Goal: Task Accomplishment & Management: Manage account settings

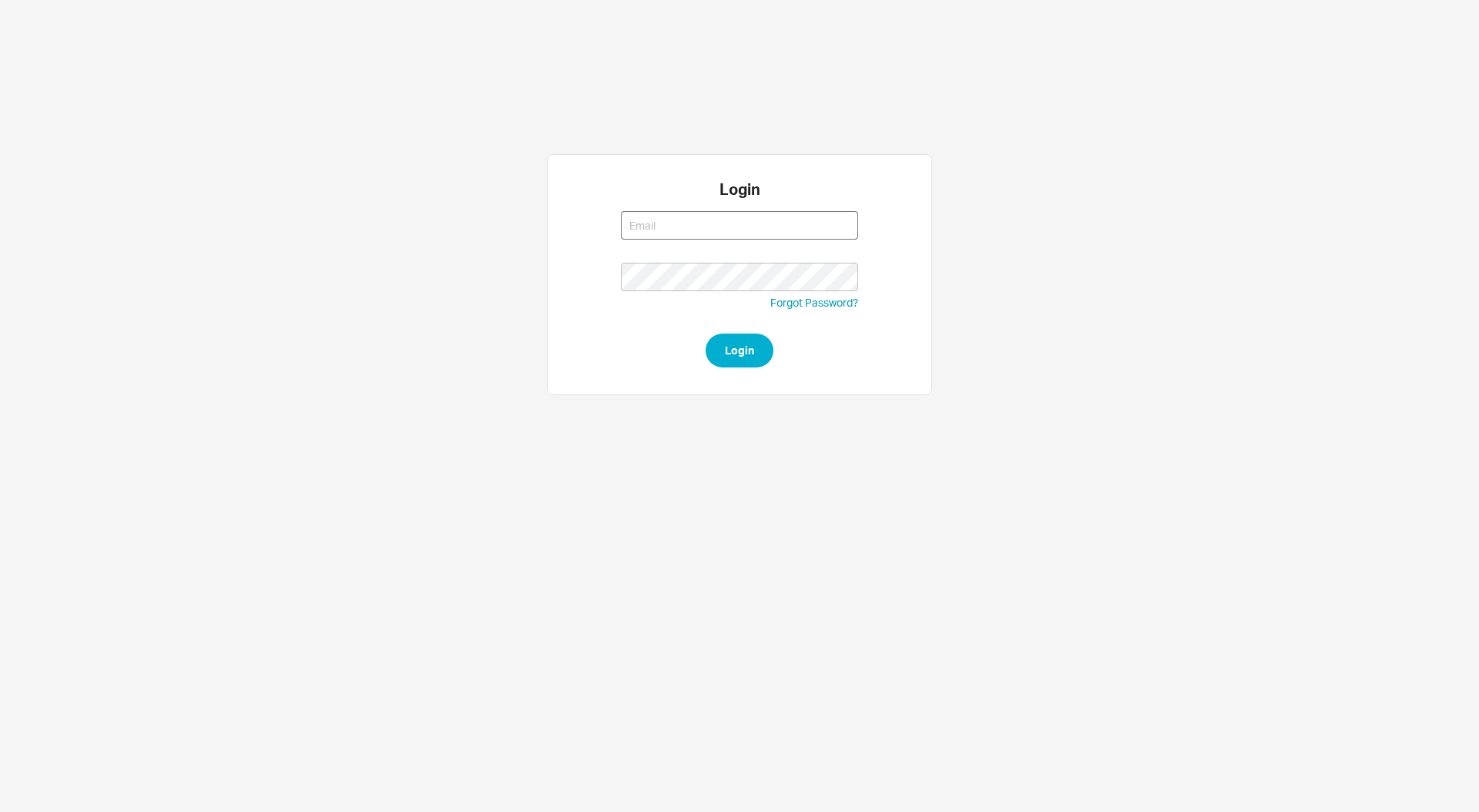
click at [695, 228] on input at bounding box center [740, 225] width 237 height 28
type input "steven@qualitybath.com"
click at [756, 349] on button "Login" at bounding box center [739, 350] width 68 height 34
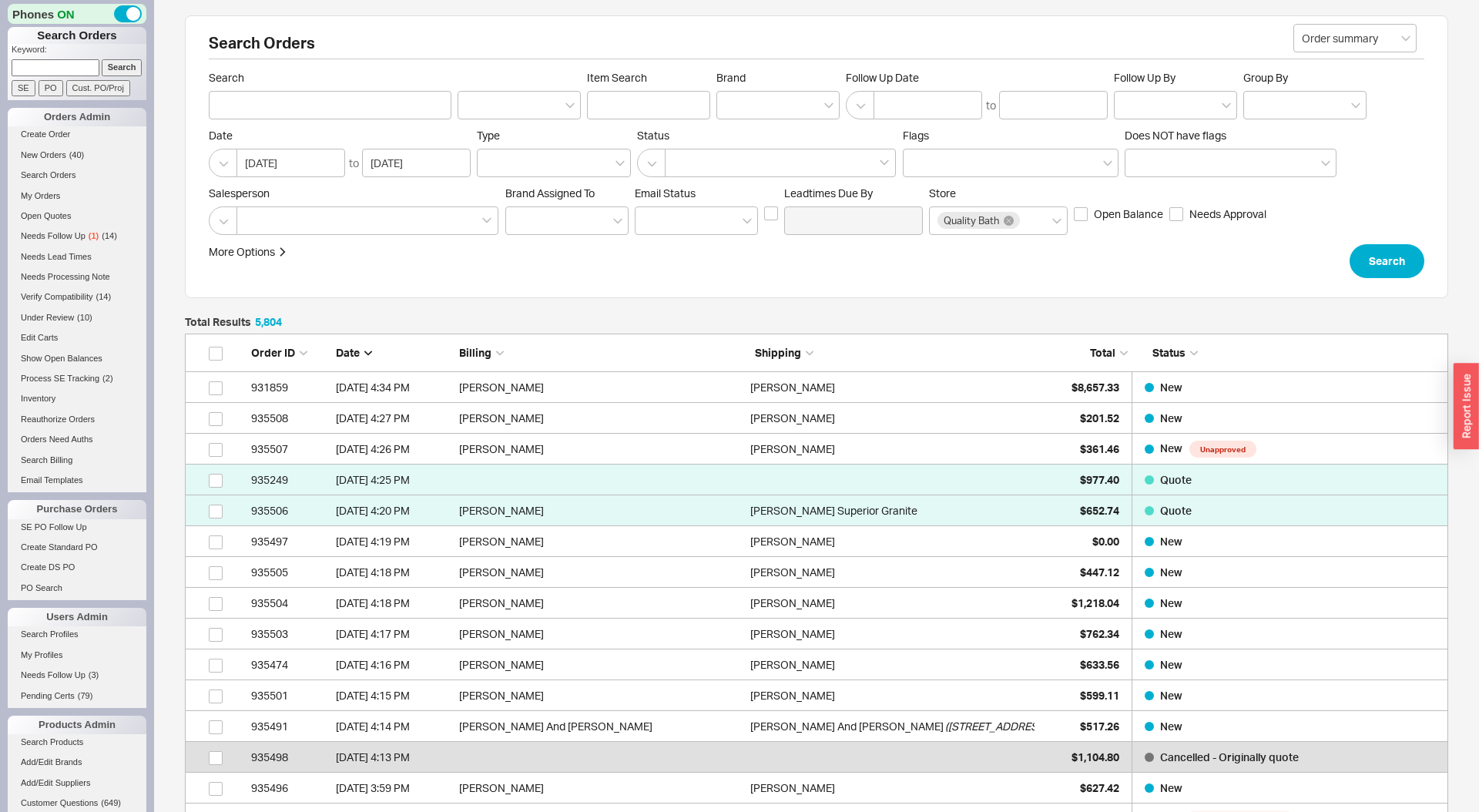
scroll to position [178894, 1263]
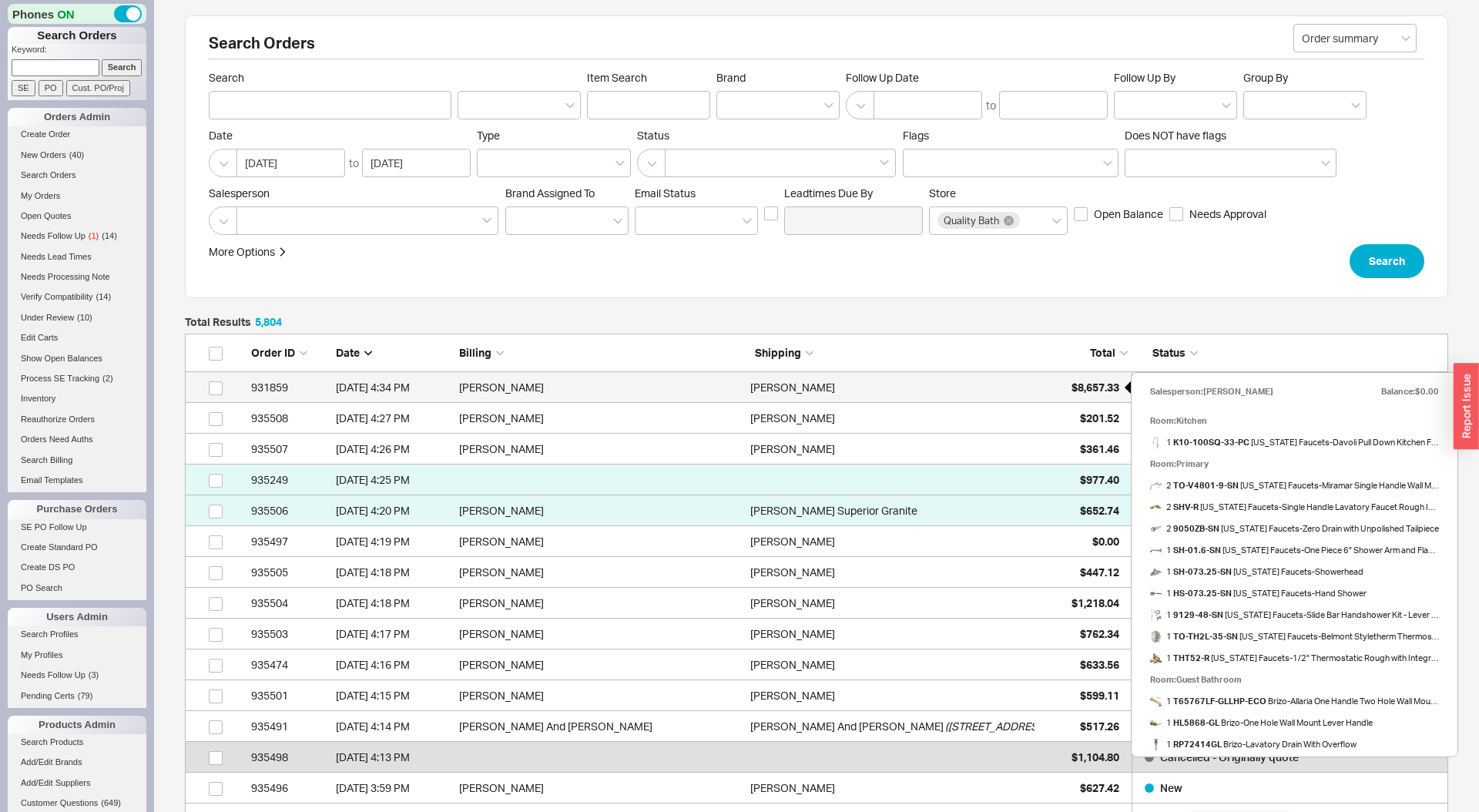
click at [1091, 387] on span "$8,657.33" at bounding box center [1096, 386] width 48 height 13
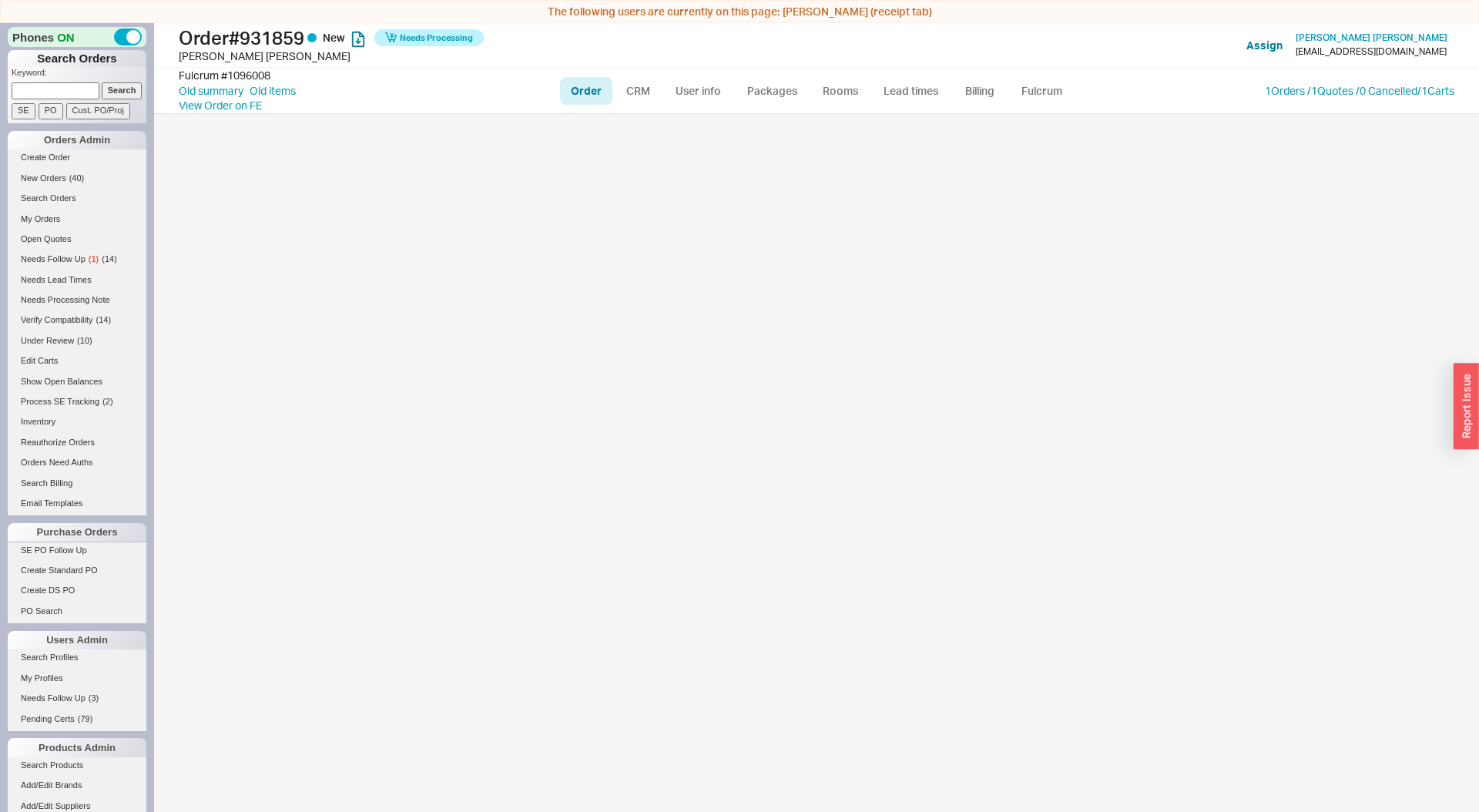
select select "LOW"
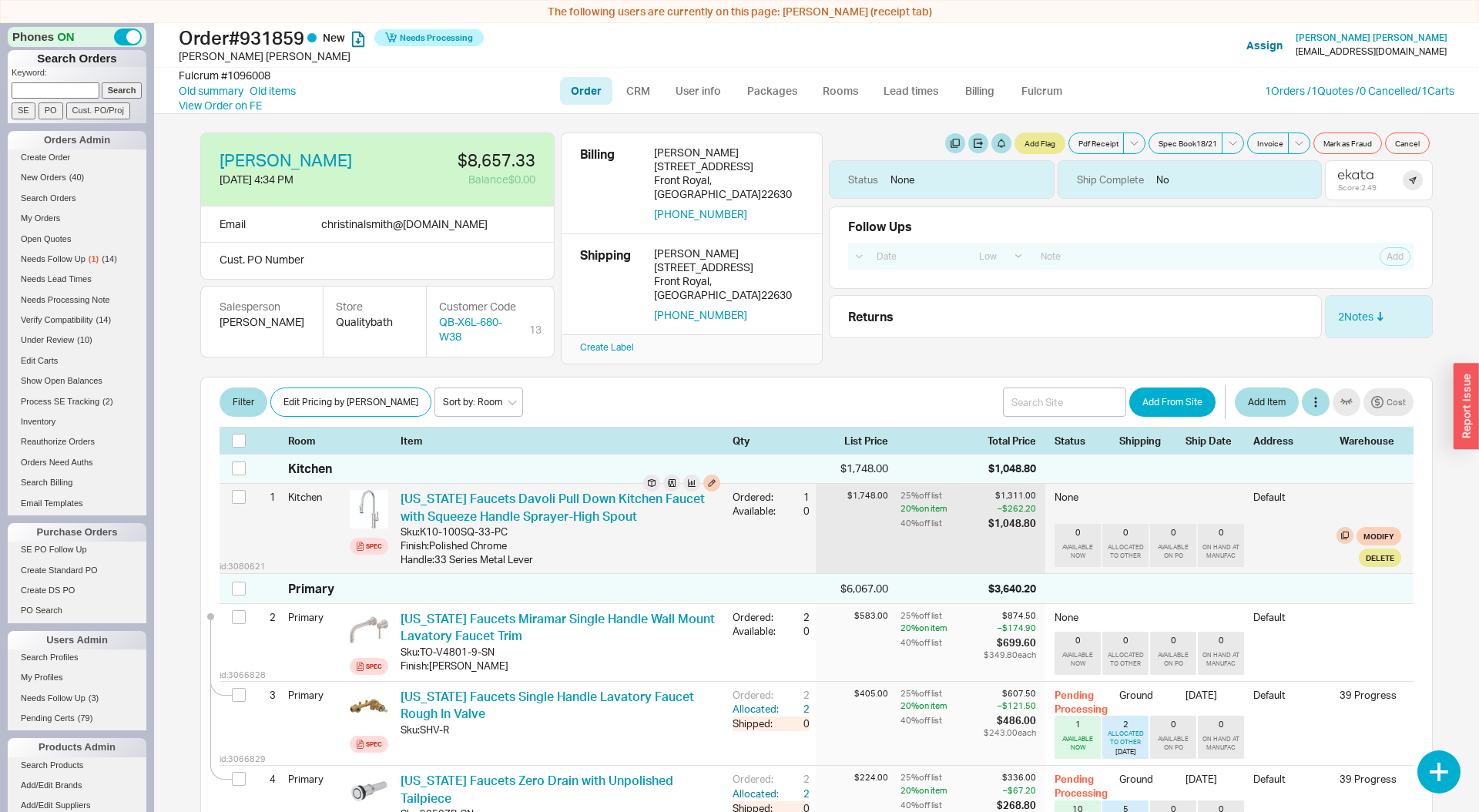
scroll to position [42, 0]
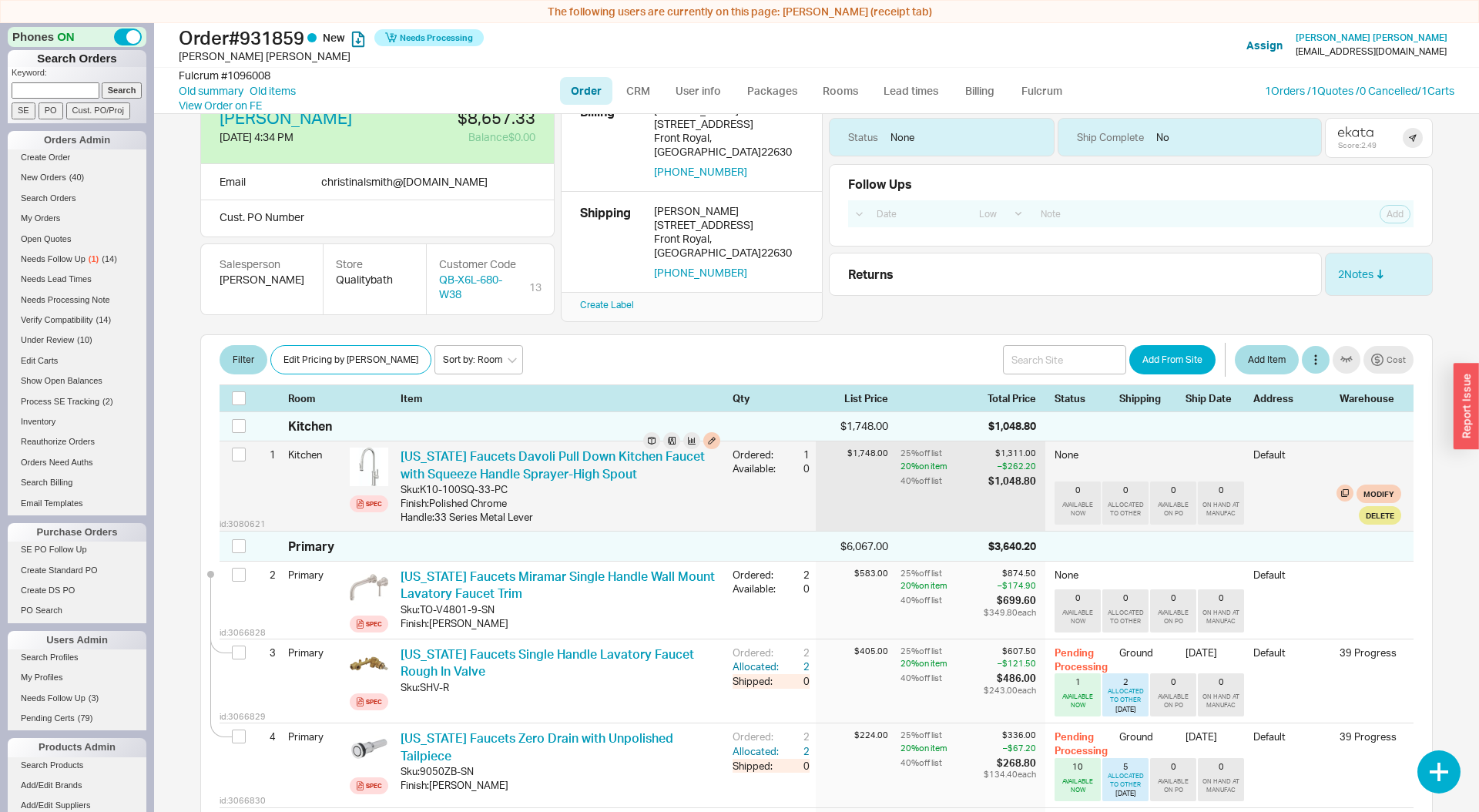
click at [742, 461] on div "Available:" at bounding box center [757, 468] width 49 height 14
drag, startPoint x: 742, startPoint y: 451, endPoint x: 909, endPoint y: 458, distance: 167.1
click at [802, 461] on div "Available: 0" at bounding box center [771, 468] width 77 height 14
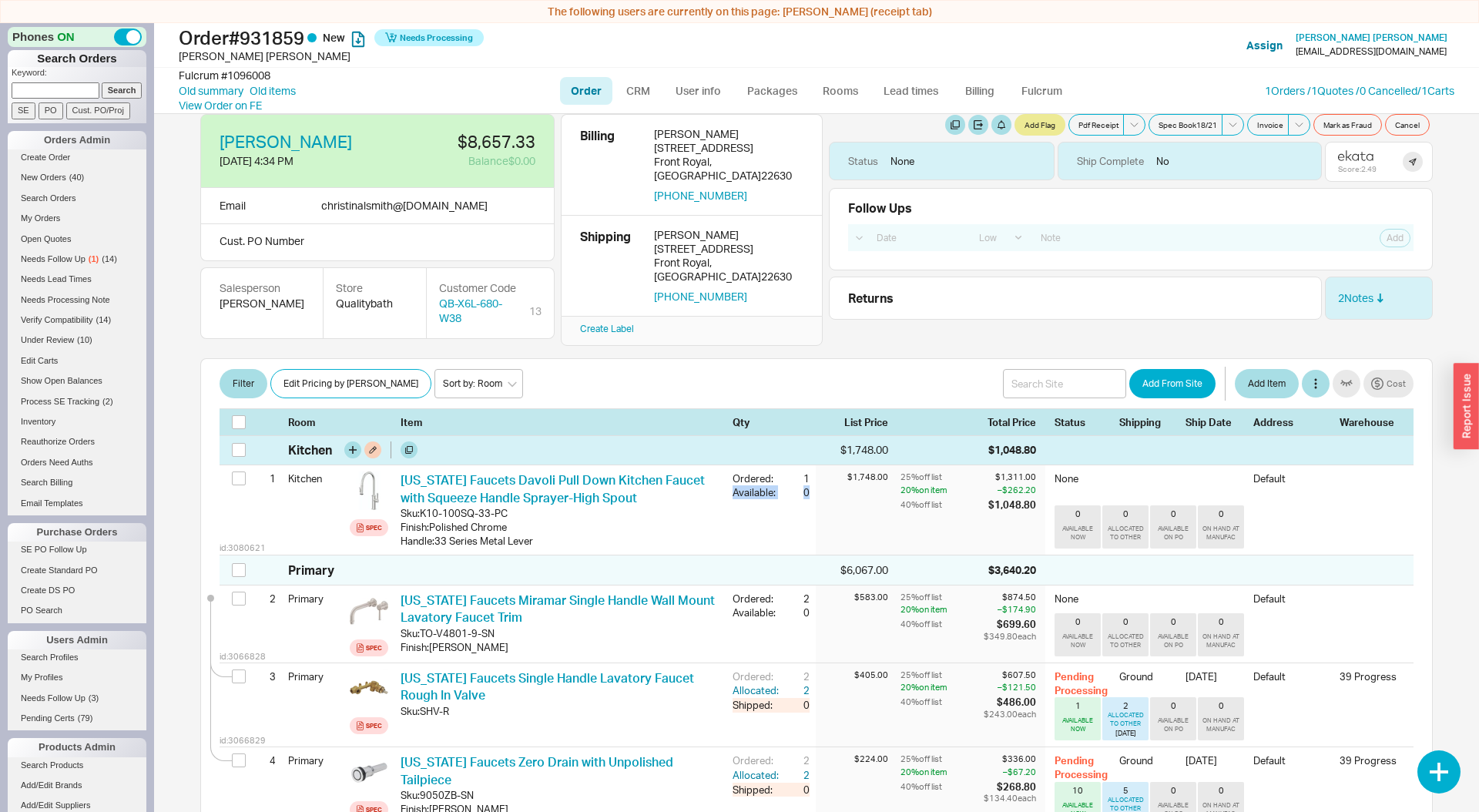
scroll to position [0, 0]
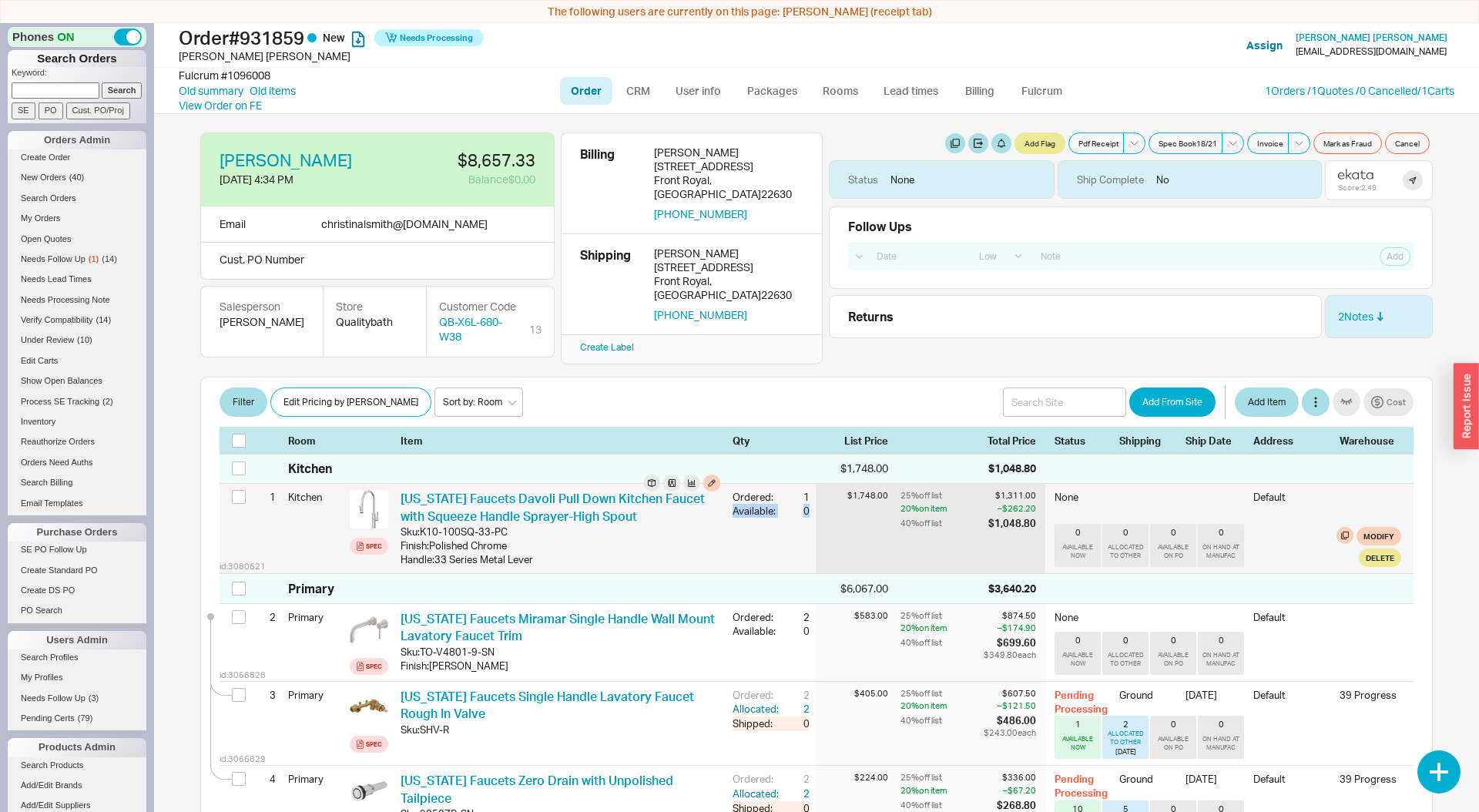
click at [759, 504] on div "Available:" at bounding box center [757, 511] width 49 height 14
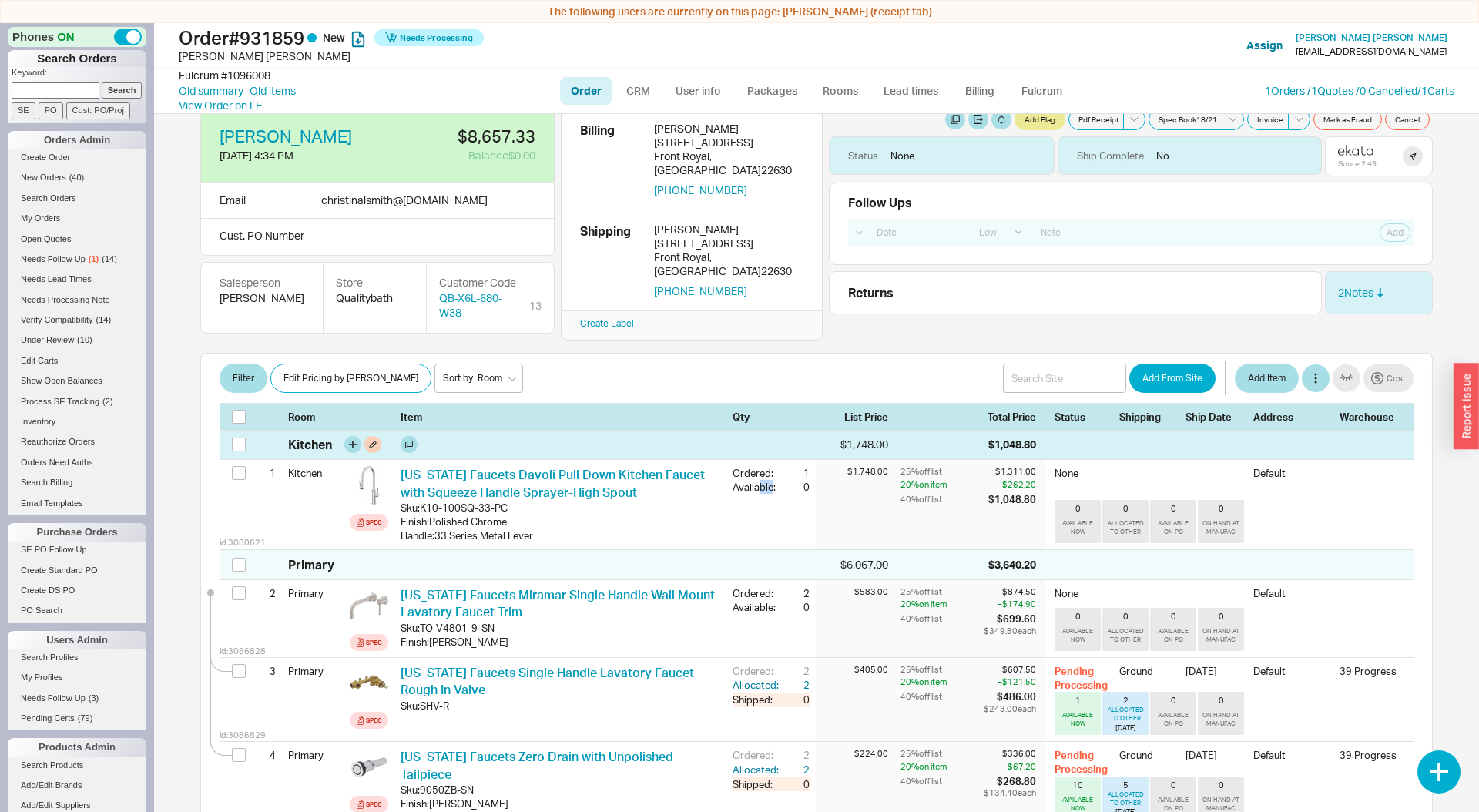
scroll to position [26, 0]
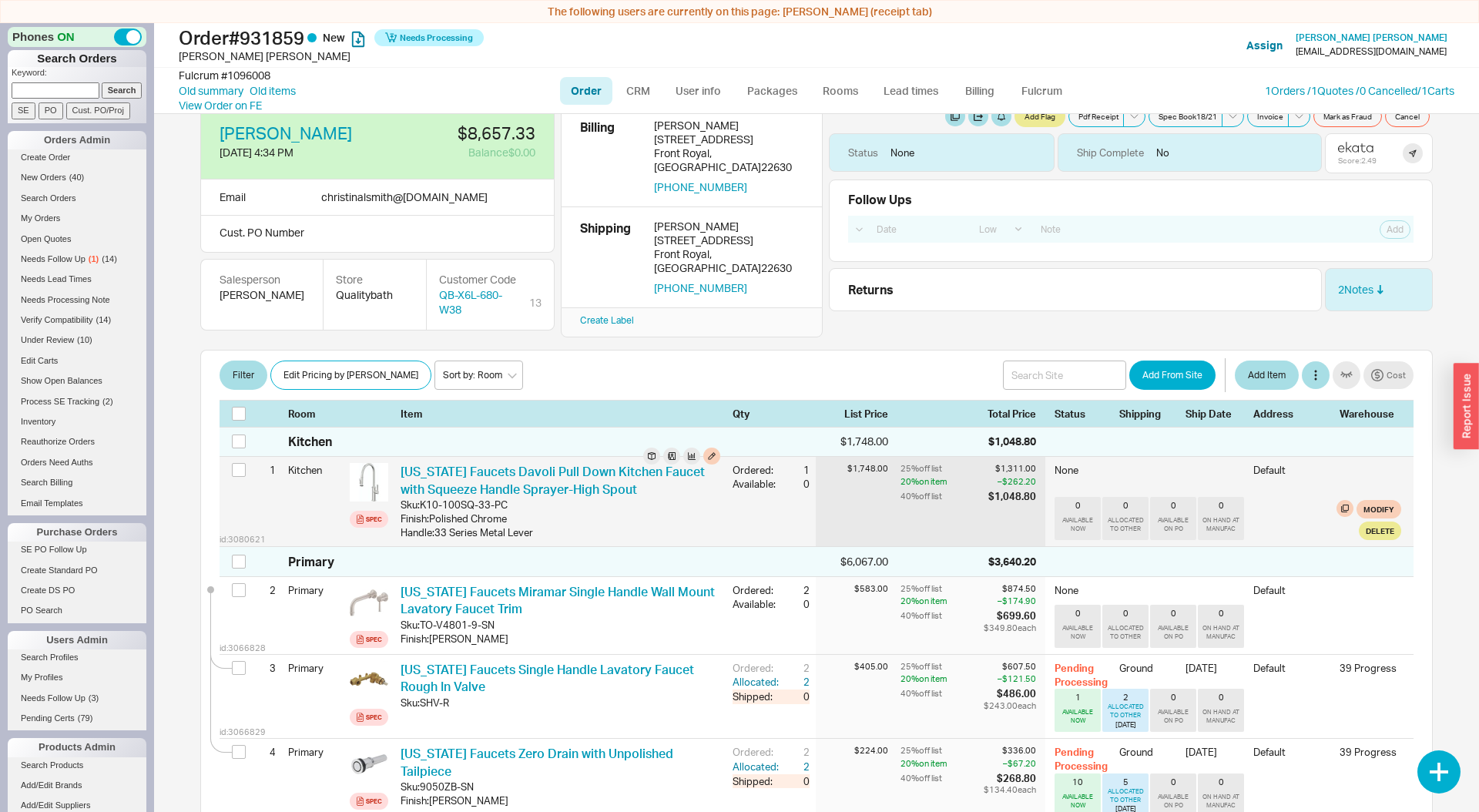
click at [774, 457] on div "Ordered: 1 Available: 0" at bounding box center [771, 477] width 77 height 40
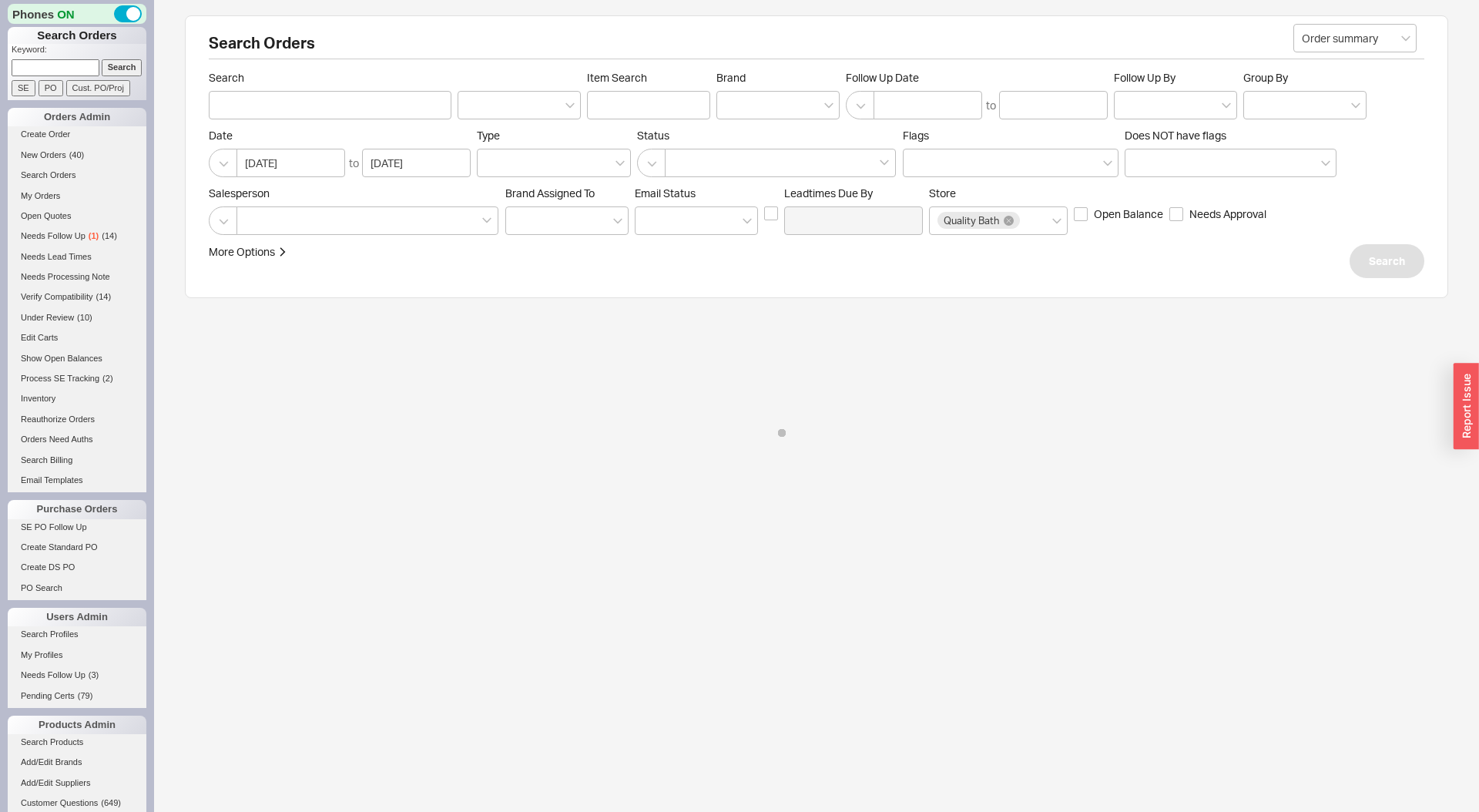
drag, startPoint x: 806, startPoint y: 261, endPoint x: 863, endPoint y: 264, distance: 57.1
click at [806, 261] on div "More Options Sites Excluded From Reviews Converted By Amount Over Shipping or B…" at bounding box center [679, 261] width 940 height 34
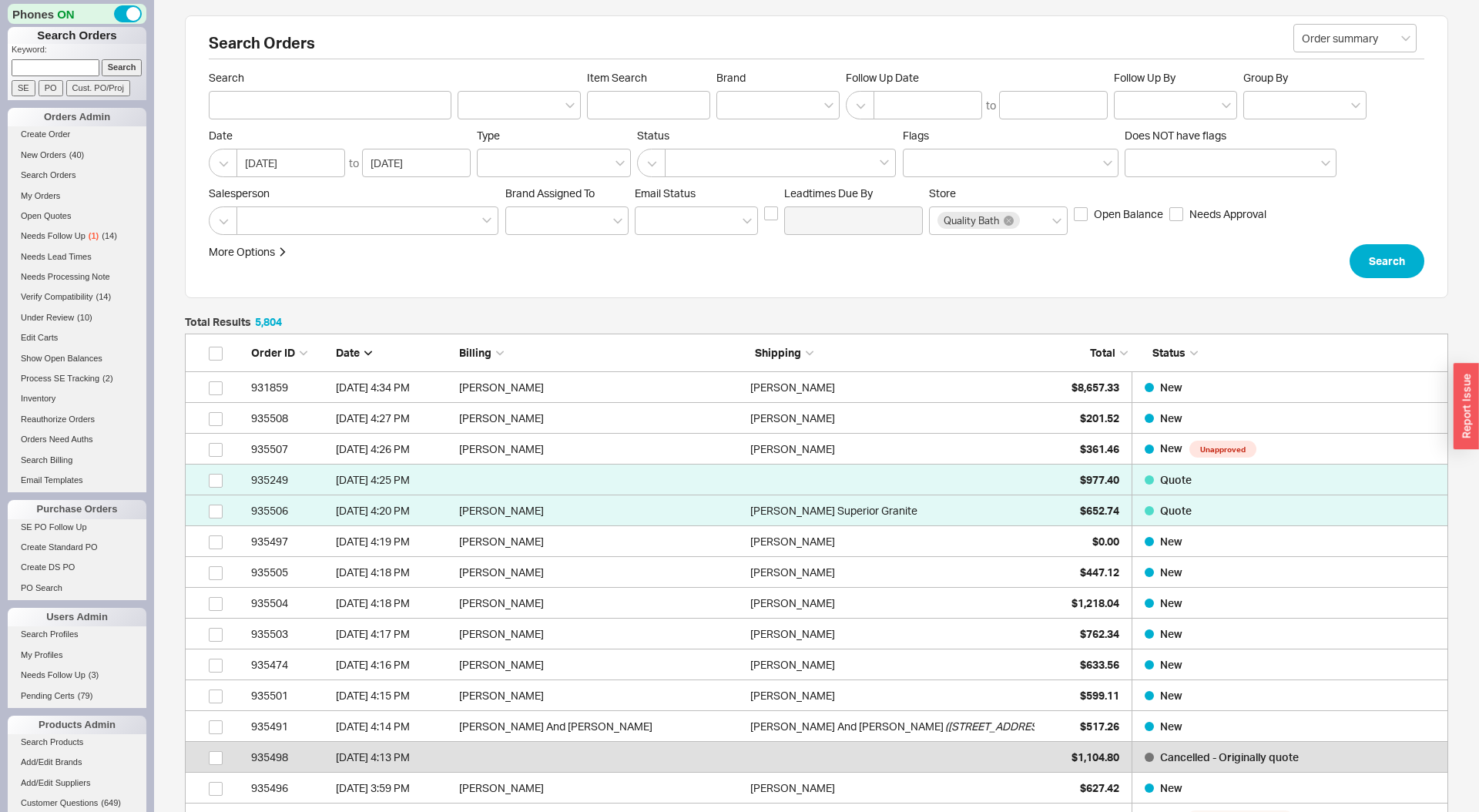
scroll to position [178894, 1263]
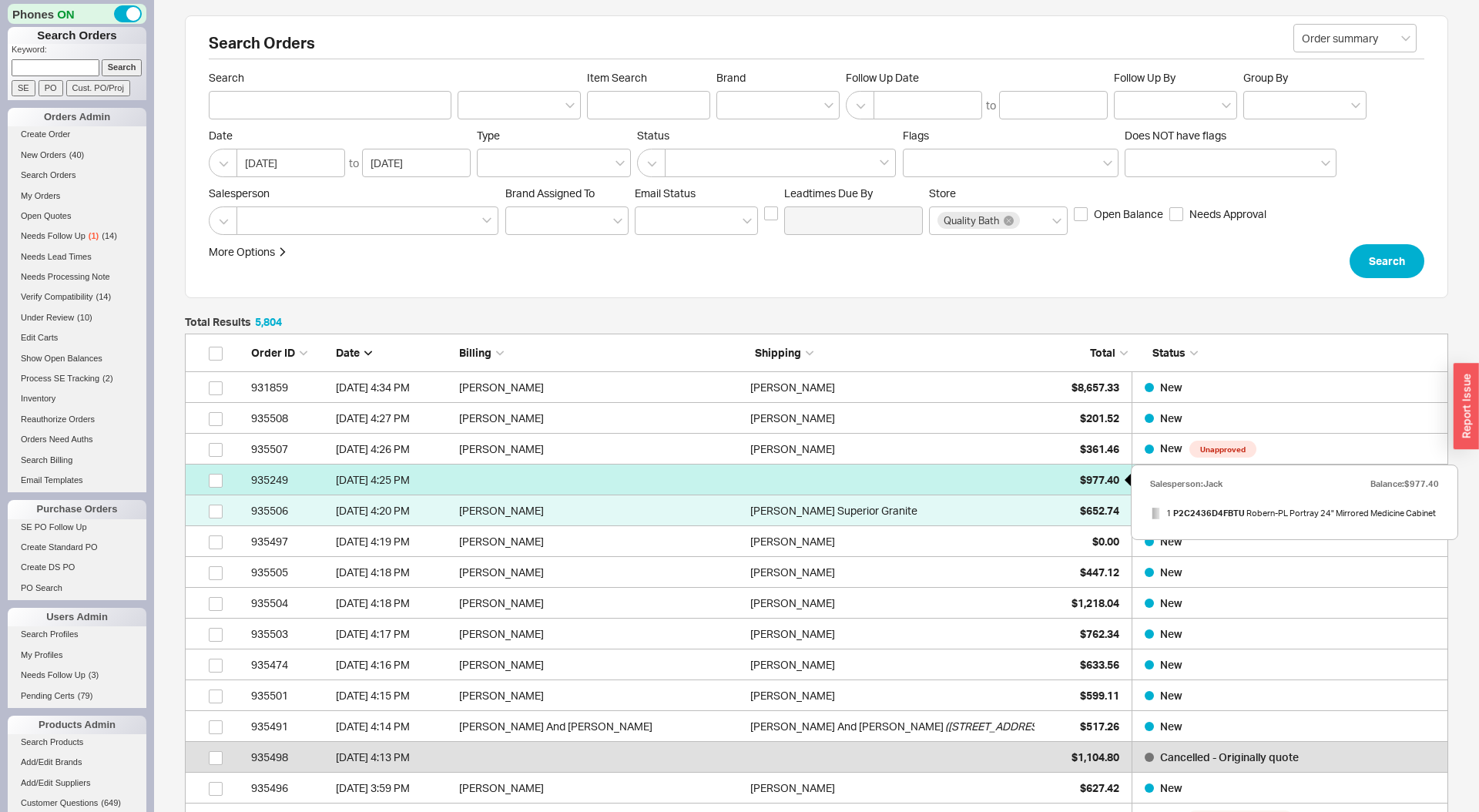
click at [1080, 476] on span "$977.40" at bounding box center [1099, 479] width 39 height 13
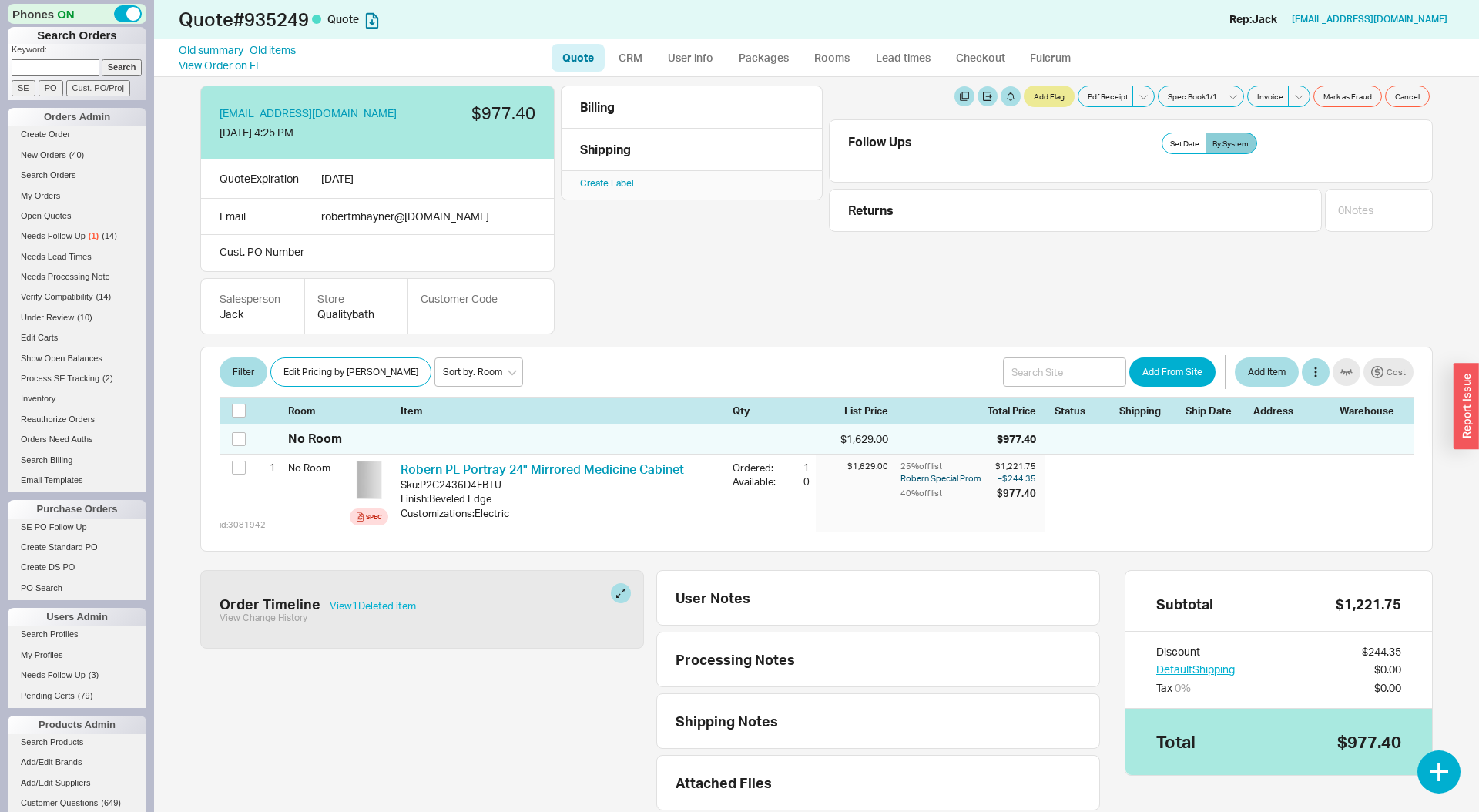
scroll to position [41, 0]
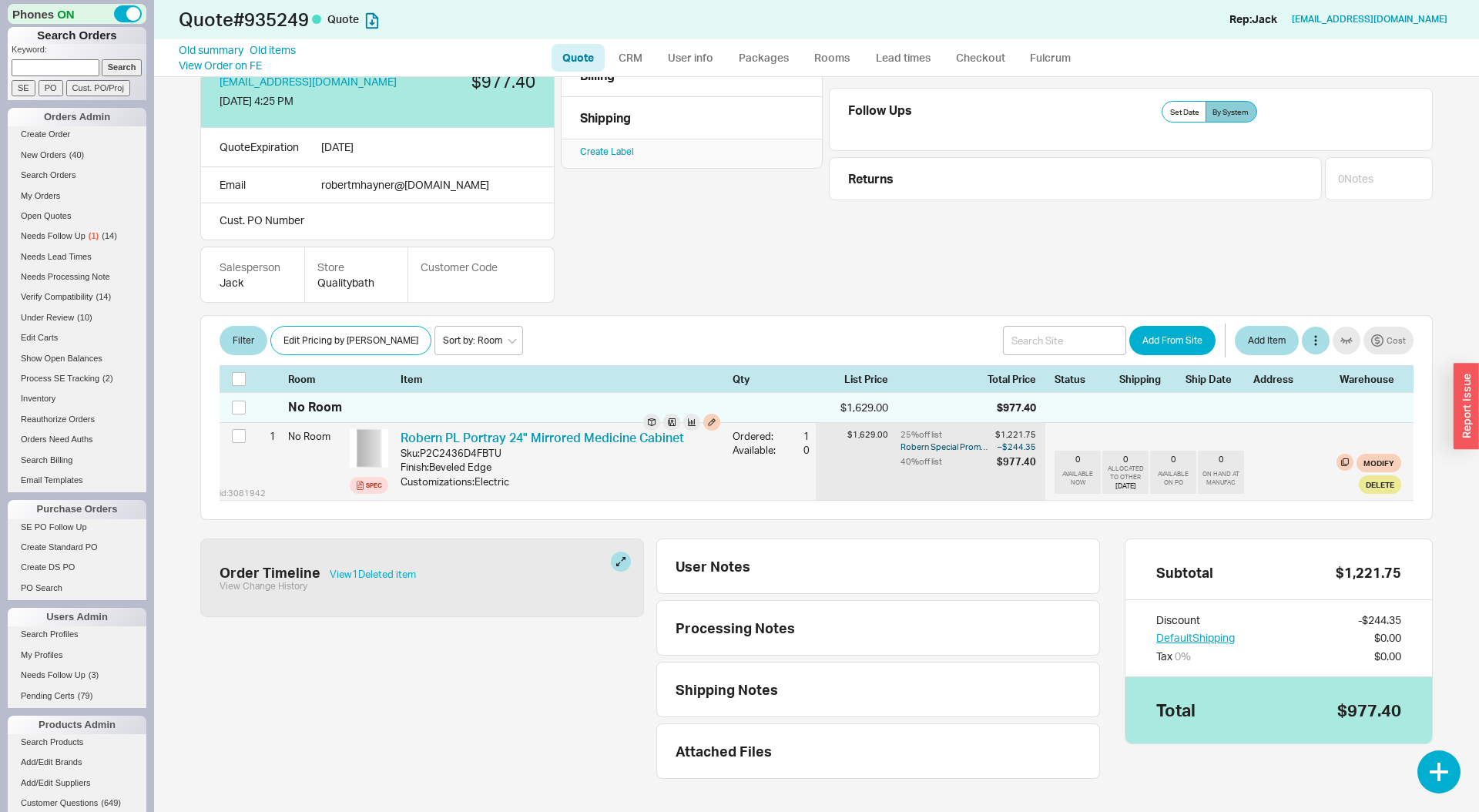
click at [724, 456] on div "Robern PL Portray 24" Mirrored Medicine Cabinet Sku: P2C2436D4FBTU Finish : Bev…" at bounding box center [560, 461] width 332 height 77
drag, startPoint x: 724, startPoint y: 456, endPoint x: 795, endPoint y: 452, distance: 71.1
click at [795, 452] on div "id: 3081942 1 No Room Spec Robern PL Portray 24" Mirrored Medicine Cabinet Sku:…" at bounding box center [816, 461] width 1194 height 77
click at [795, 452] on div "0" at bounding box center [802, 450] width 16 height 14
click at [814, 450] on div "id: 3081942 1 No Room Spec Robern PL Portray 24" Mirrored Medicine Cabinet Sku:…" at bounding box center [816, 461] width 1194 height 77
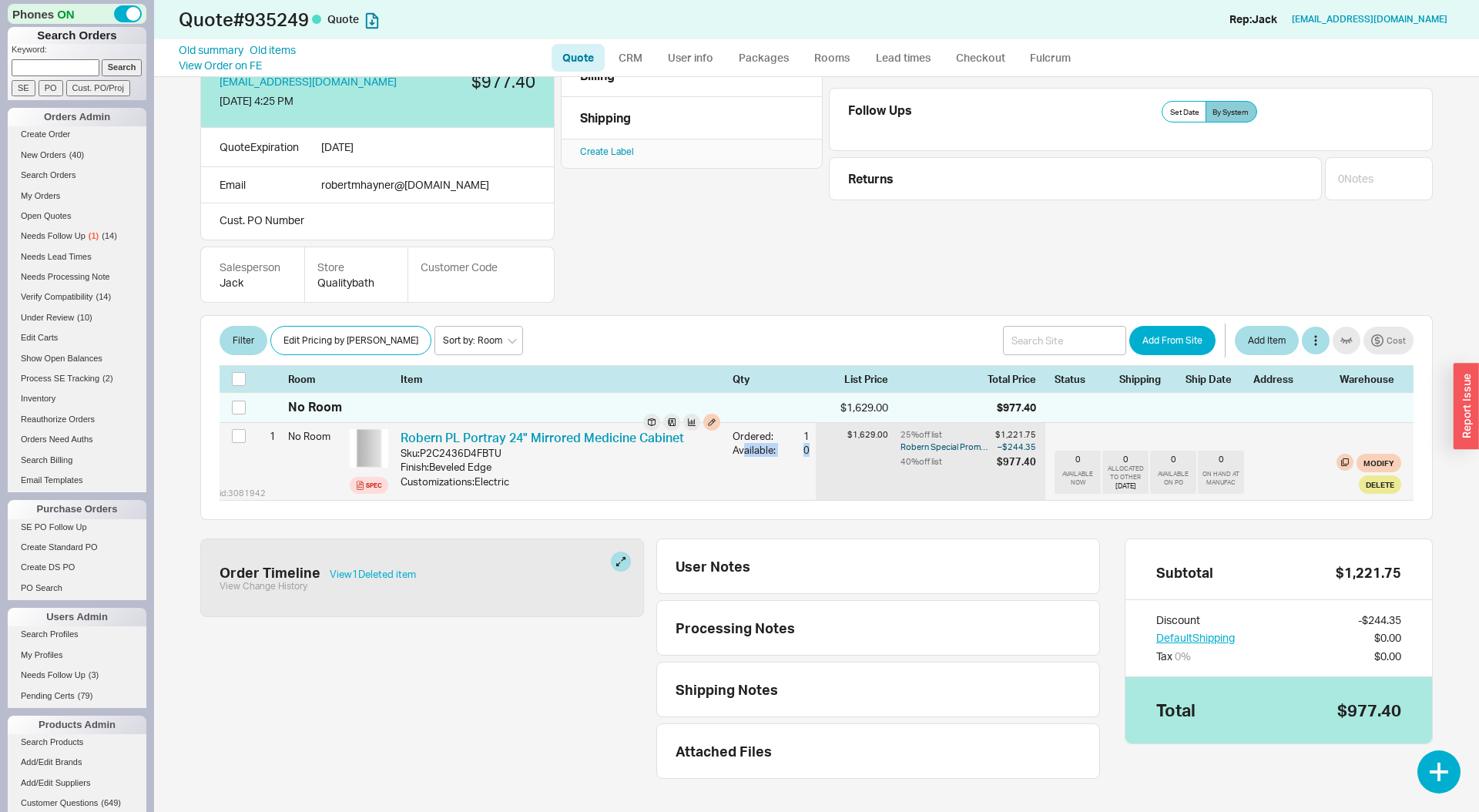
drag, startPoint x: 801, startPoint y: 450, endPoint x: 738, endPoint y: 451, distance: 63.0
click at [741, 451] on div "id: 3081942 1 No Room Spec Robern PL Portray 24" Mirrored Medicine Cabinet Sku:…" at bounding box center [816, 461] width 1194 height 77
click at [738, 451] on div "Available:" at bounding box center [757, 450] width 49 height 14
drag, startPoint x: 738, startPoint y: 451, endPoint x: 805, endPoint y: 452, distance: 67.0
click at [805, 452] on div "Available: 0" at bounding box center [771, 450] width 77 height 14
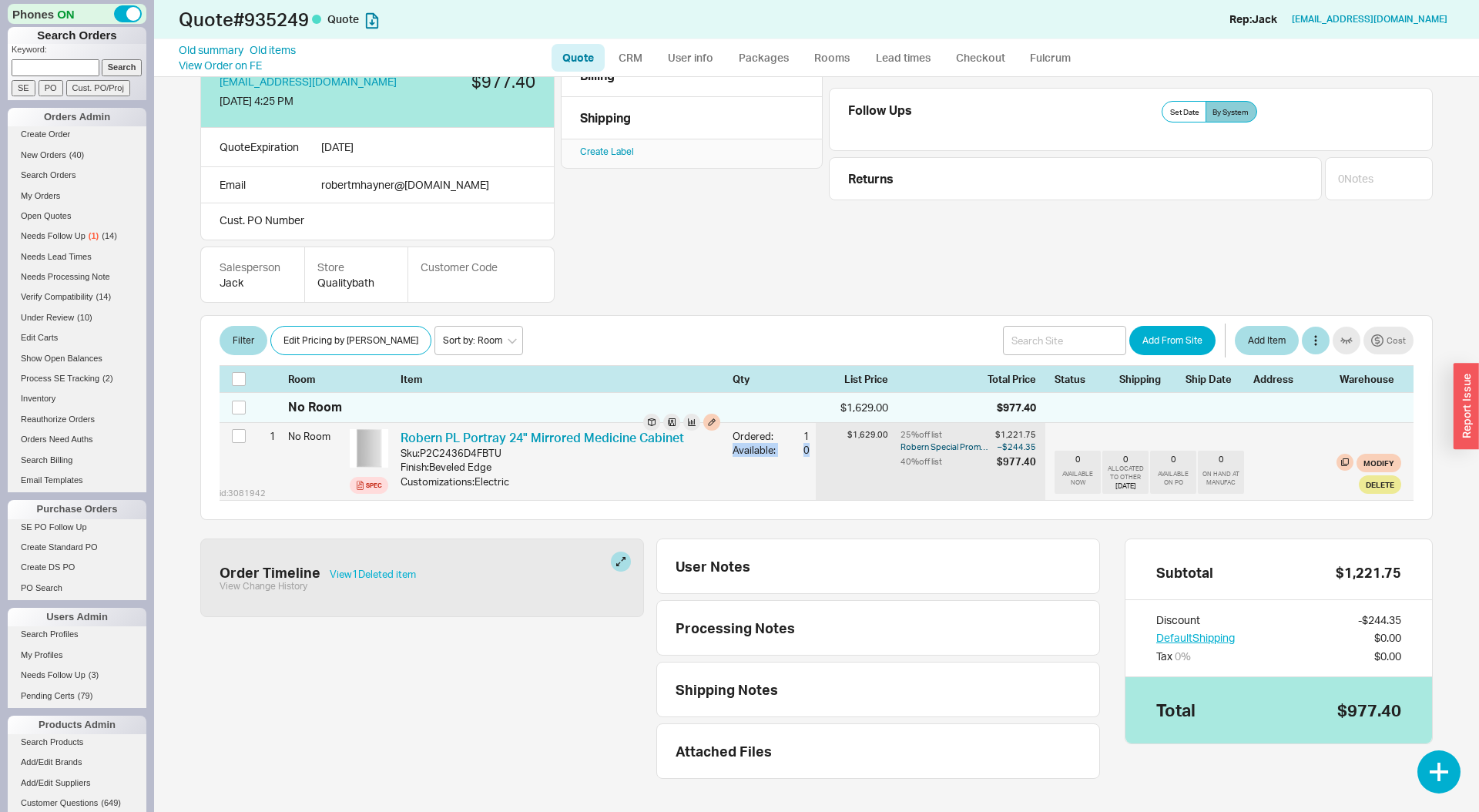
click at [809, 451] on div "id: 3081942 1 No Room Spec Robern PL Portray 24" Mirrored Medicine Cabinet Sku:…" at bounding box center [816, 461] width 1194 height 77
click at [770, 453] on div "Available:" at bounding box center [757, 450] width 49 height 14
drag, startPoint x: 770, startPoint y: 453, endPoint x: 805, endPoint y: 449, distance: 35.2
click at [805, 449] on div "Available: 0" at bounding box center [771, 450] width 77 height 14
click at [737, 449] on div "Available:" at bounding box center [757, 450] width 49 height 14
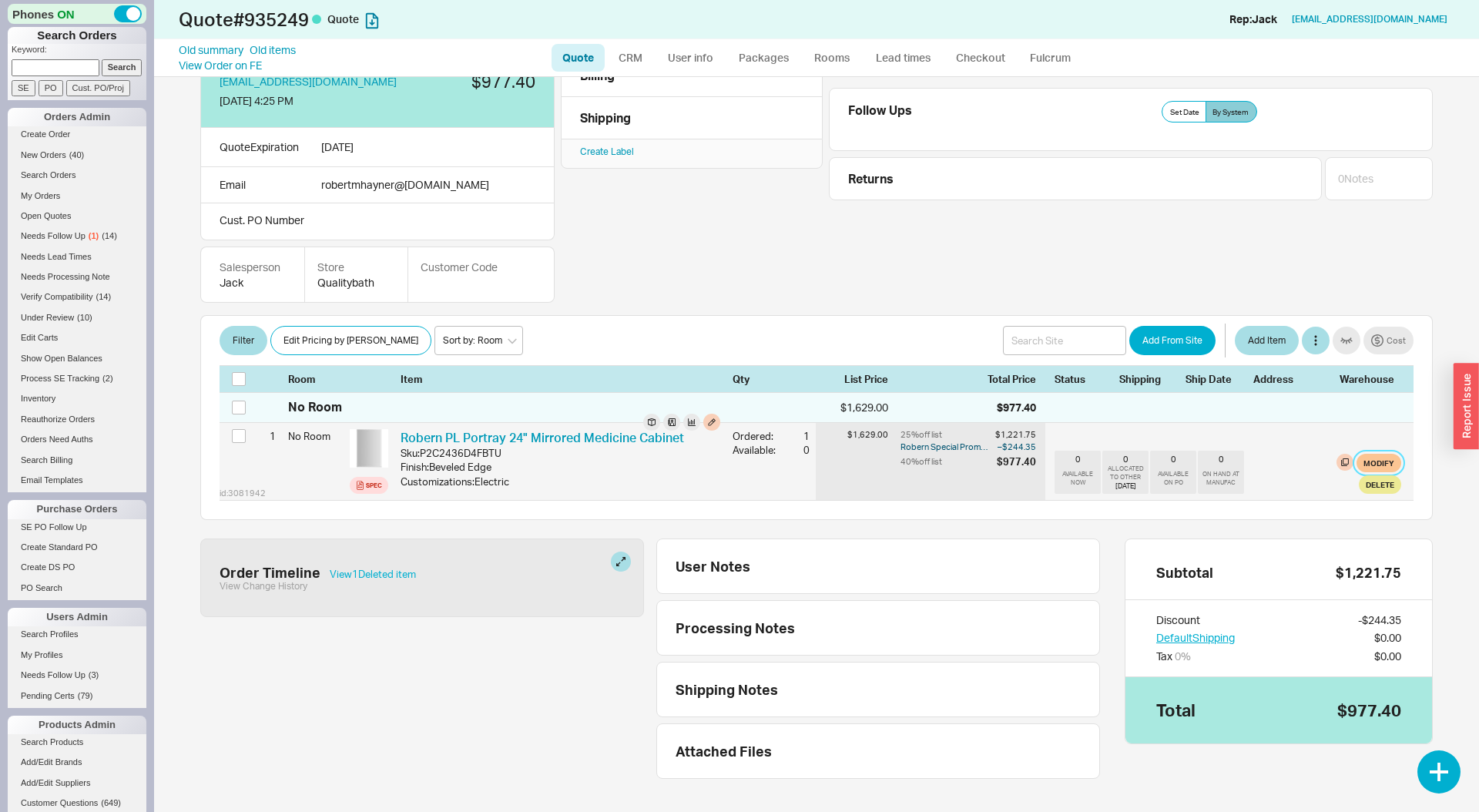
click at [1377, 460] on button "Modify" at bounding box center [1379, 463] width 45 height 19
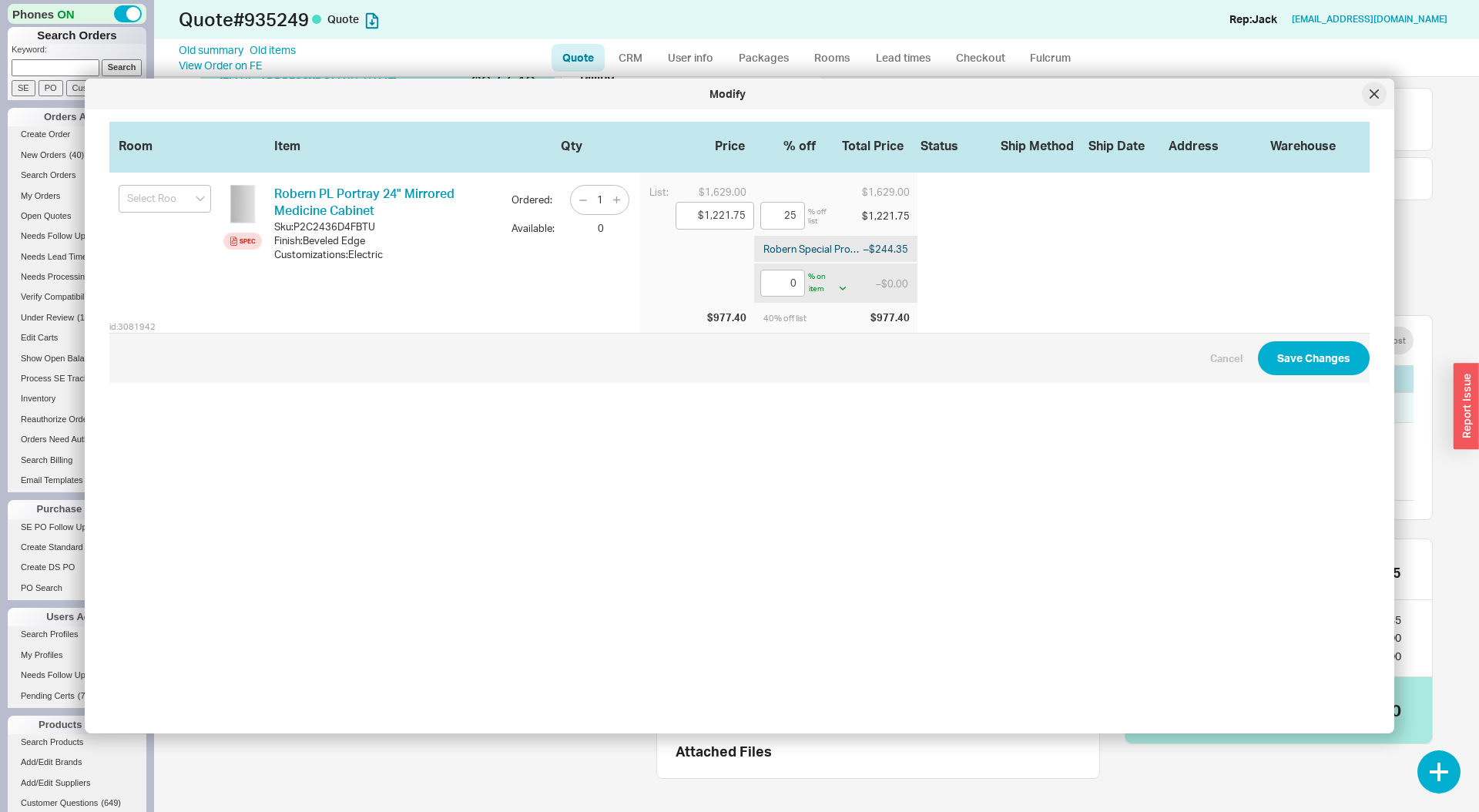
click at [1370, 97] on icon at bounding box center [1374, 94] width 8 height 8
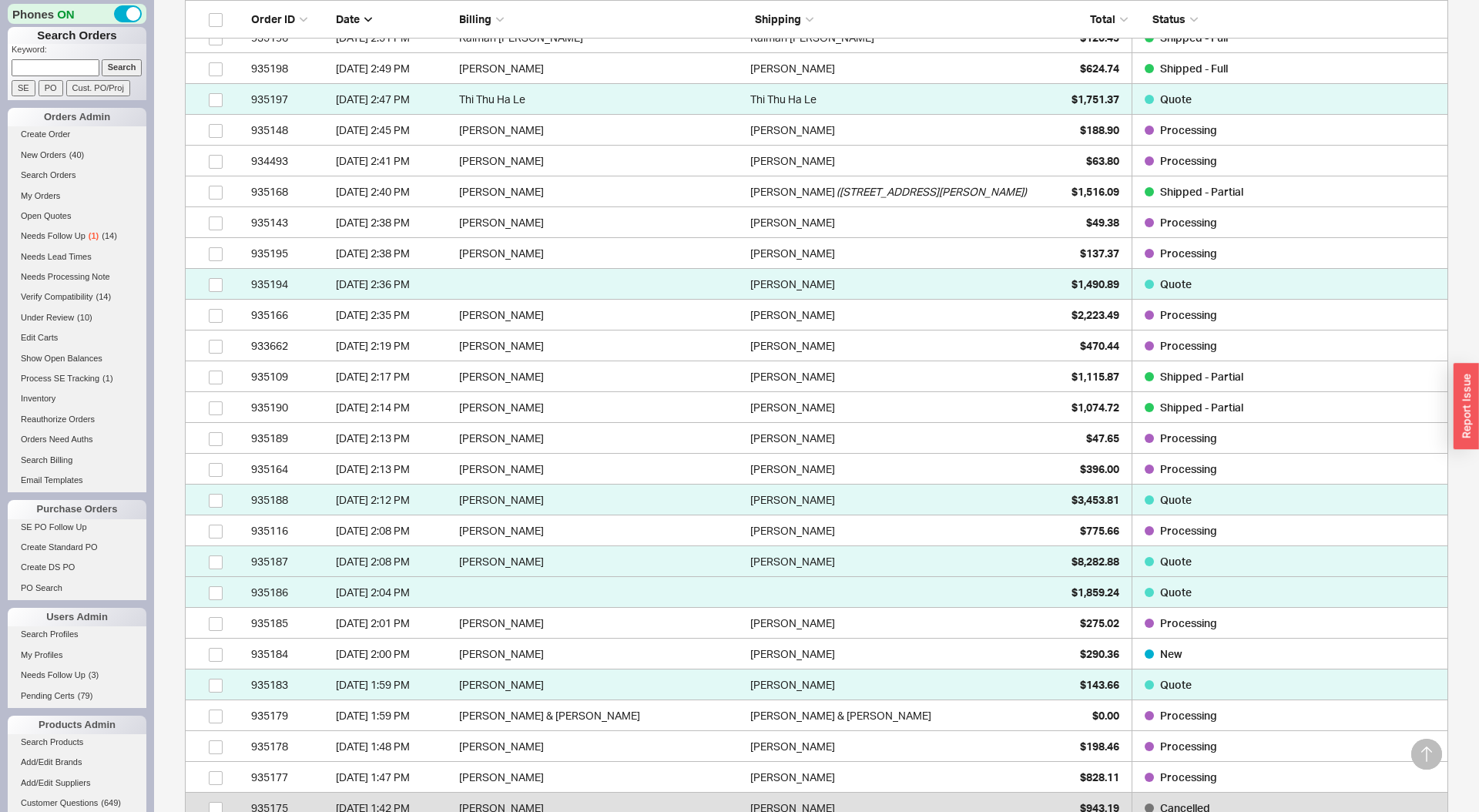
scroll to position [9915, 0]
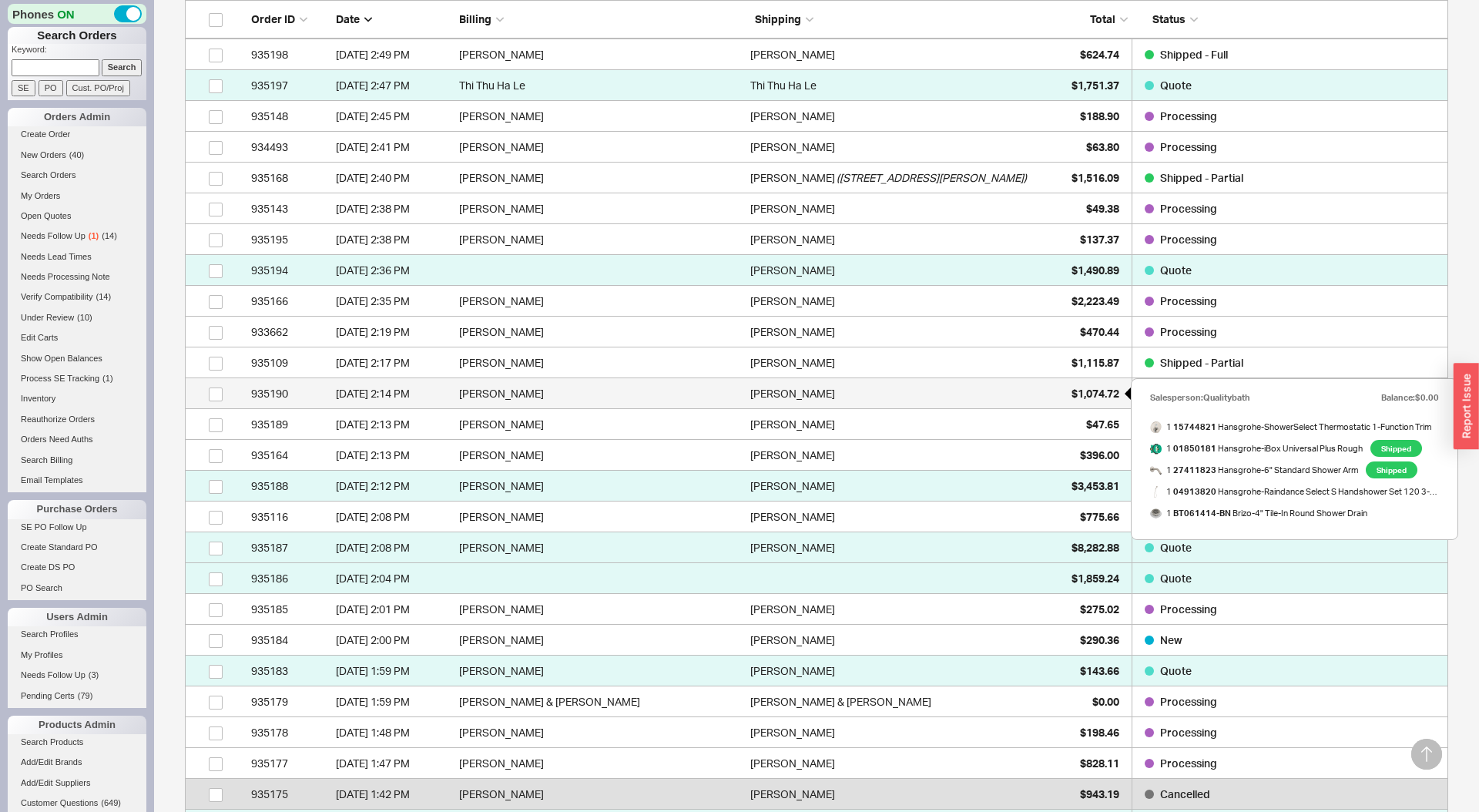
click at [1053, 387] on div "$1,074.72" at bounding box center [1081, 393] width 77 height 30
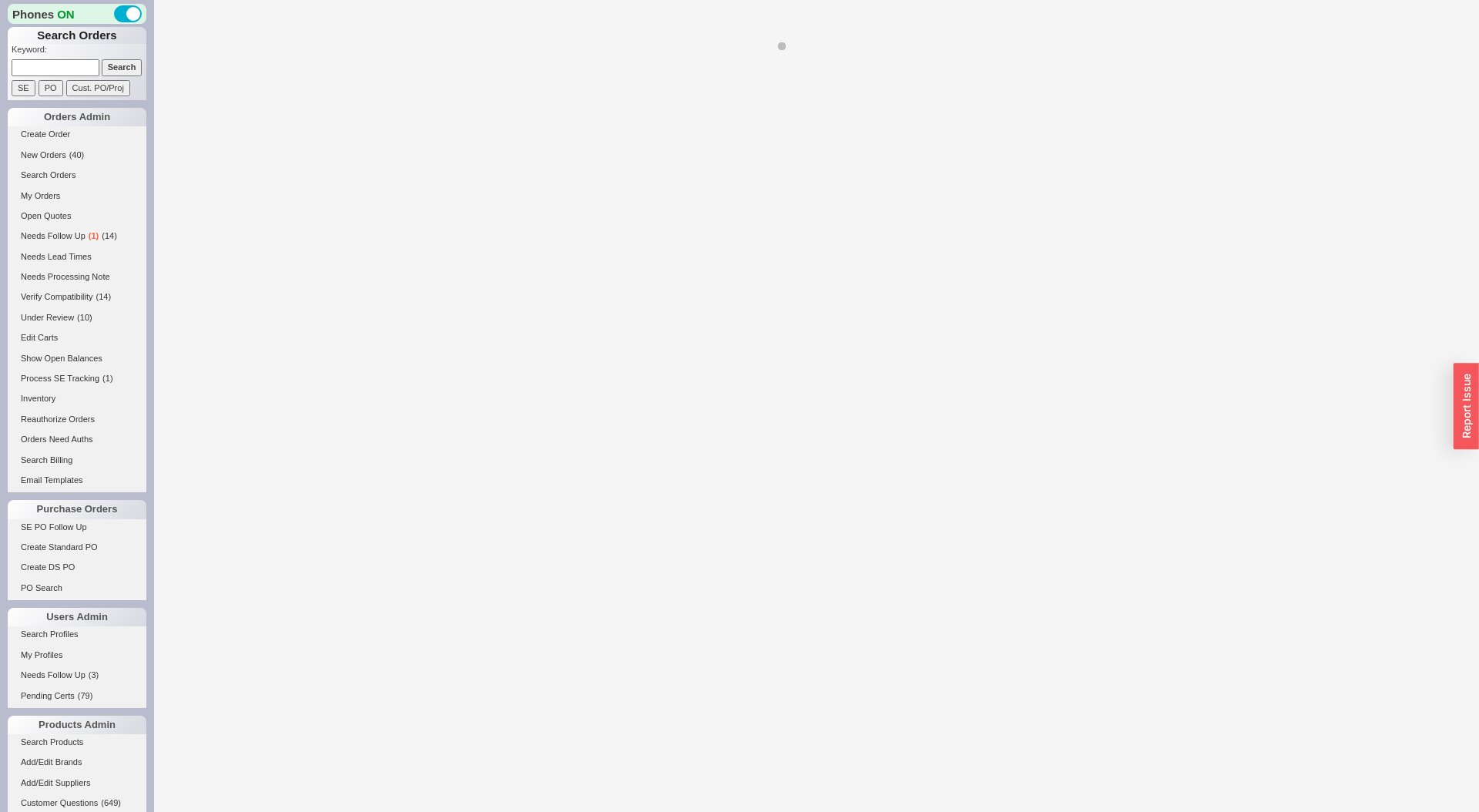
select select "LOW"
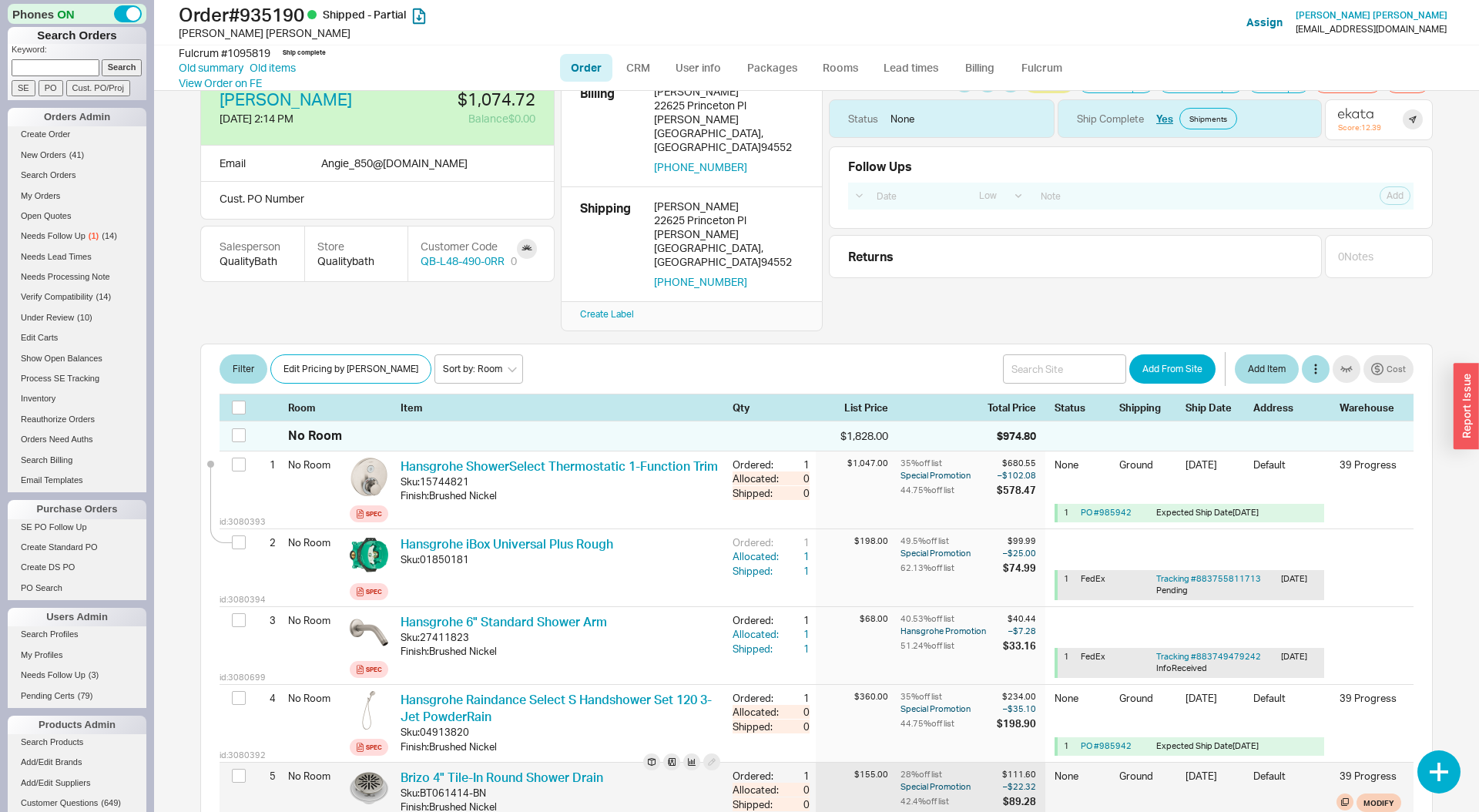
scroll to position [33, 0]
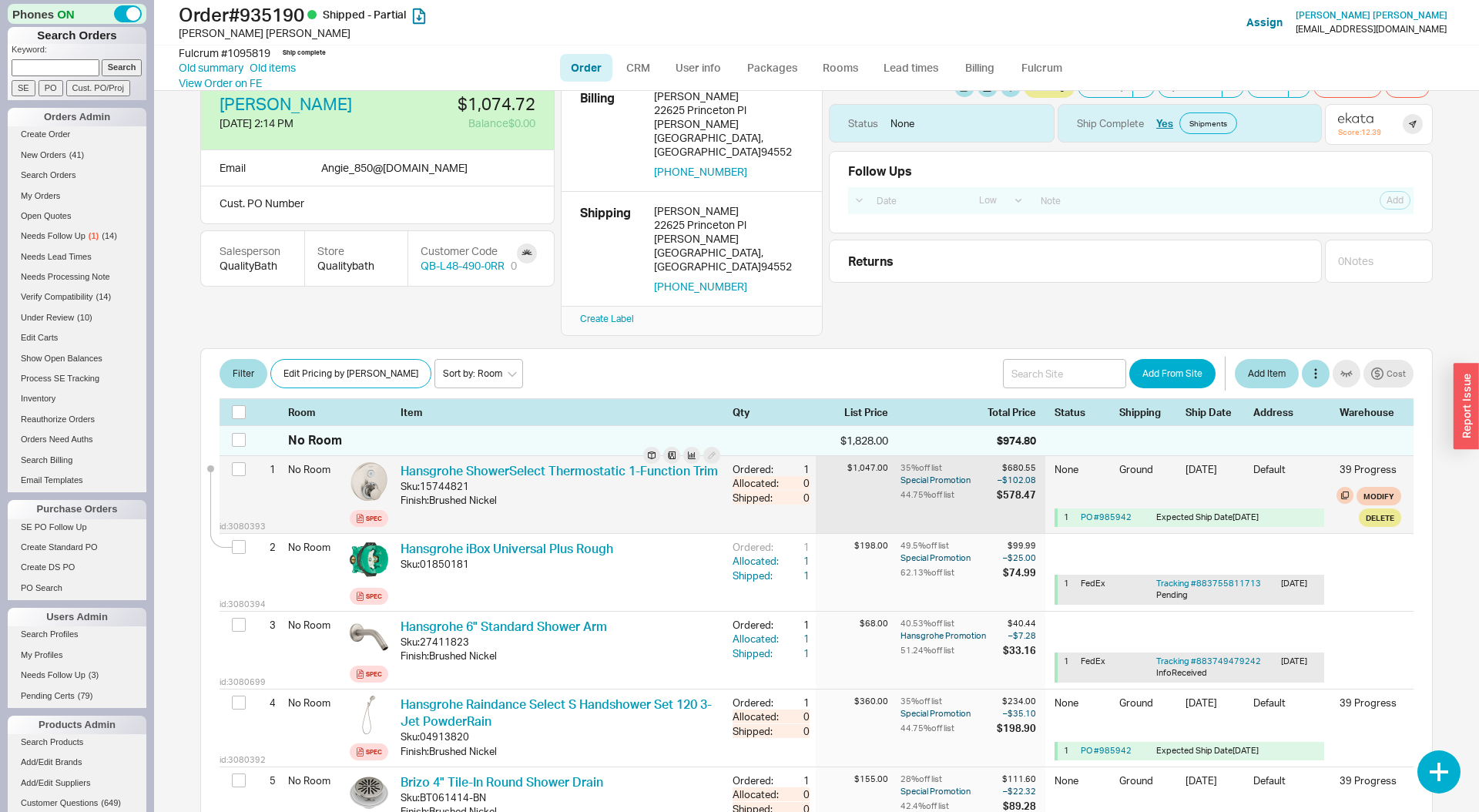
click at [694, 493] on div "Finish : Brushed Nickel" at bounding box center [560, 500] width 320 height 14
click at [975, 487] on div "44.75 % off list" at bounding box center [946, 494] width 93 height 14
click at [666, 493] on div "Finish : Brushed Nickel" at bounding box center [560, 500] width 320 height 14
click at [935, 487] on div "44.75 % off list" at bounding box center [946, 494] width 93 height 14
click at [611, 462] on div "Hansgrohe ShowerSelect Thermostatic 1-Function Trim Sku: 15744821 Finish : Brus…" at bounding box center [560, 494] width 320 height 65
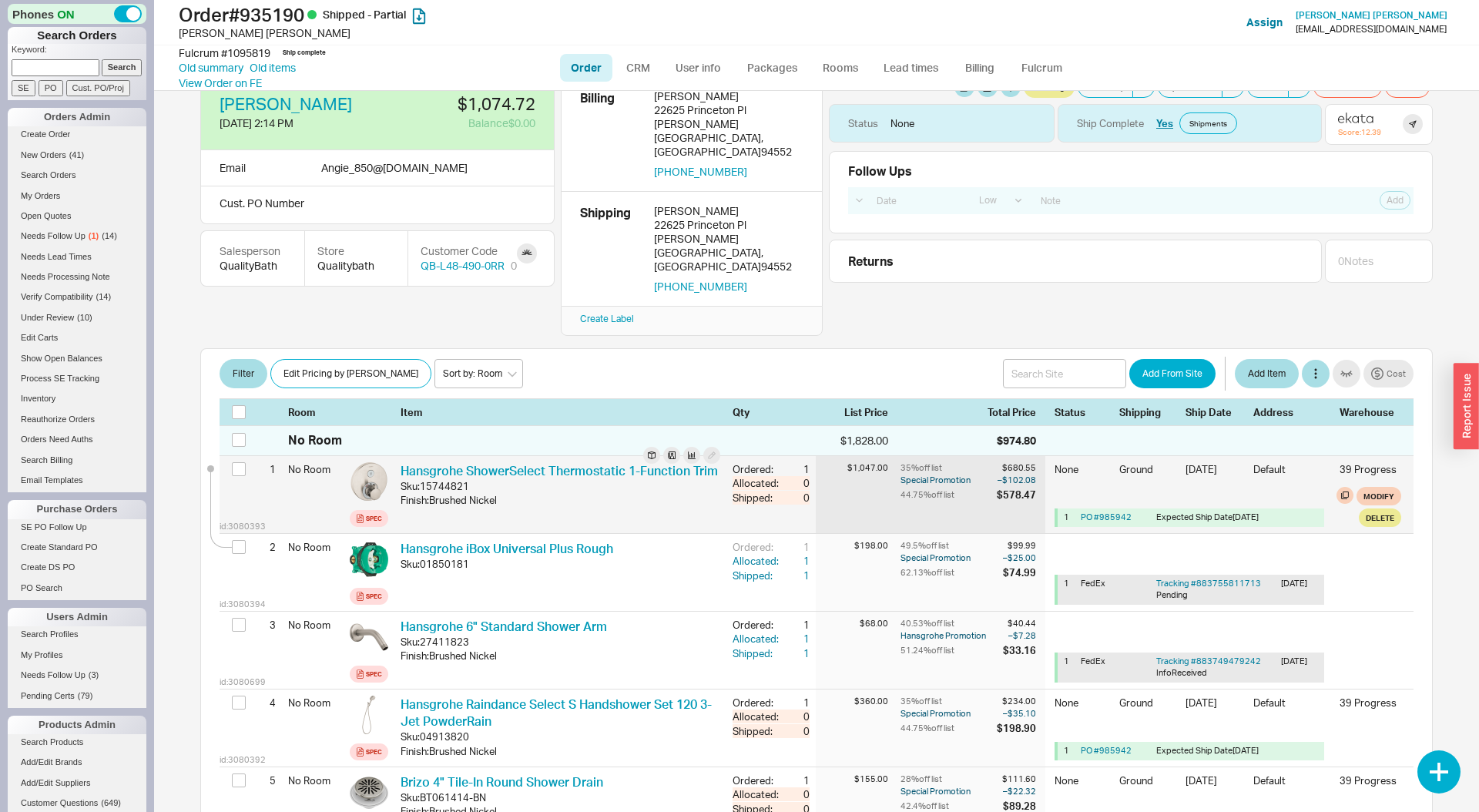
drag, startPoint x: 611, startPoint y: 459, endPoint x: 641, endPoint y: 458, distance: 30.0
click at [612, 462] on div "Hansgrohe ShowerSelect Thermostatic 1-Function Trim Sku: 15744821 Finish : Brus…" at bounding box center [560, 494] width 320 height 65
click at [917, 458] on div "35 % off list $680.55 Special Promotion – $102.08 44.75 % off list $578.47" at bounding box center [973, 494] width 145 height 77
drag, startPoint x: 651, startPoint y: 448, endPoint x: 823, endPoint y: 443, distance: 172.1
click at [653, 493] on div "Finish : Brushed Nickel" at bounding box center [560, 500] width 320 height 14
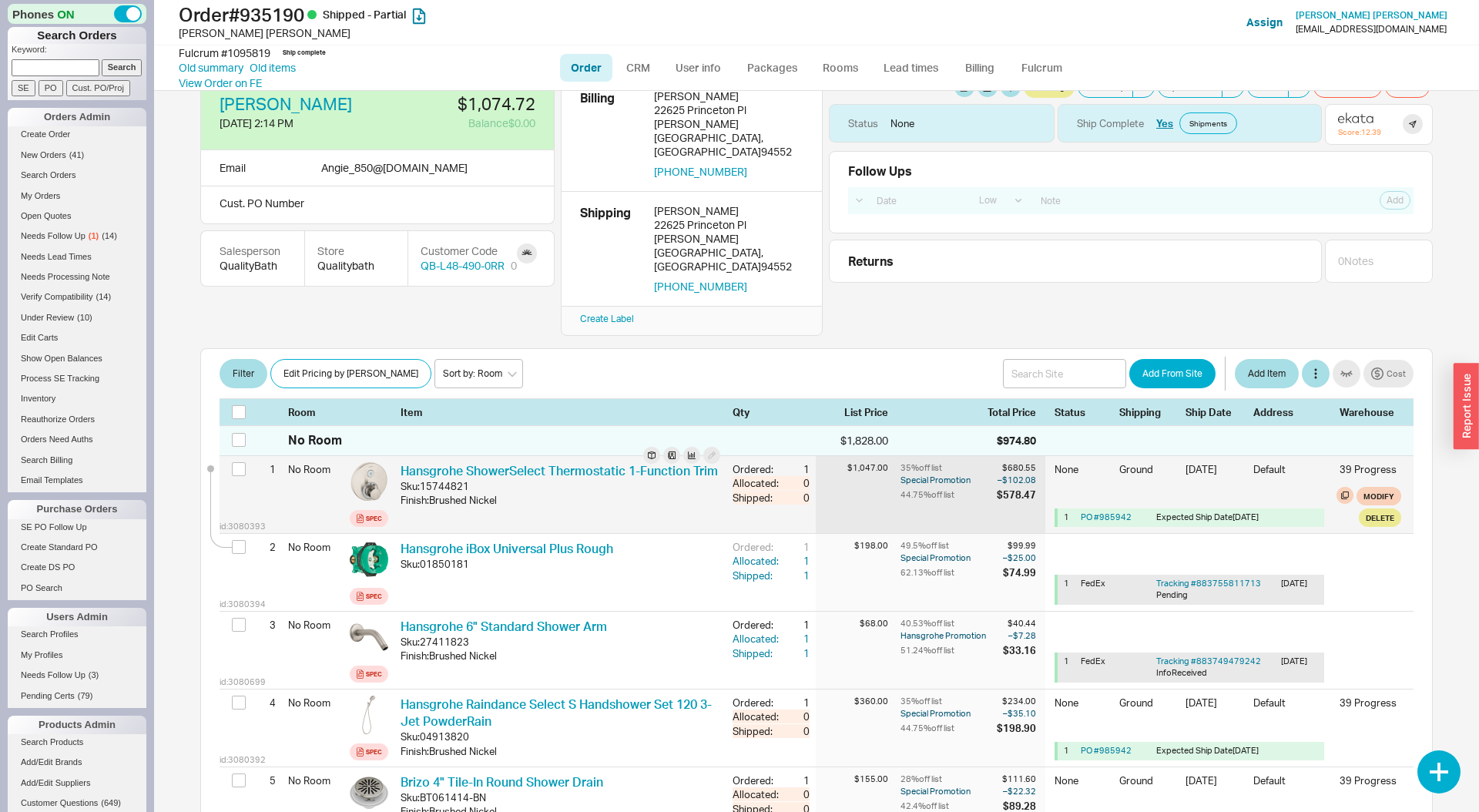
click at [824, 456] on div "$1,047.00" at bounding box center [858, 494] width 84 height 77
click at [843, 456] on div "$1,047.00" at bounding box center [858, 494] width 84 height 77
drag, startPoint x: 684, startPoint y: 452, endPoint x: 881, endPoint y: 453, distance: 197.0
click at [684, 493] on div "Finish : Brushed Nickel" at bounding box center [560, 500] width 320 height 14
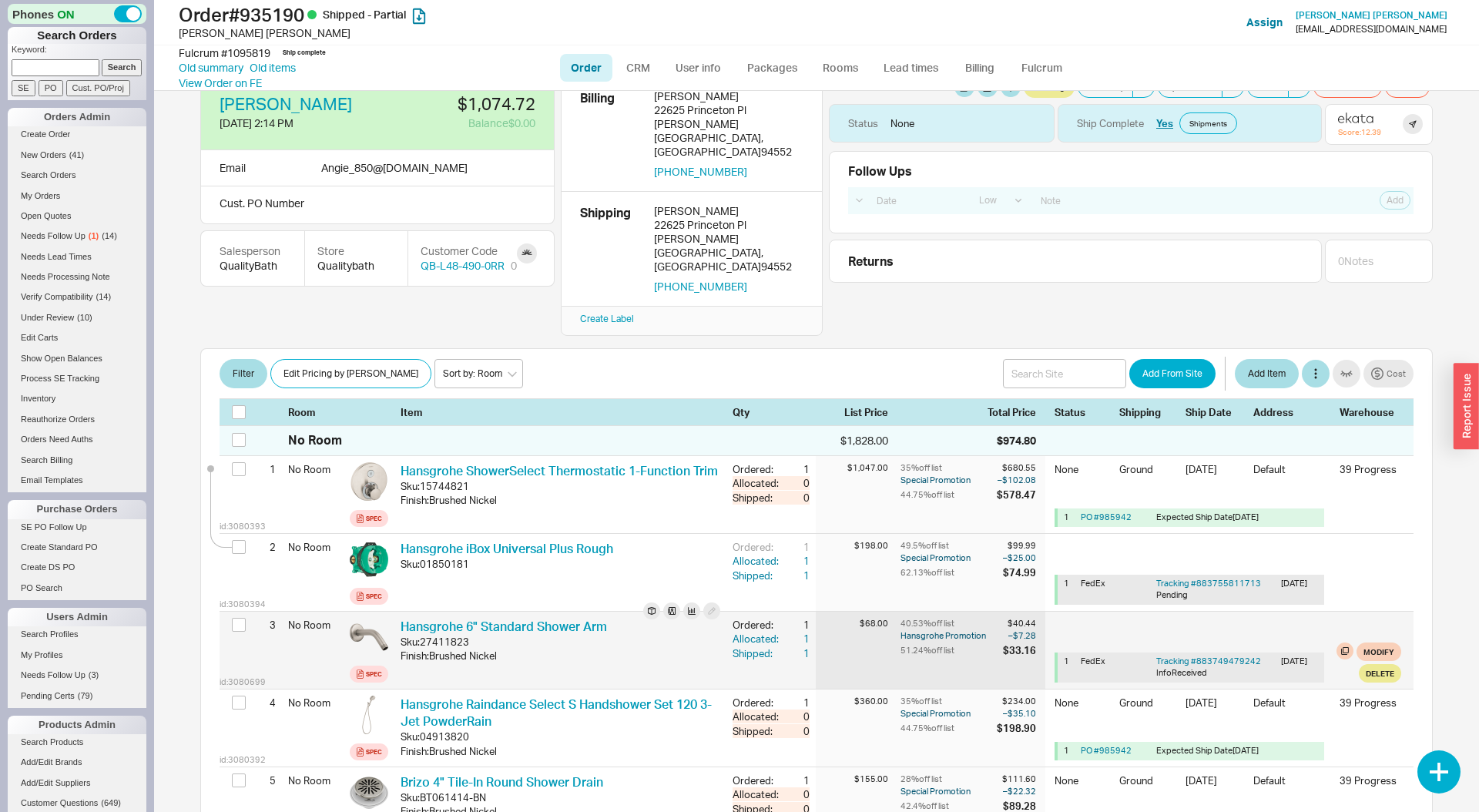
click at [617, 648] on div "Finish : Brushed Nickel" at bounding box center [560, 655] width 320 height 14
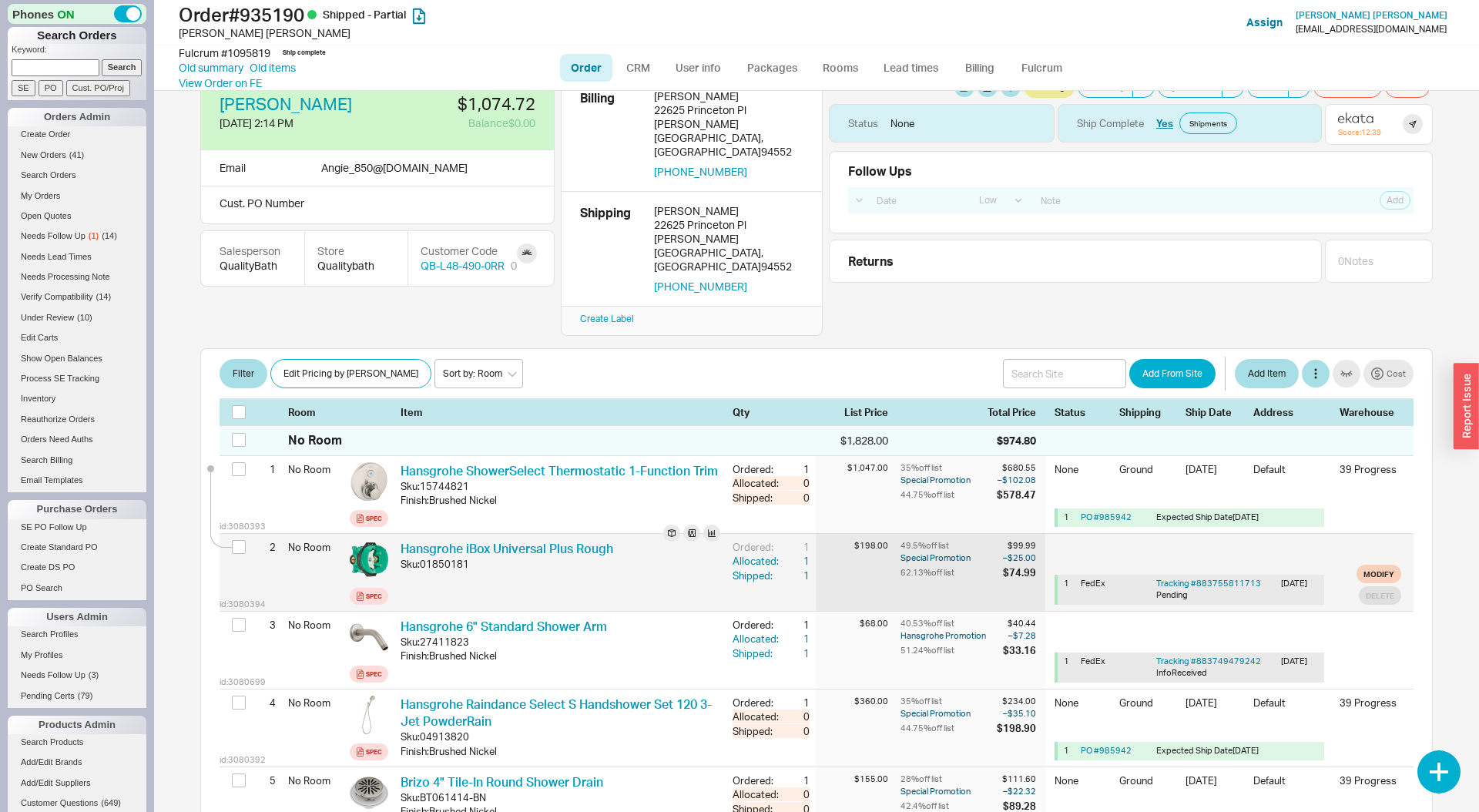
click at [639, 557] on div "Sku: 01850181" at bounding box center [560, 564] width 320 height 14
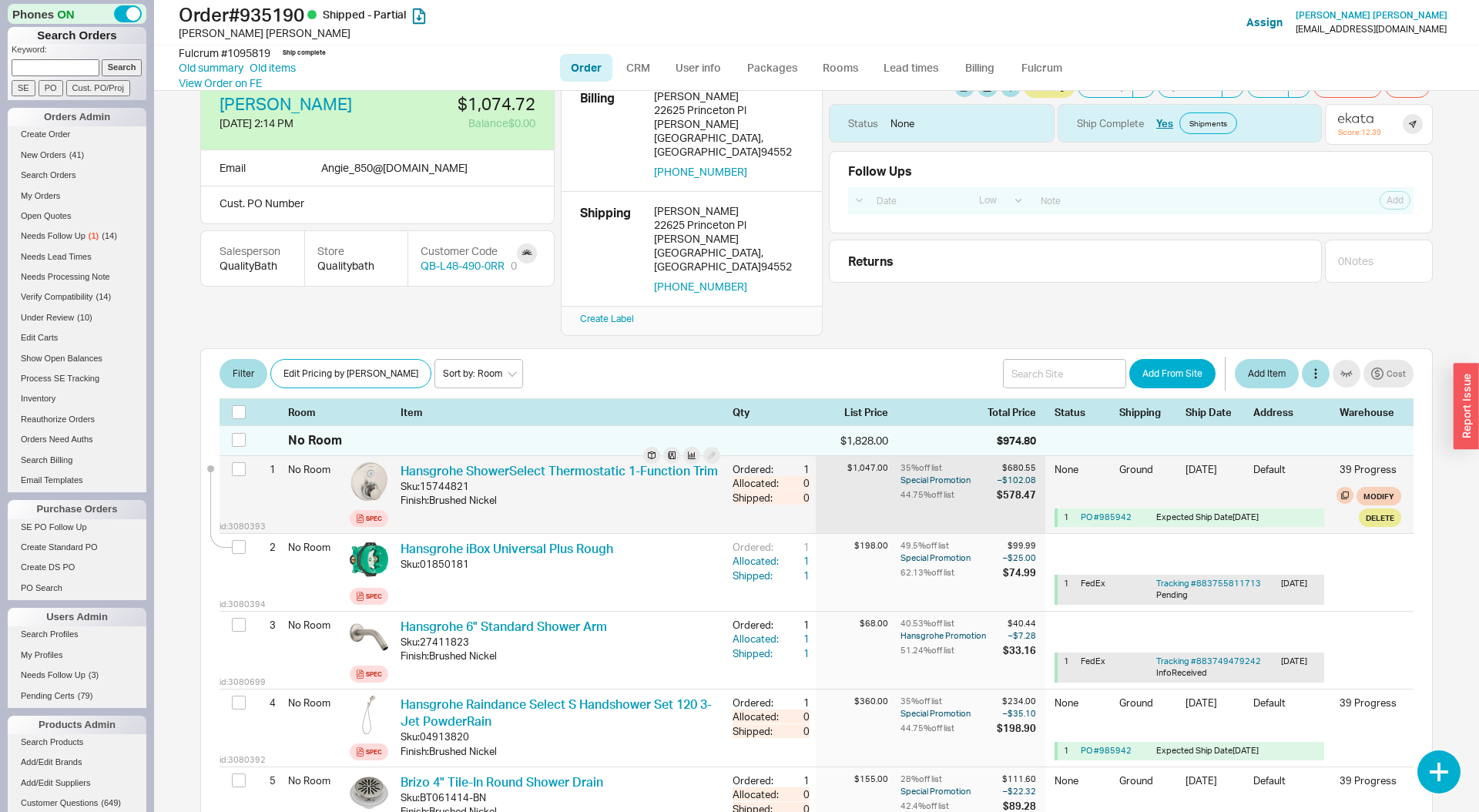
click at [889, 456] on div "$1,047.00" at bounding box center [858, 494] width 84 height 77
drag, startPoint x: 656, startPoint y: 447, endPoint x: 769, endPoint y: 443, distance: 113.1
click at [656, 493] on div "Finish : Brushed Nickel" at bounding box center [560, 500] width 320 height 14
click at [846, 456] on div "$1,047.00" at bounding box center [858, 494] width 84 height 77
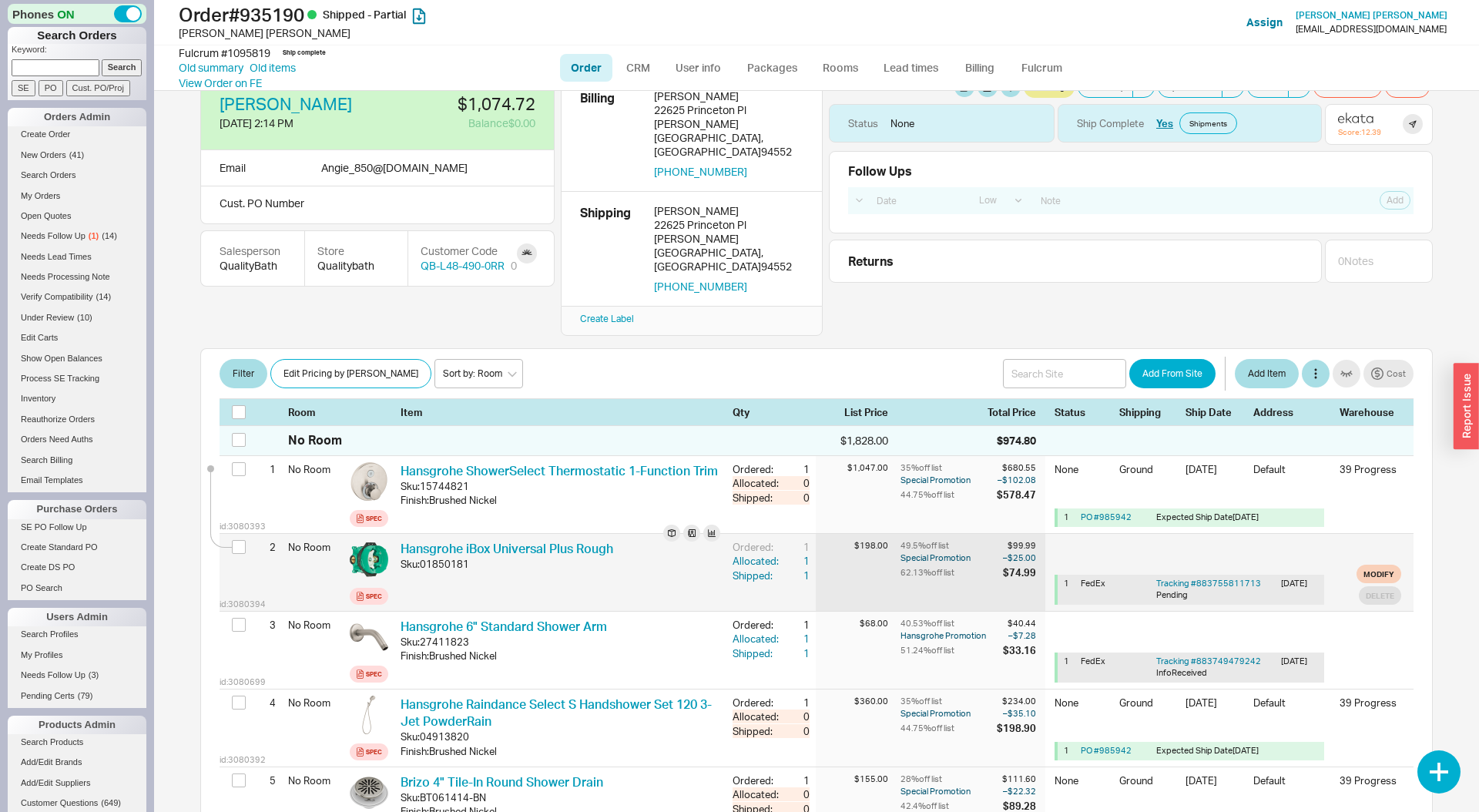
click at [945, 533] on div "49.5 % off list $99.99 Special Promotion – $25.00 62.13 % off list $74.99" at bounding box center [973, 572] width 145 height 77
click at [839, 533] on div "$198.00" at bounding box center [858, 572] width 84 height 77
click at [602, 540] on div "Hansgrohe iBox Universal Plus Rough Sku: 01850181" at bounding box center [560, 573] width 320 height 65
drag, startPoint x: 680, startPoint y: 519, endPoint x: 448, endPoint y: 523, distance: 232.0
click at [675, 557] on div "Sku: 01850181" at bounding box center [560, 564] width 320 height 14
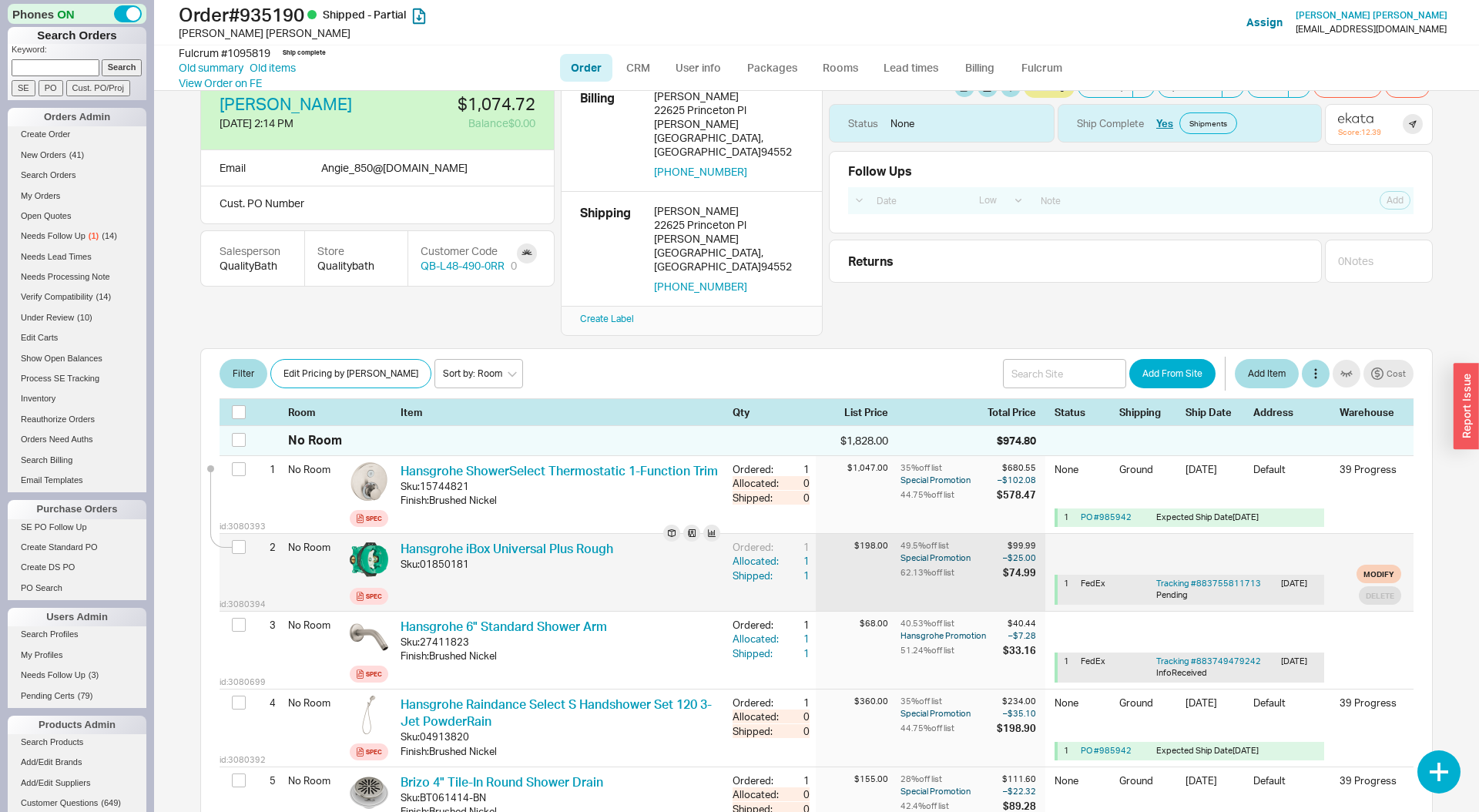
drag, startPoint x: 483, startPoint y: 521, endPoint x: 732, endPoint y: 522, distance: 249.0
click at [483, 557] on div "Sku: 01850181" at bounding box center [560, 564] width 320 height 14
click at [953, 566] on div "62.13 % off list" at bounding box center [949, 573] width 99 height 14
drag, startPoint x: 657, startPoint y: 505, endPoint x: 646, endPoint y: 490, distance: 18.6
click at [657, 540] on div "Hansgrohe iBox Universal Plus Rough Sku: 01850181" at bounding box center [560, 573] width 320 height 65
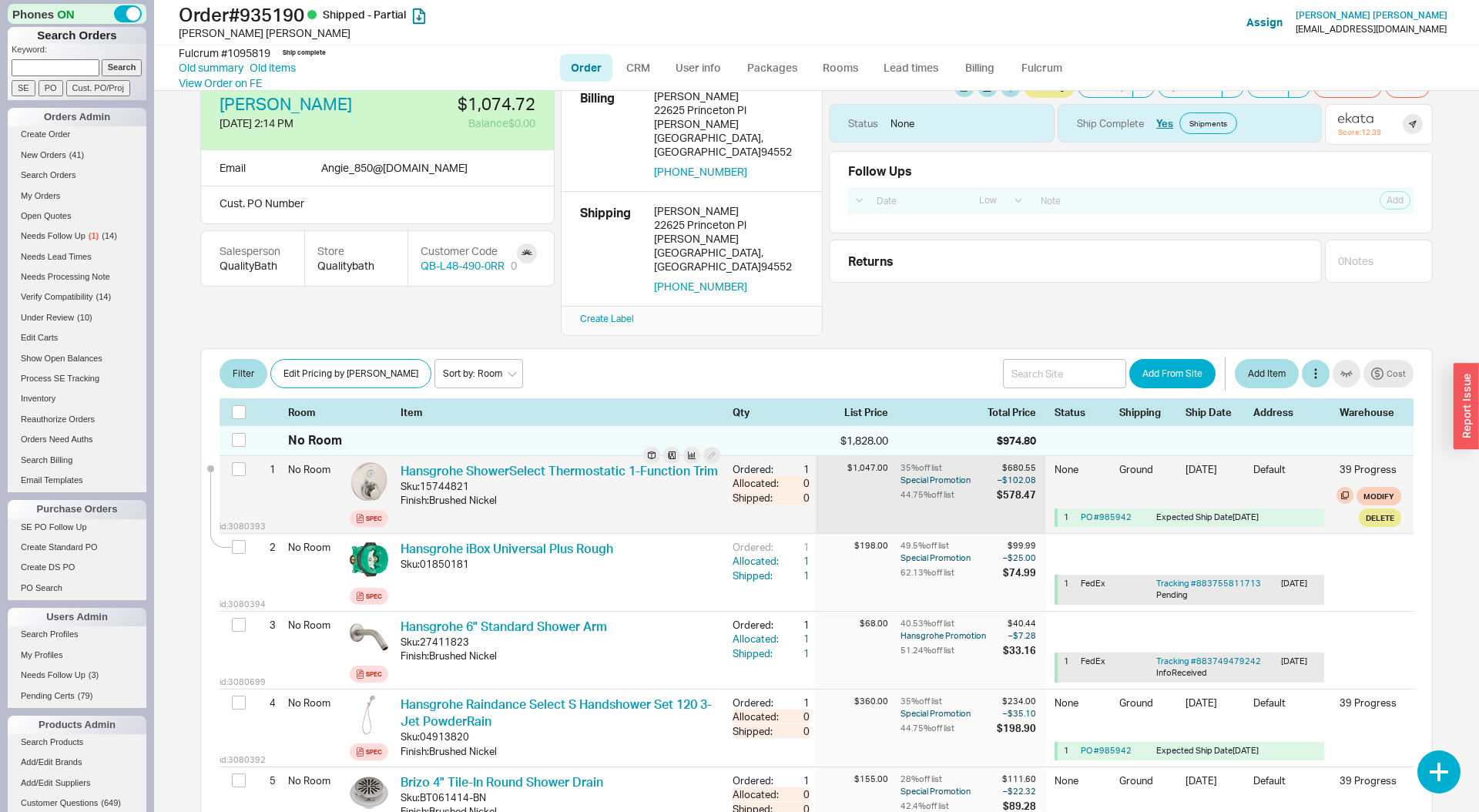
click at [630, 462] on div "Hansgrohe ShowerSelect Thermostatic 1-Function Trim Sku: 15744821 Finish : Brus…" at bounding box center [560, 494] width 320 height 65
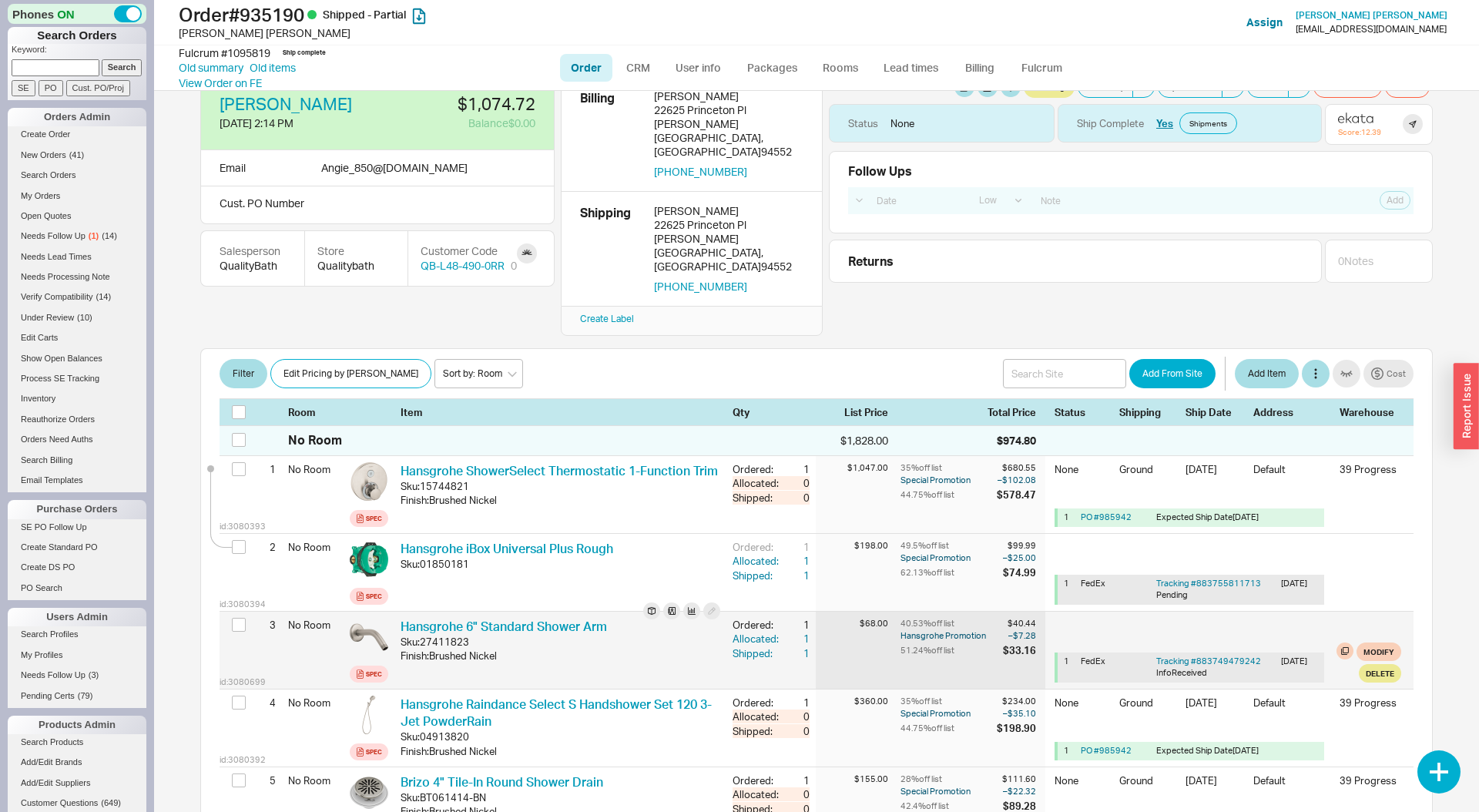
drag, startPoint x: 638, startPoint y: 515, endPoint x: 648, endPoint y: 592, distance: 77.6
click at [638, 557] on div "Sku: 01850181" at bounding box center [560, 564] width 320 height 14
click at [651, 634] on div "Sku: 27411823" at bounding box center [560, 641] width 320 height 14
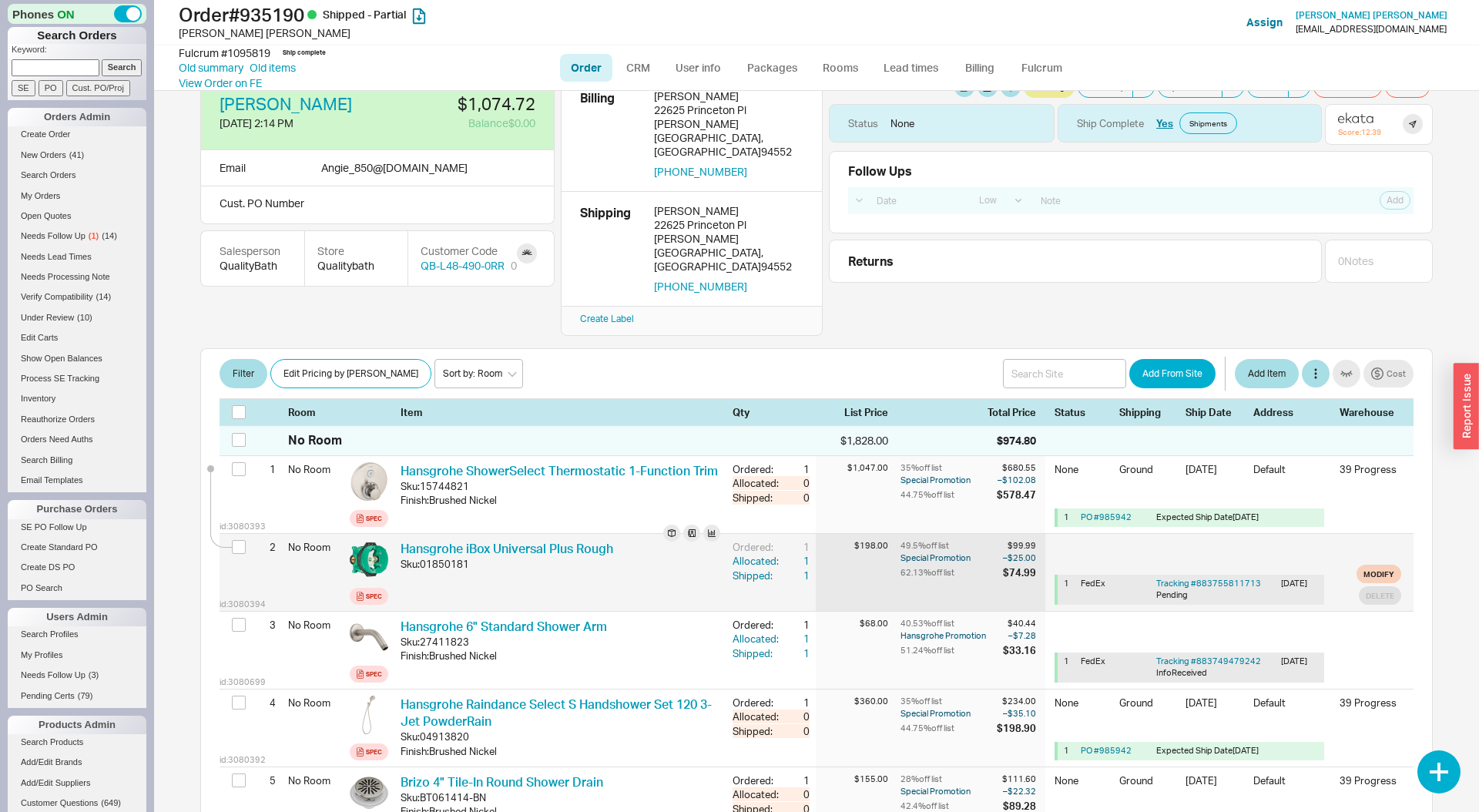
click at [638, 557] on div "Sku: 01850181" at bounding box center [560, 564] width 320 height 14
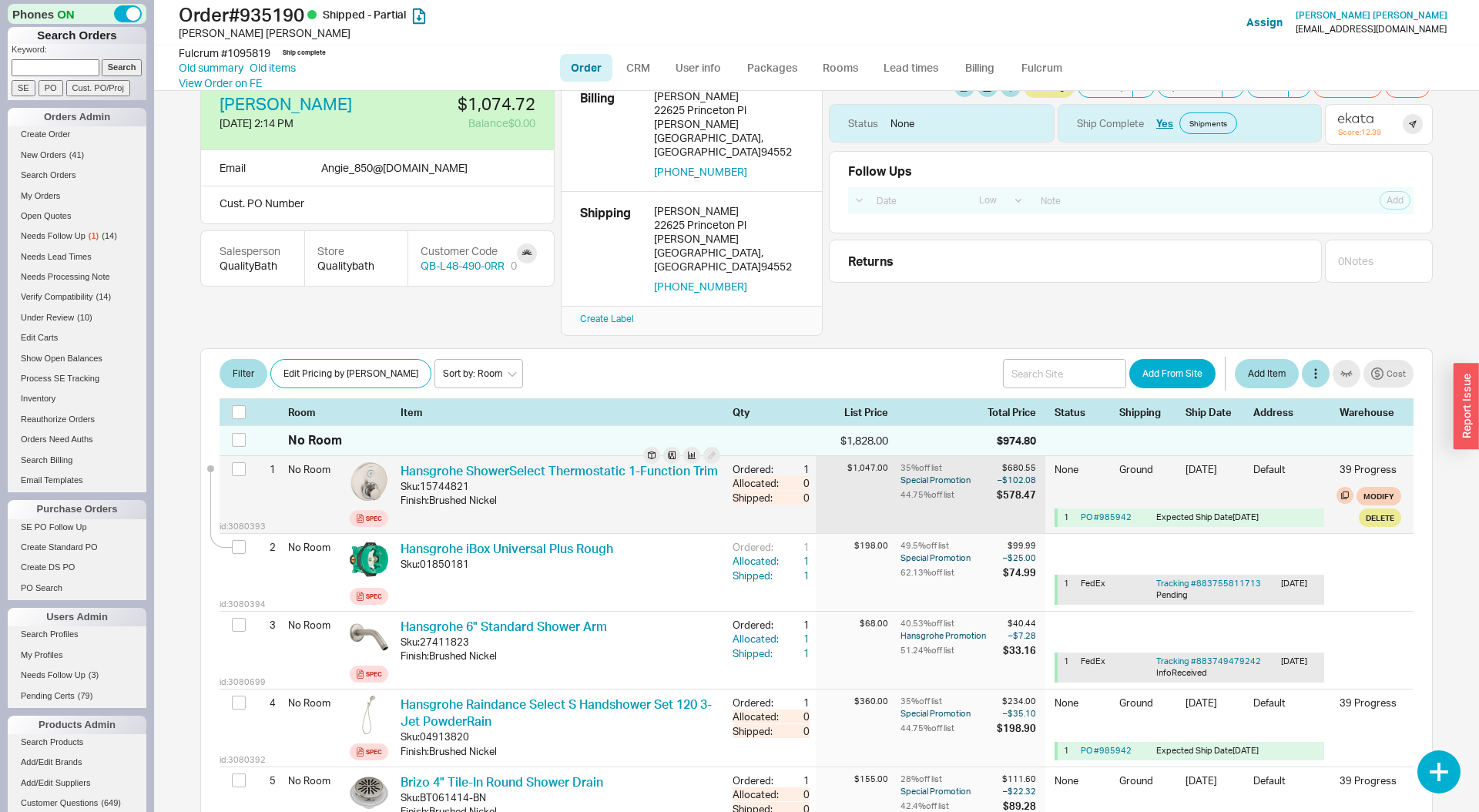
click at [625, 465] on div "Hansgrohe ShowerSelect Thermostatic 1-Function Trim Sku: 15744821 Finish : Brus…" at bounding box center [560, 494] width 320 height 65
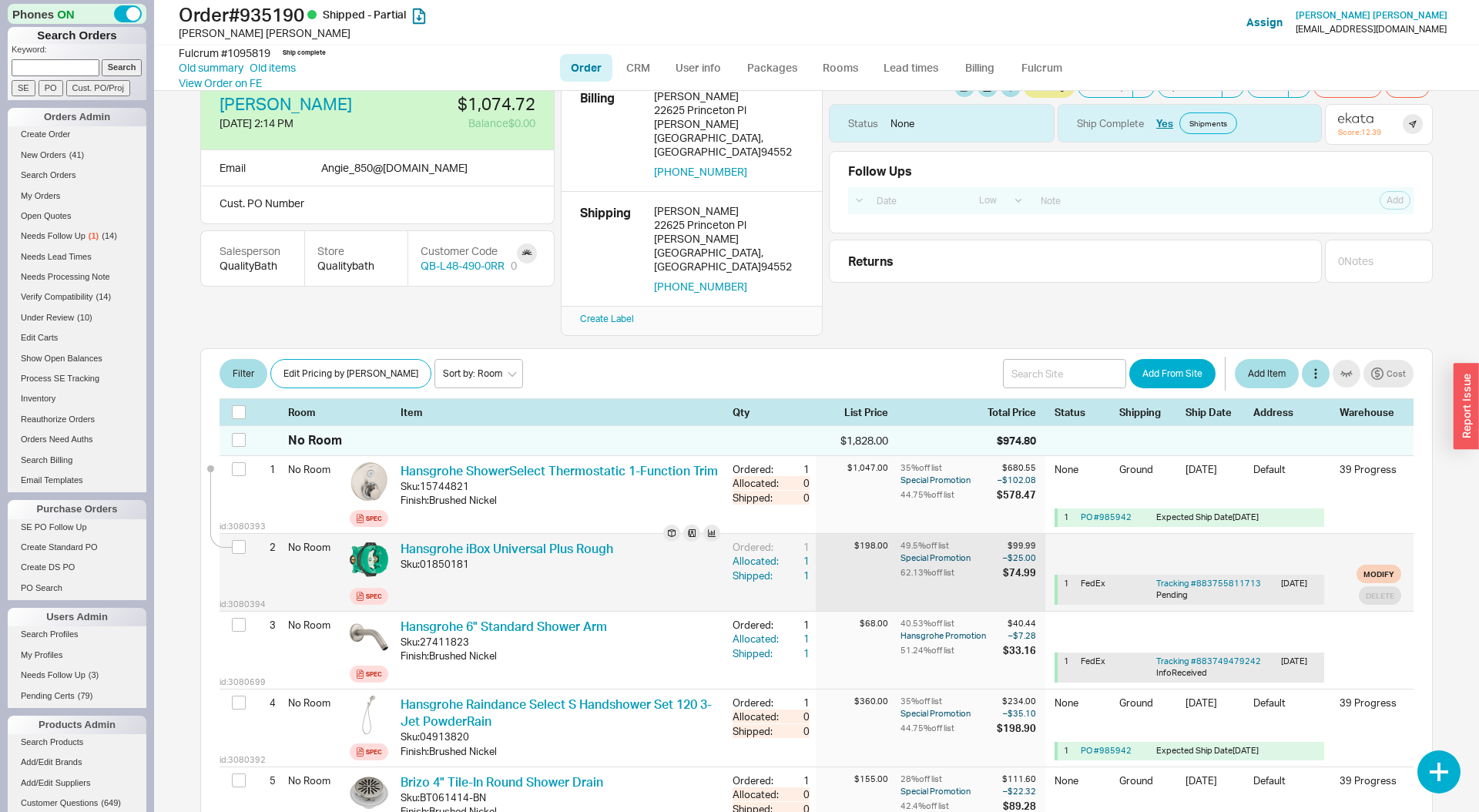
click at [698, 557] on div "Sku: 01850181" at bounding box center [560, 564] width 320 height 14
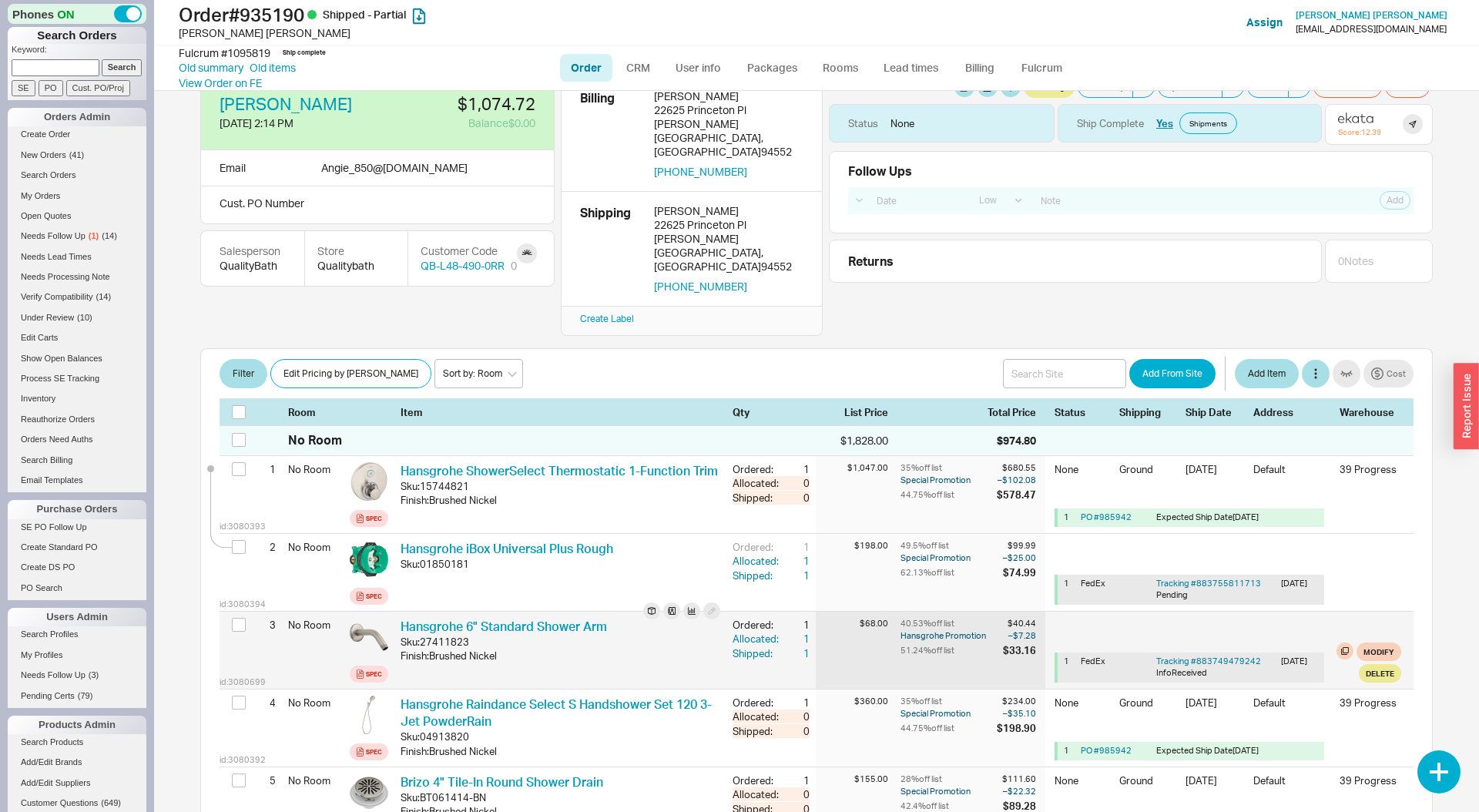
click at [698, 634] on div "Sku: 27411823" at bounding box center [560, 641] width 320 height 14
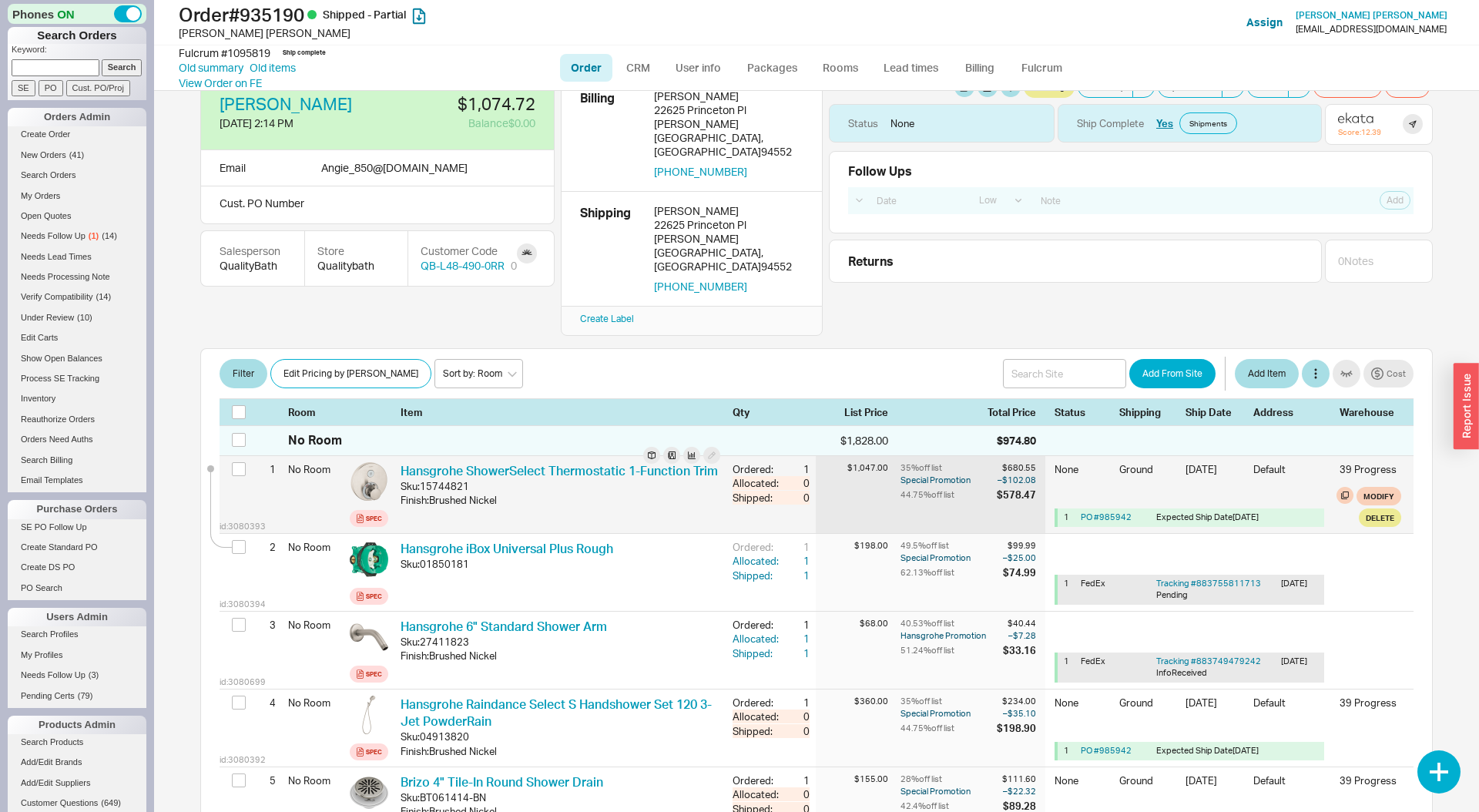
click at [963, 456] on div "35 % off list $680.55 Special Promotion – $102.08 44.75 % off list $578.47" at bounding box center [973, 494] width 145 height 77
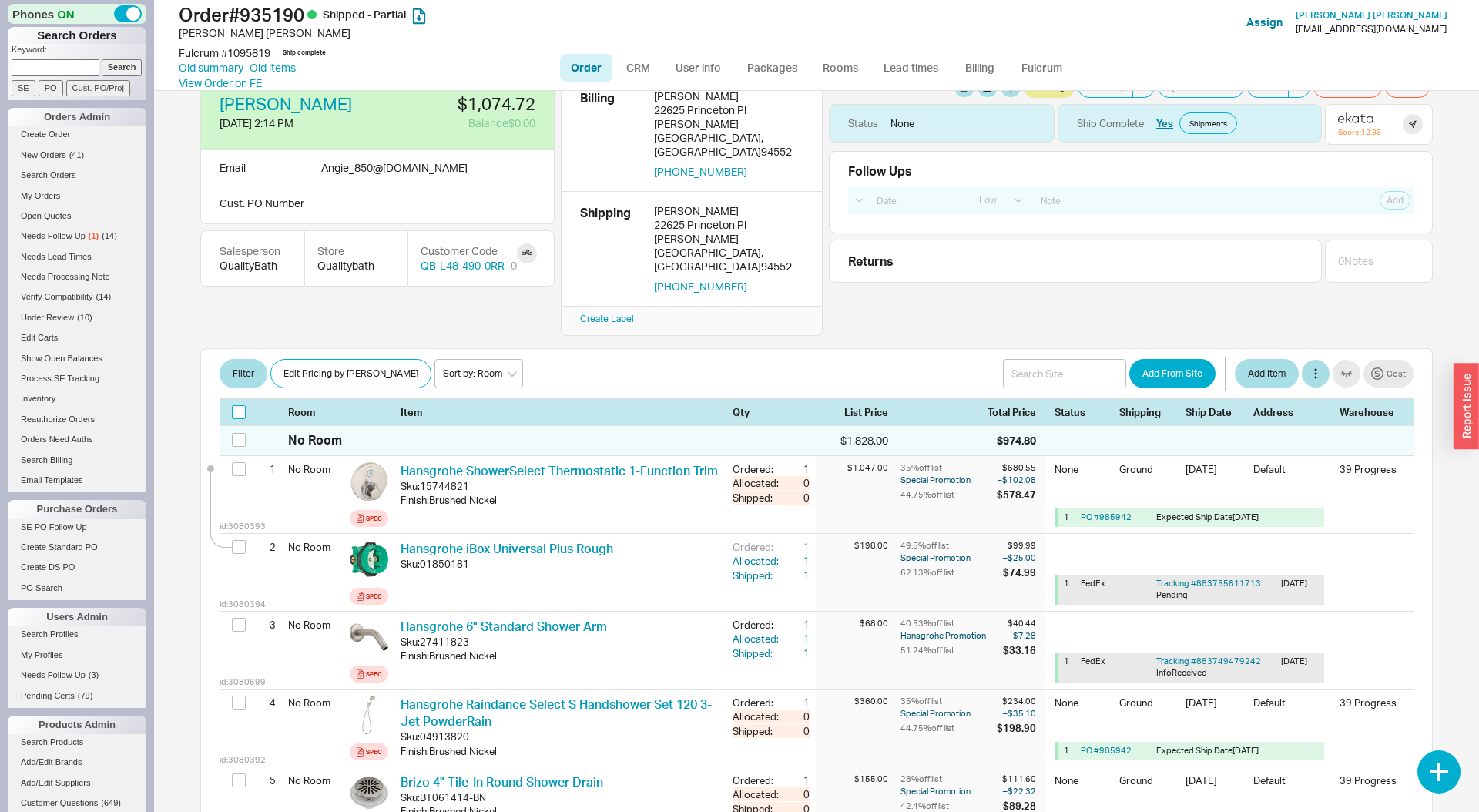
click at [236, 405] on input "checkbox" at bounding box center [238, 412] width 14 height 14
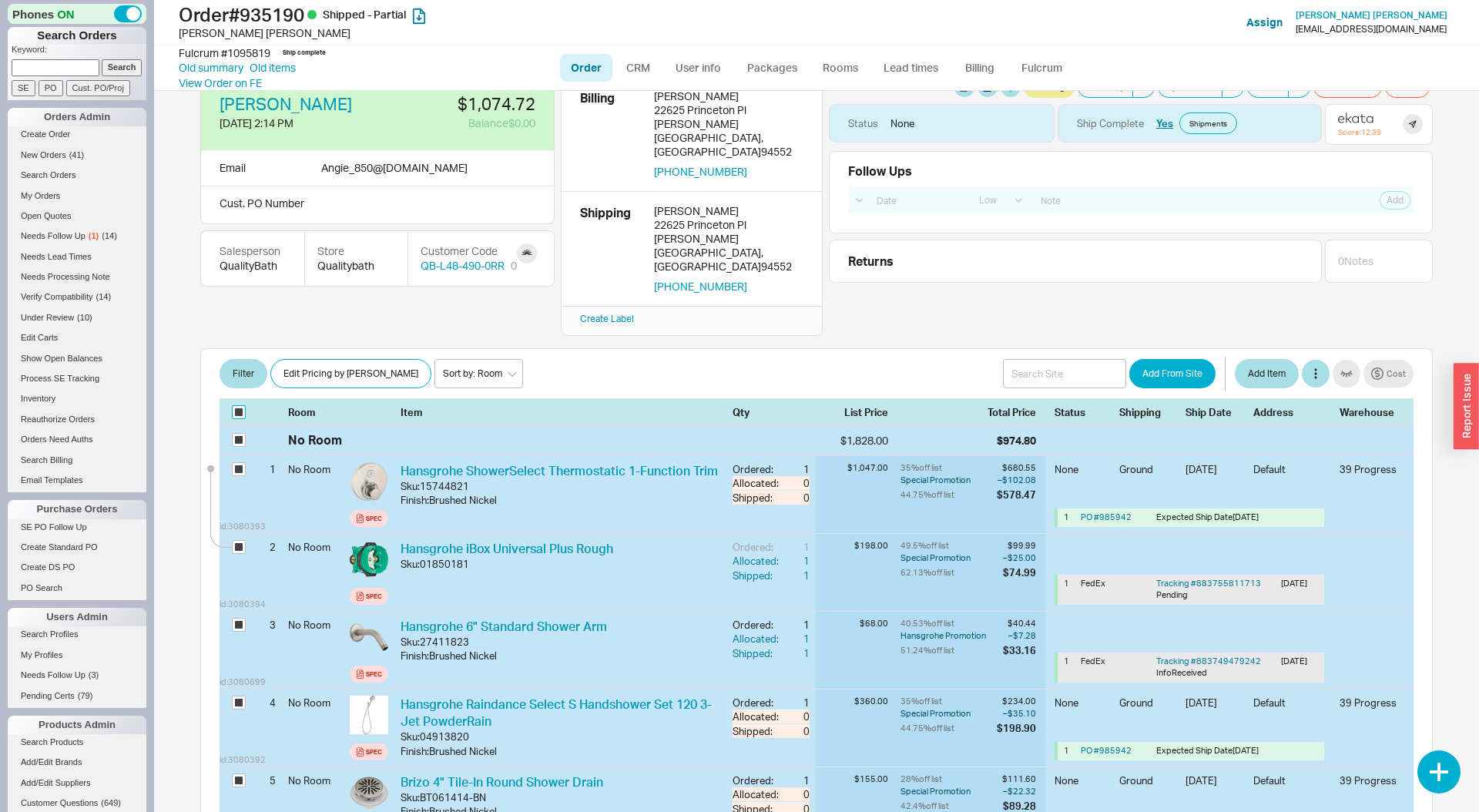
checkbox input "true"
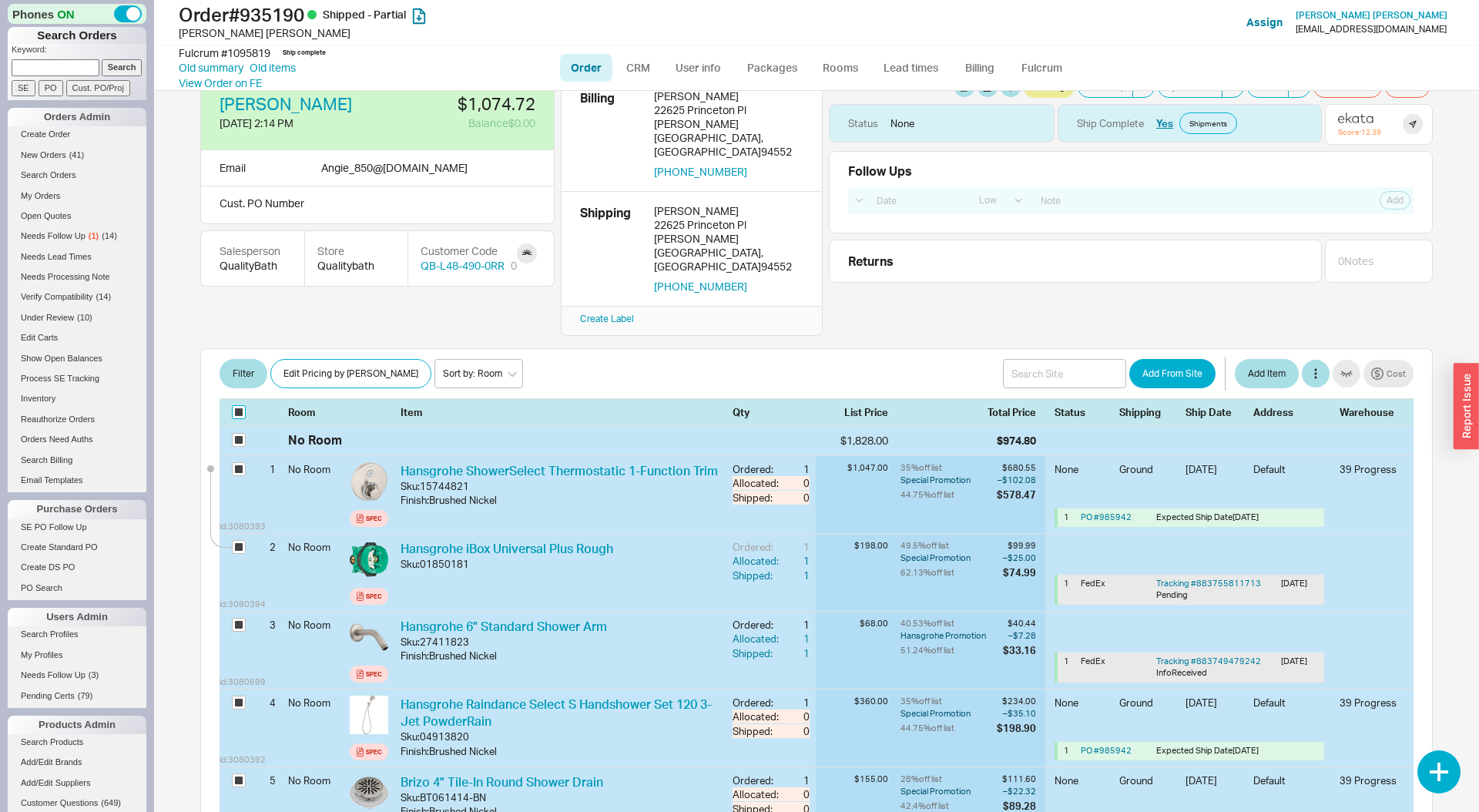
checkbox input "true"
click at [292, 359] on button "Batch Edit" at bounding box center [305, 374] width 70 height 29
select select "1"
select select "3"
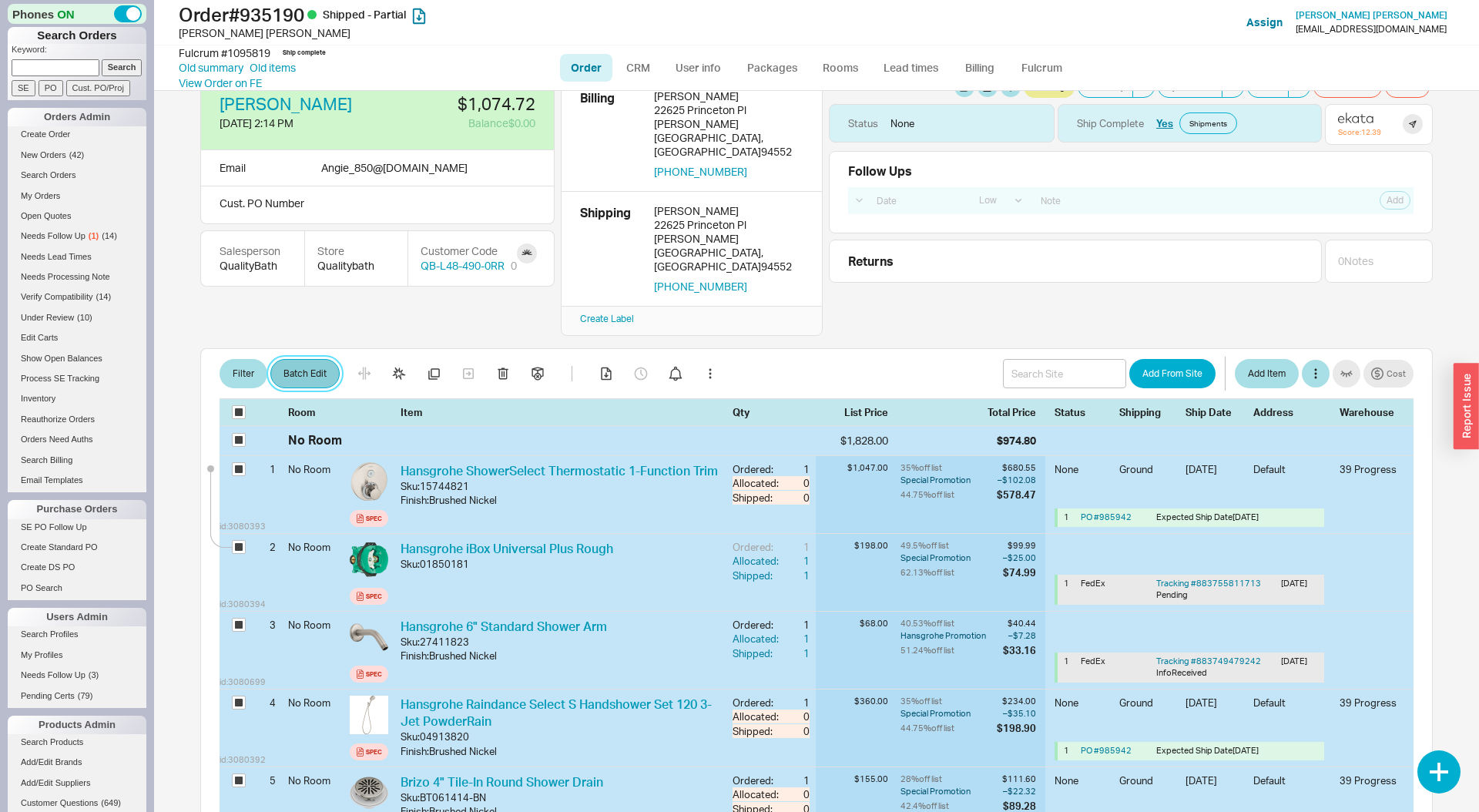
select select "1"
select select "3"
select select "1"
select select "3"
select select "1"
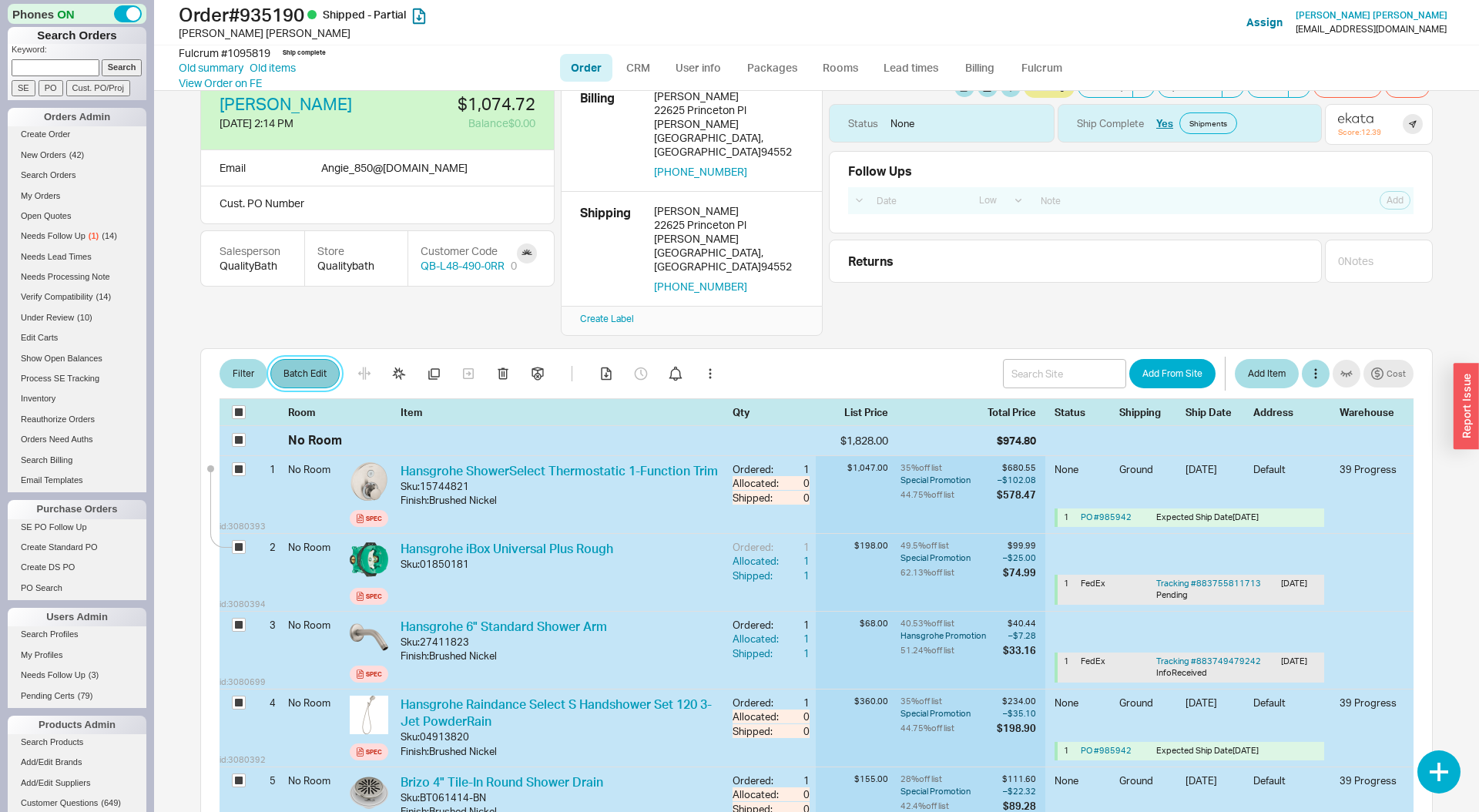
select select "3"
select select "1"
select select "3"
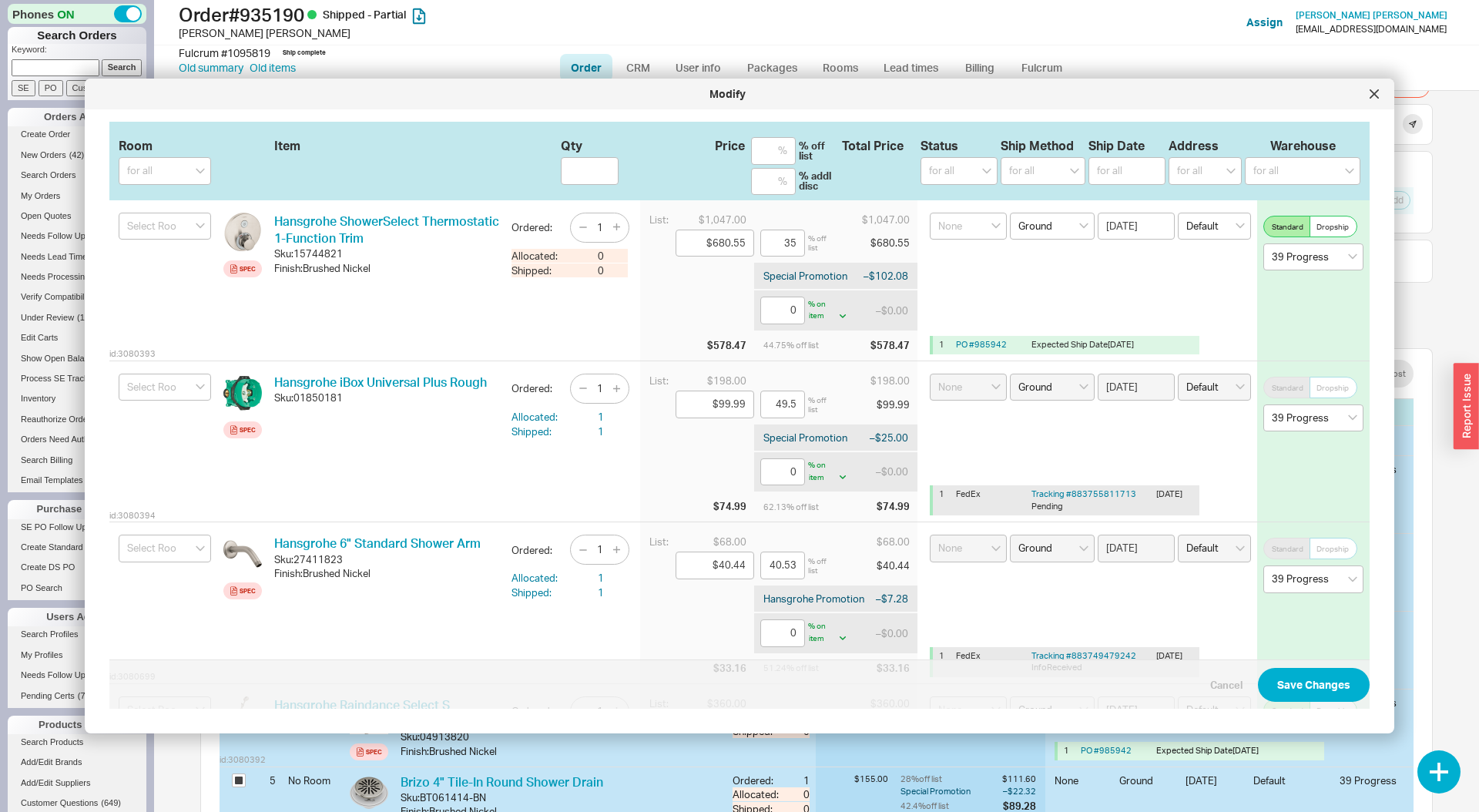
drag, startPoint x: 376, startPoint y: 319, endPoint x: 314, endPoint y: 303, distance: 64.0
click at [372, 318] on div "Hansgrohe ShowerSelect Thermostatic 1-Function Trim Sku: 15744821 Finish : Brus…" at bounding box center [386, 280] width 225 height 135
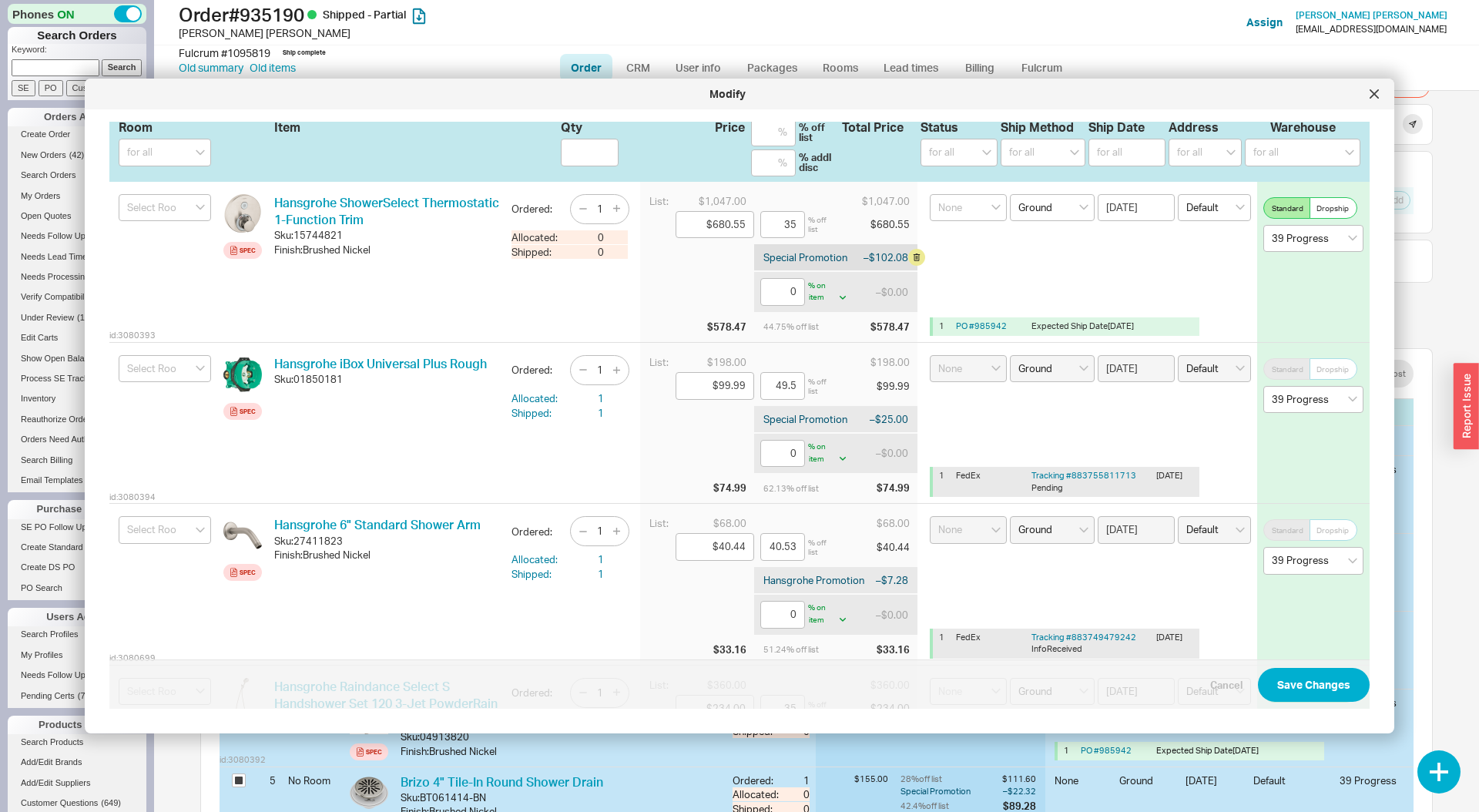
scroll to position [0, 0]
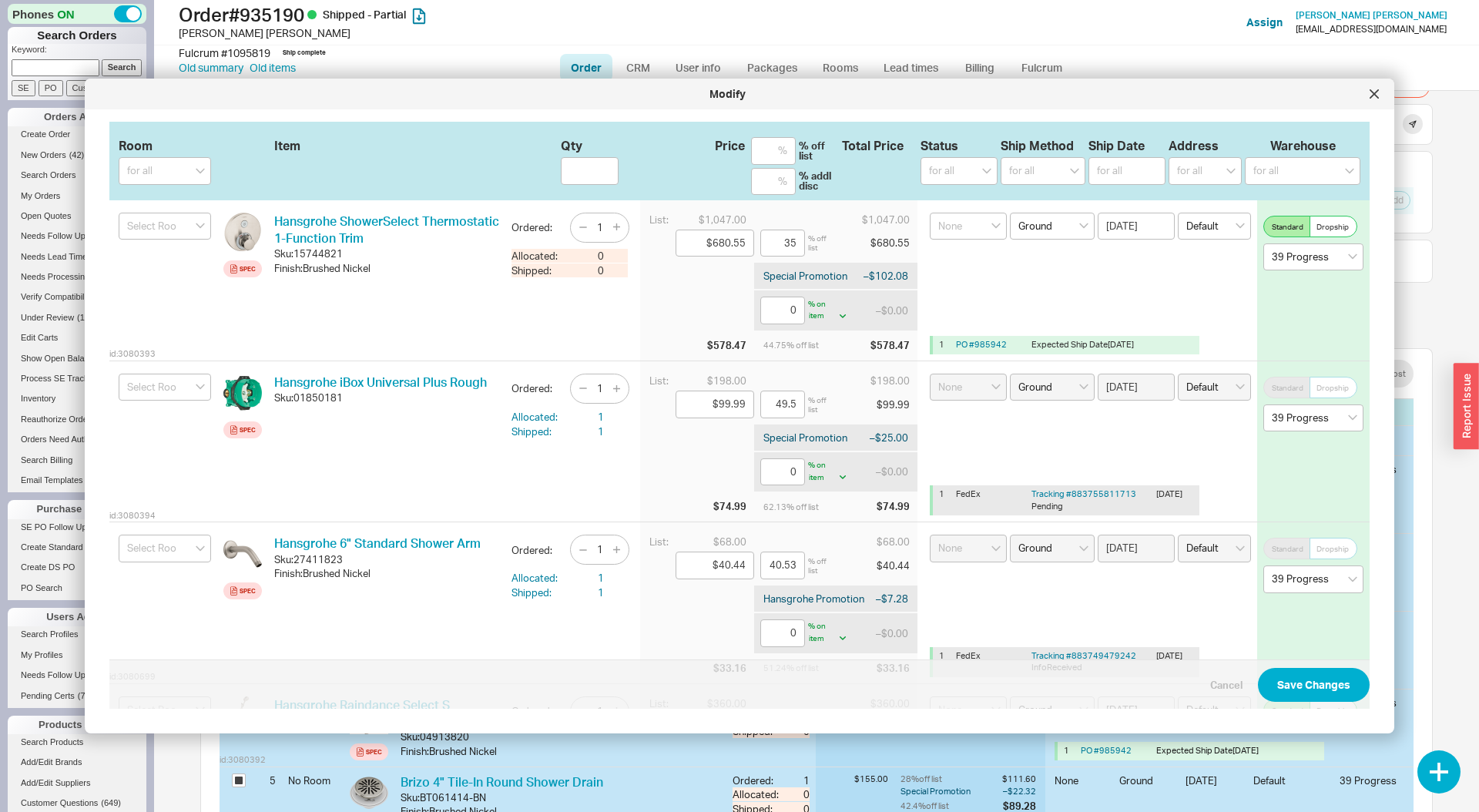
drag, startPoint x: 1377, startPoint y: 97, endPoint x: 1114, endPoint y: 186, distance: 277.7
click at [1152, 98] on div "Modify" at bounding box center [739, 93] width 1309 height 30
click at [1377, 100] on div at bounding box center [1374, 93] width 25 height 25
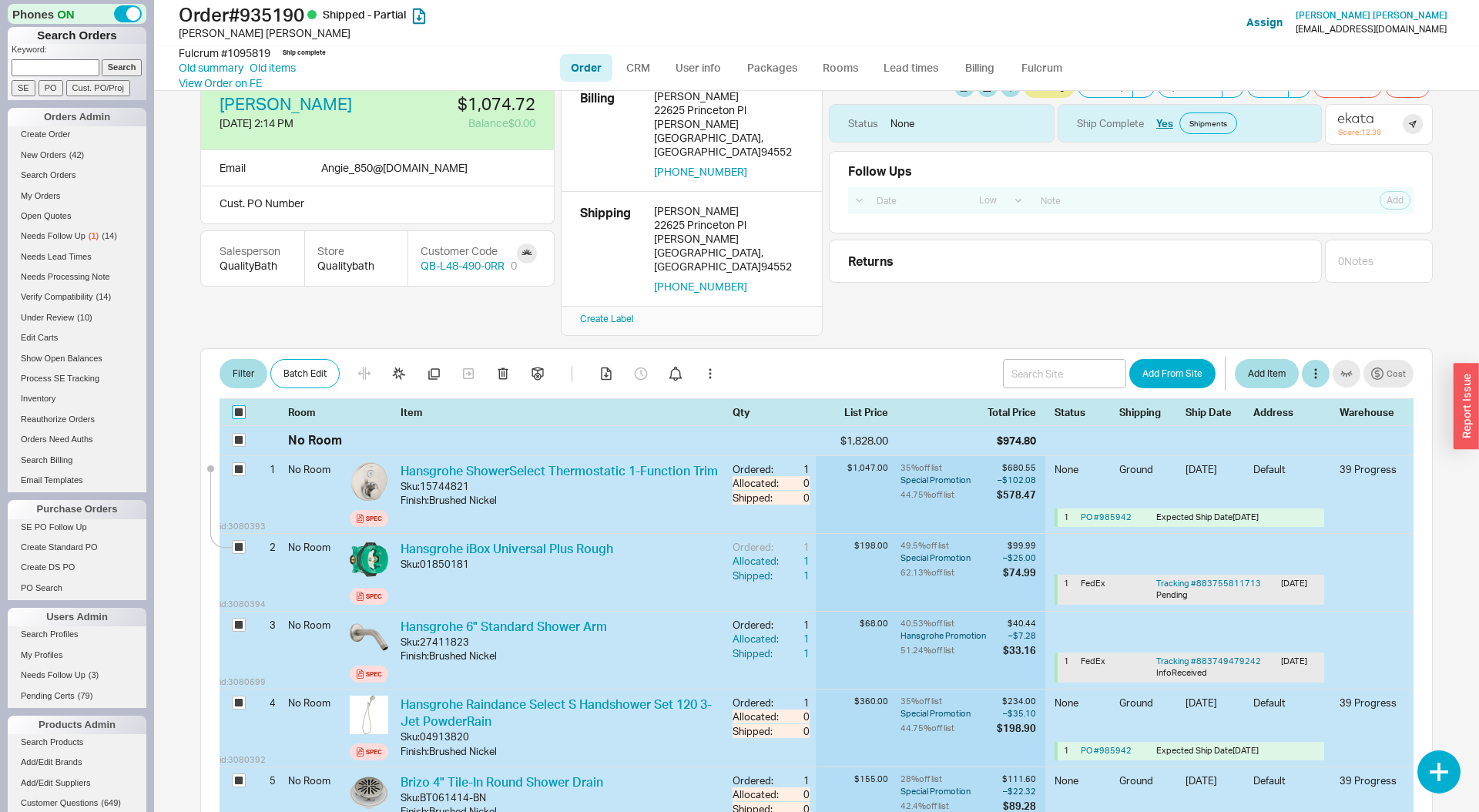
click at [240, 405] on input "checkbox" at bounding box center [238, 412] width 14 height 14
checkbox input "false"
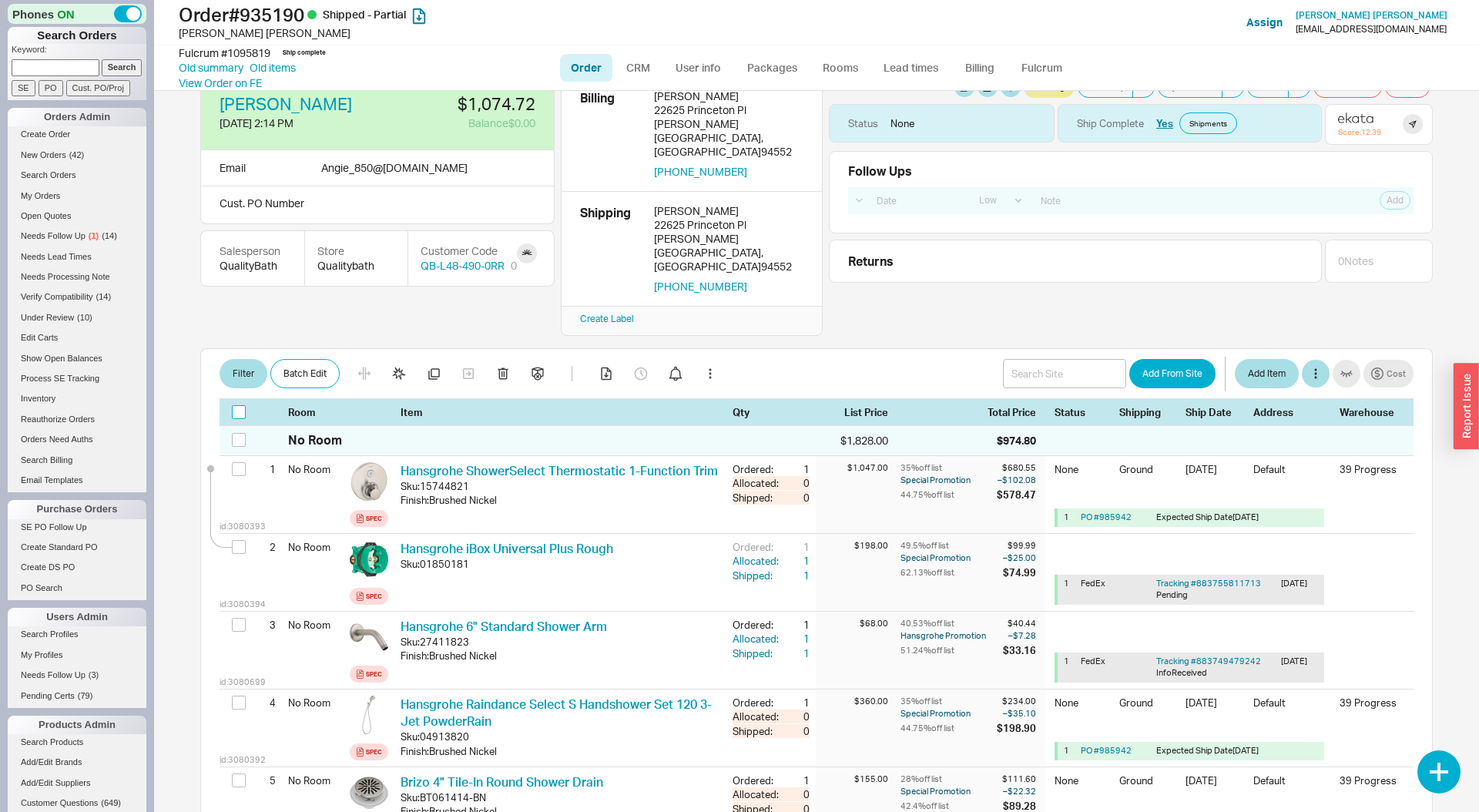
checkbox input "false"
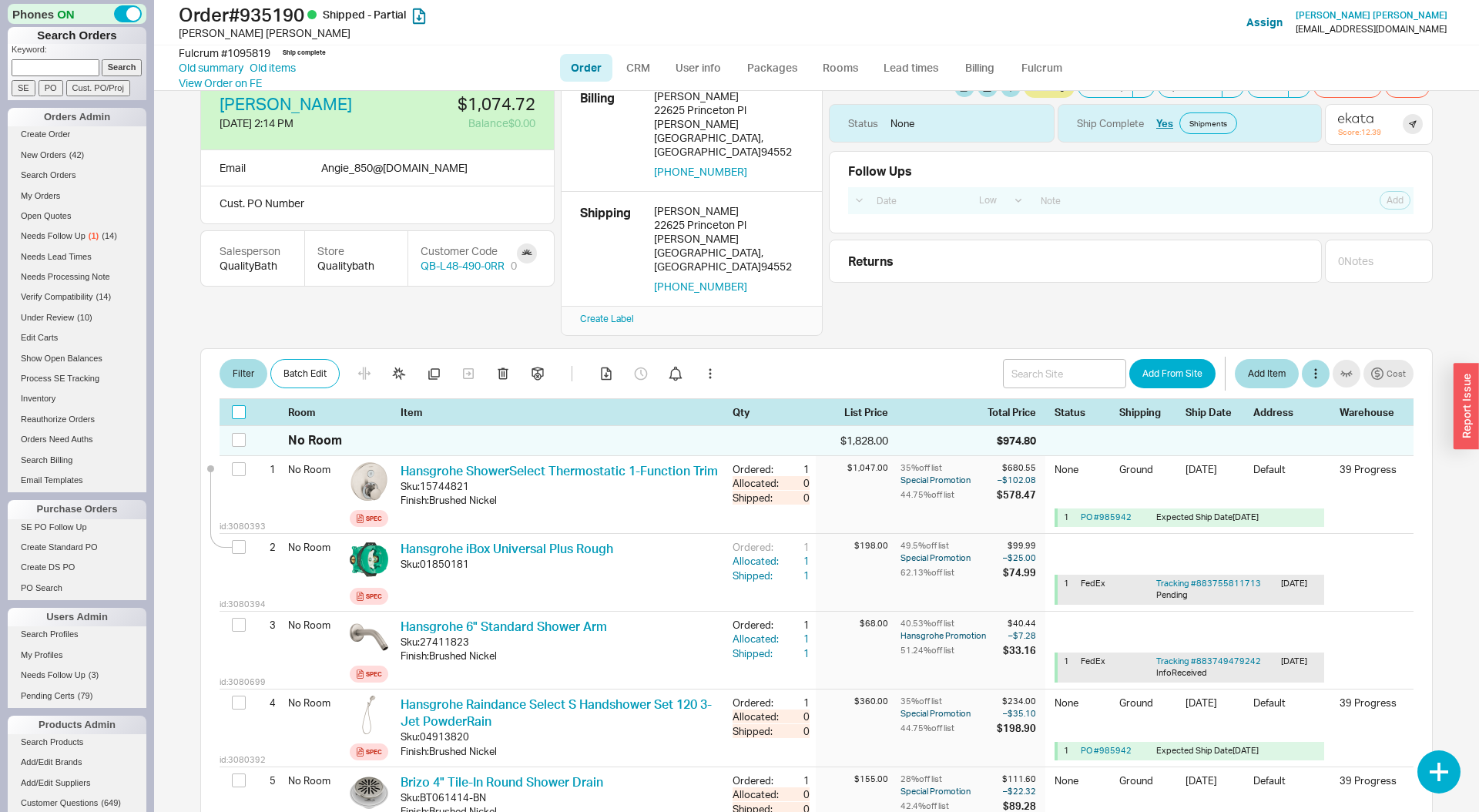
checkbox input "false"
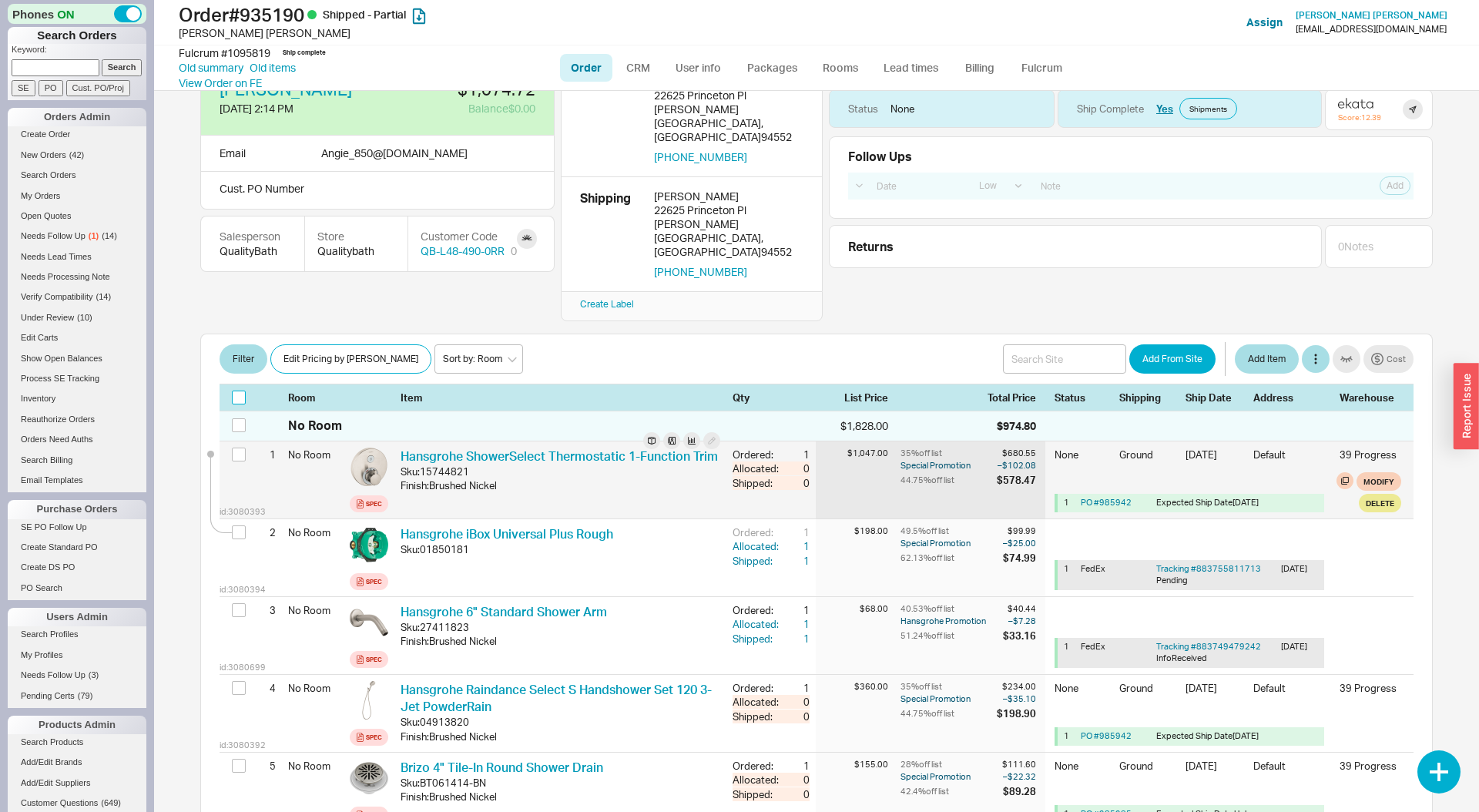
scroll to position [50, 0]
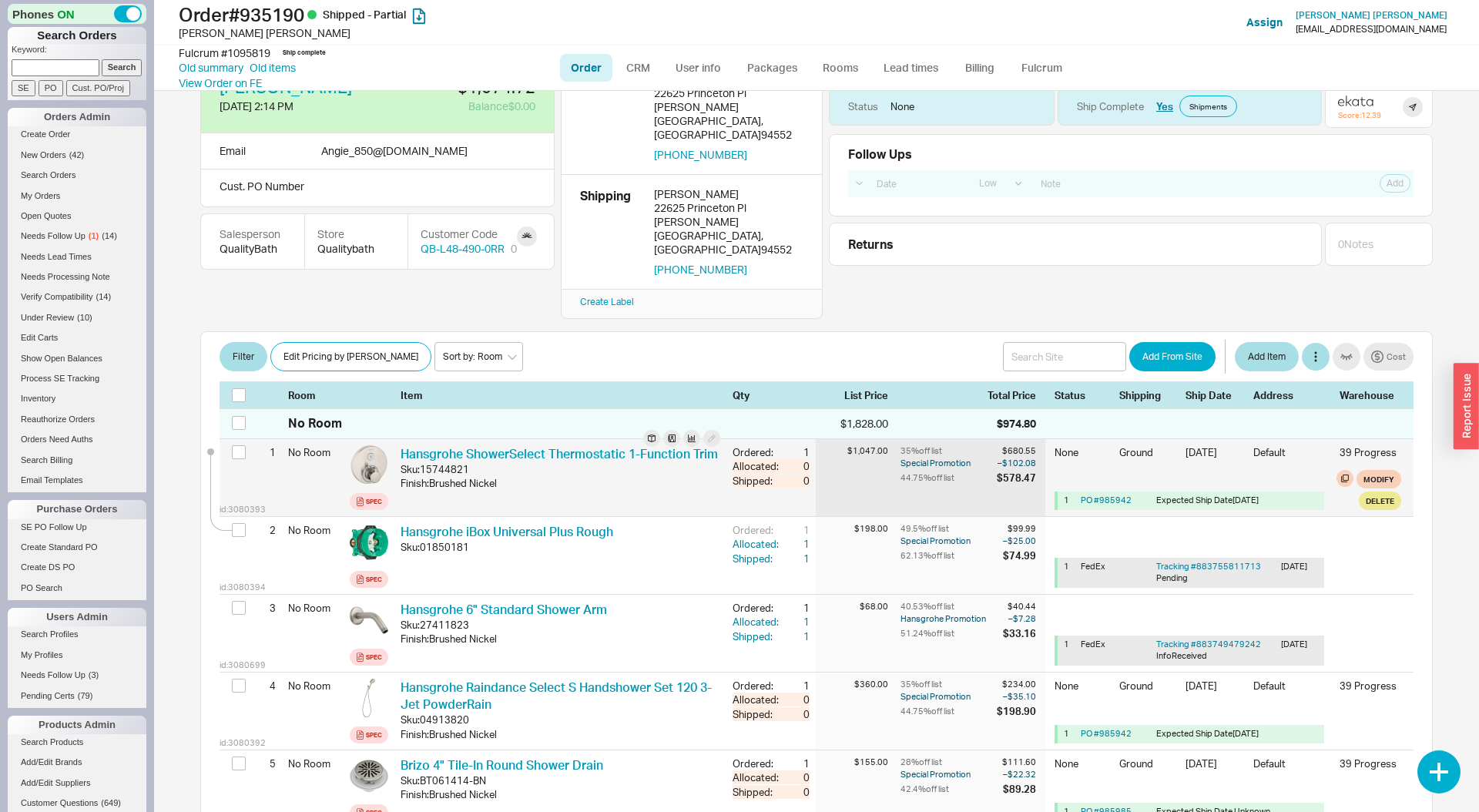
click at [868, 439] on div "$1,047.00" at bounding box center [858, 478] width 84 height 77
click at [1022, 471] on div "$578.47" at bounding box center [1016, 478] width 39 height 14
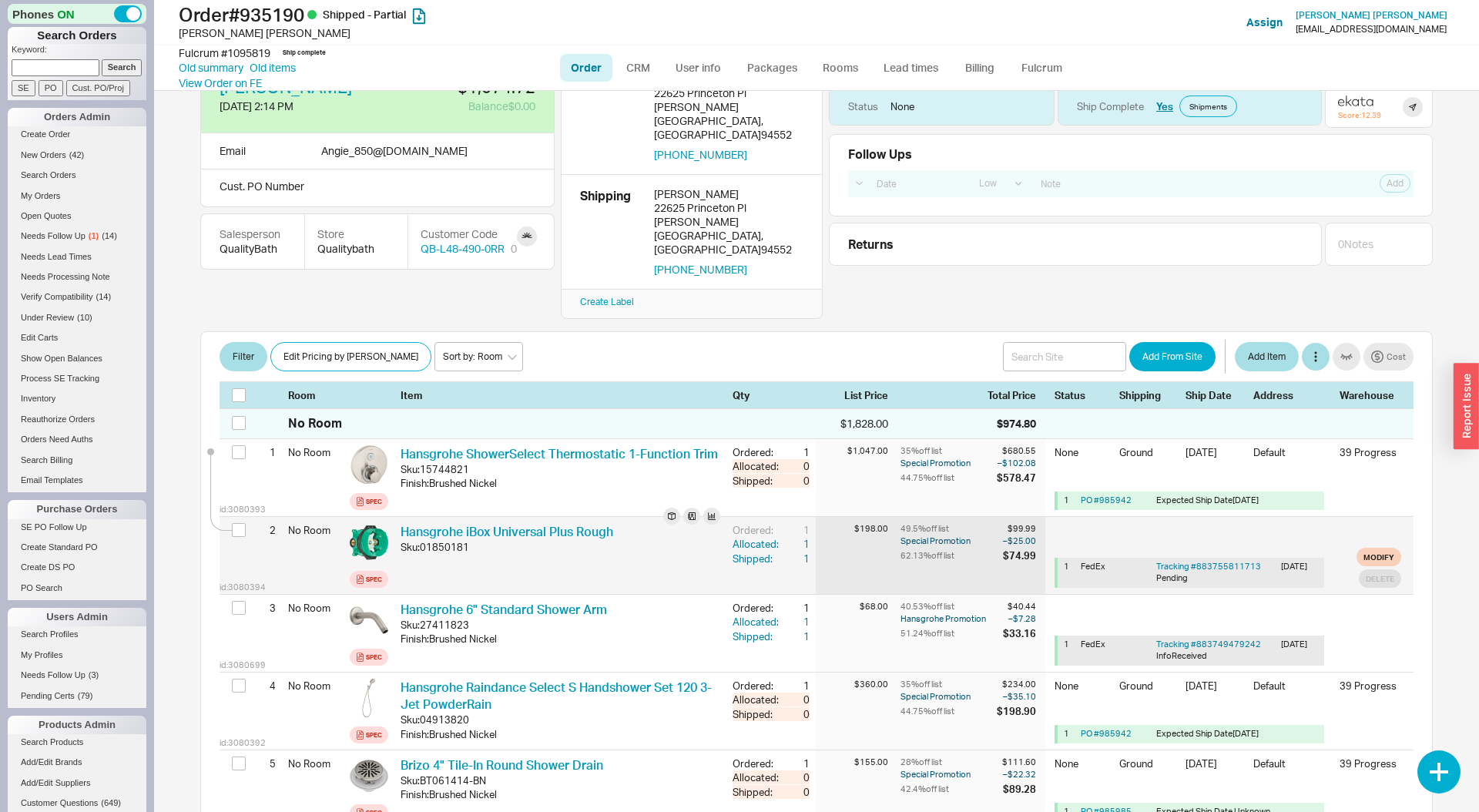
click at [1024, 548] on div "$74.99" at bounding box center [1020, 555] width 33 height 14
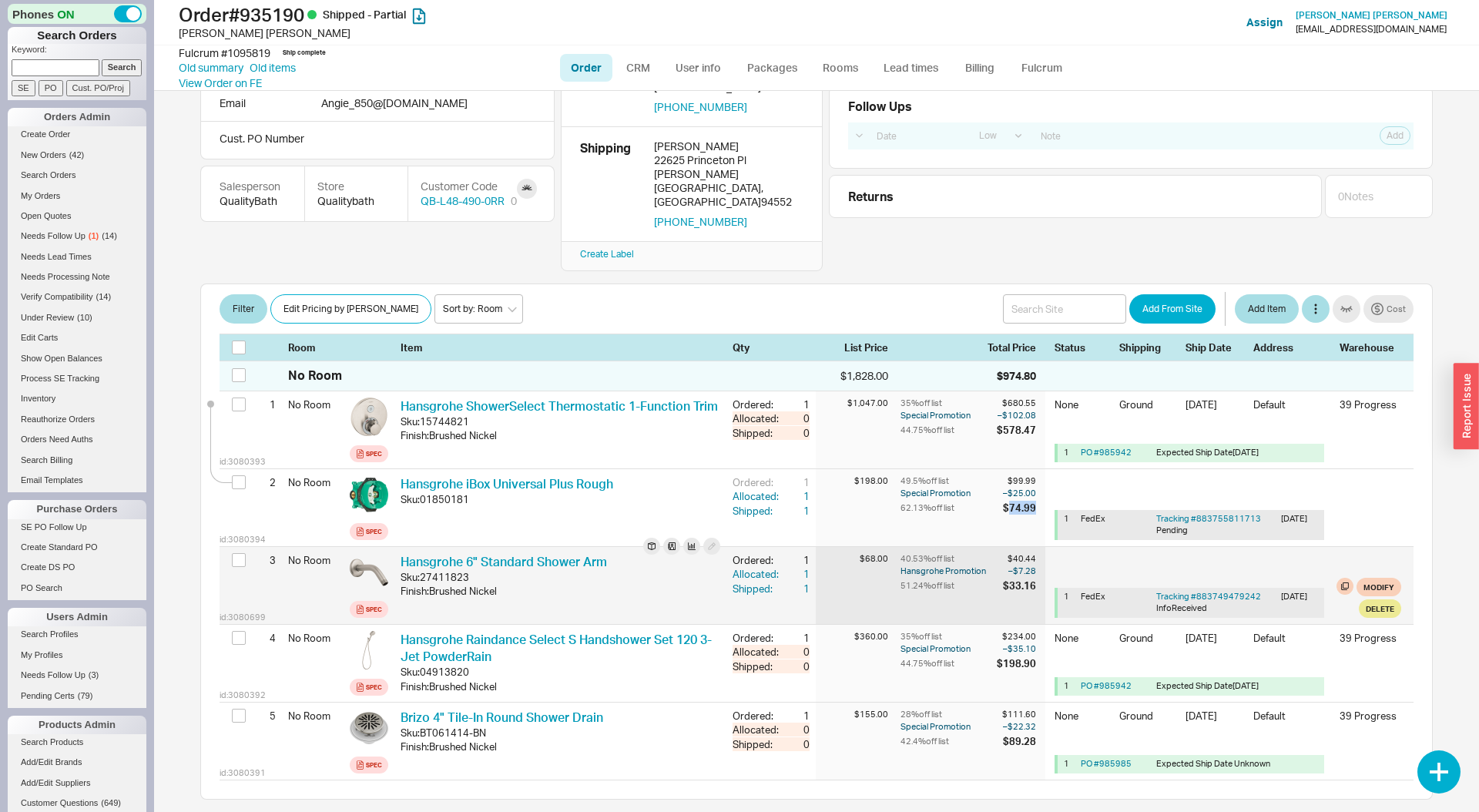
scroll to position [141, 0]
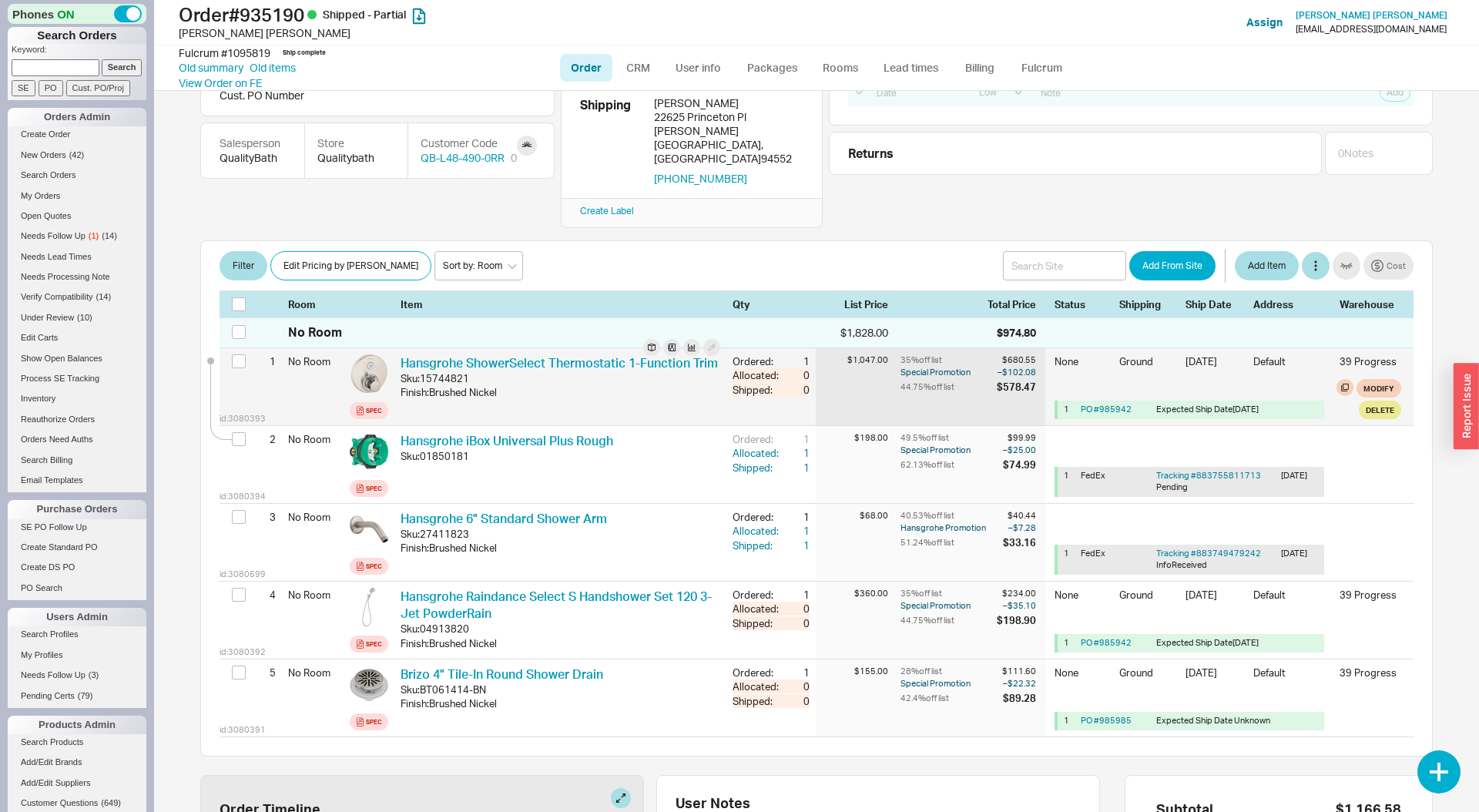
click at [868, 352] on div "$1,047.00" at bounding box center [858, 386] width 84 height 77
click at [1014, 380] on div "$578.47" at bounding box center [1016, 386] width 39 height 14
click at [1013, 348] on div "35 % off list $680.55 Special Promotion – $102.08 44.75 % off list $578.47" at bounding box center [973, 386] width 145 height 77
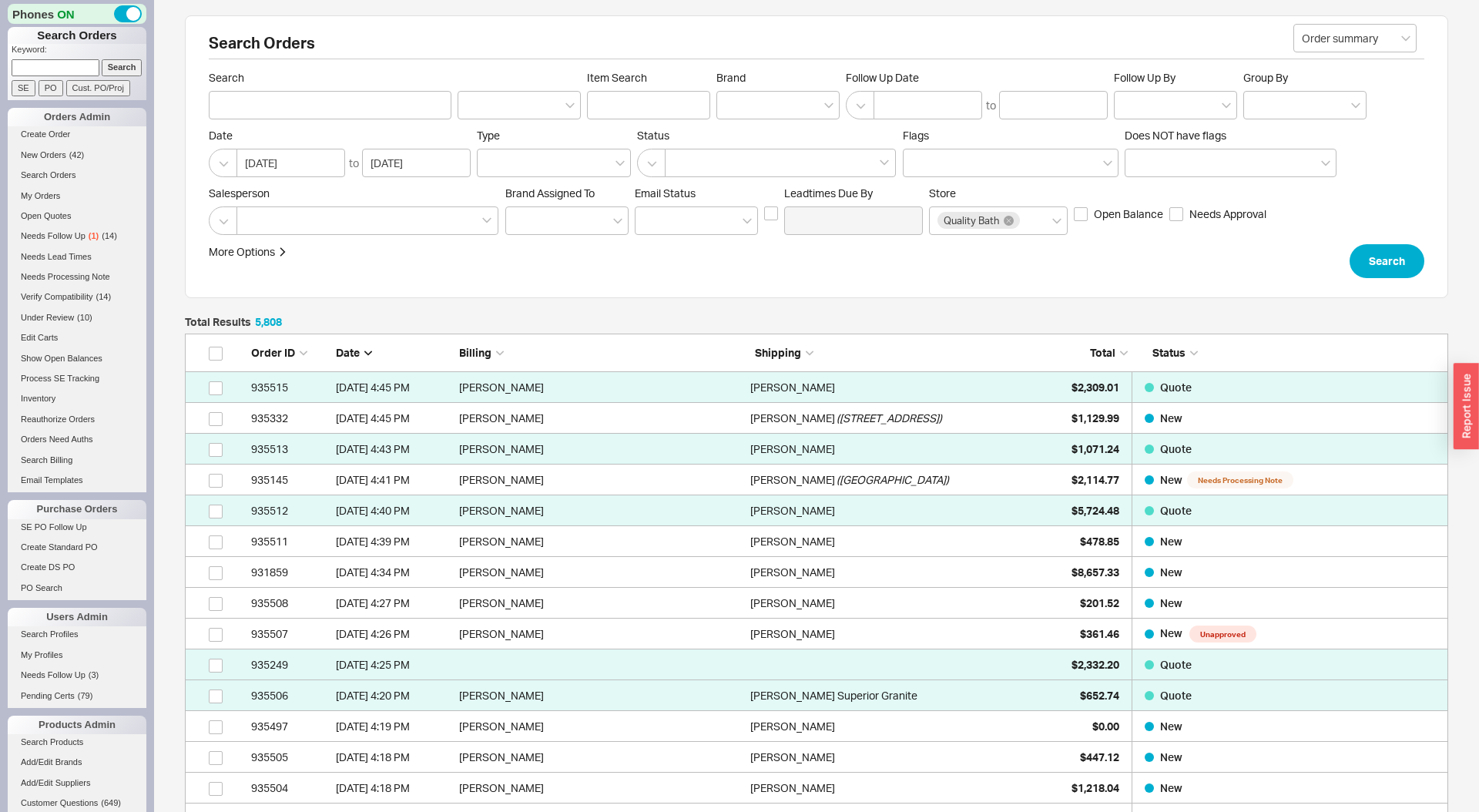
scroll to position [179017, 1263]
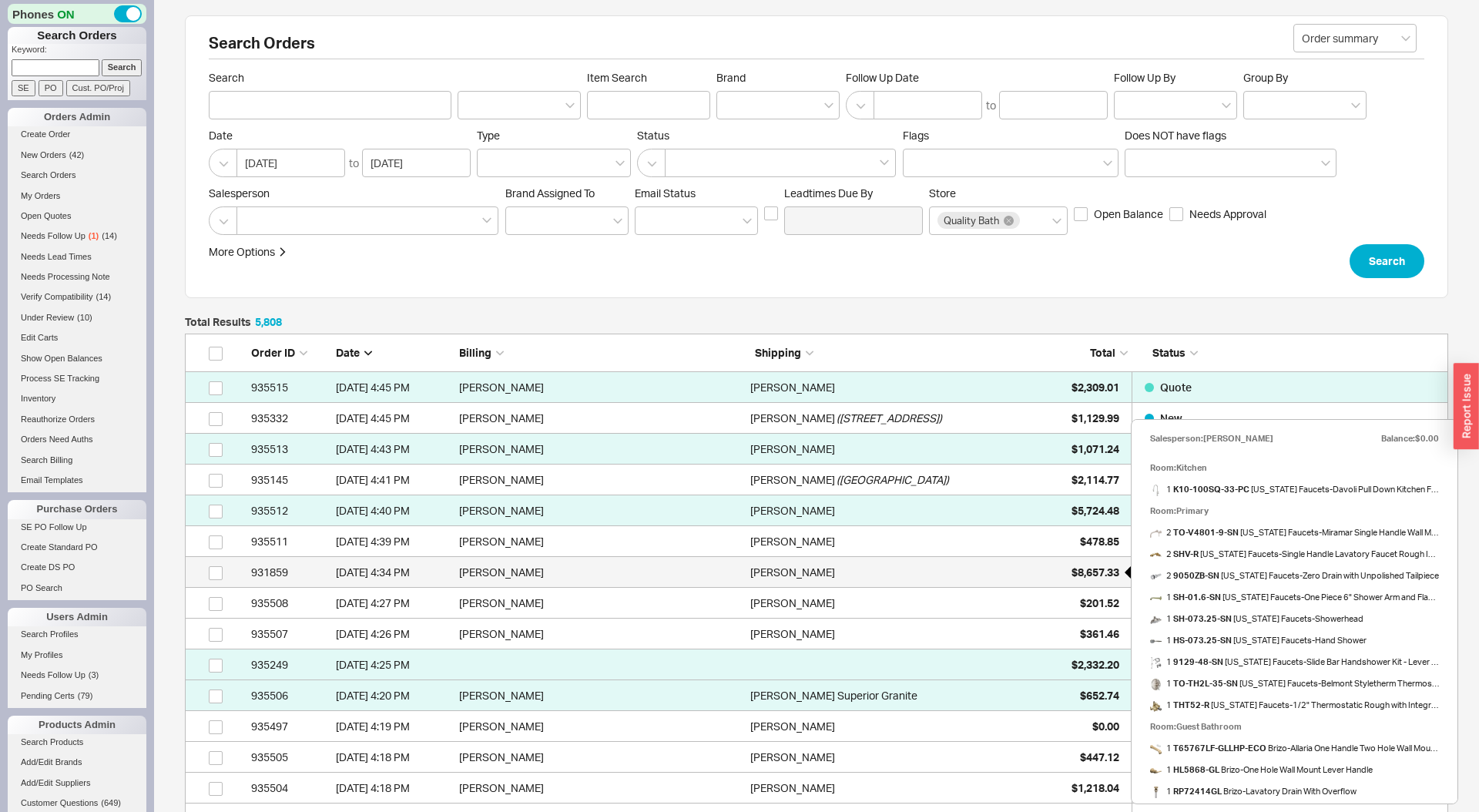
click at [1083, 568] on span "$8,657.33" at bounding box center [1096, 572] width 48 height 13
select select "LOW"
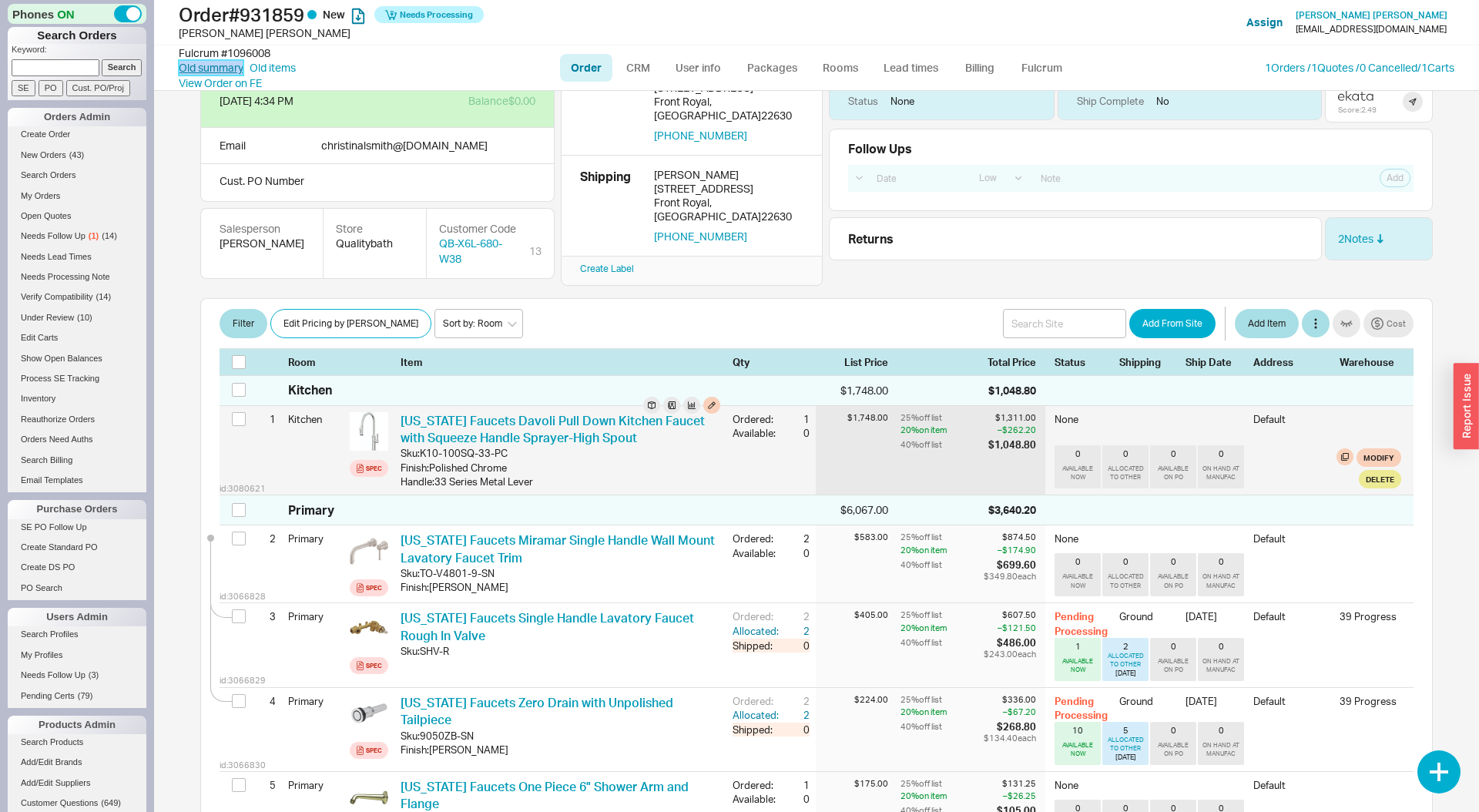
scroll to position [59, 0]
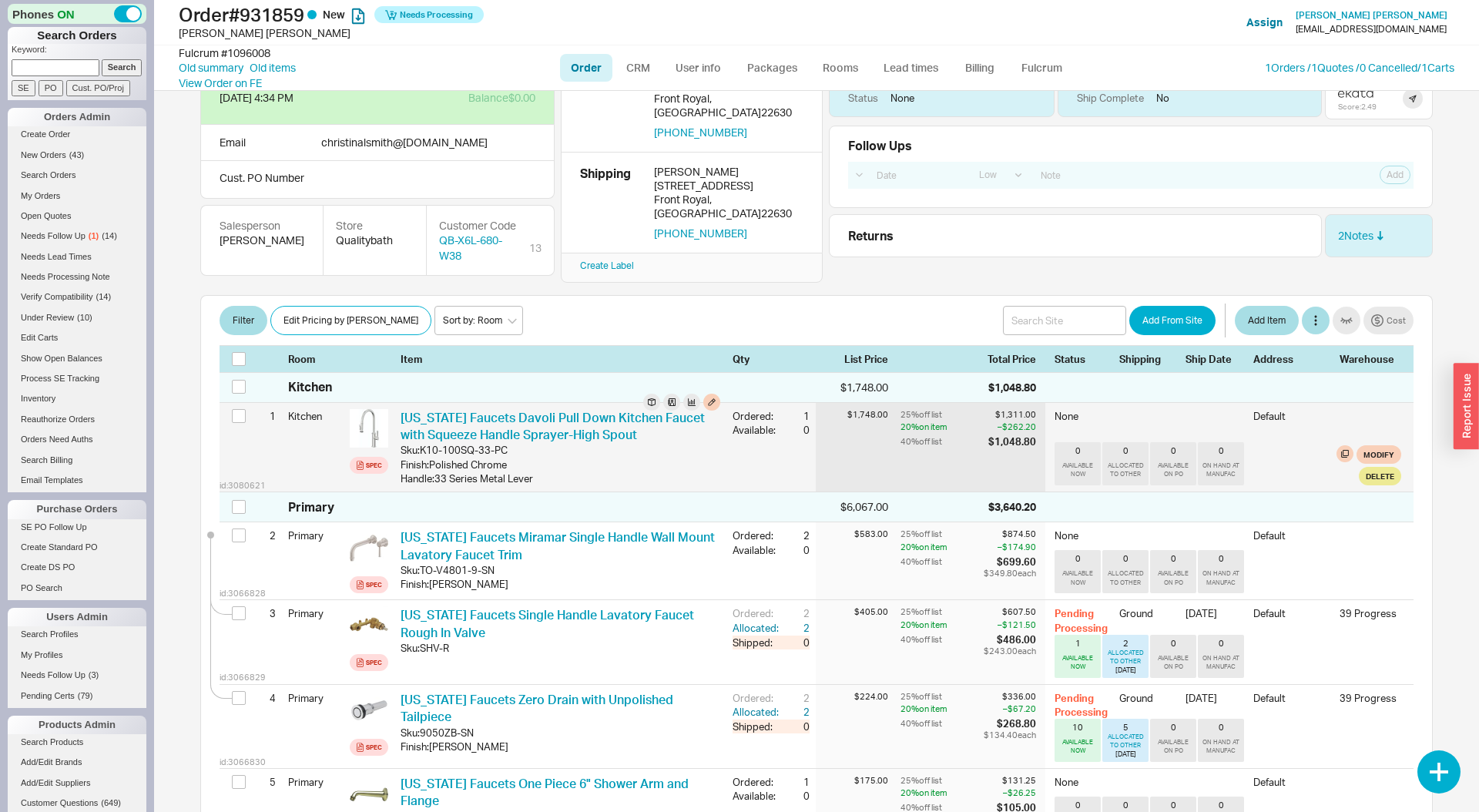
click at [1010, 409] on div "$1,311.00" at bounding box center [1012, 415] width 48 height 12
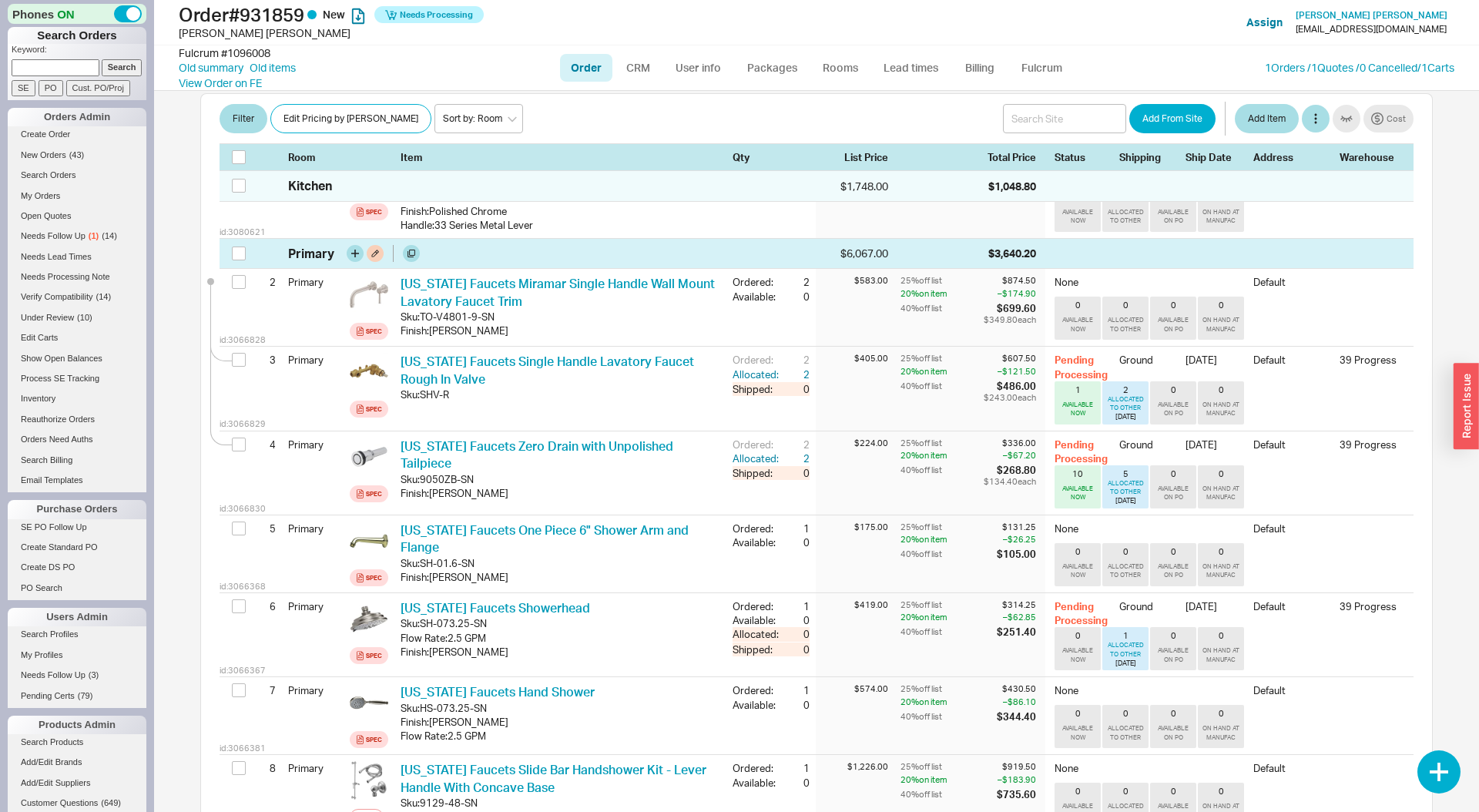
scroll to position [377, 0]
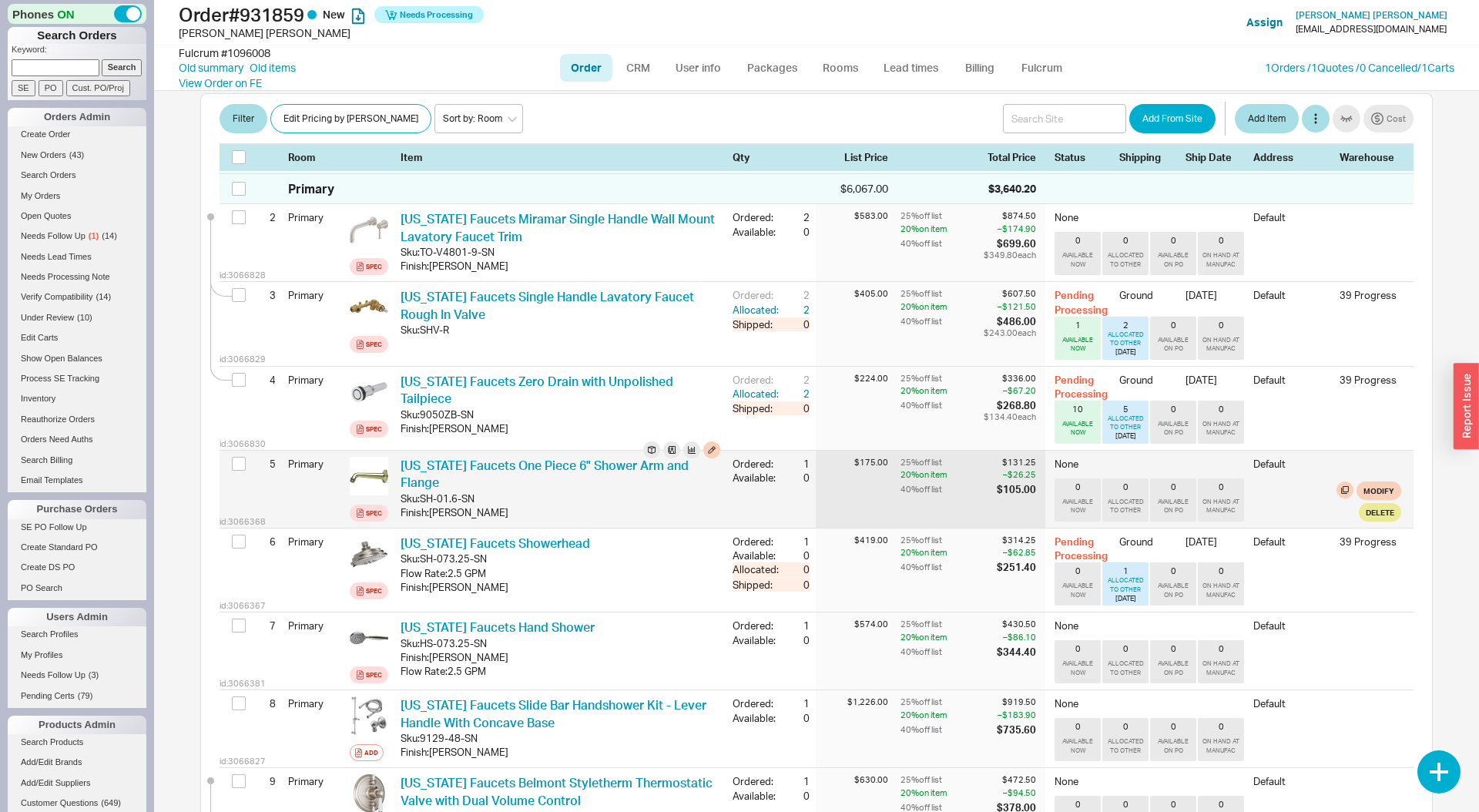
click at [966, 469] on div "20 % on item" at bounding box center [946, 475] width 93 height 13
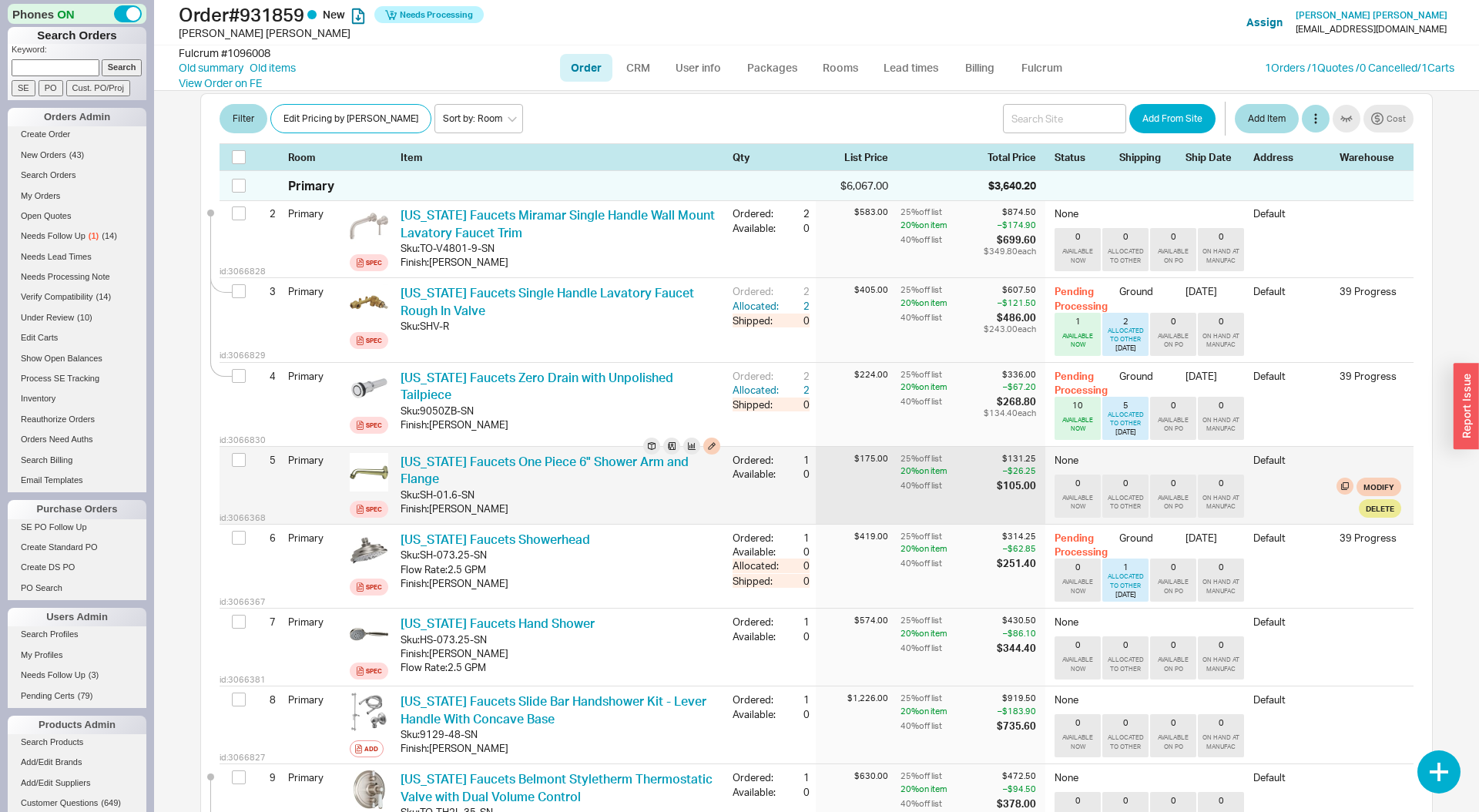
click at [966, 454] on div "25 % off list $131.25 20 % on item – $26.25 40 % off list $105.00" at bounding box center [973, 485] width 145 height 77
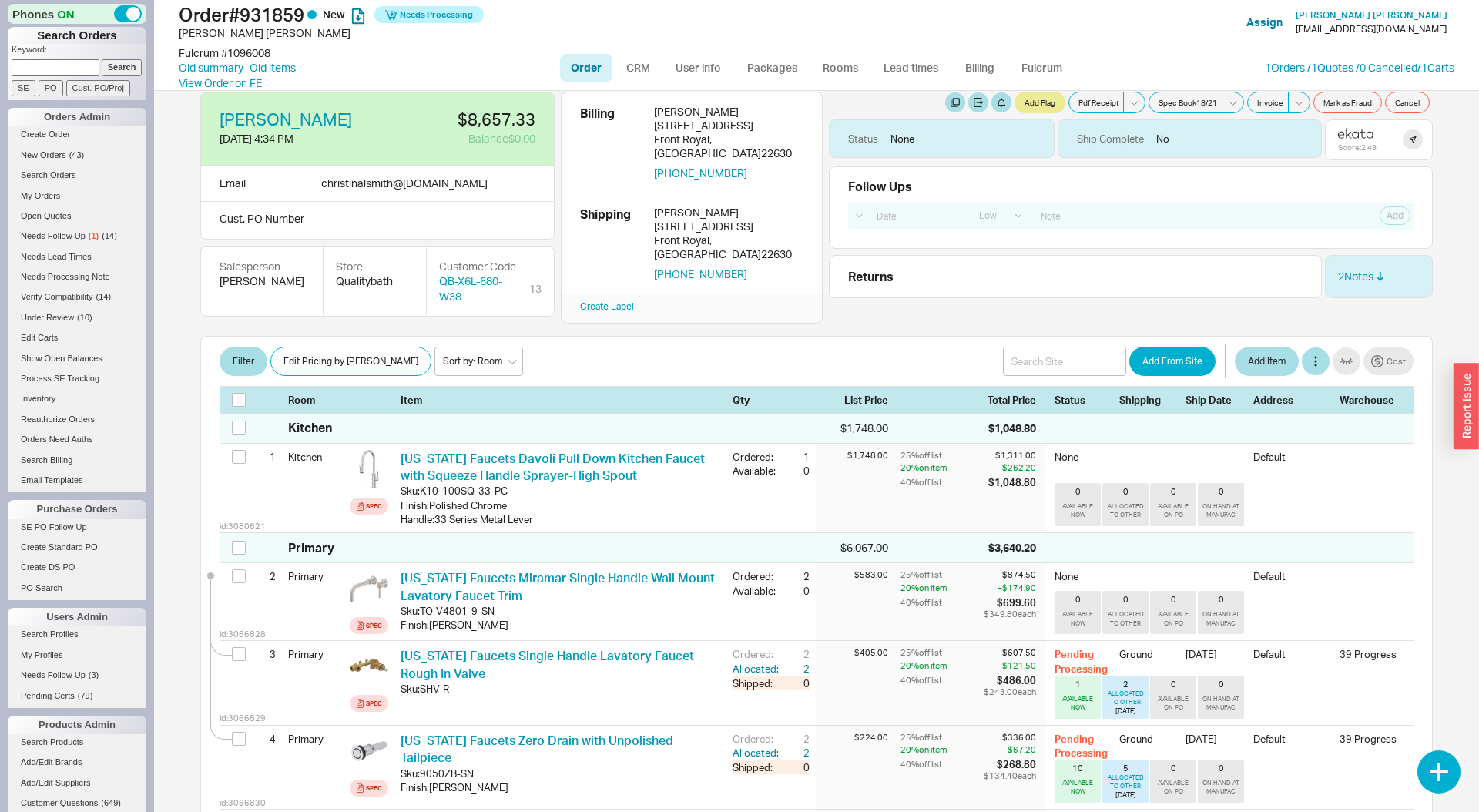
scroll to position [0, 0]
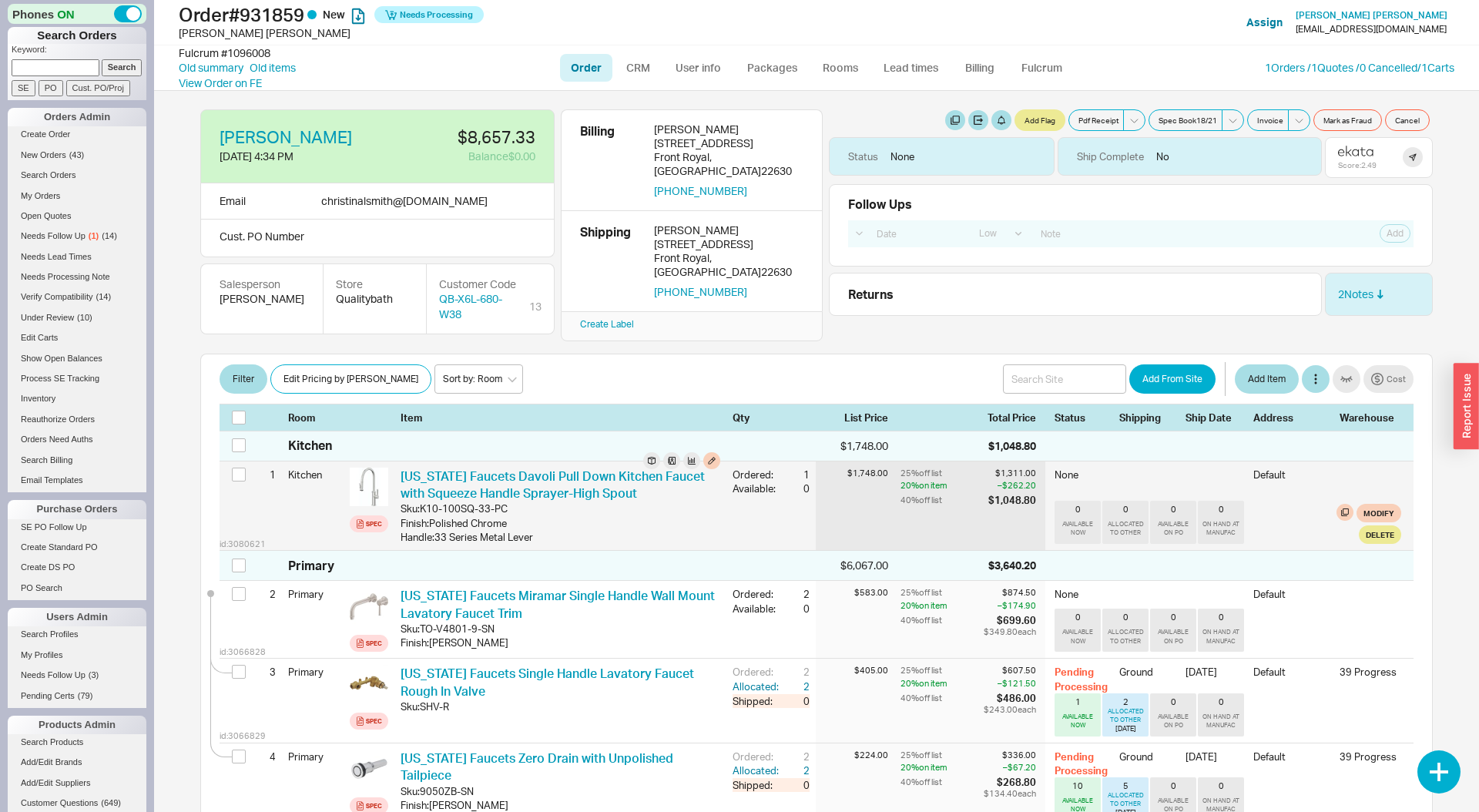
click at [959, 480] on div "20 % on item" at bounding box center [943, 485] width 84 height 13
click at [960, 480] on div "20 % on item" at bounding box center [943, 485] width 84 height 13
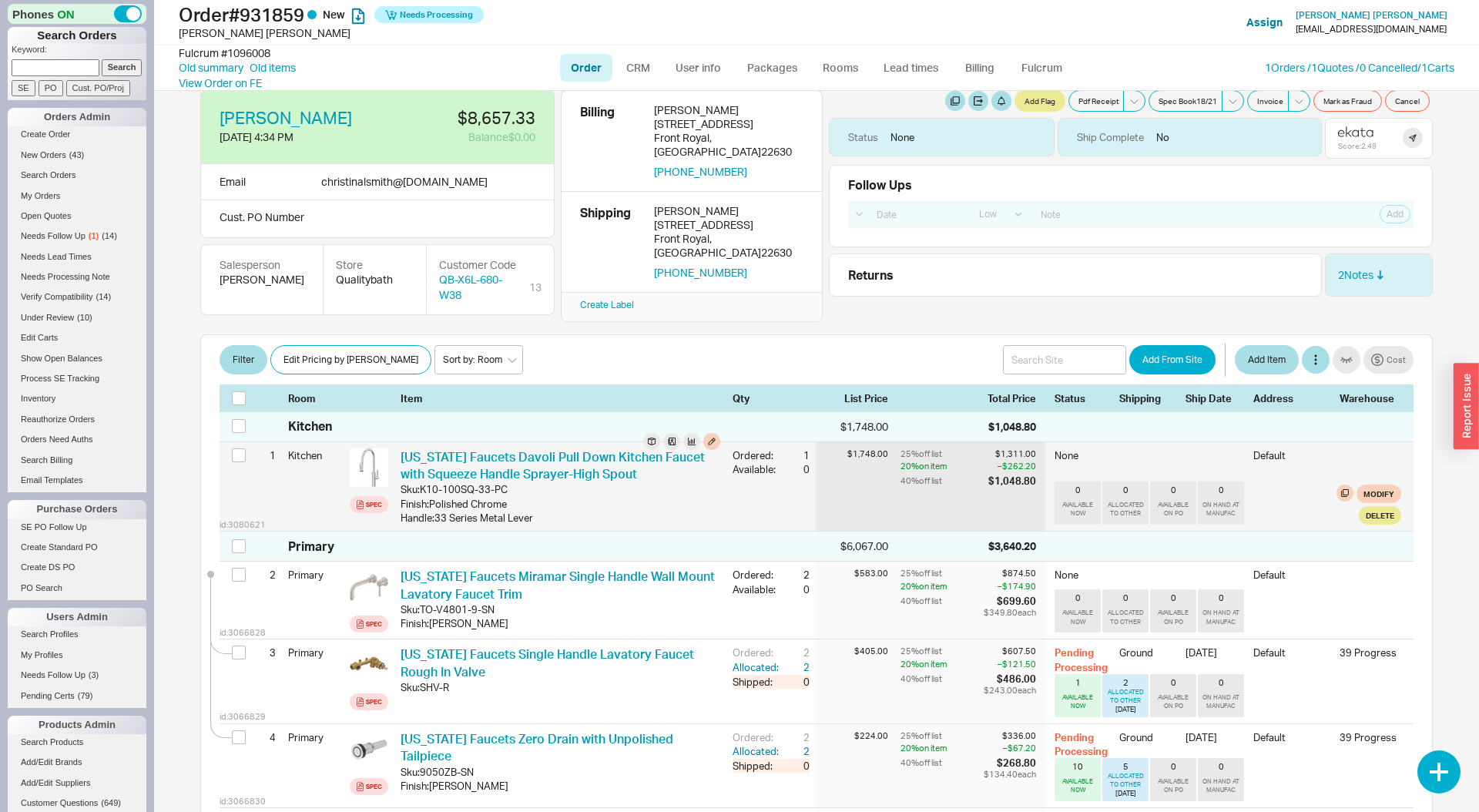
scroll to position [22, 0]
click at [909, 458] on div "20 % on item" at bounding box center [943, 464] width 84 height 13
click at [1000, 472] on div "$1,048.80" at bounding box center [1012, 479] width 48 height 14
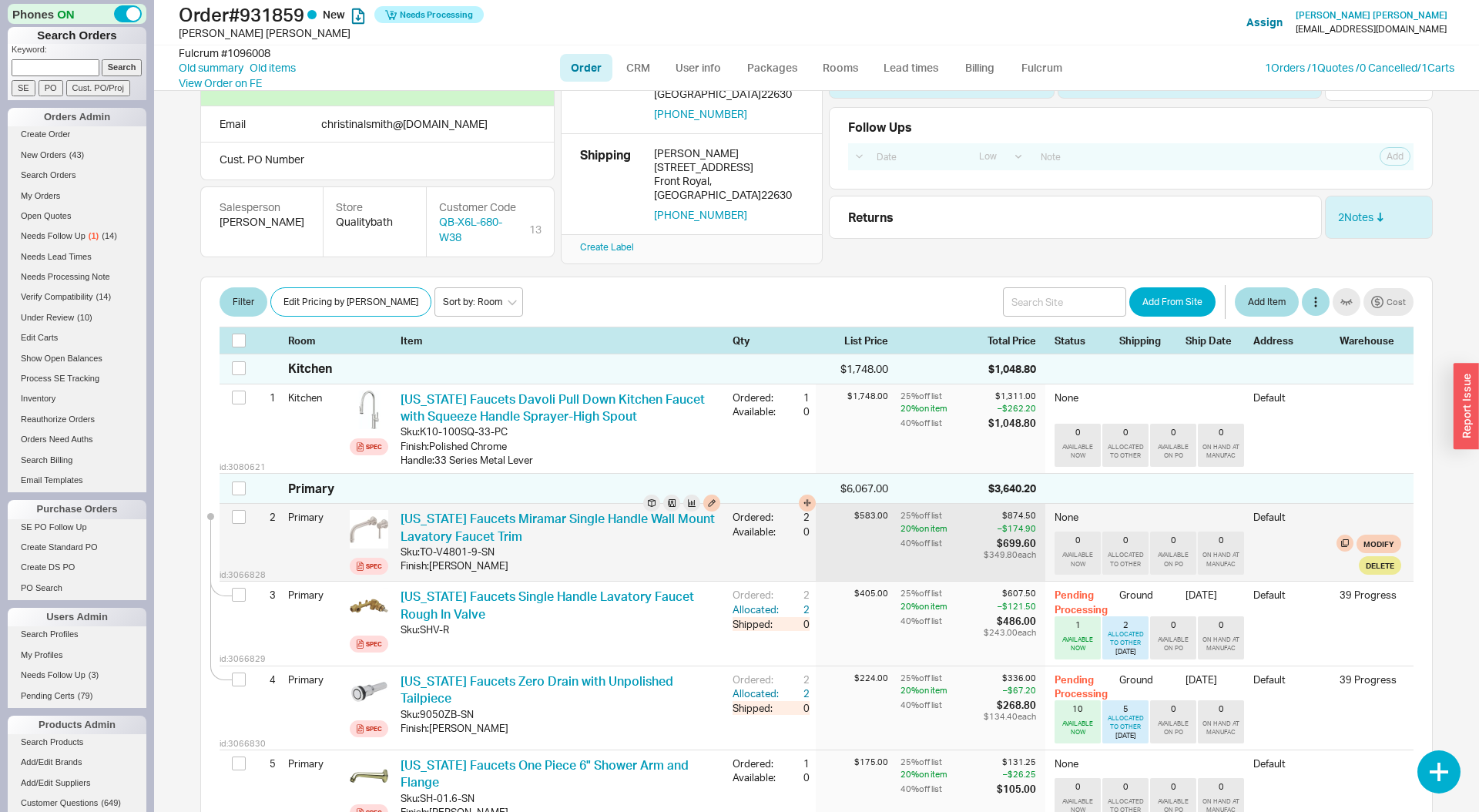
click at [971, 536] on div "40 % off list" at bounding box center [941, 543] width 80 height 14
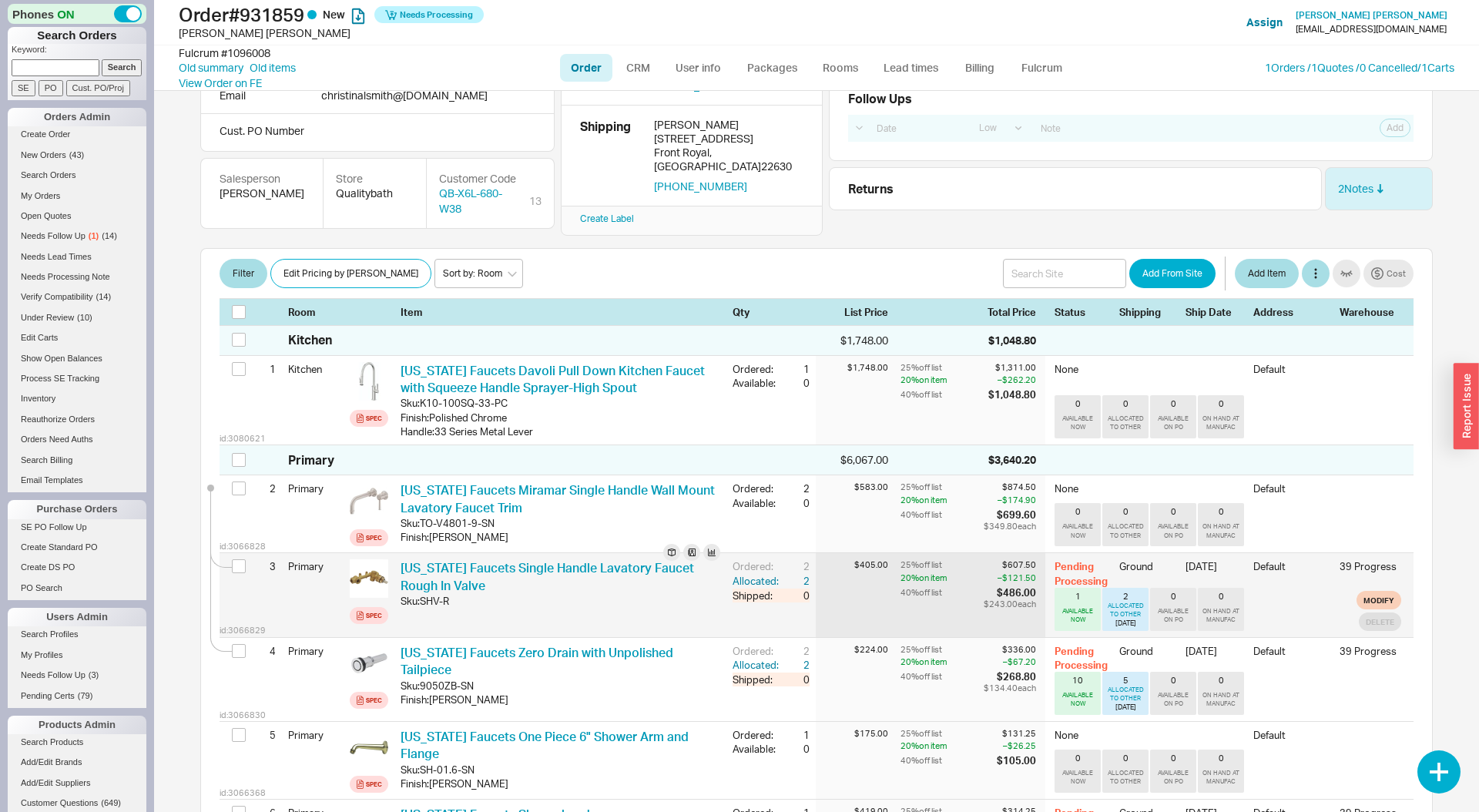
click at [974, 559] on div "25 % off list" at bounding box center [941, 565] width 80 height 12
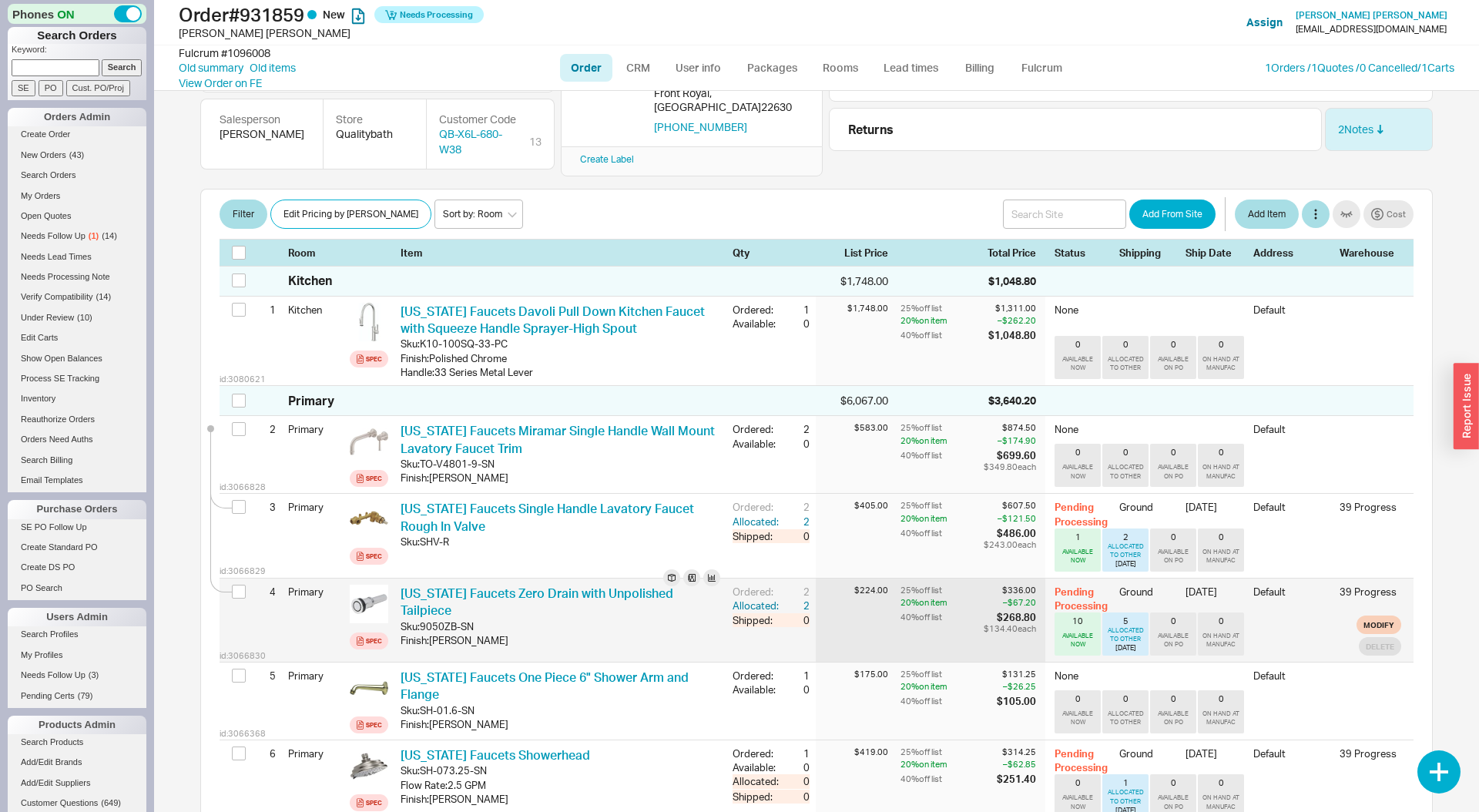
click at [968, 602] on div "25 % off list $336.00 20 % on item – $67.20 40 % off list $268.80 $134.40 each" at bounding box center [973, 620] width 145 height 83
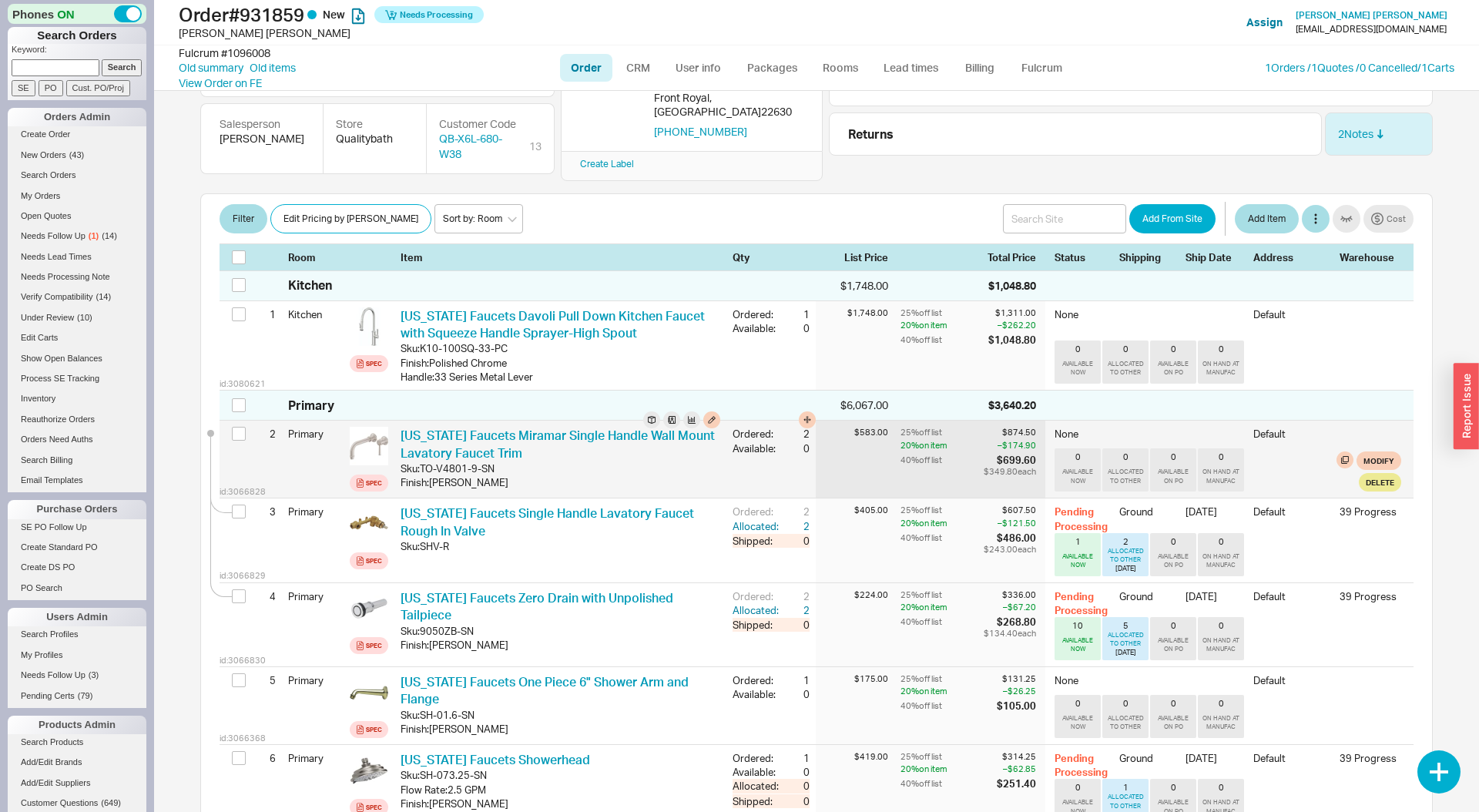
scroll to position [160, 0]
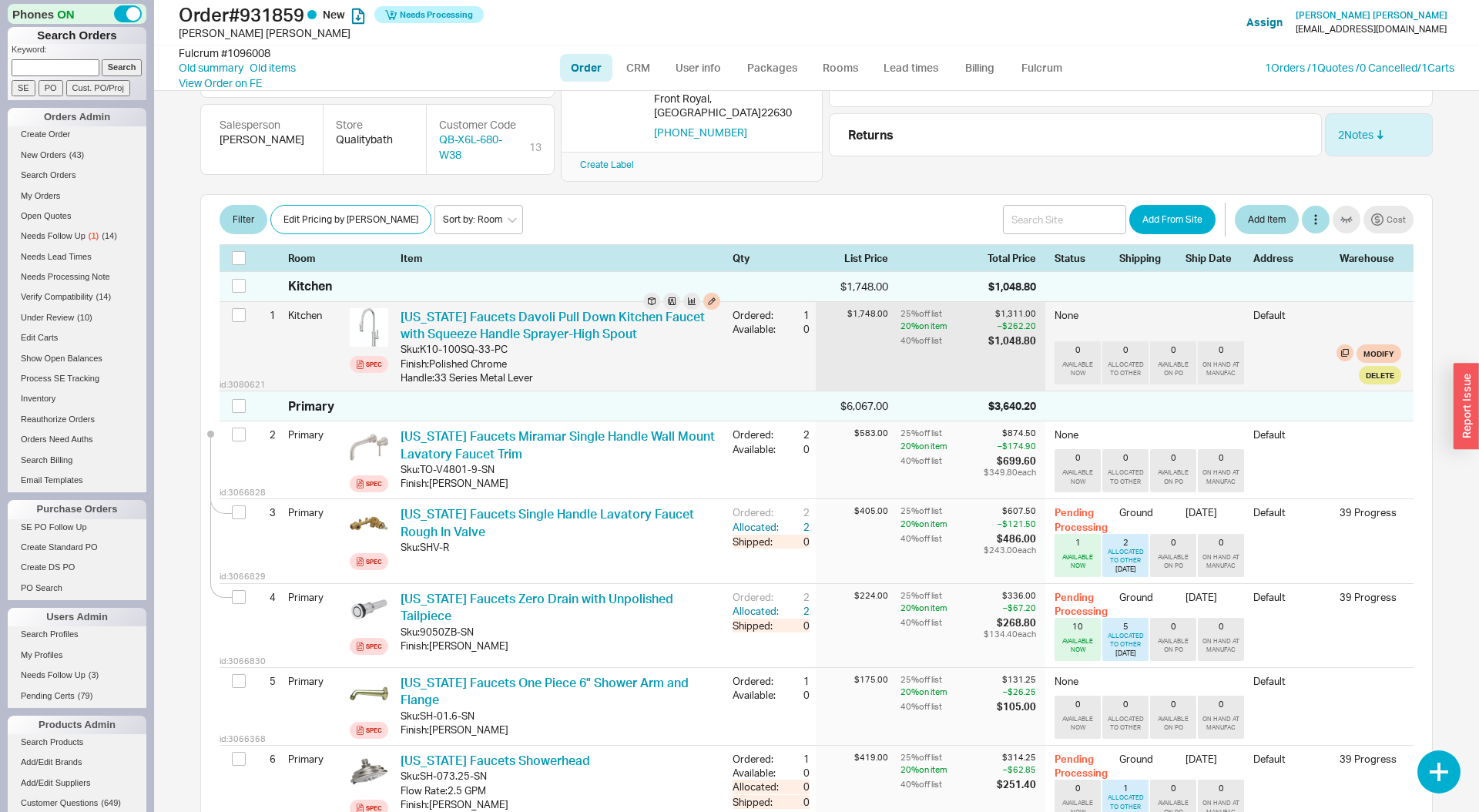
drag, startPoint x: 961, startPoint y: 329, endPoint x: 836, endPoint y: 330, distance: 125.0
click at [960, 329] on div "25 % off list $1,311.00 20 % on item – $262.20 40 % off list $1,048.80" at bounding box center [973, 346] width 145 height 88
drag, startPoint x: 705, startPoint y: 341, endPoint x: 749, endPoint y: 337, distance: 44.2
click at [705, 357] on div "Finish : Polished Chrome" at bounding box center [560, 364] width 320 height 14
drag, startPoint x: 857, startPoint y: 340, endPoint x: 768, endPoint y: 335, distance: 89.1
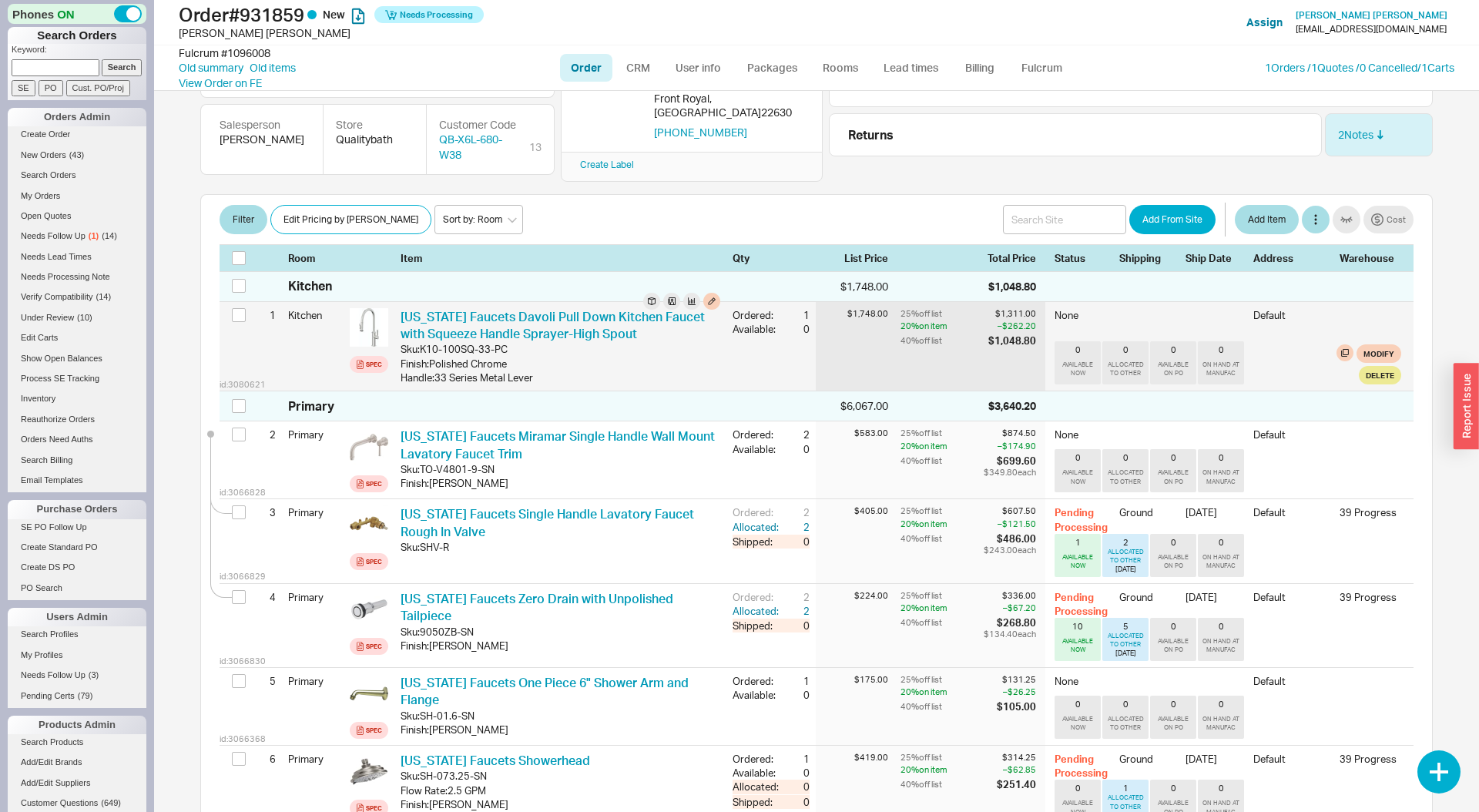
click at [857, 340] on div "$1,748.00" at bounding box center [858, 346] width 84 height 88
click at [682, 357] on div "Finish : Polished Chrome" at bounding box center [560, 364] width 320 height 14
click at [735, 340] on div "id: 3080621 1 Kitchen Spec California Faucets Davoli Pull Down Kitchen Faucet w…" at bounding box center [816, 346] width 1194 height 88
click at [861, 338] on div "$1,748.00" at bounding box center [858, 346] width 84 height 88
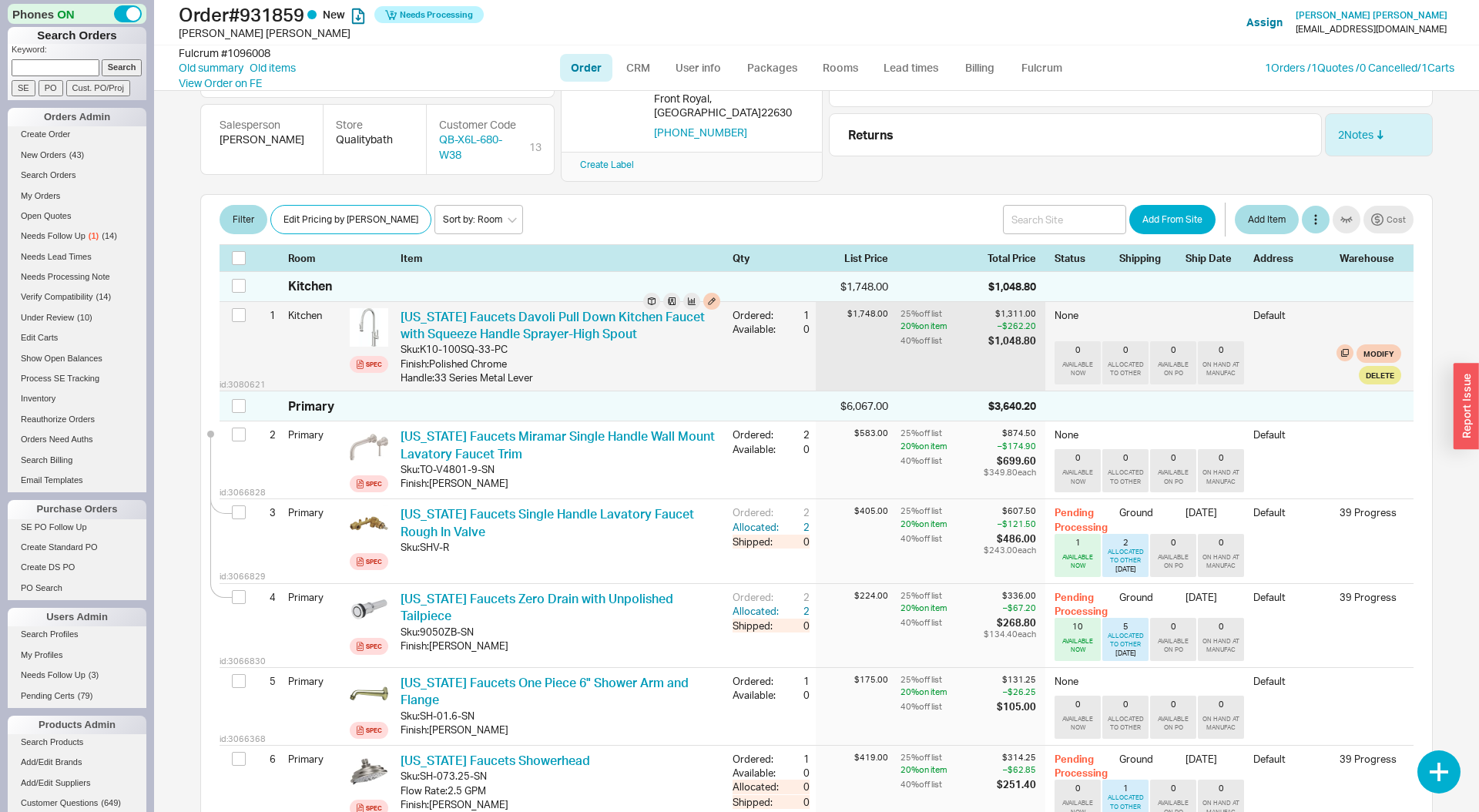
click at [715, 357] on div "Finish : Polished Chrome" at bounding box center [560, 364] width 320 height 14
drag, startPoint x: 867, startPoint y: 335, endPoint x: 651, endPoint y: 325, distance: 216.2
click at [861, 336] on div "$1,748.00" at bounding box center [858, 346] width 84 height 88
click at [617, 342] on div "Sku: K10-100SQ-33-PC" at bounding box center [560, 349] width 320 height 14
click at [858, 343] on div "$1,748.00" at bounding box center [858, 346] width 84 height 88
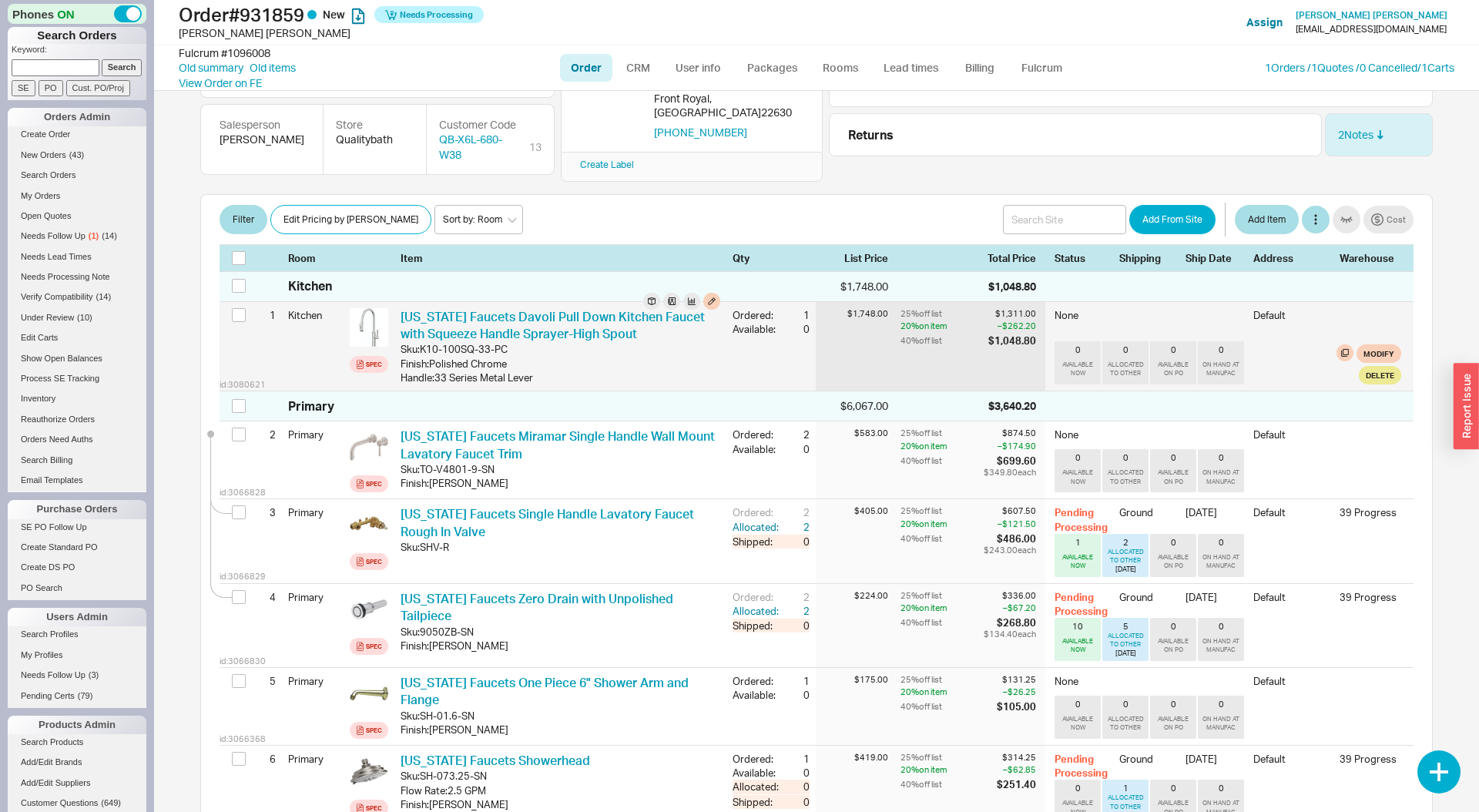
drag, startPoint x: 684, startPoint y: 329, endPoint x: 917, endPoint y: 327, distance: 233.0
click at [685, 342] on div "Sku: K10-100SQ-33-PC" at bounding box center [560, 349] width 320 height 14
click at [910, 329] on div "25 % off list $1,311.00 20 % on item – $262.20 40 % off list $1,048.80" at bounding box center [973, 346] width 145 height 88
click at [786, 327] on div "id: 3080621 1 Kitchen Spec California Faucets Davoli Pull Down Kitchen Faucet w…" at bounding box center [816, 346] width 1194 height 88
click at [909, 339] on div "25 % off list $1,311.00 20 % on item – $262.20 40 % off list $1,048.80" at bounding box center [973, 346] width 145 height 88
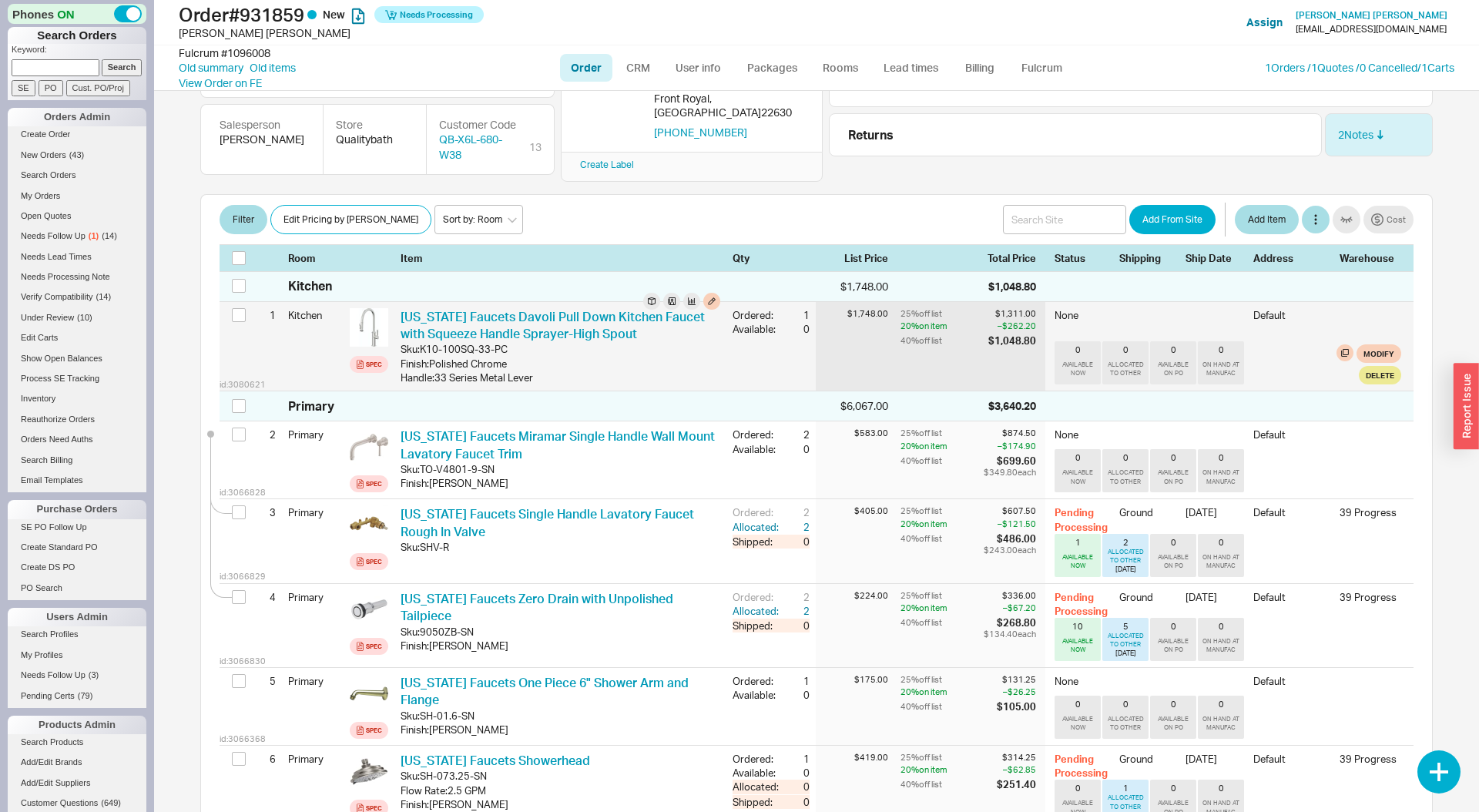
click at [691, 342] on div "Sku: K10-100SQ-33-PC" at bounding box center [560, 349] width 320 height 14
click at [905, 349] on div "25 % off list $1,311.00 20 % on item – $262.20 40 % off list $1,048.80" at bounding box center [973, 346] width 145 height 88
click at [1381, 344] on button "Modify" at bounding box center [1379, 353] width 45 height 19
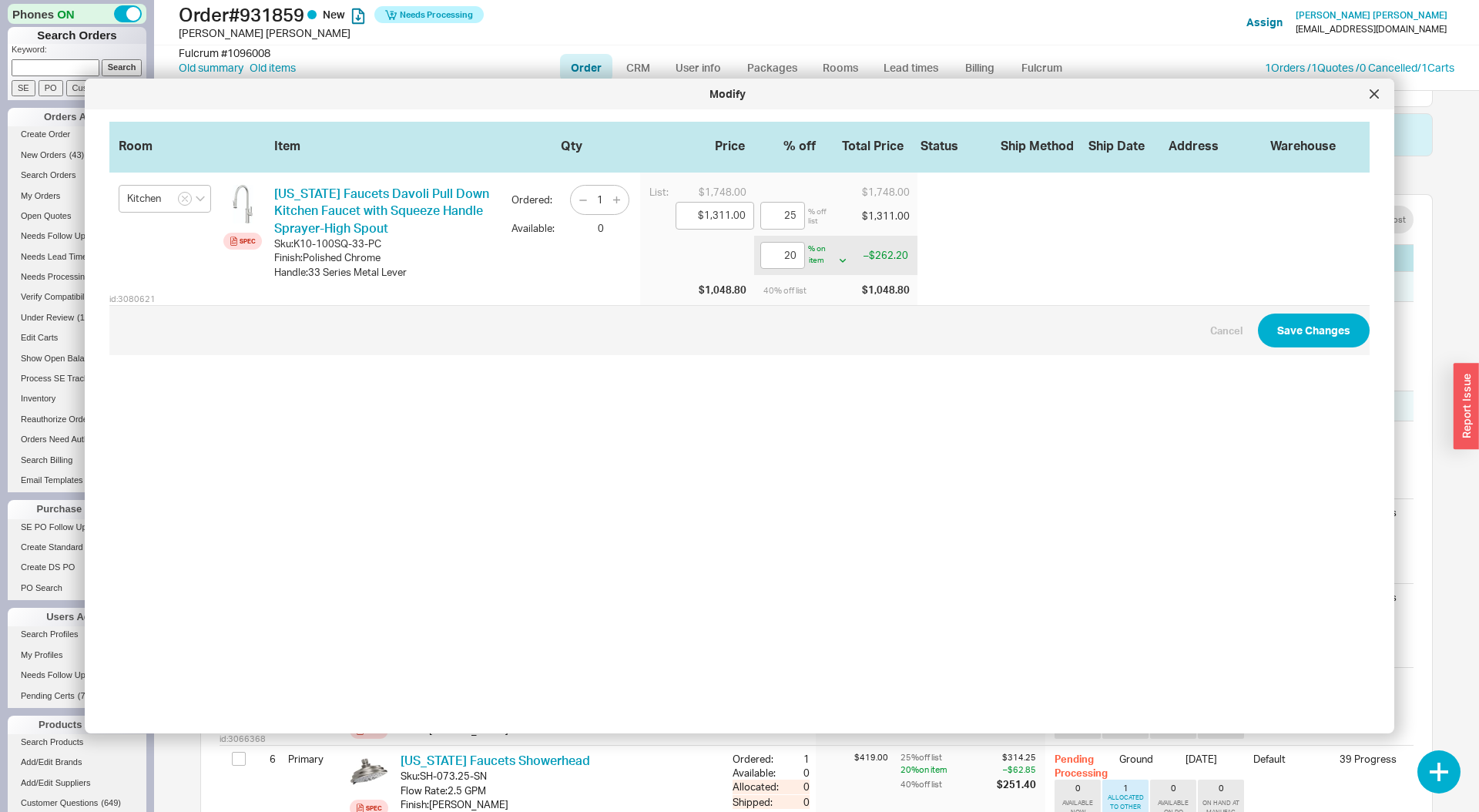
click at [1370, 99] on div at bounding box center [1374, 93] width 25 height 25
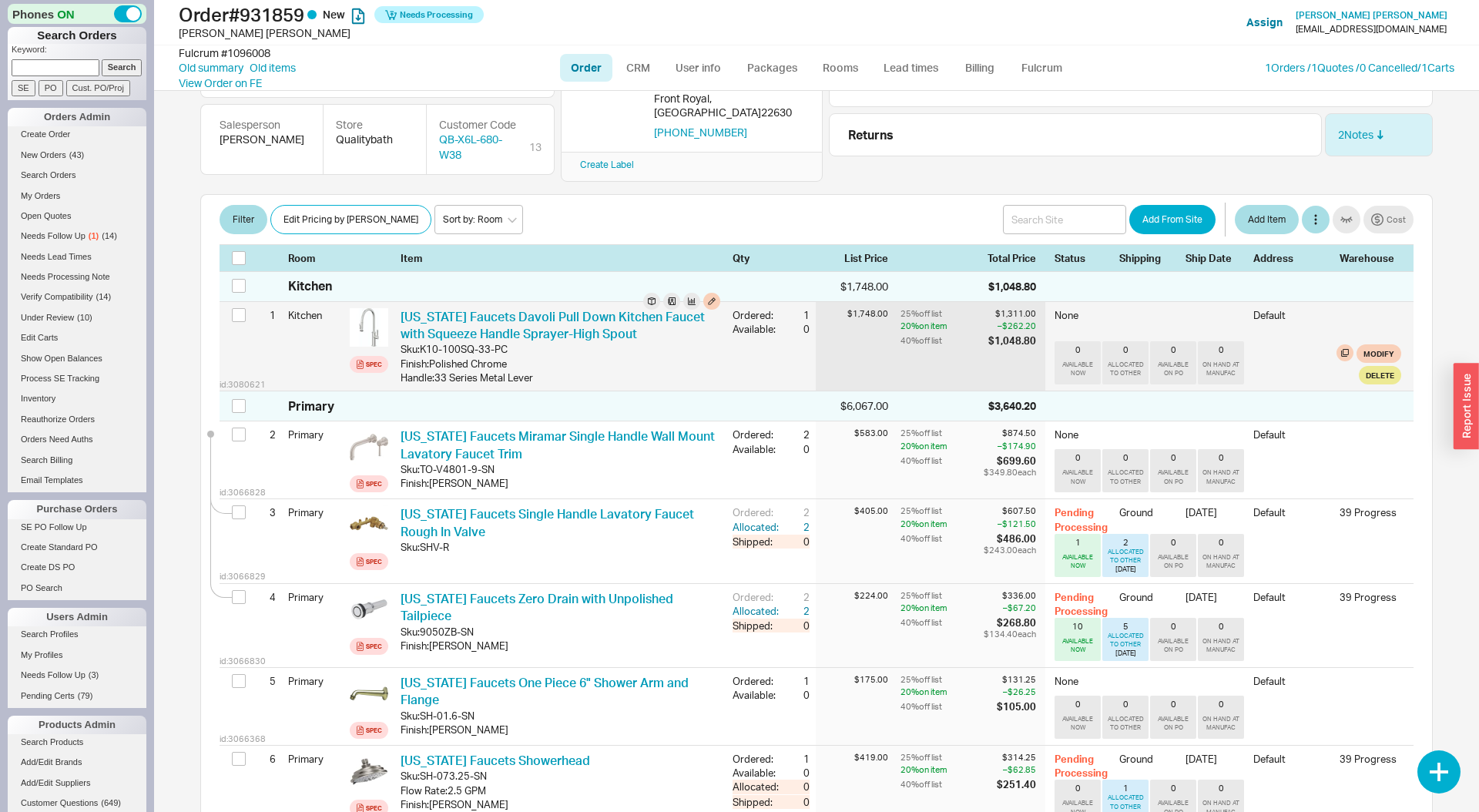
click at [985, 333] on div "40 % off list" at bounding box center [943, 340] width 84 height 14
click at [1014, 308] on div "$1,311.00" at bounding box center [1012, 314] width 48 height 12
click at [892, 302] on div "$1,748.00" at bounding box center [858, 346] width 84 height 88
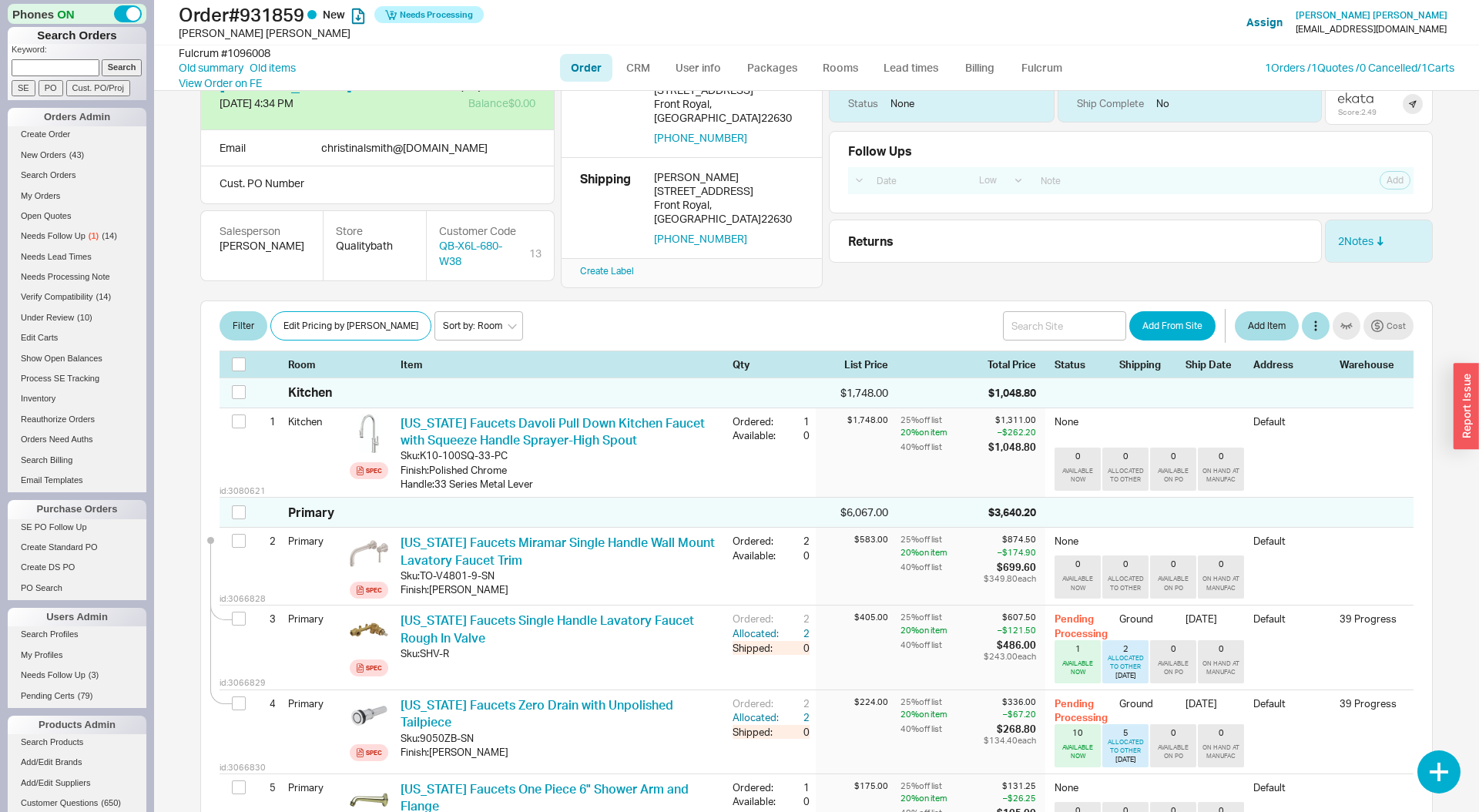
scroll to position [54, 0]
click at [244, 357] on input "checkbox" at bounding box center [238, 364] width 14 height 14
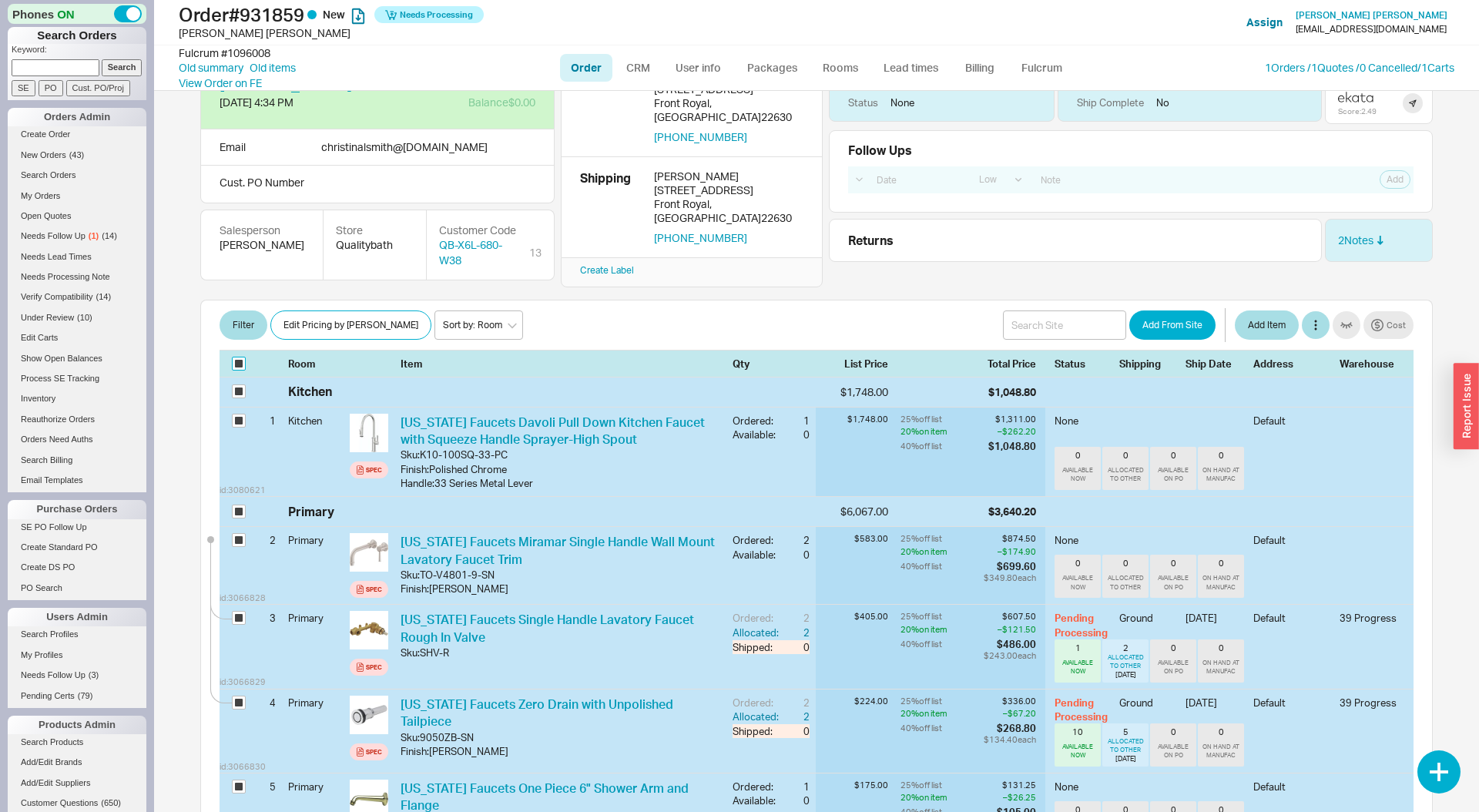
checkbox input "true"
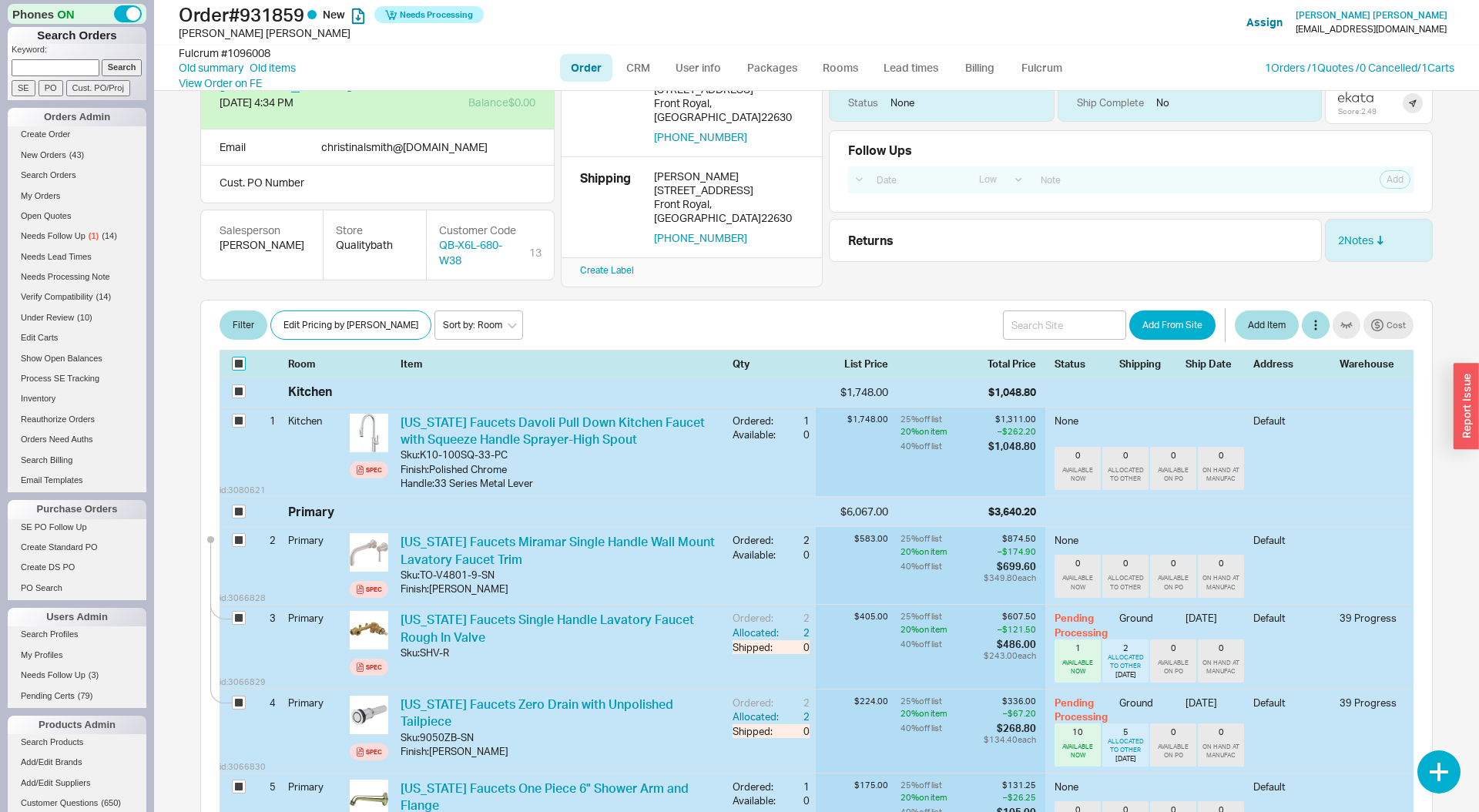
checkbox input "true"
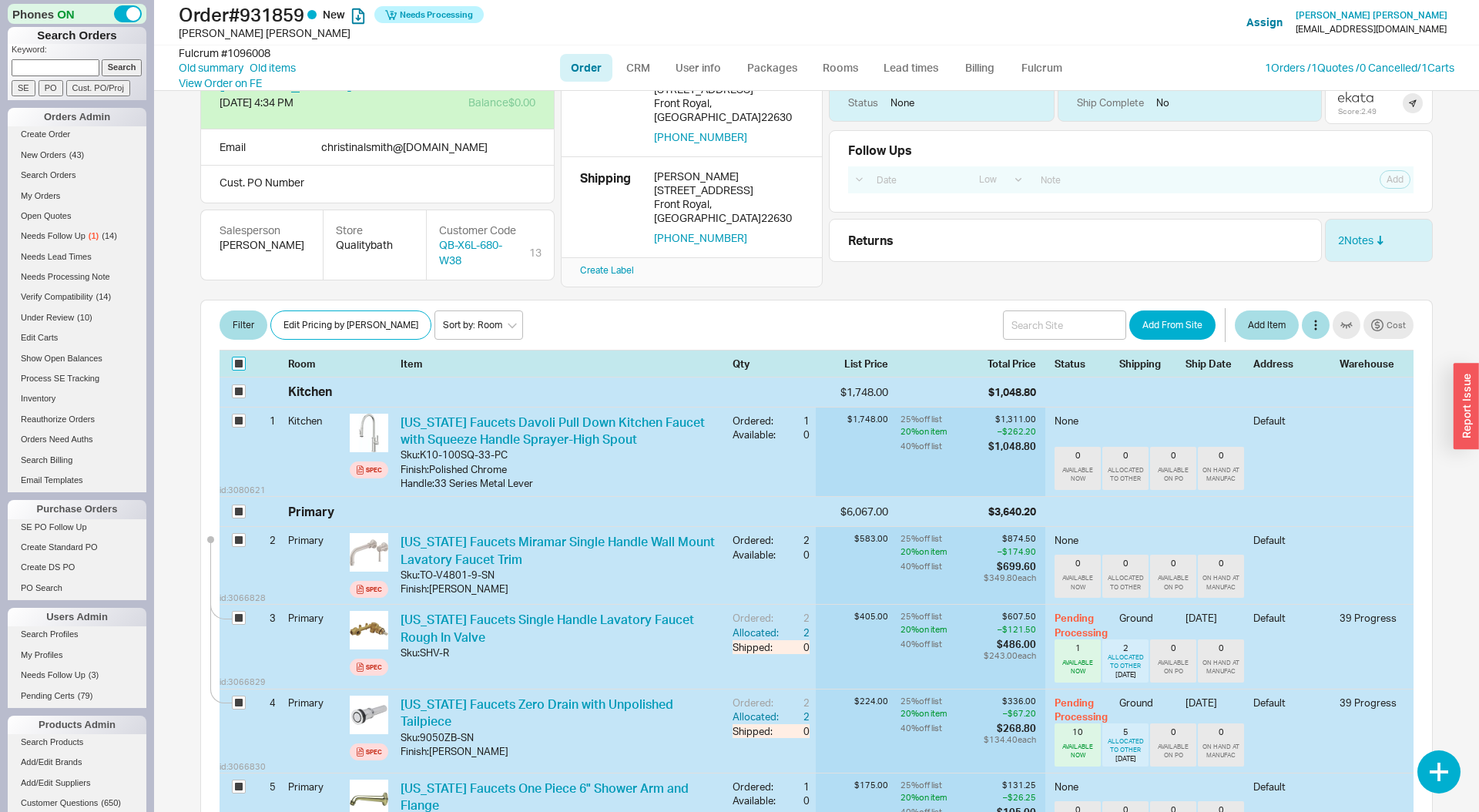
checkbox input "true"
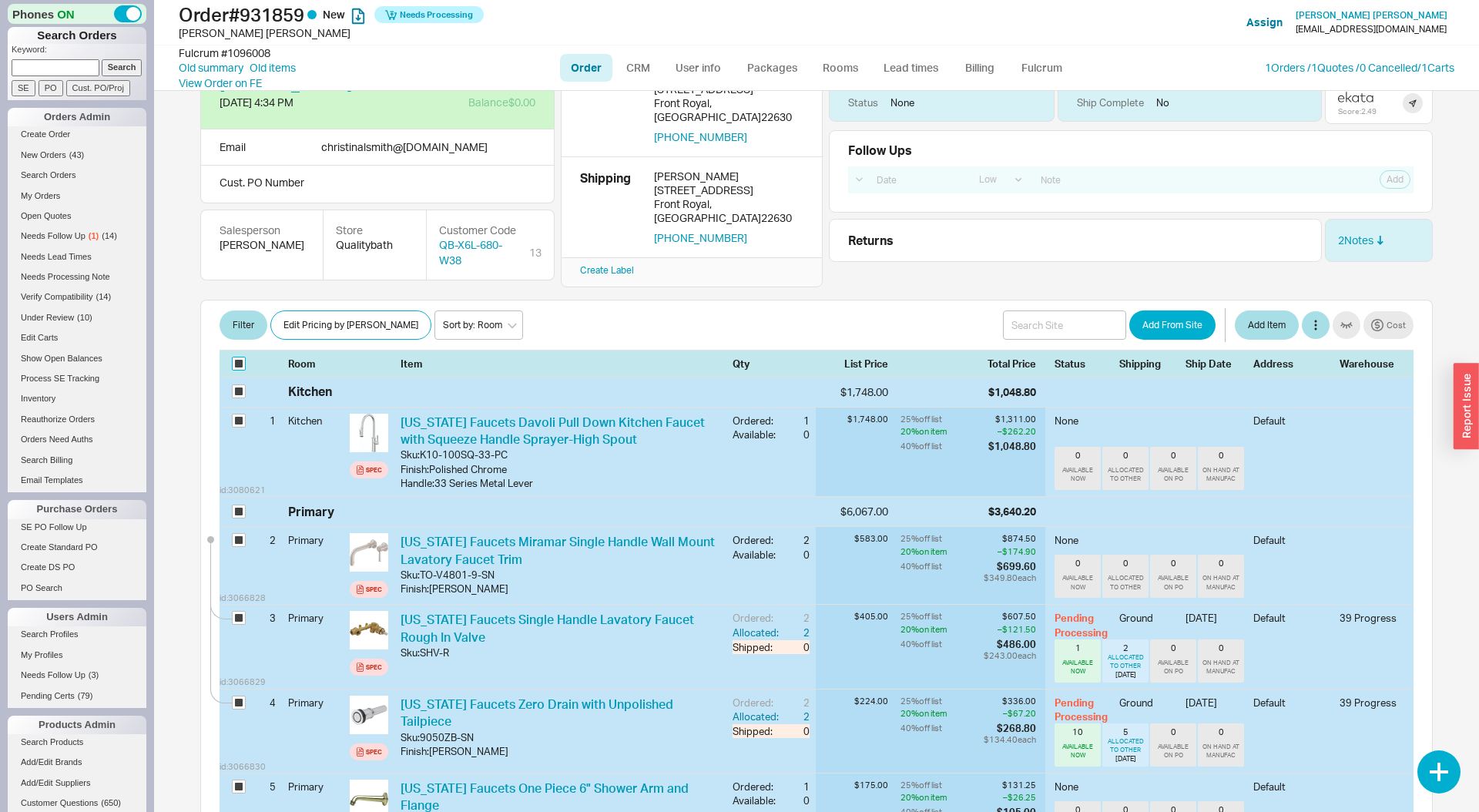
checkbox input "true"
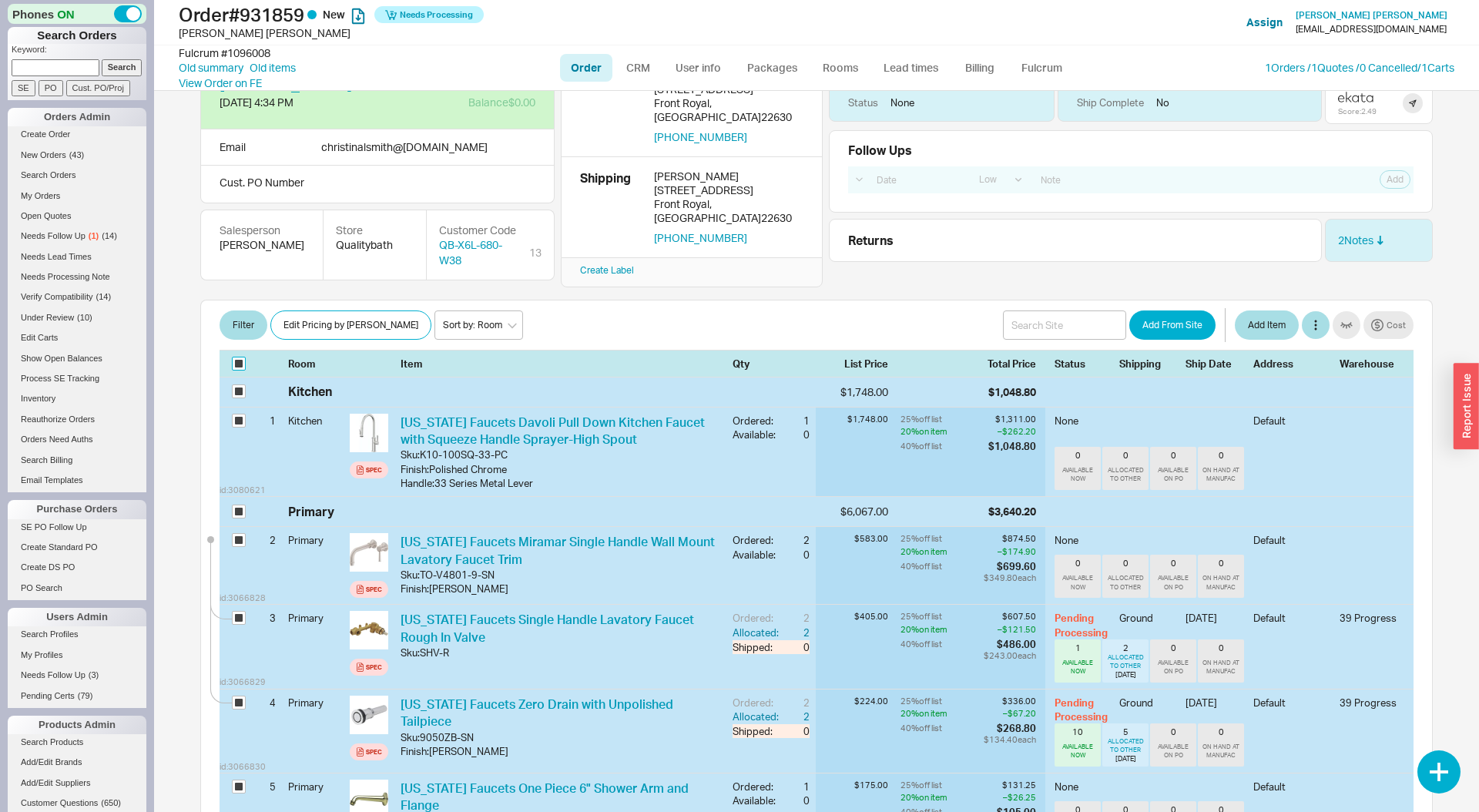
checkbox input "true"
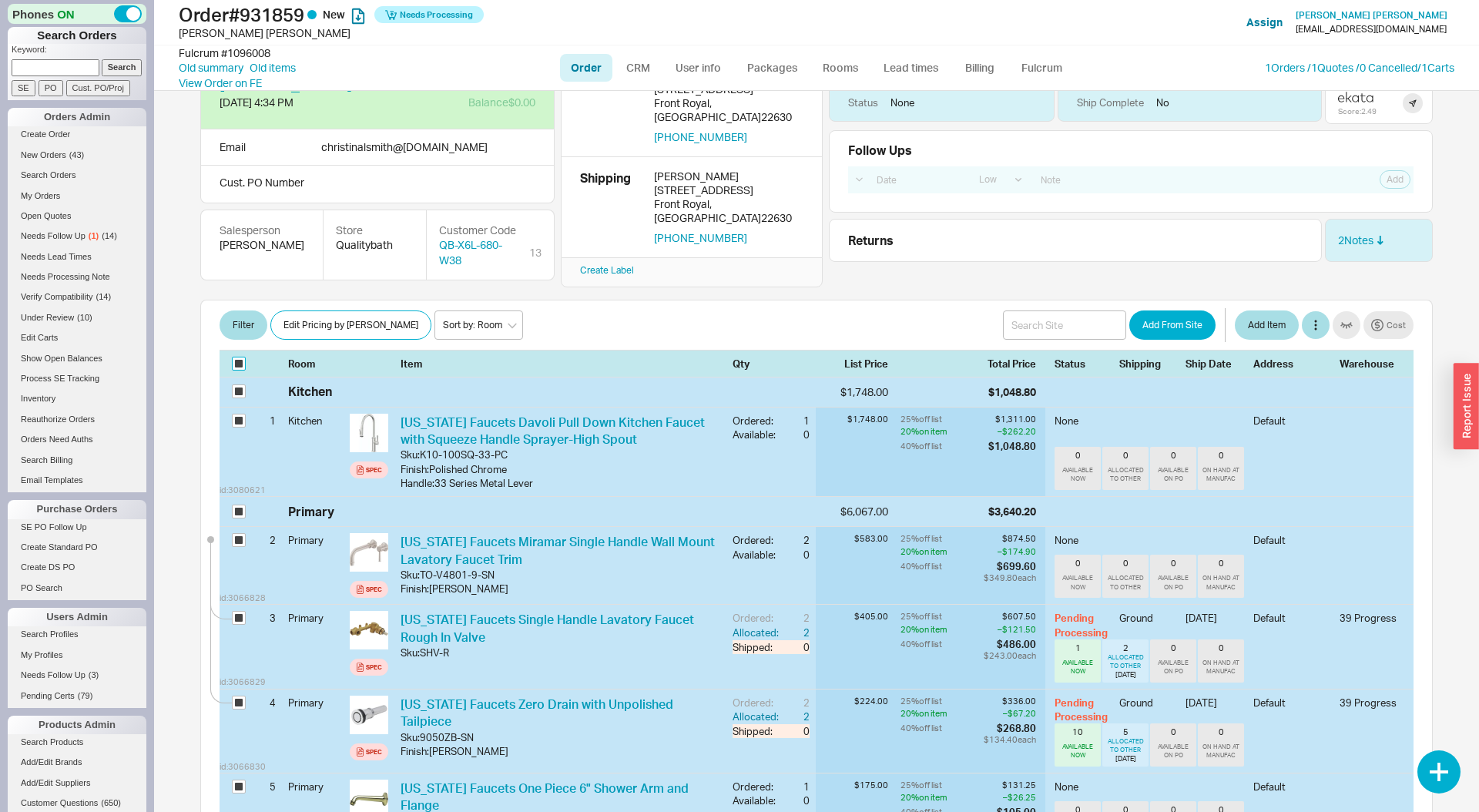
checkbox input "true"
click at [244, 357] on input "checkbox" at bounding box center [238, 364] width 14 height 14
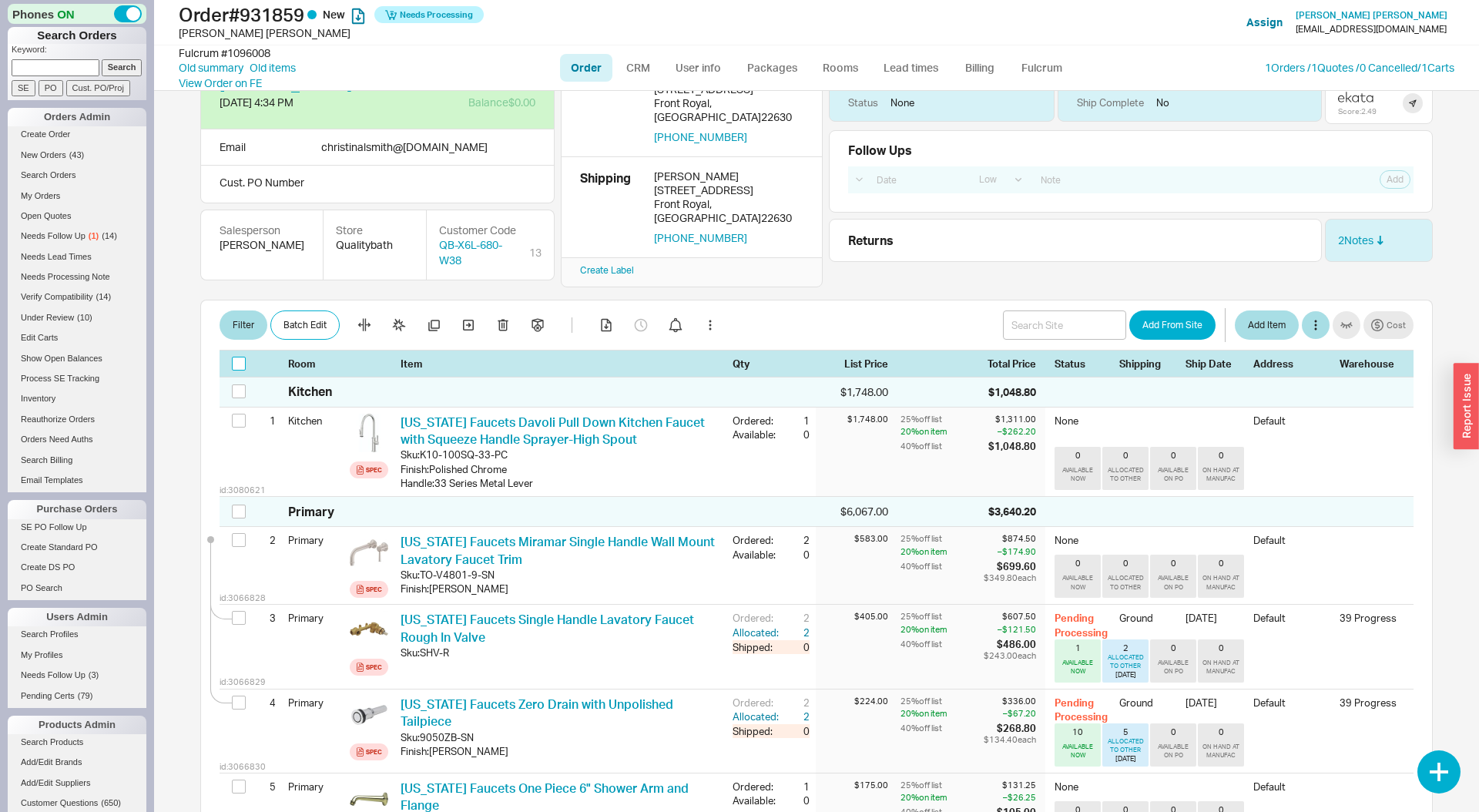
checkbox input "false"
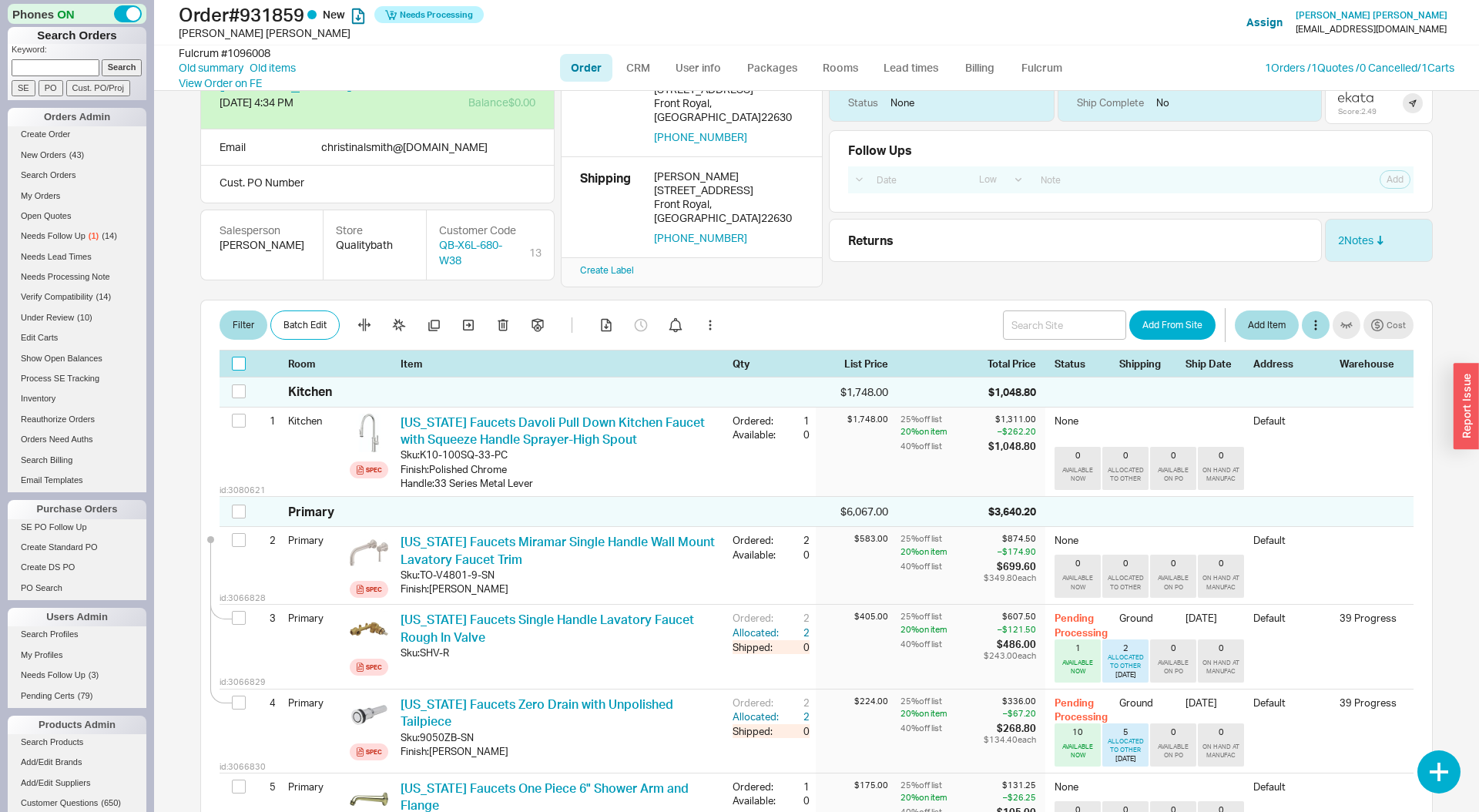
checkbox input "false"
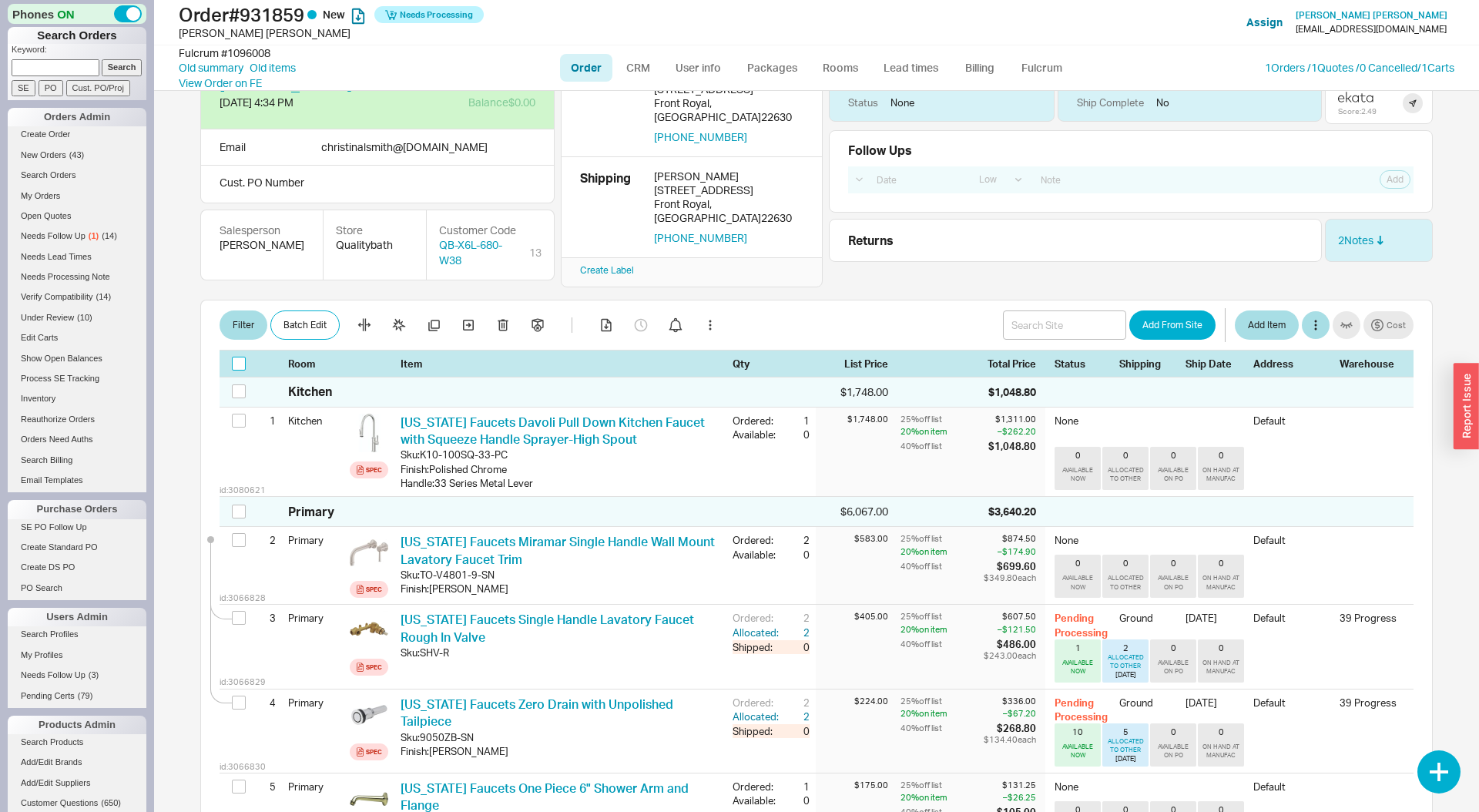
checkbox input "false"
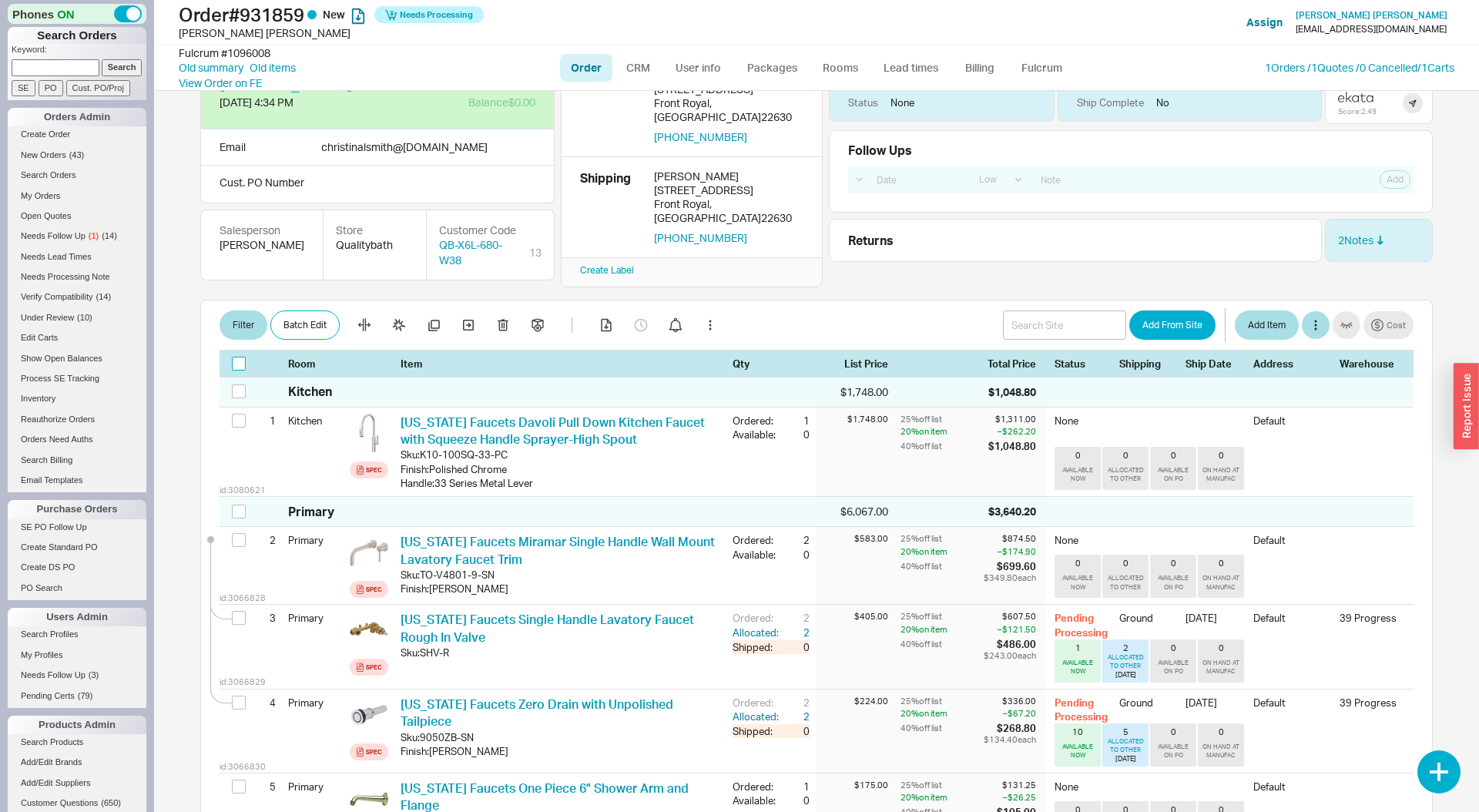
checkbox input "false"
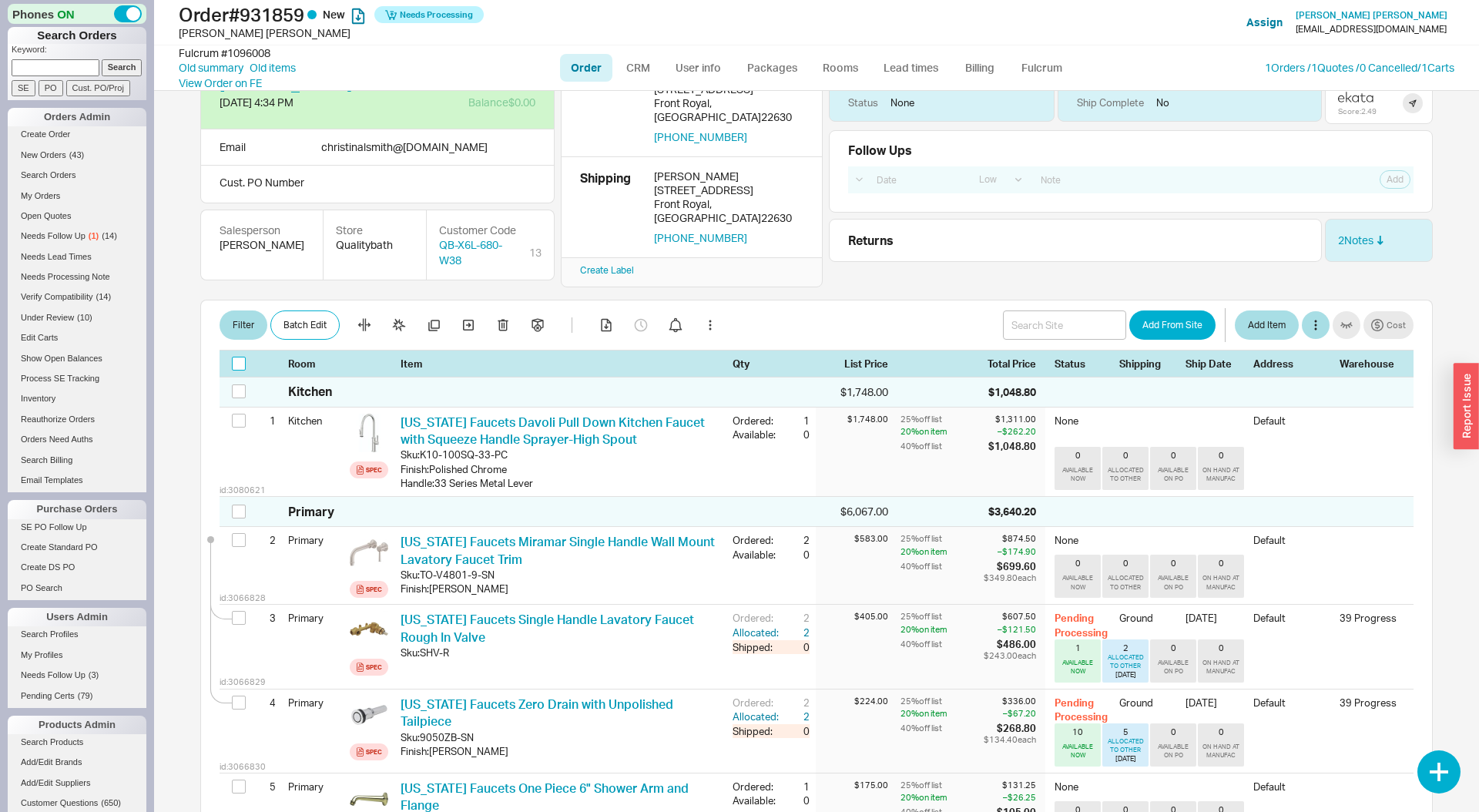
checkbox input "false"
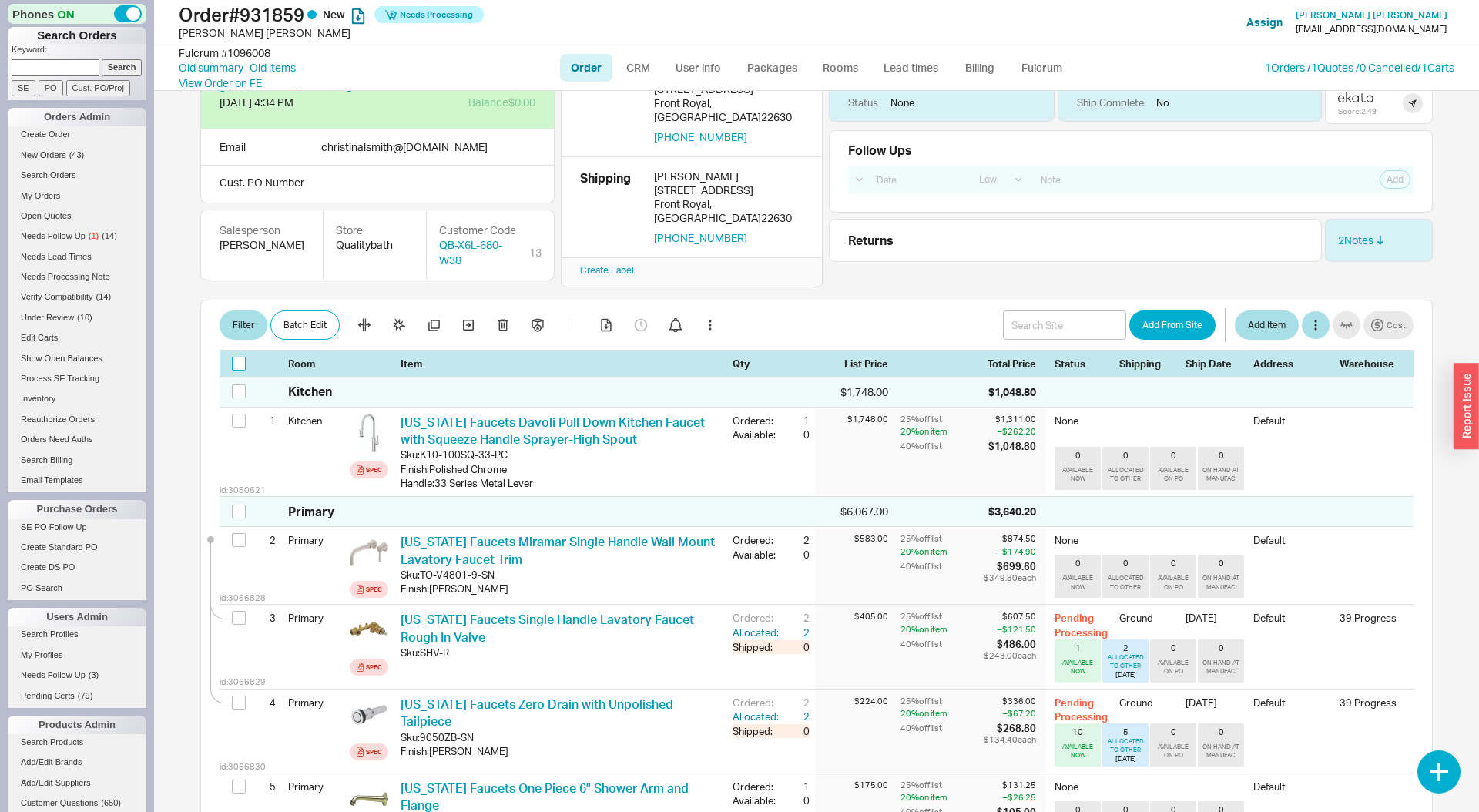
checkbox input "false"
click at [530, 310] on div "Filter Edit Pricing by Brand Sort by: Room Sort by: Brand Sort by: Date Add Fro…" at bounding box center [816, 325] width 1194 height 30
click at [235, 357] on input "checkbox" at bounding box center [238, 364] width 14 height 14
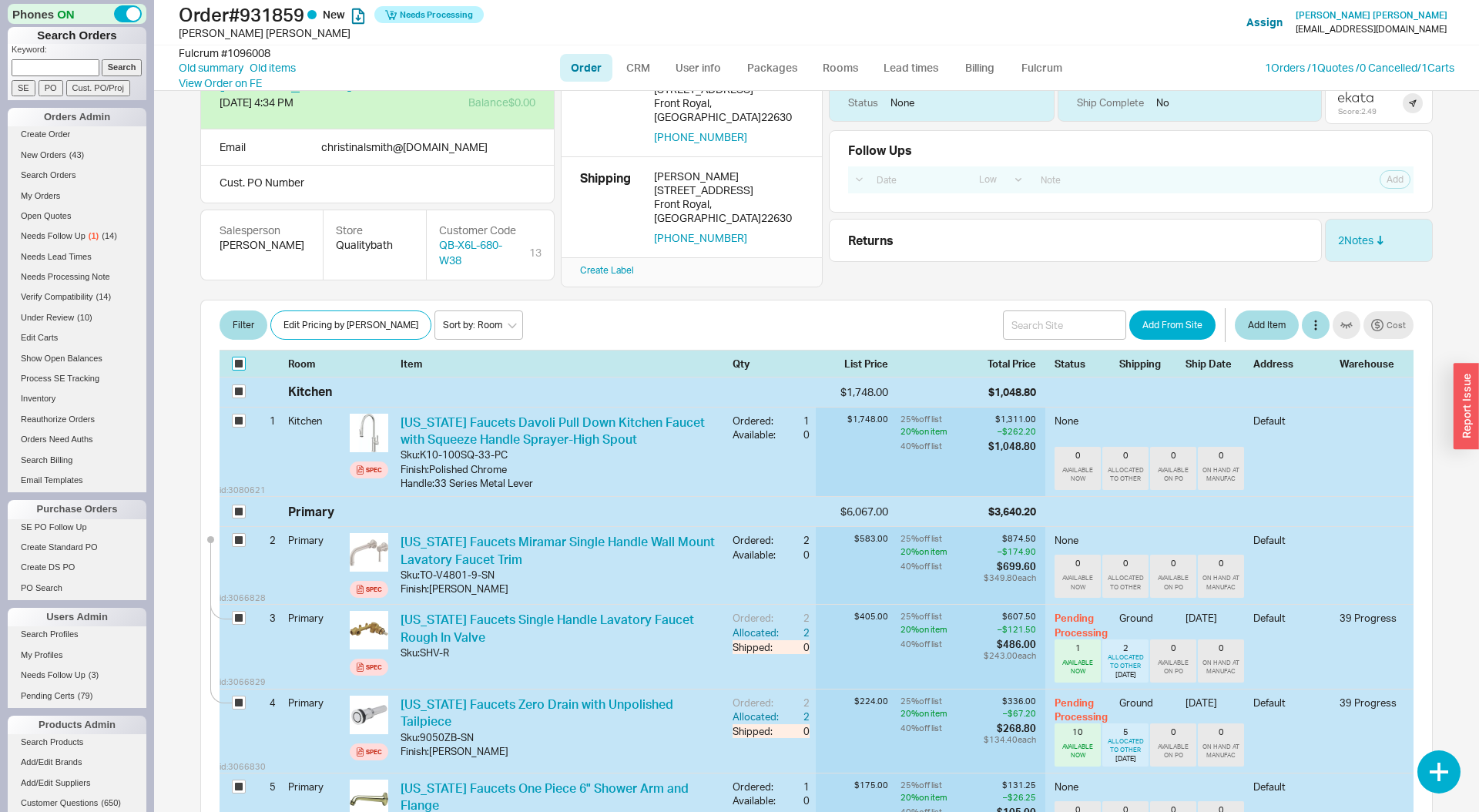
checkbox input "true"
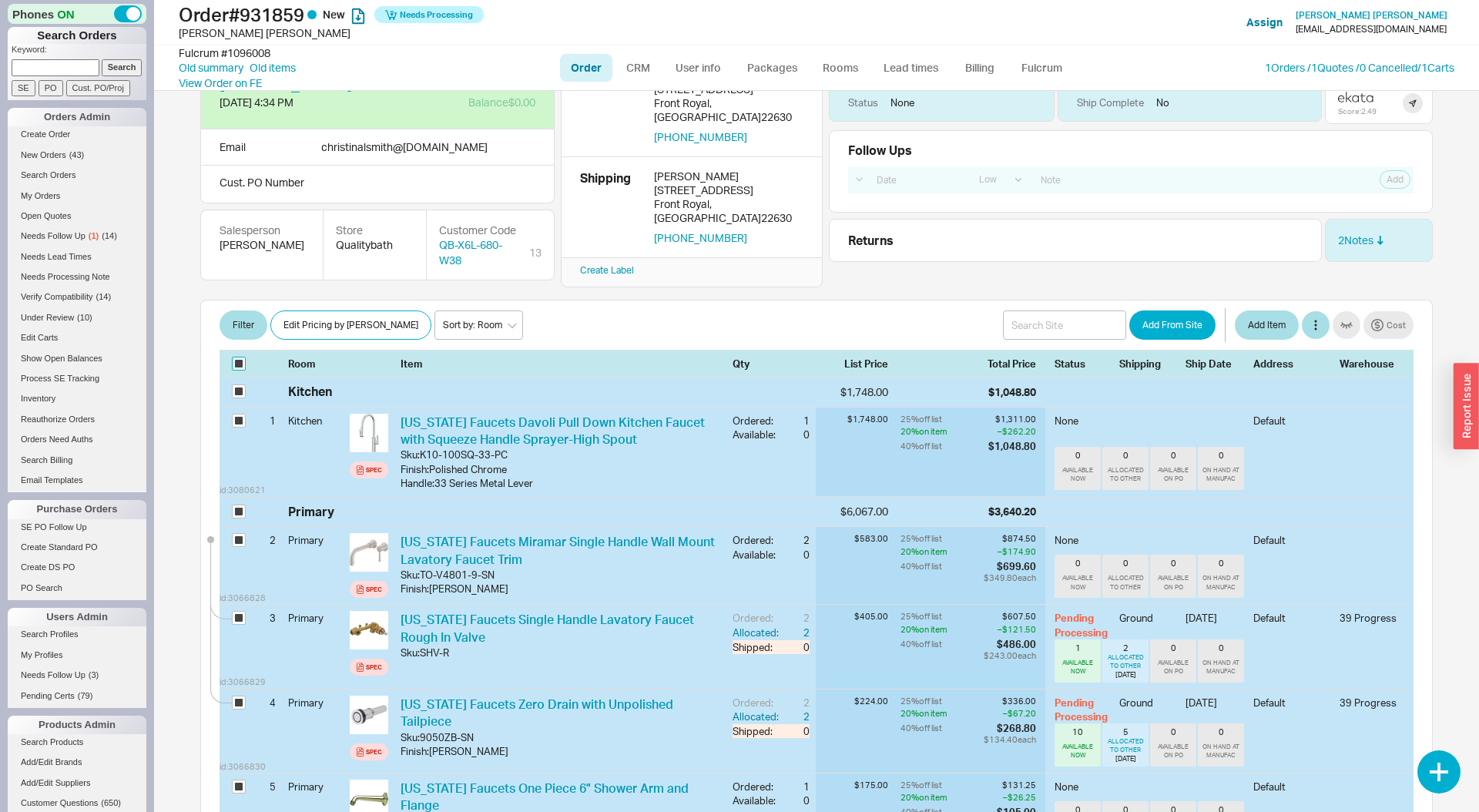
checkbox input "true"
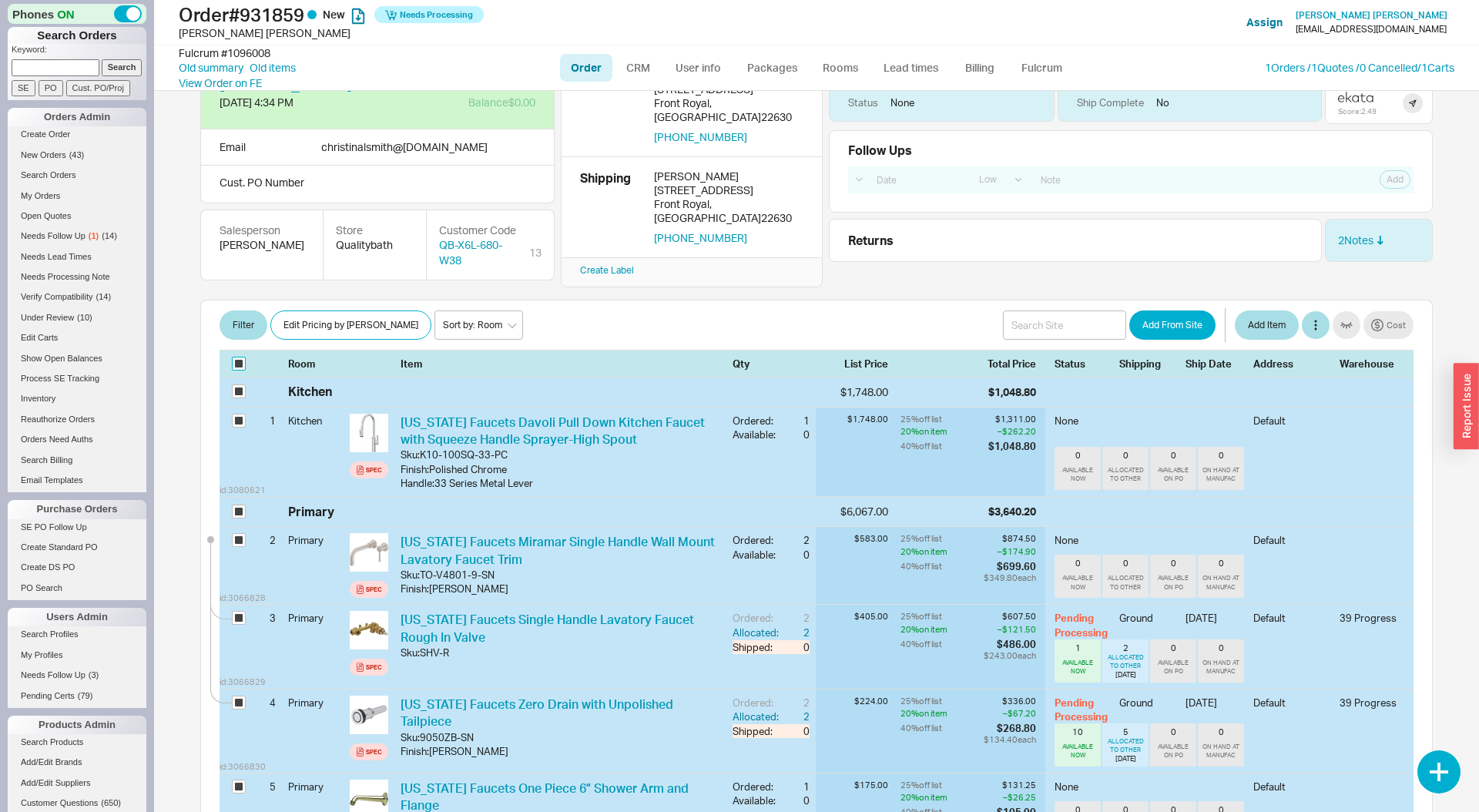
checkbox input "true"
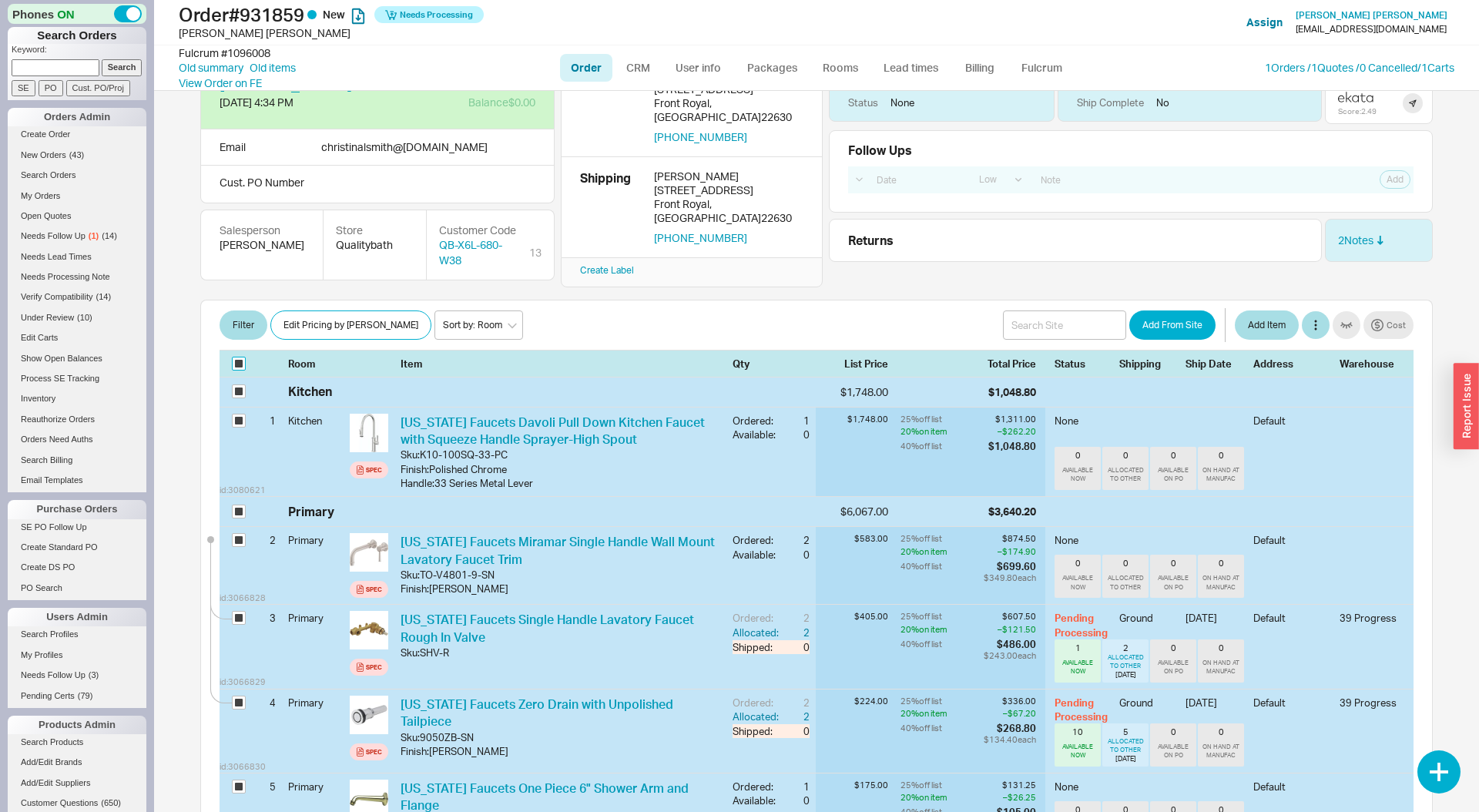
checkbox input "true"
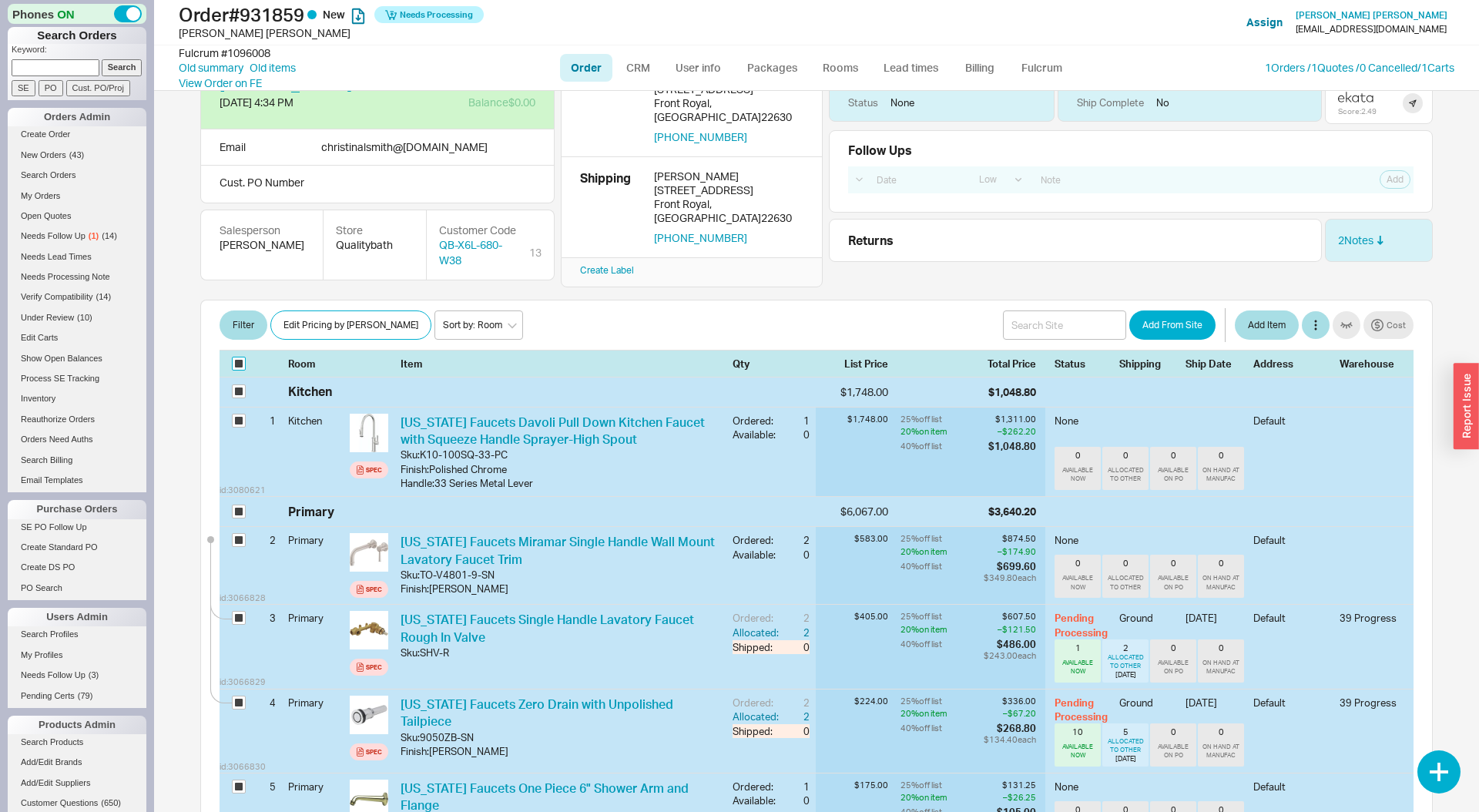
checkbox input "true"
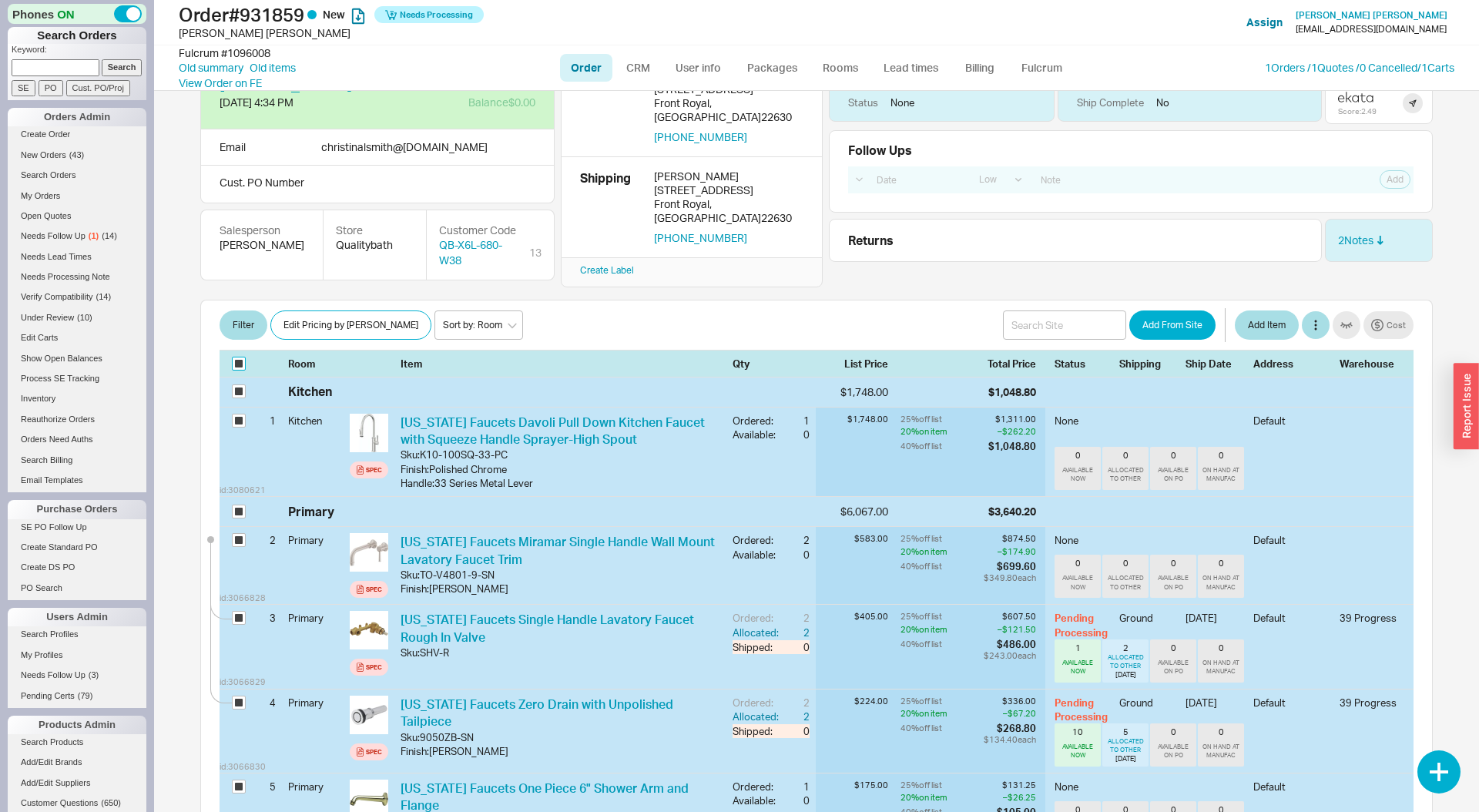
checkbox input "true"
drag, startPoint x: 249, startPoint y: 339, endPoint x: 239, endPoint y: 340, distance: 10.0
click at [249, 357] on label at bounding box center [240, 364] width 19 height 14
click at [246, 357] on input "checkbox" at bounding box center [238, 364] width 14 height 14
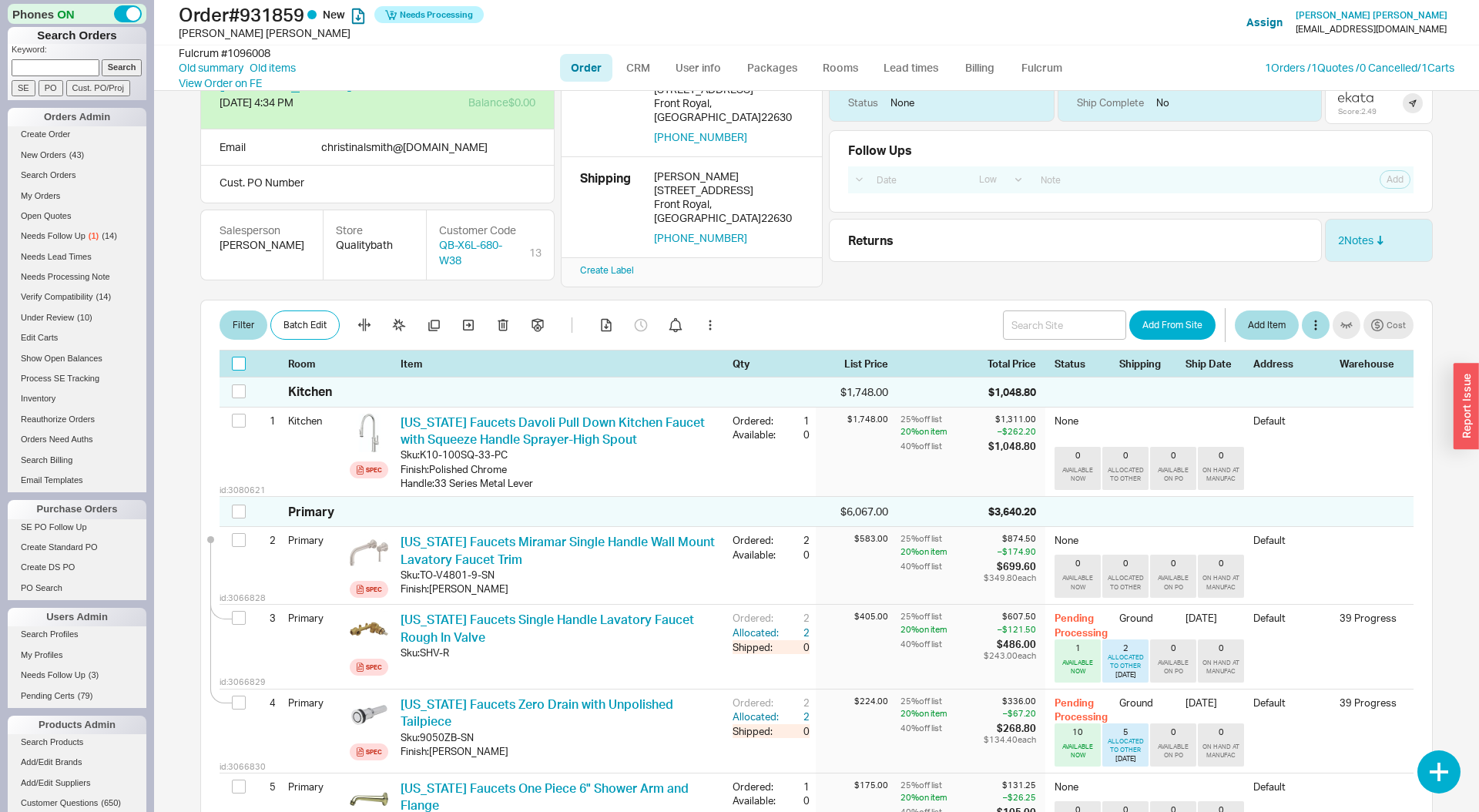
checkbox input "false"
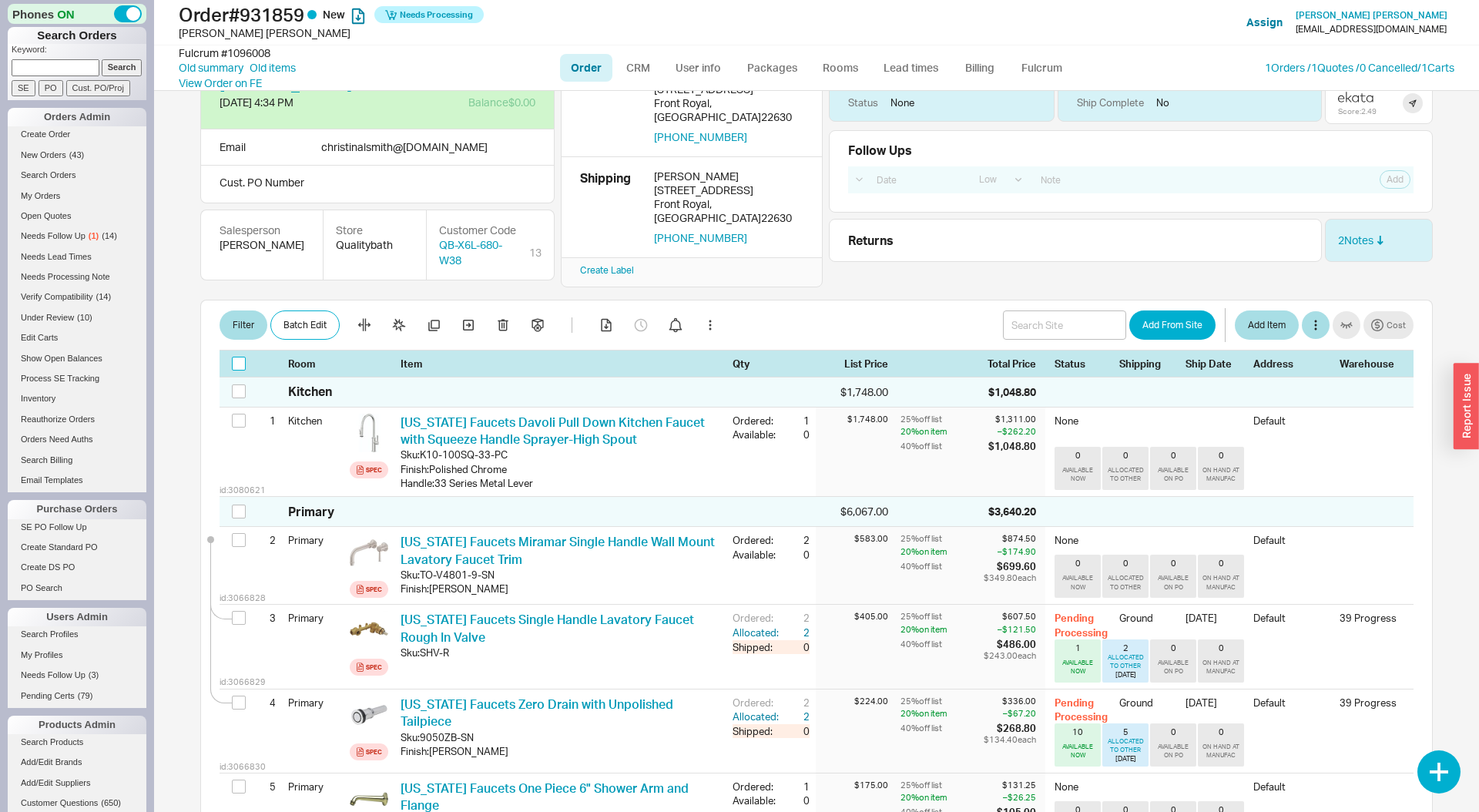
checkbox input "false"
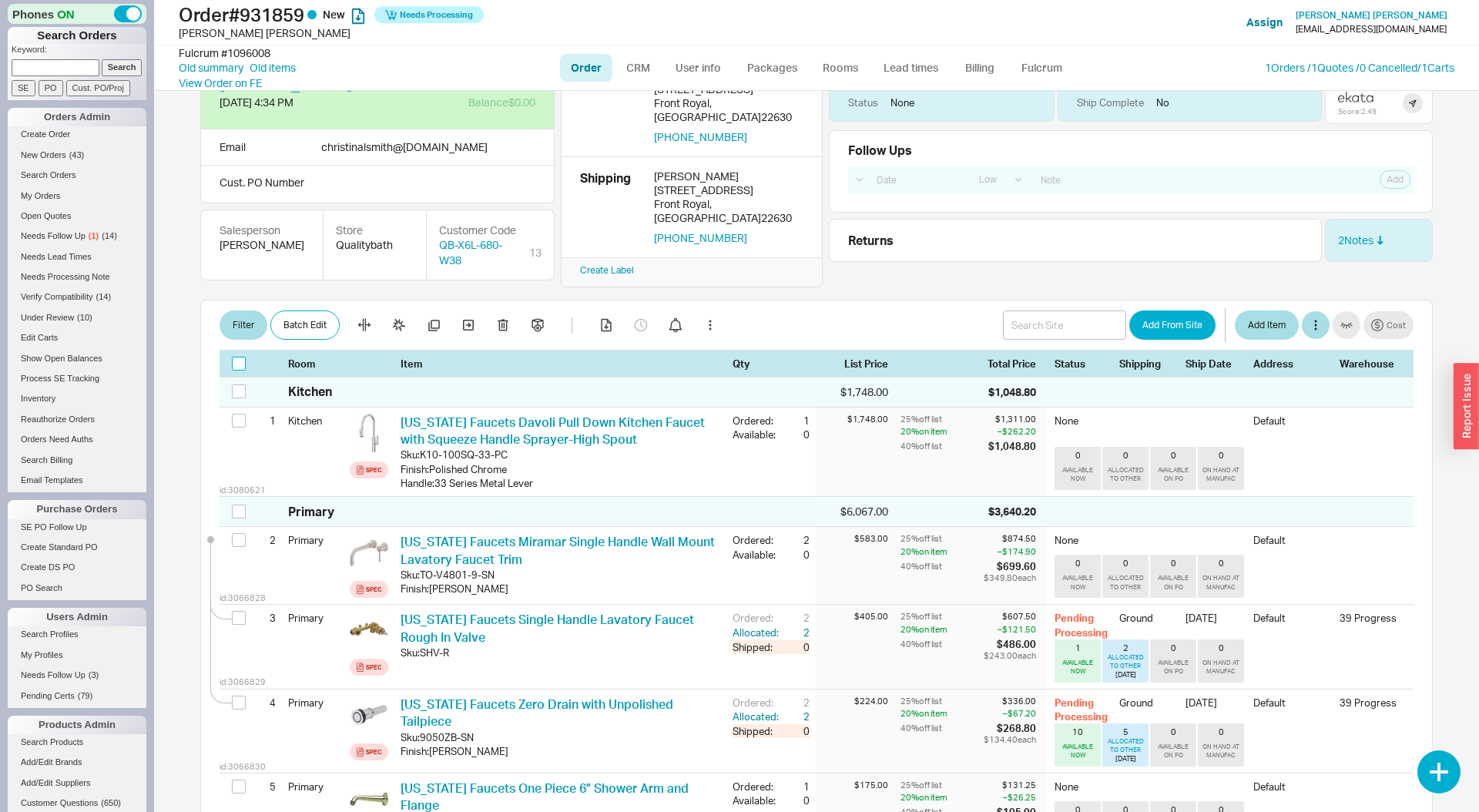
checkbox input "false"
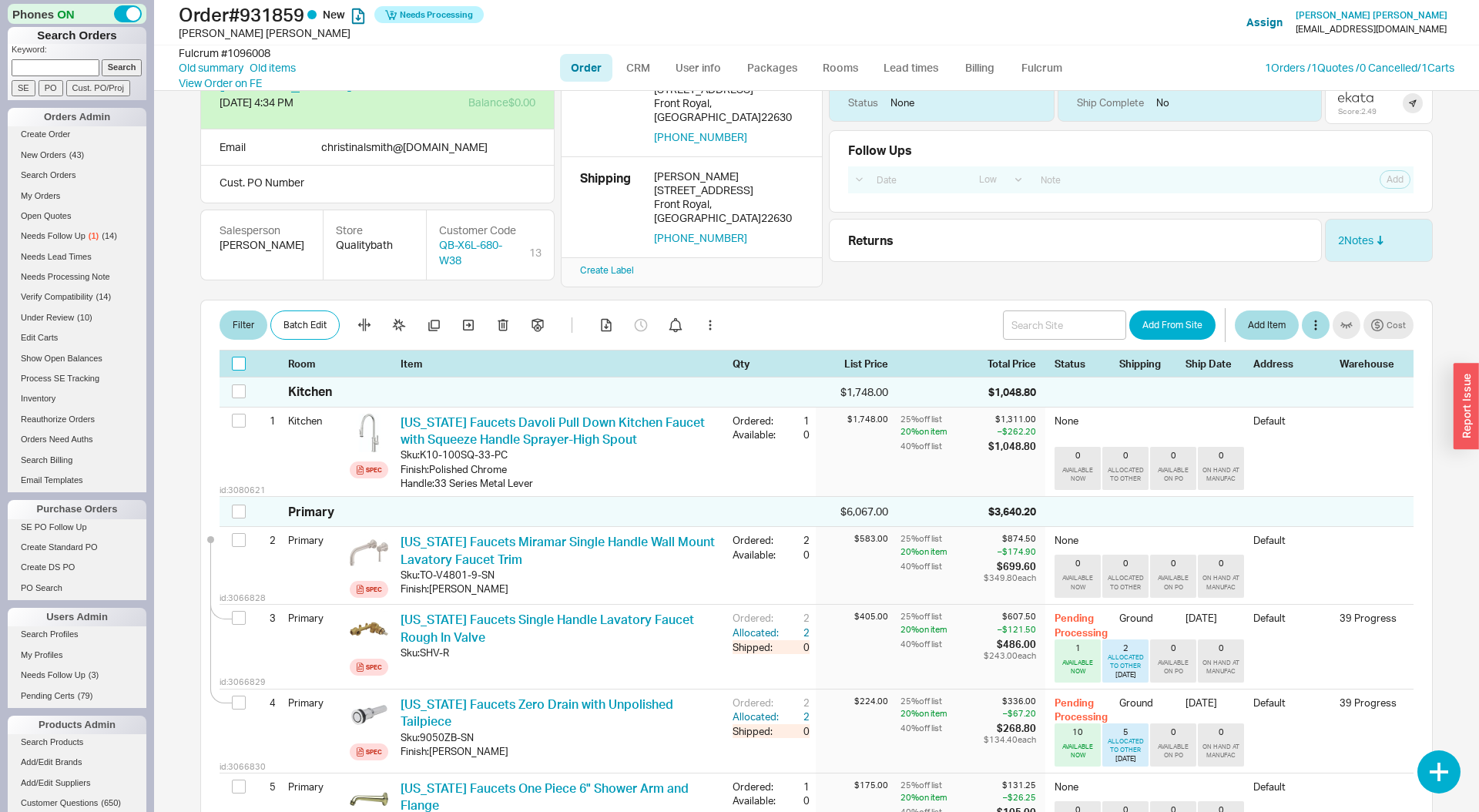
checkbox input "false"
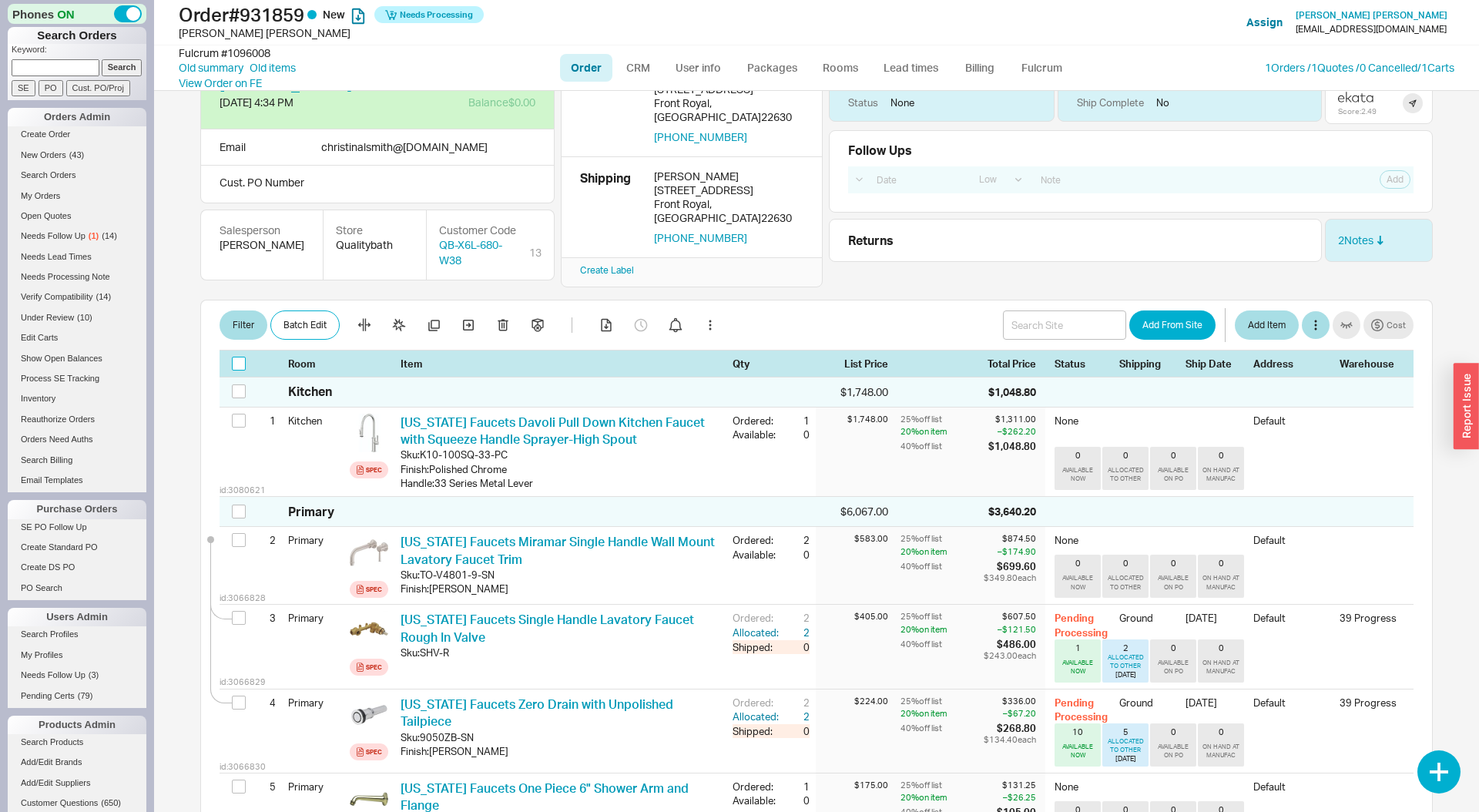
checkbox input "false"
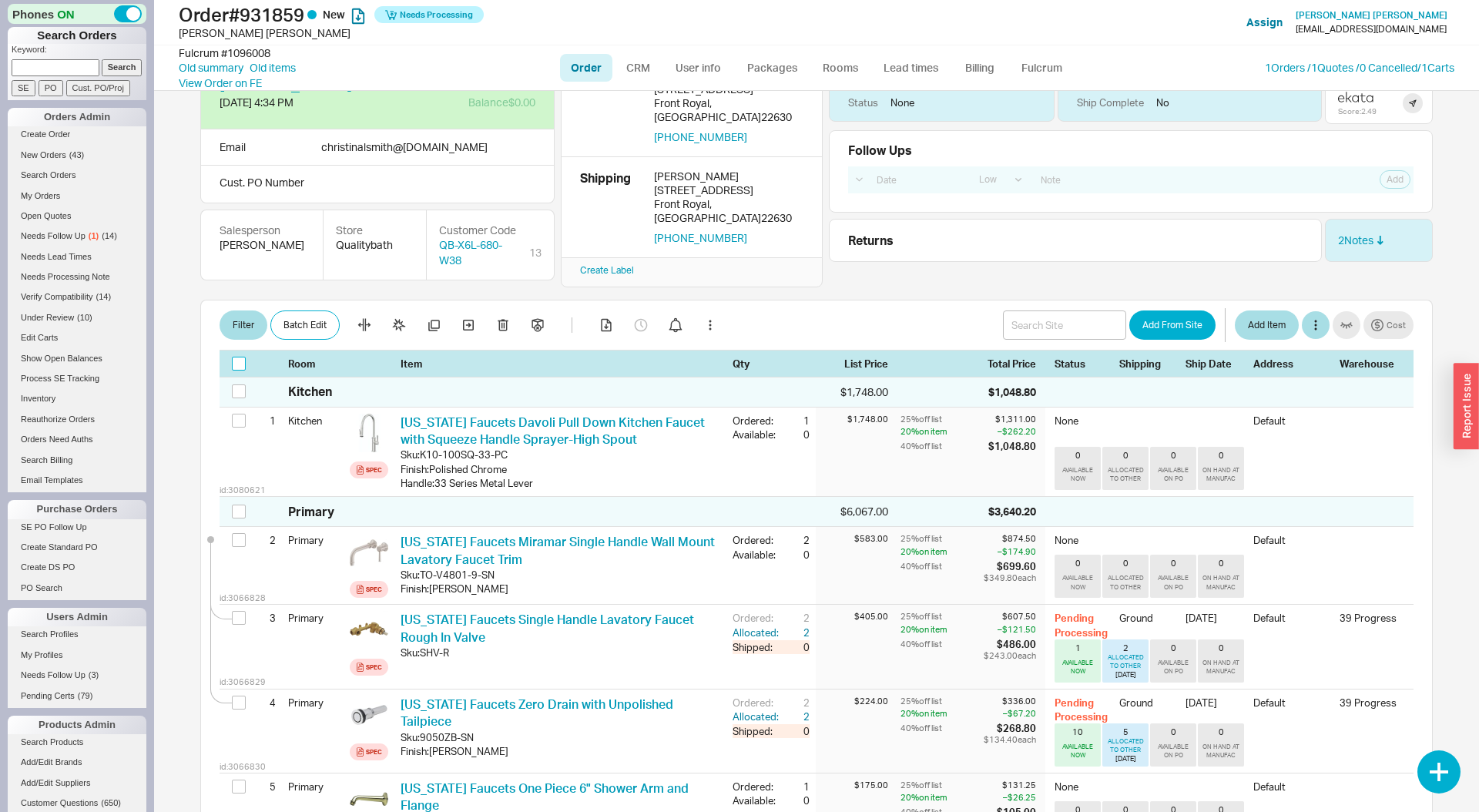
checkbox input "false"
click at [238, 357] on input "checkbox" at bounding box center [238, 364] width 14 height 14
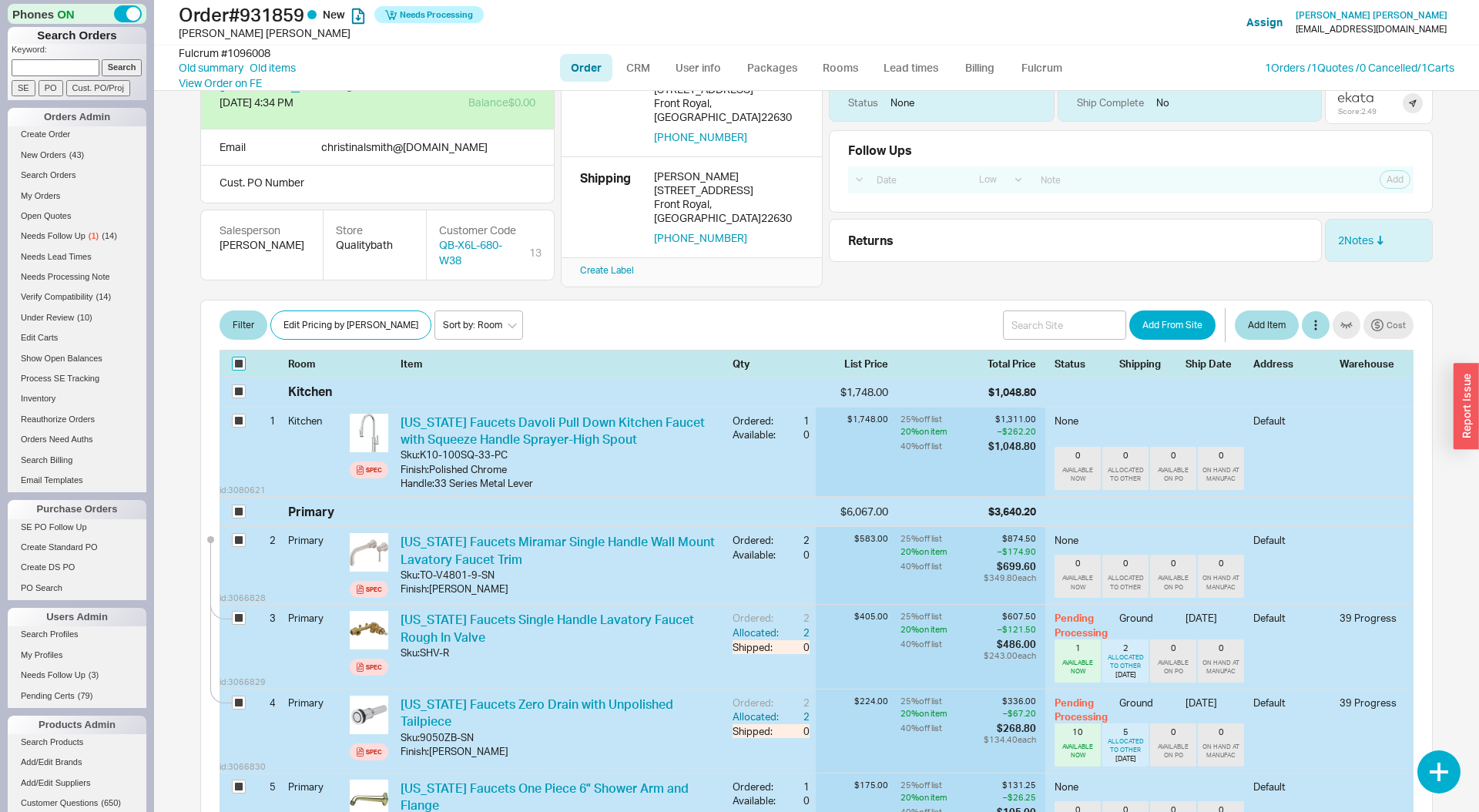
checkbox input "true"
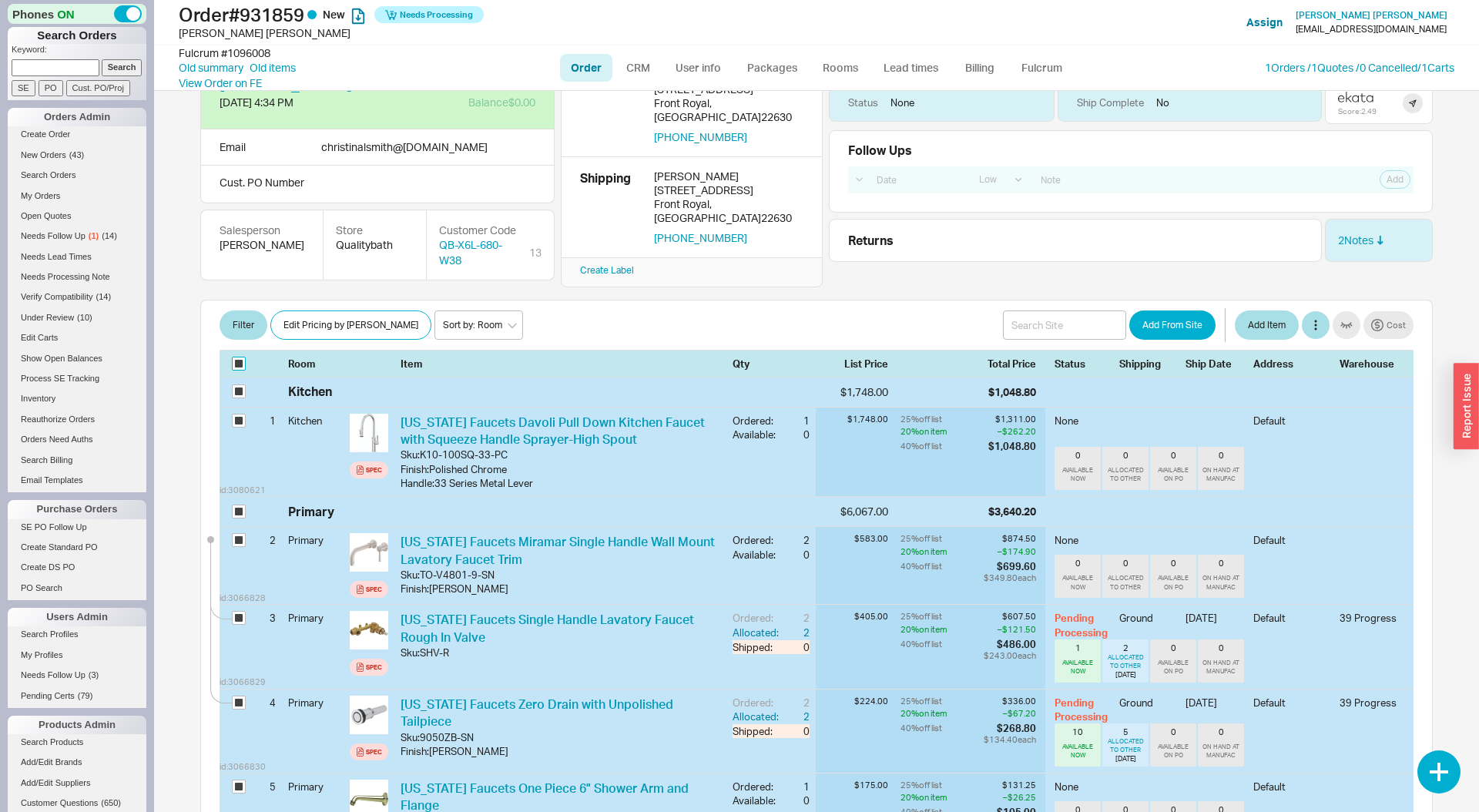
checkbox input "true"
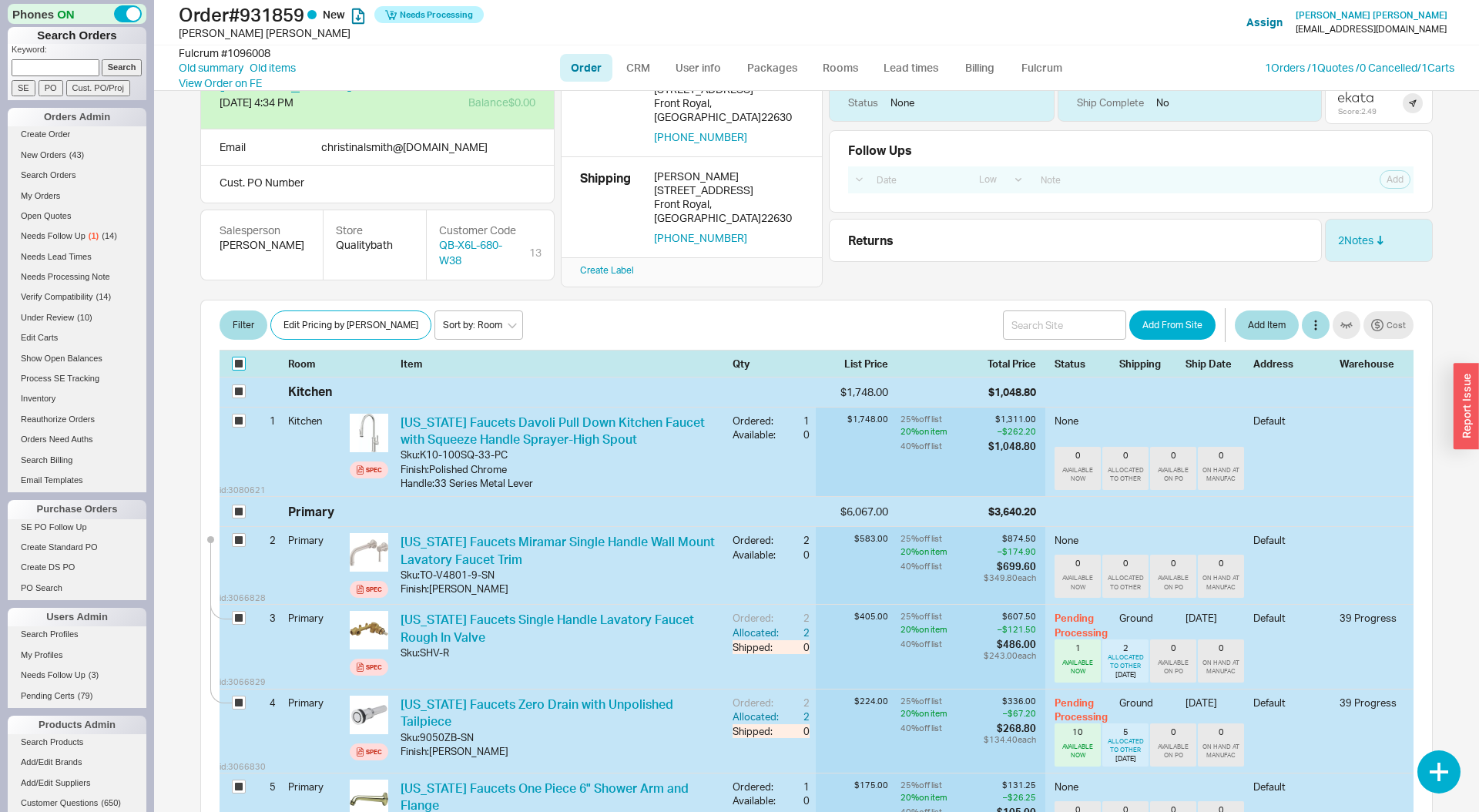
checkbox input "true"
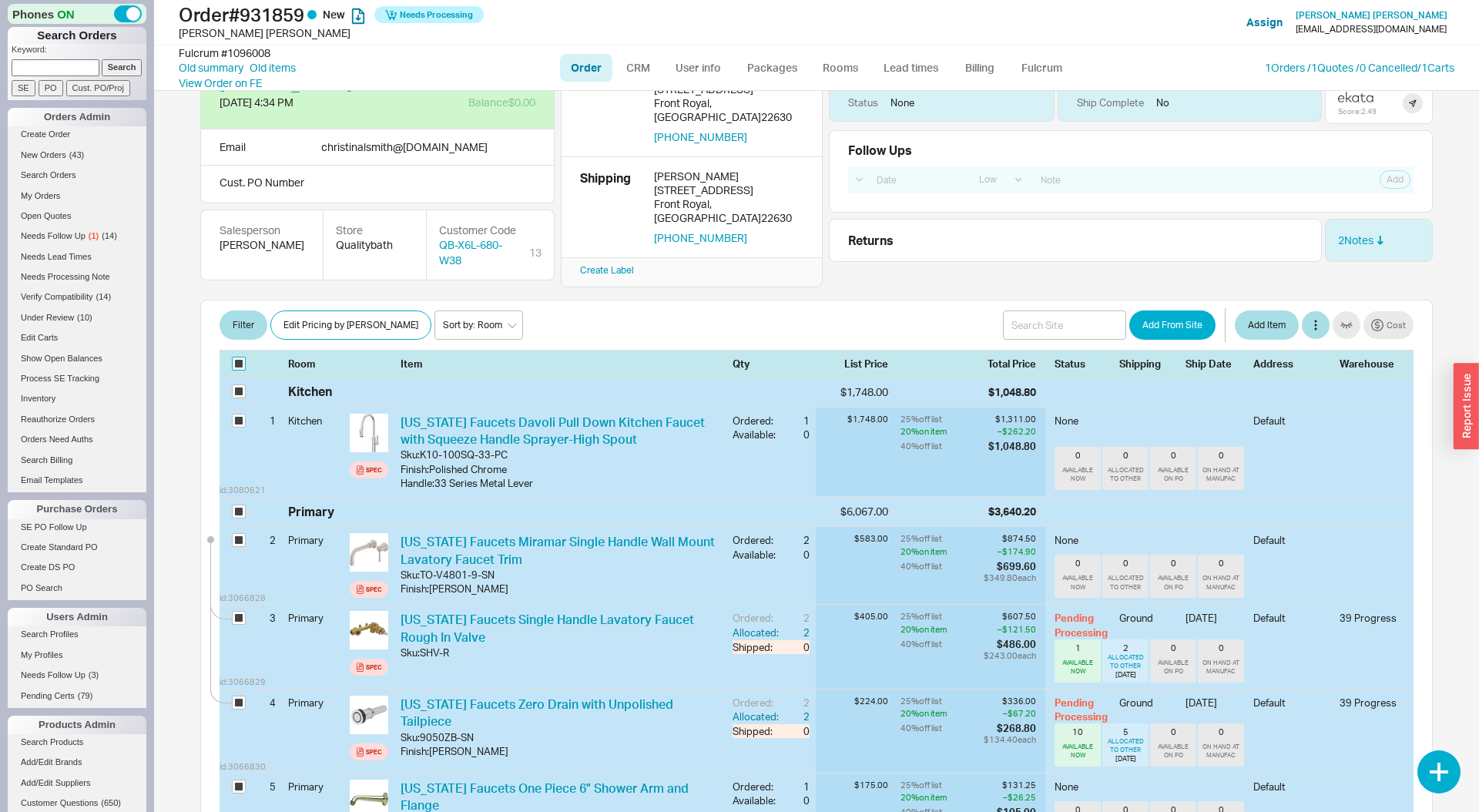
checkbox input "true"
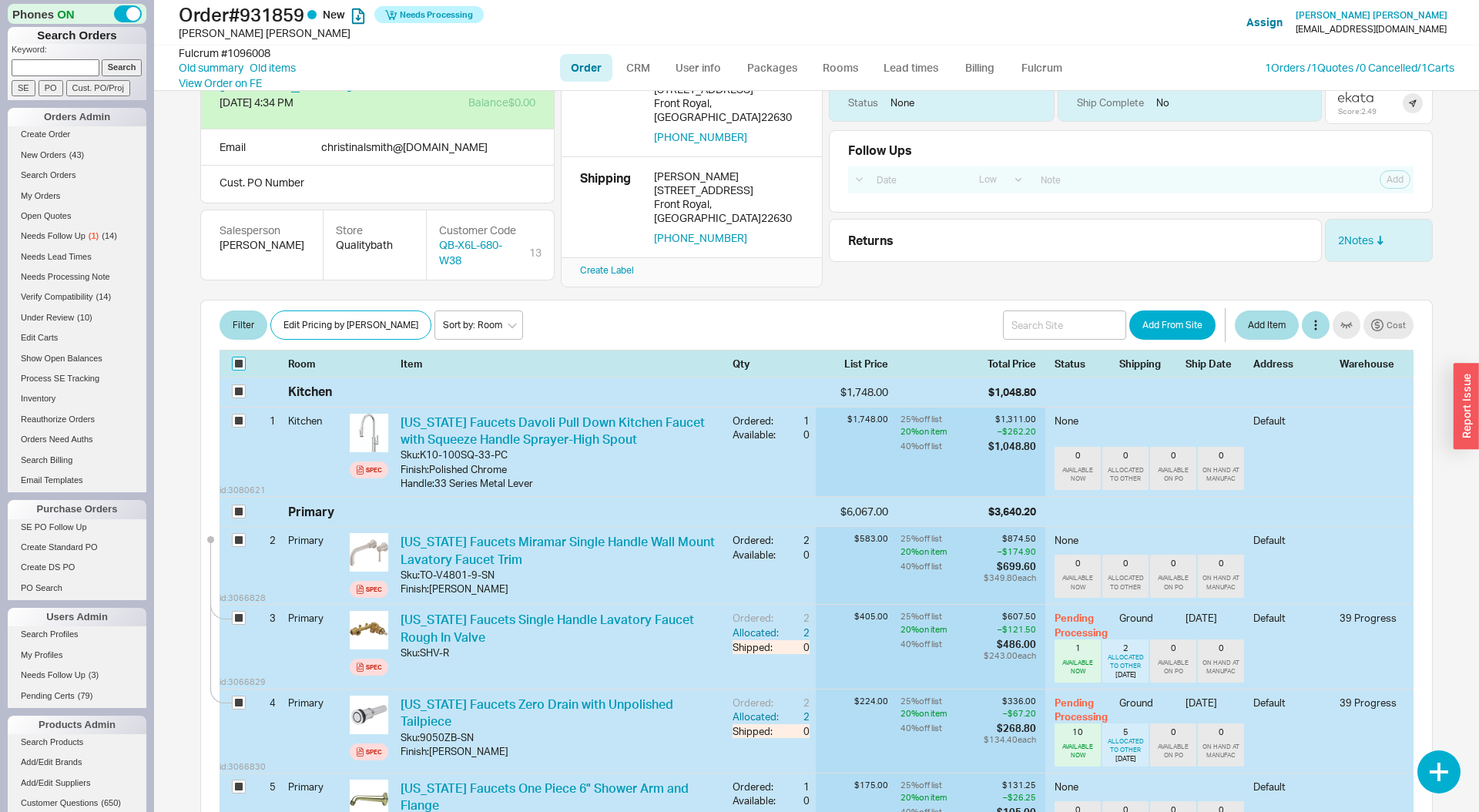
checkbox input "true"
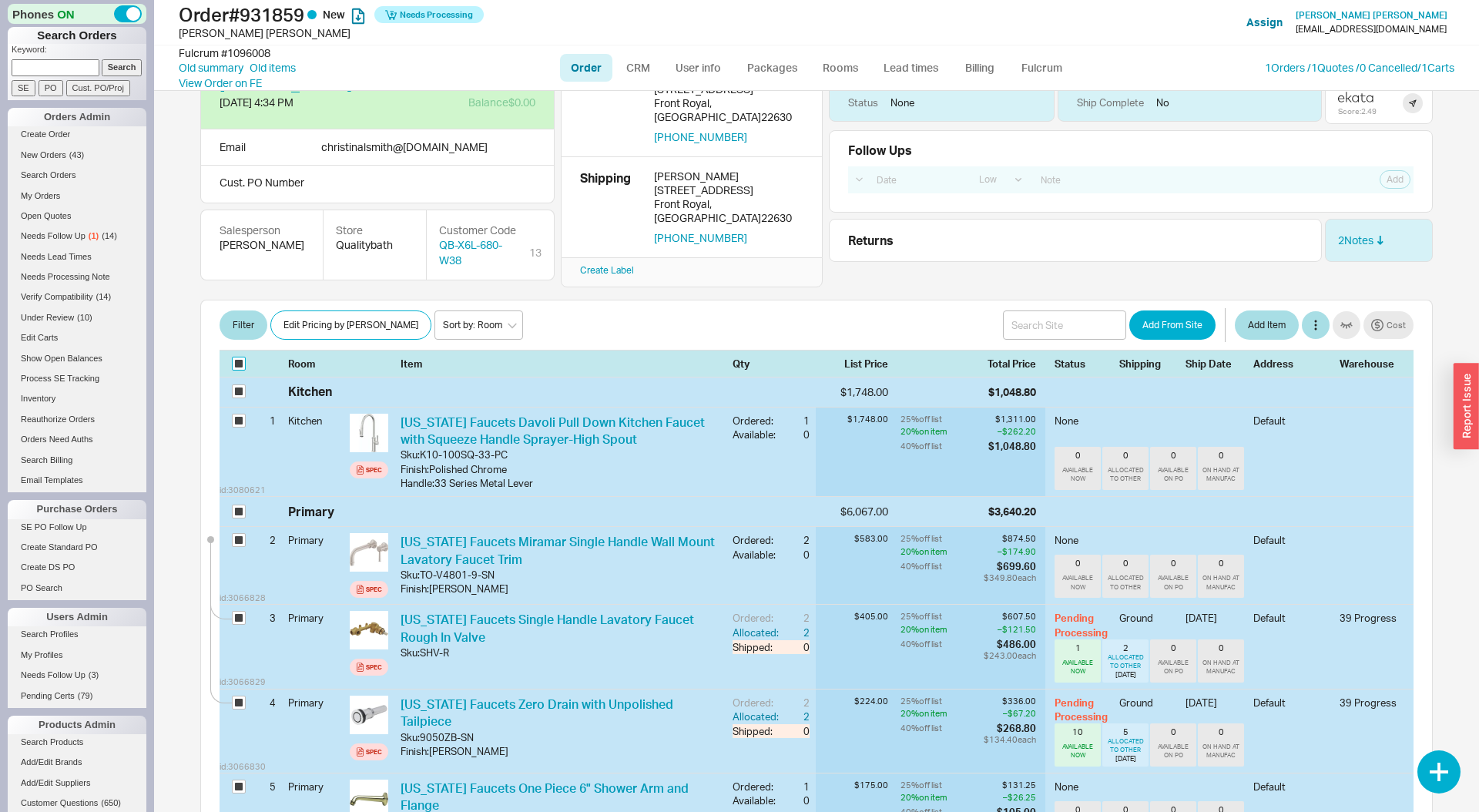
checkbox input "true"
click at [308, 311] on button "Batch Edit" at bounding box center [305, 326] width 70 height 29
select select "1"
select select "3"
select select "1"
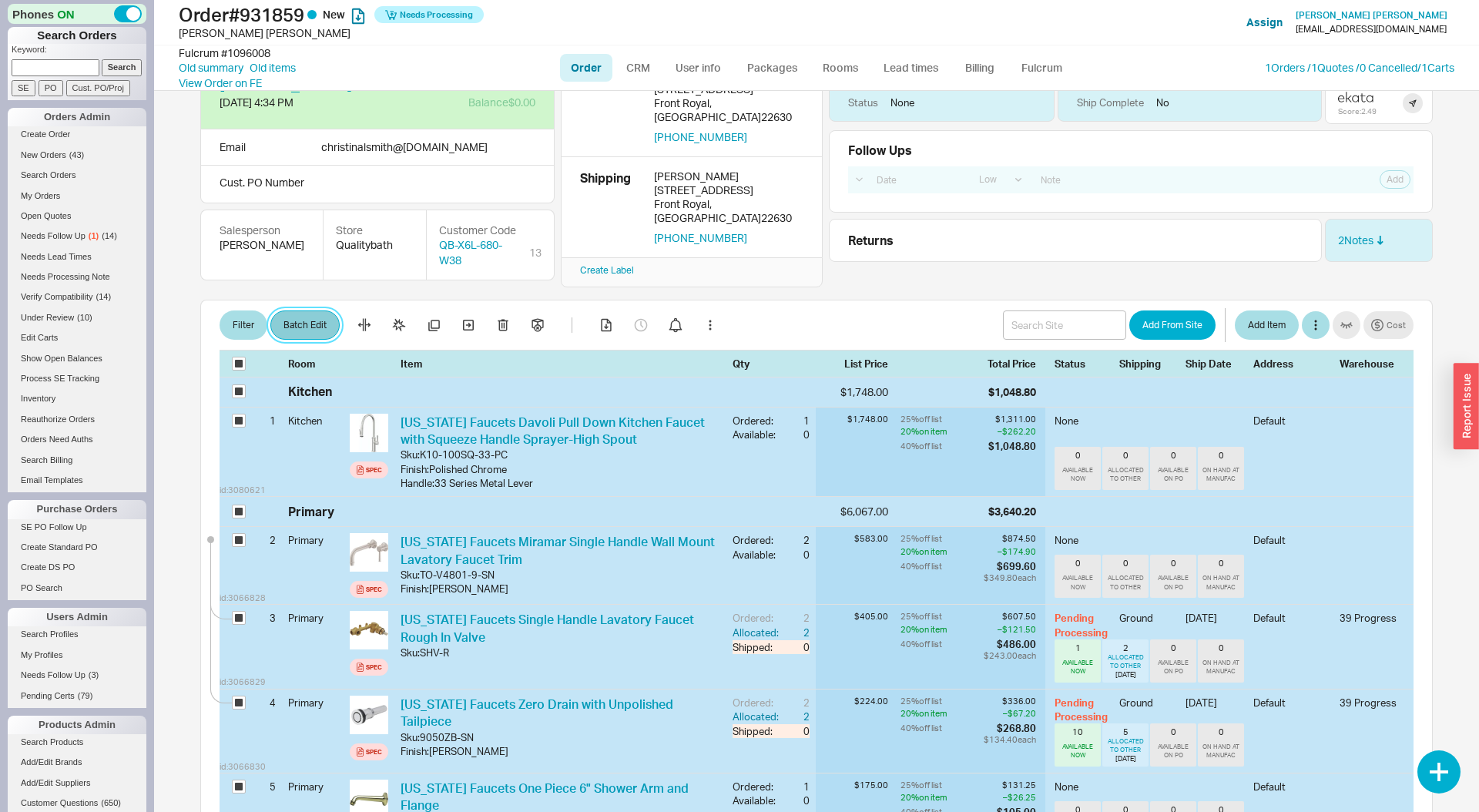
select select "3"
select select "1"
select select "3"
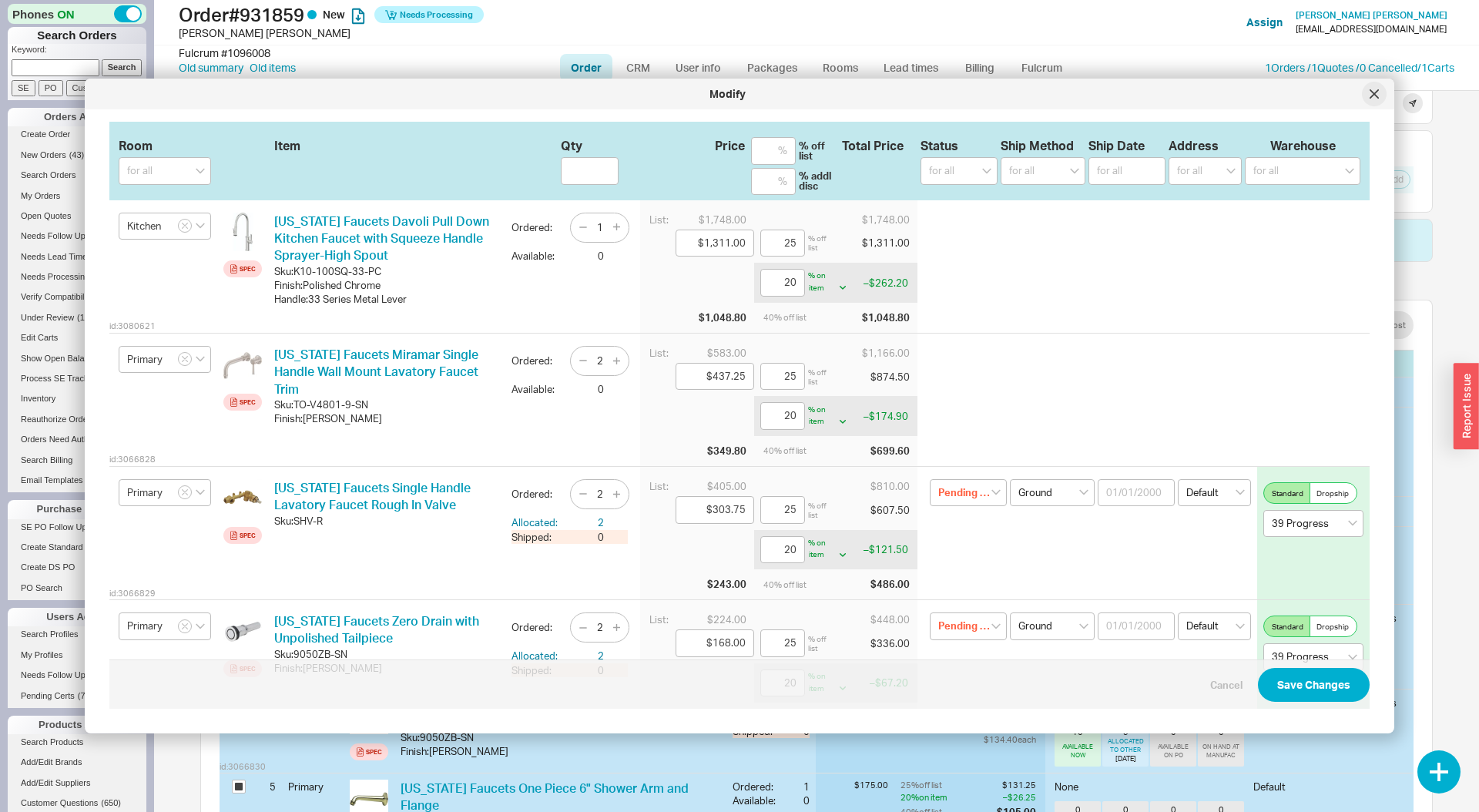
click at [1378, 91] on icon at bounding box center [1374, 93] width 9 height 9
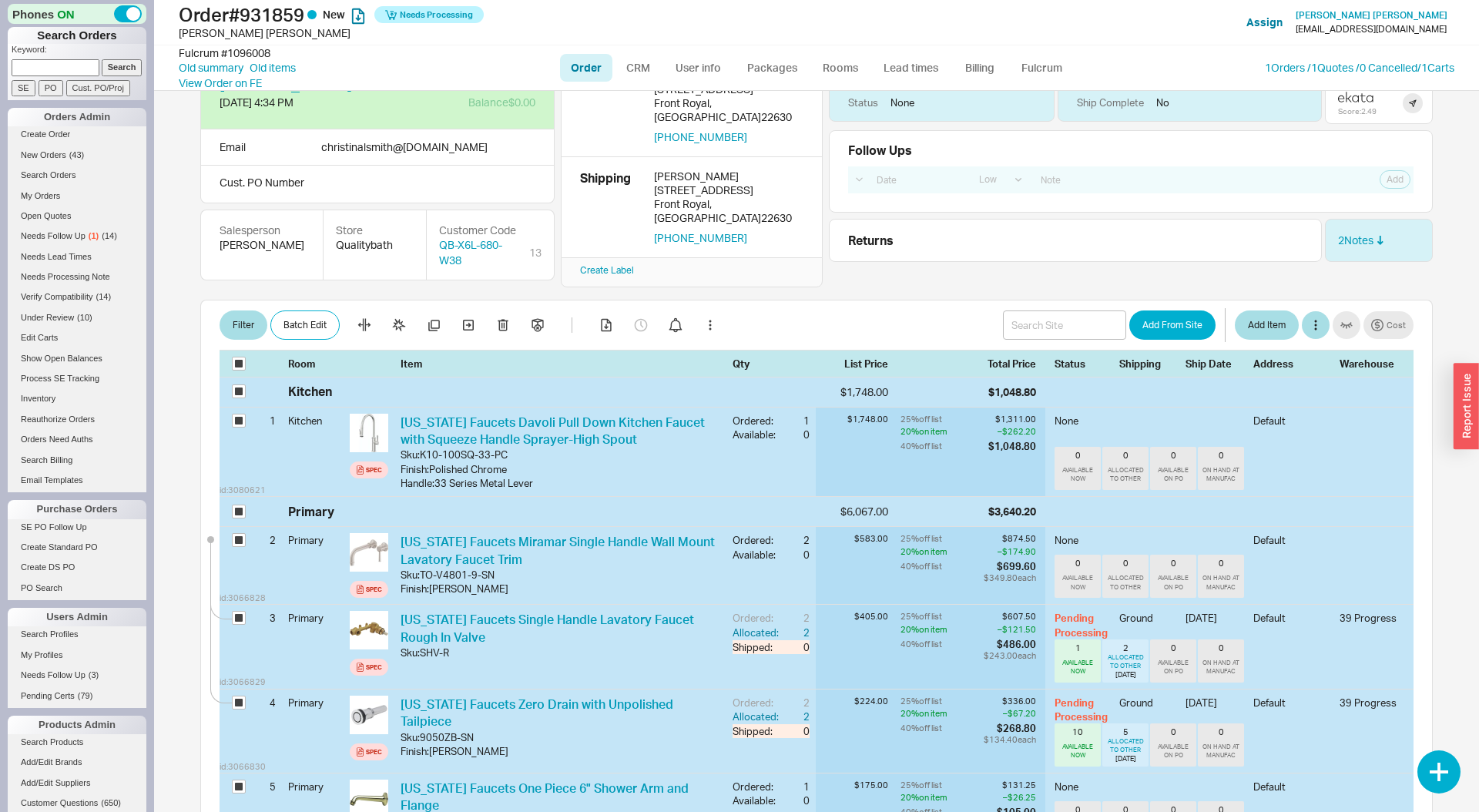
scroll to position [46, 0]
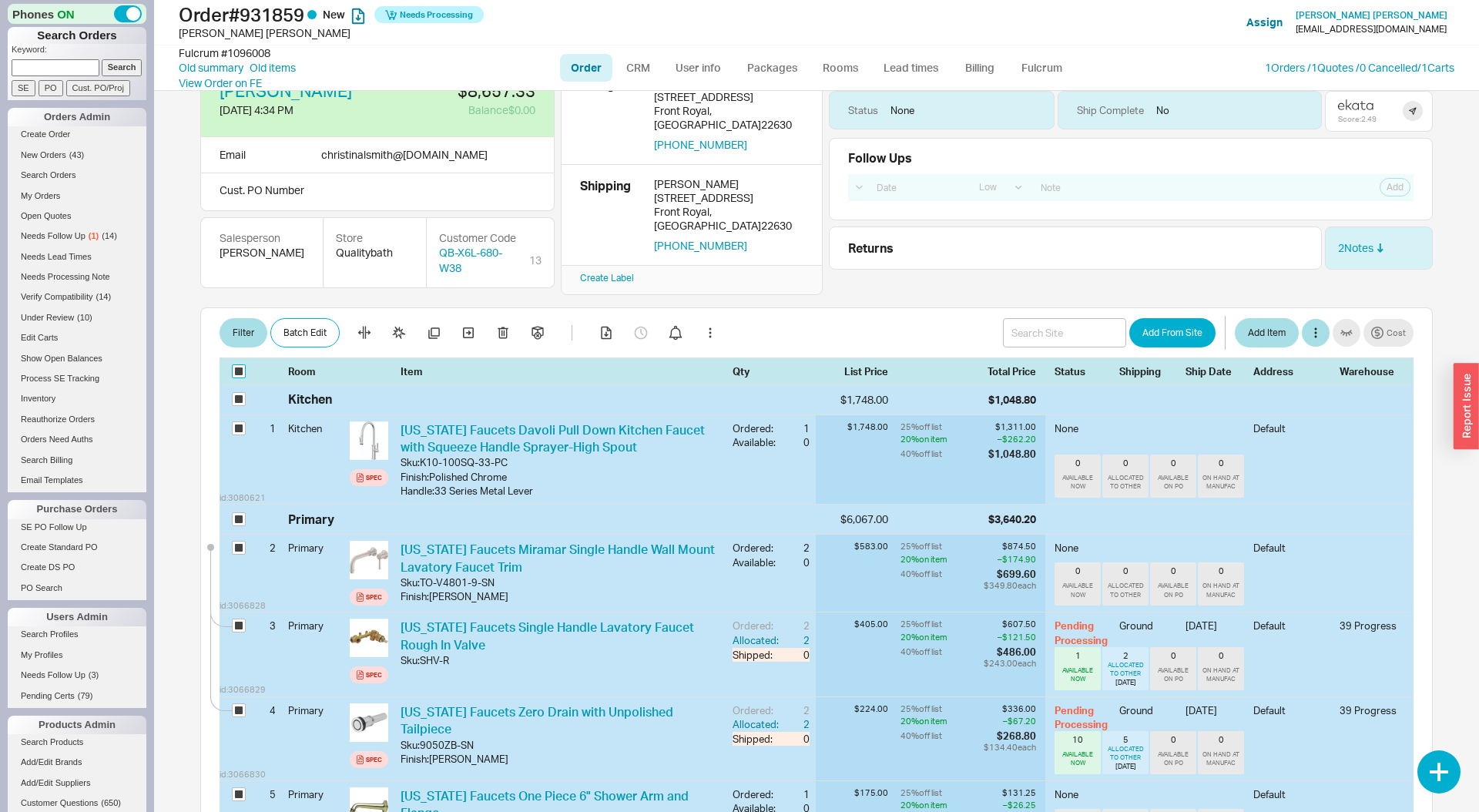
click at [240, 365] on input "checkbox" at bounding box center [238, 372] width 14 height 14
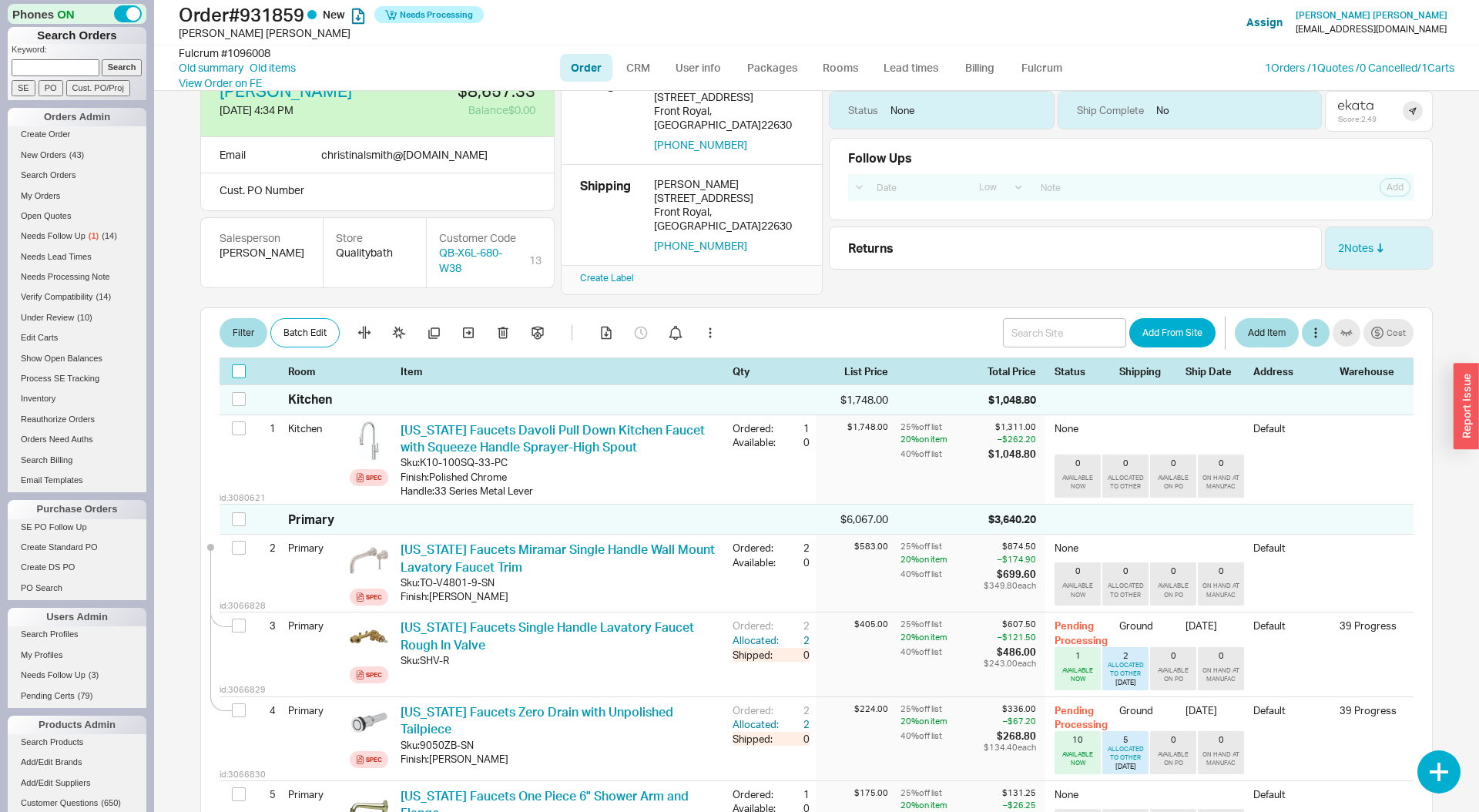
checkbox input "false"
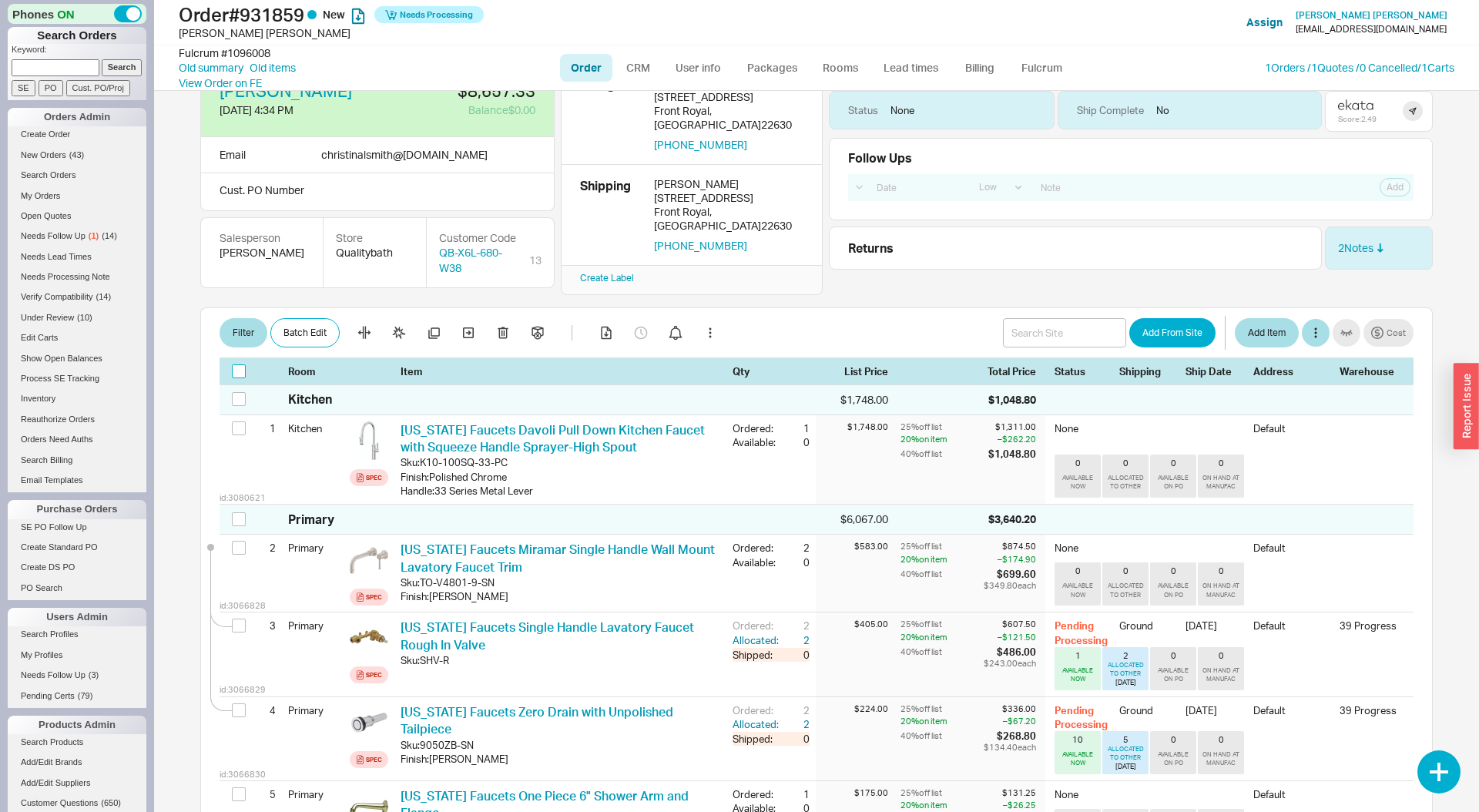
checkbox input "false"
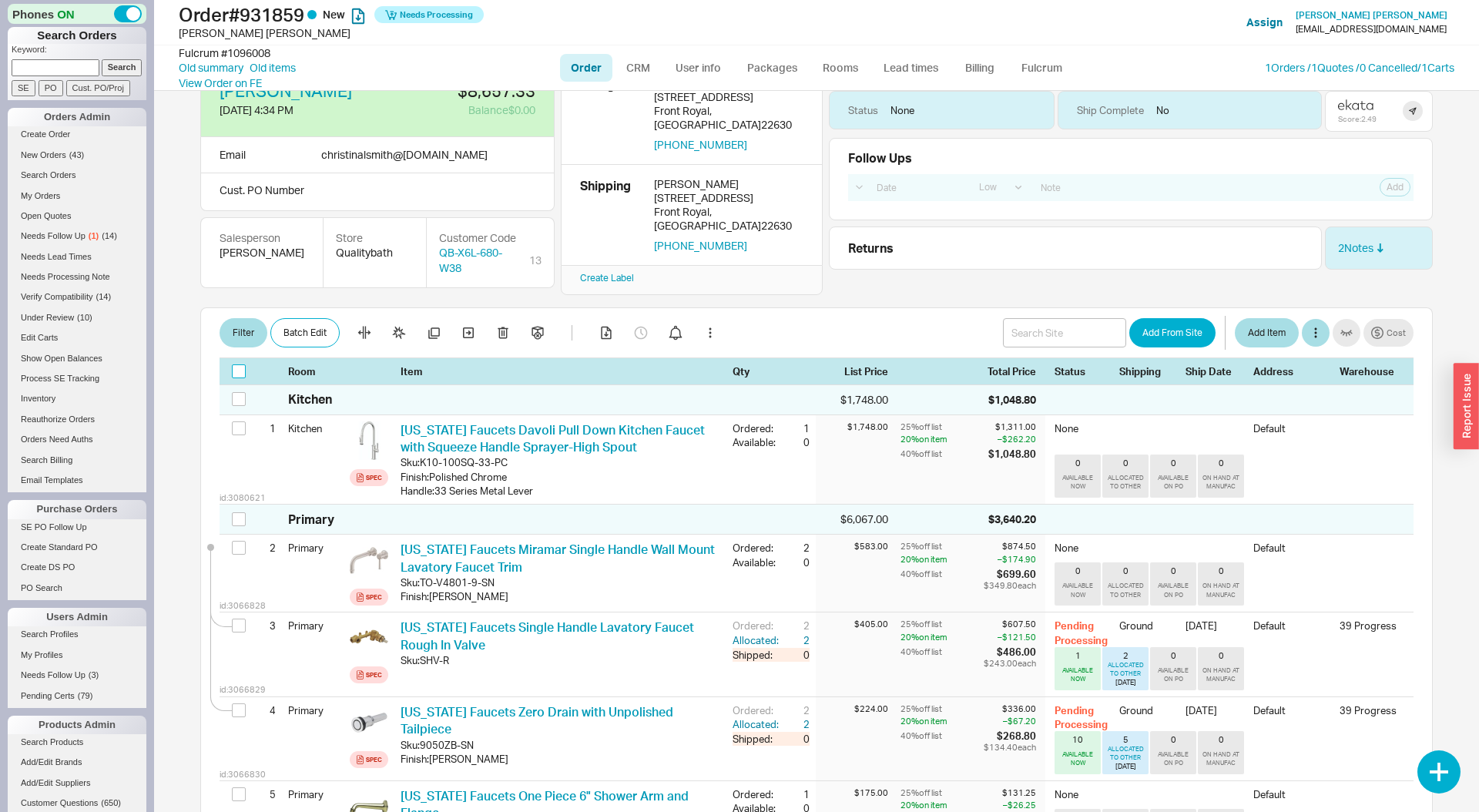
checkbox input "false"
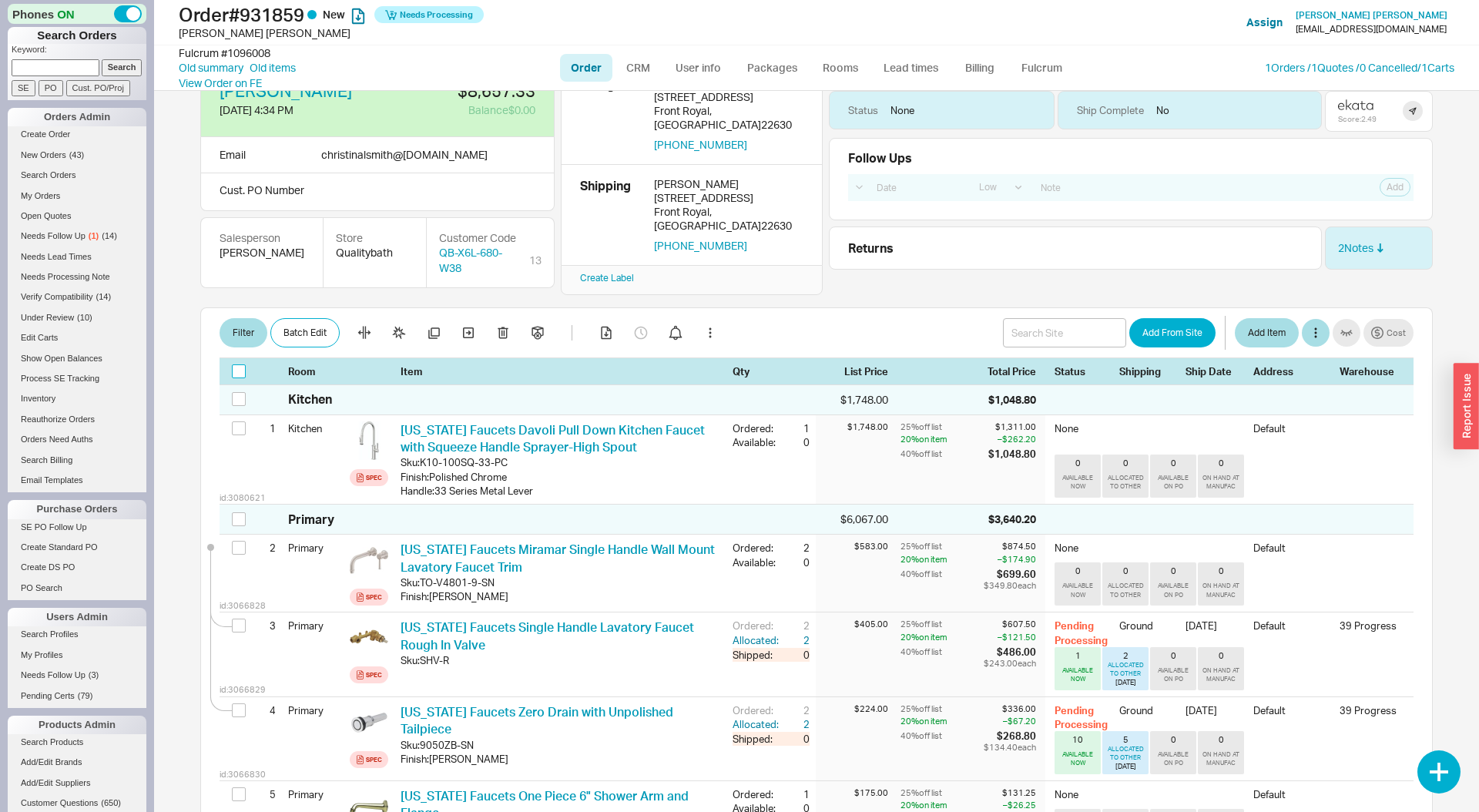
checkbox input "false"
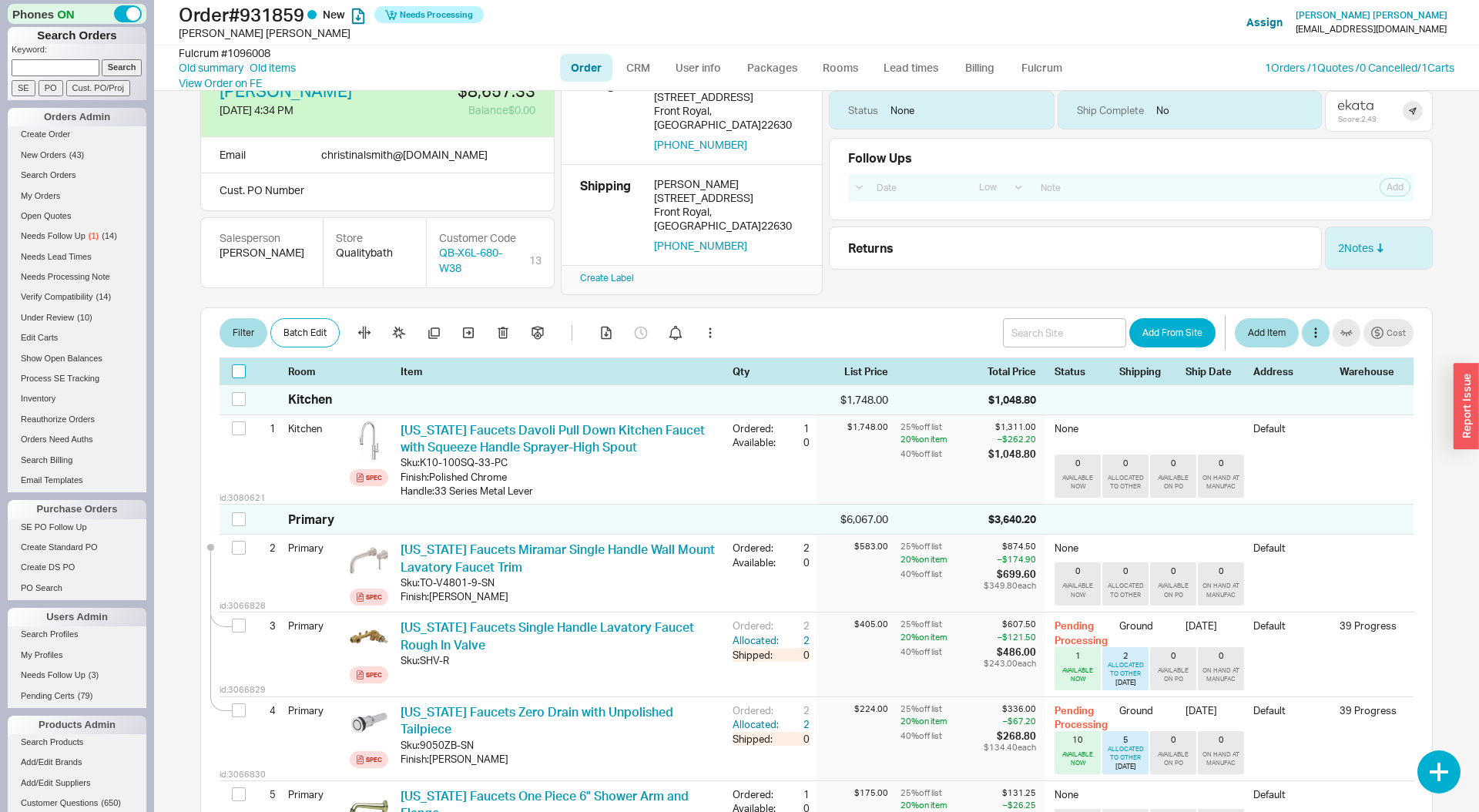
checkbox input "false"
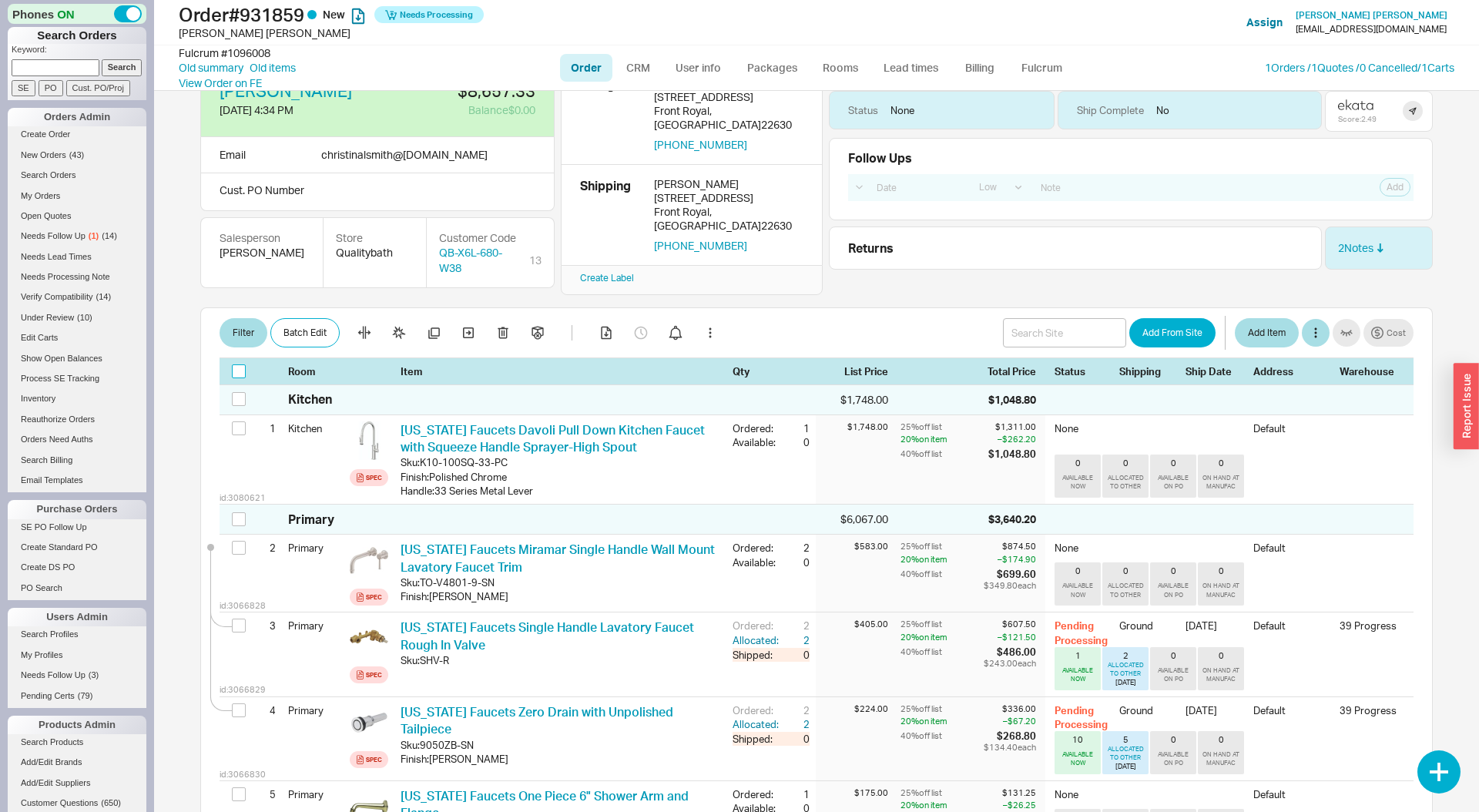
checkbox input "false"
click at [247, 365] on label at bounding box center [240, 372] width 19 height 14
click at [246, 365] on input "checkbox" at bounding box center [238, 372] width 14 height 14
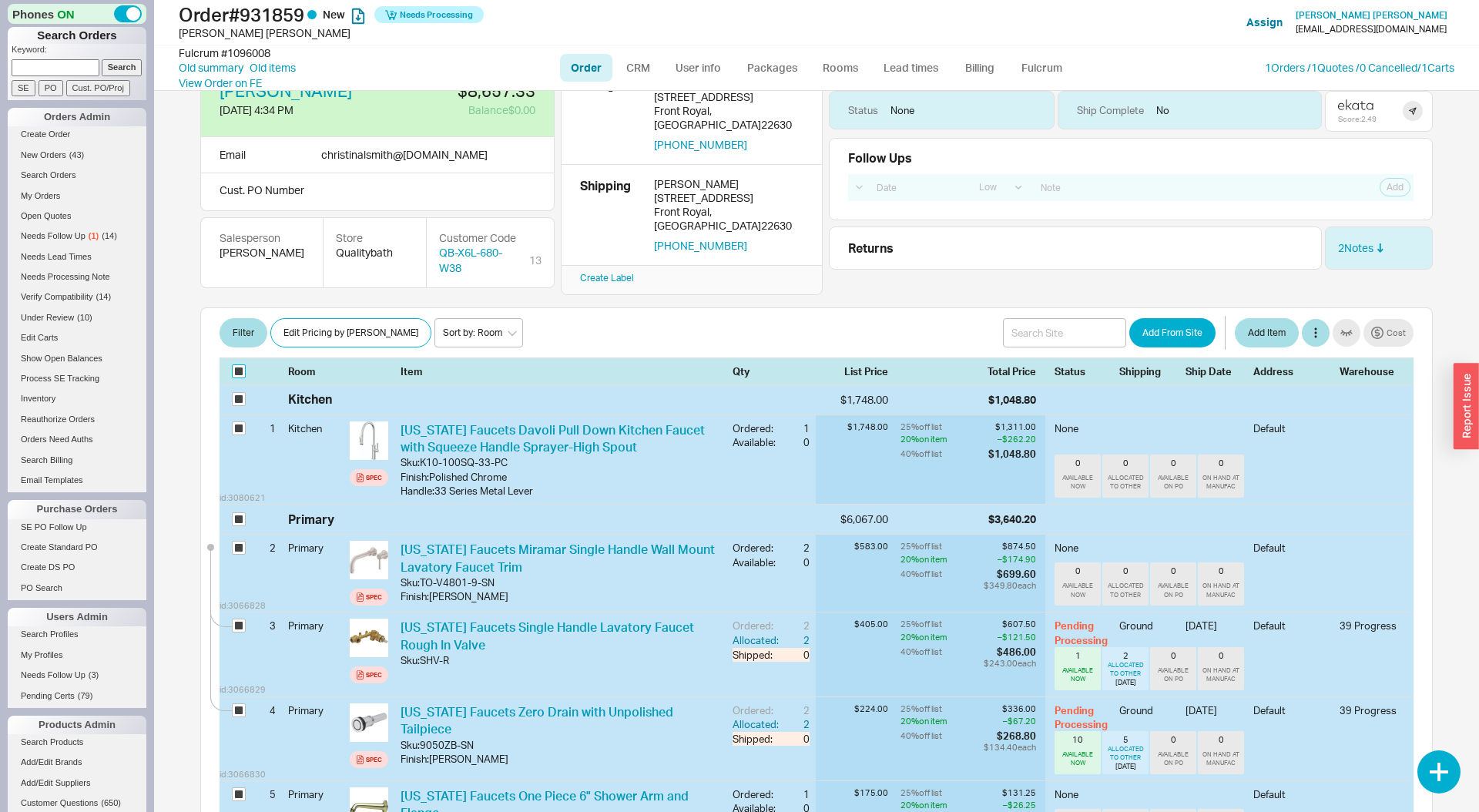
checkbox input "true"
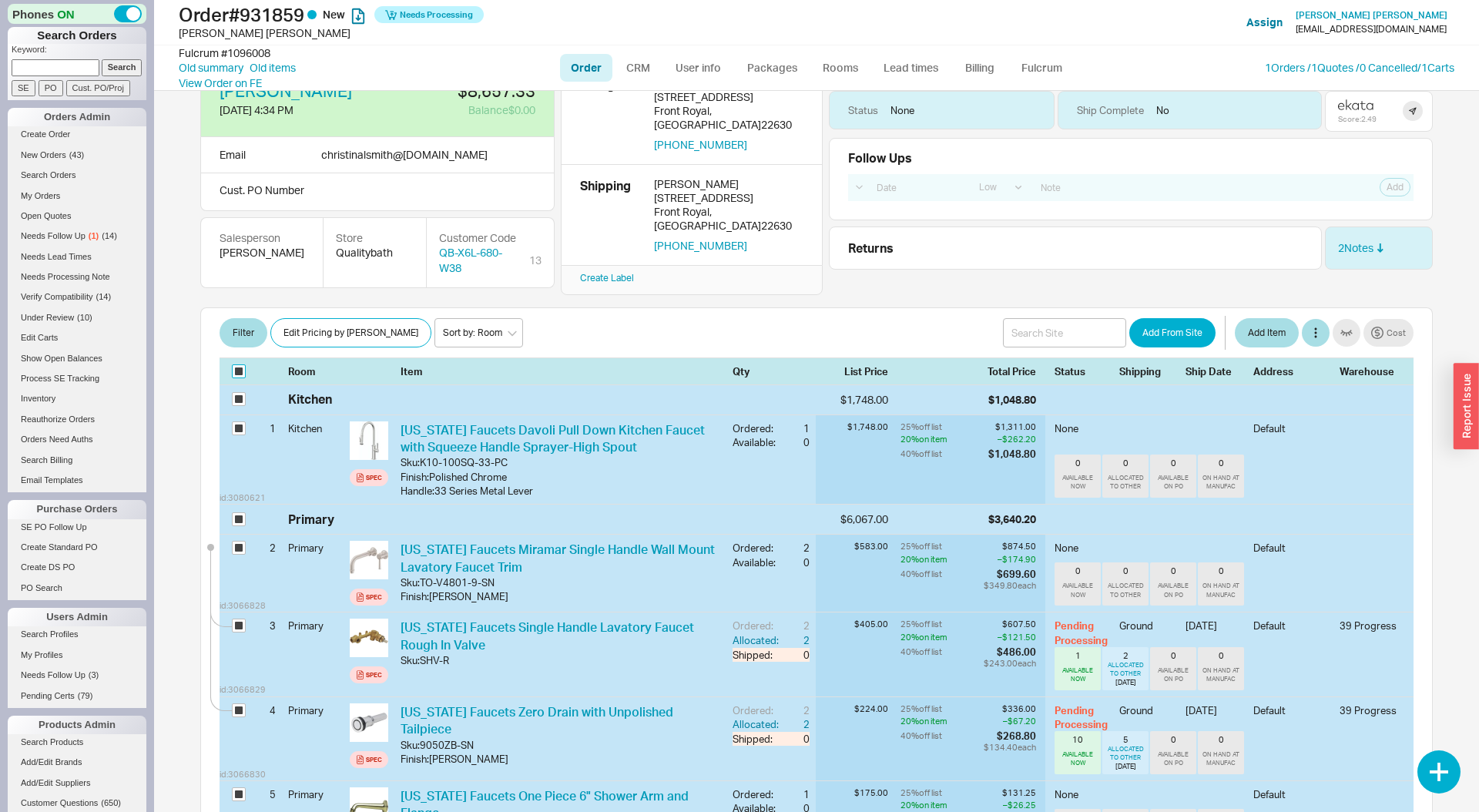
checkbox input "true"
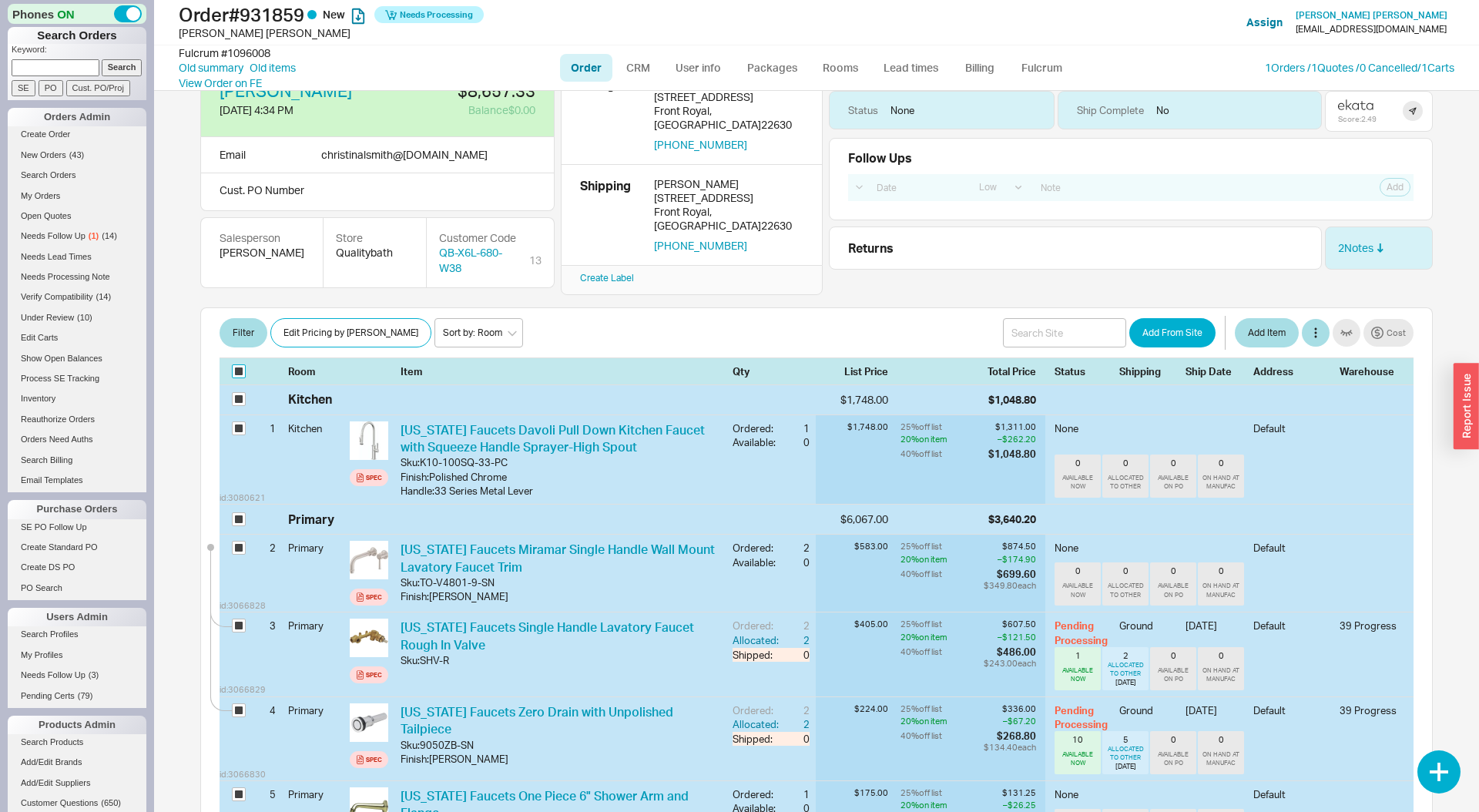
checkbox input "true"
click at [239, 365] on input "checkbox" at bounding box center [238, 372] width 14 height 14
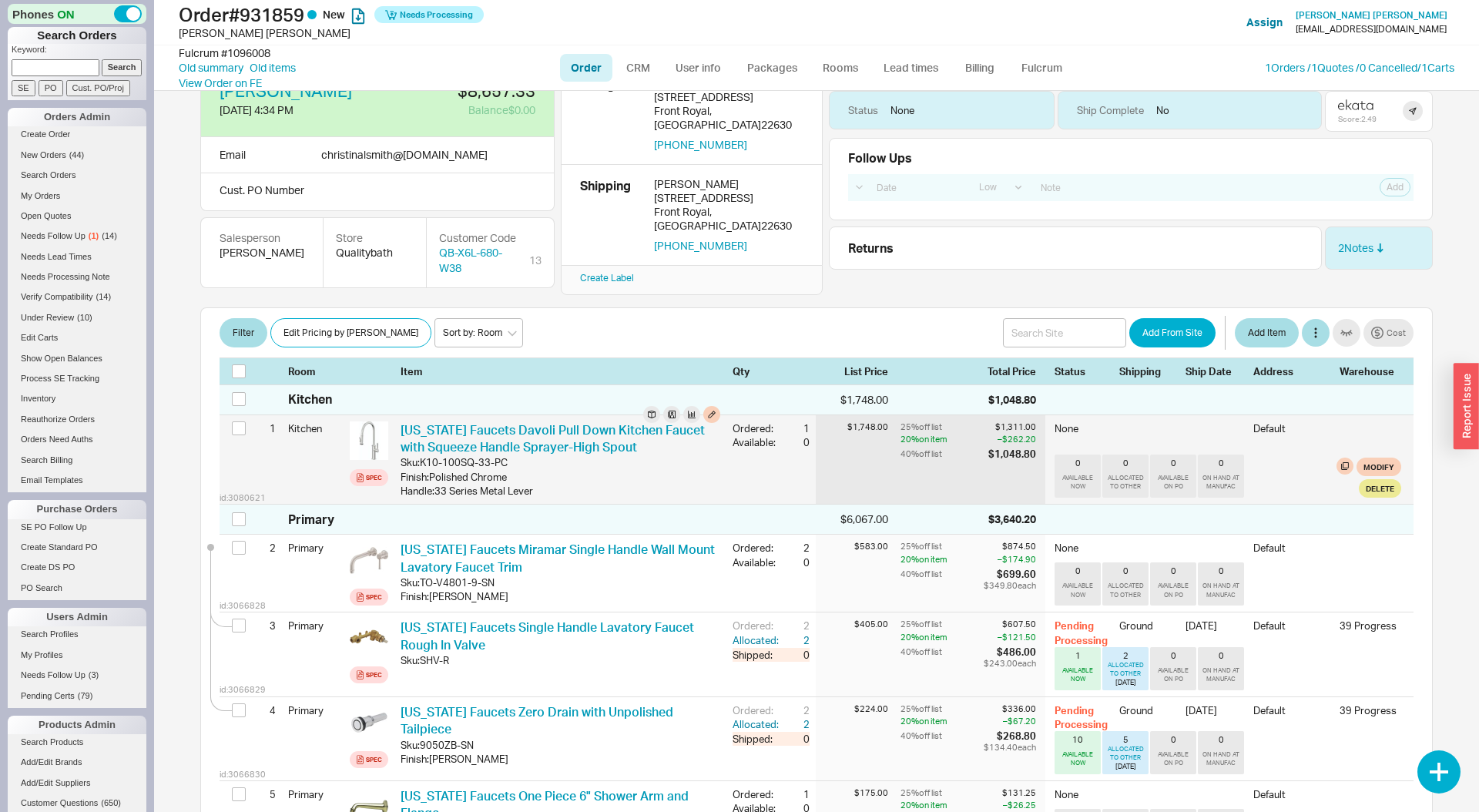
click at [621, 470] on div "Finish : Polished Chrome" at bounding box center [560, 477] width 320 height 14
click at [712, 406] on button "button" at bounding box center [711, 414] width 17 height 17
click at [711, 406] on button "button" at bounding box center [711, 414] width 17 height 17
click at [716, 406] on button "button" at bounding box center [711, 414] width 17 height 17
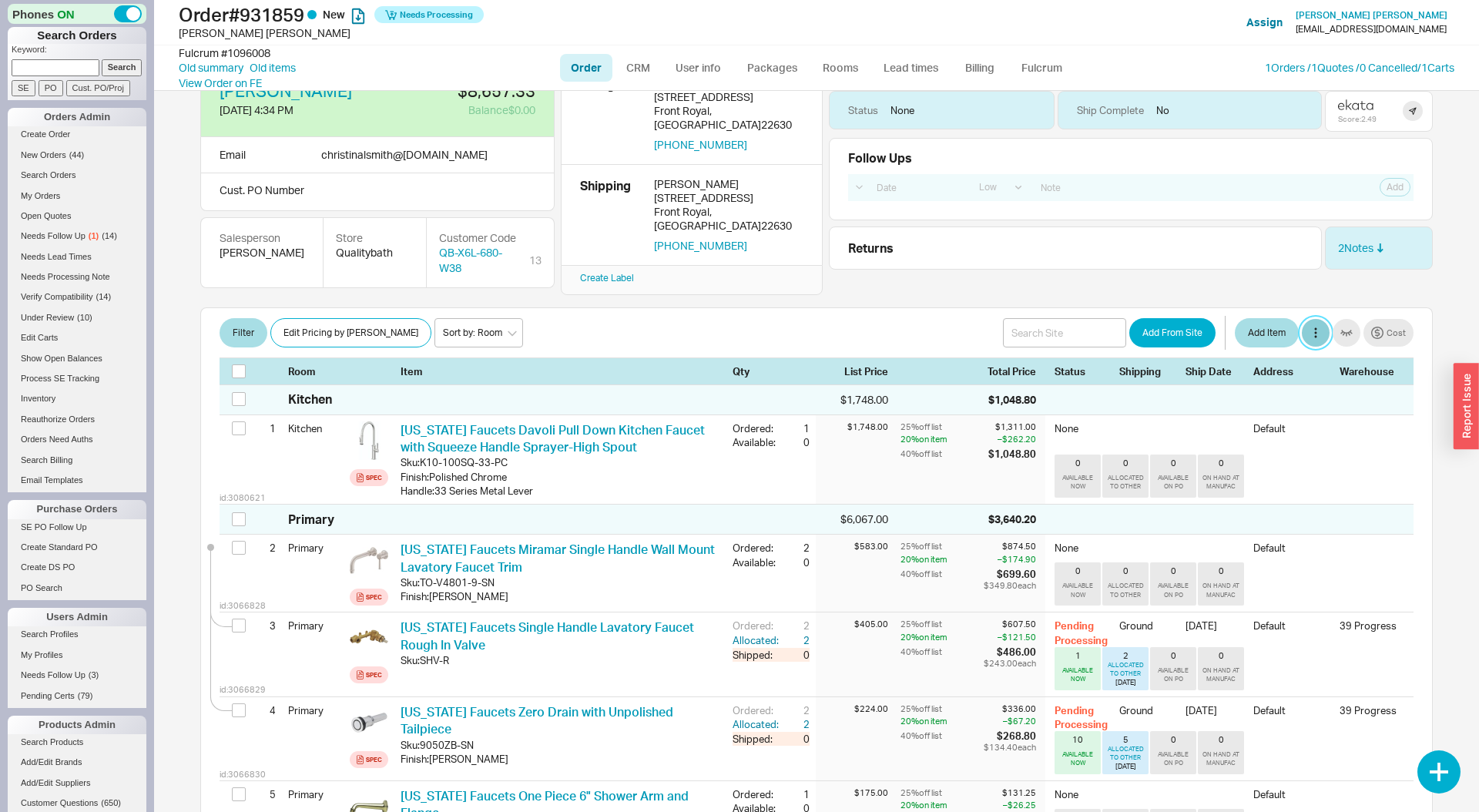
click at [1316, 319] on button at bounding box center [1315, 332] width 27 height 27
click at [963, 307] on div "Filter Edit Pricing by Brand Sort by: Room Sort by: Brand Sort by: Date Add Fro…" at bounding box center [816, 345] width 1233 height 77
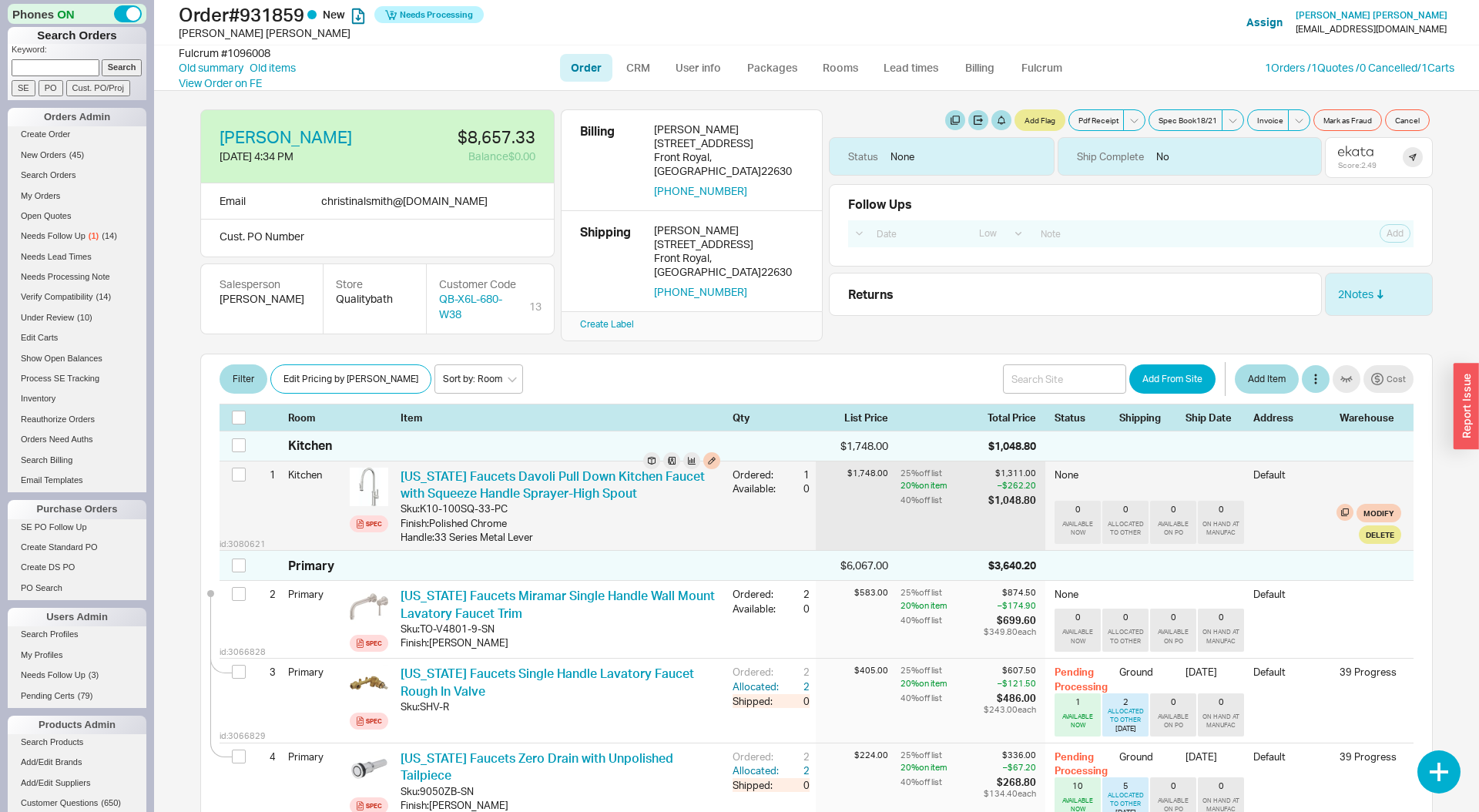
scroll to position [1, 0]
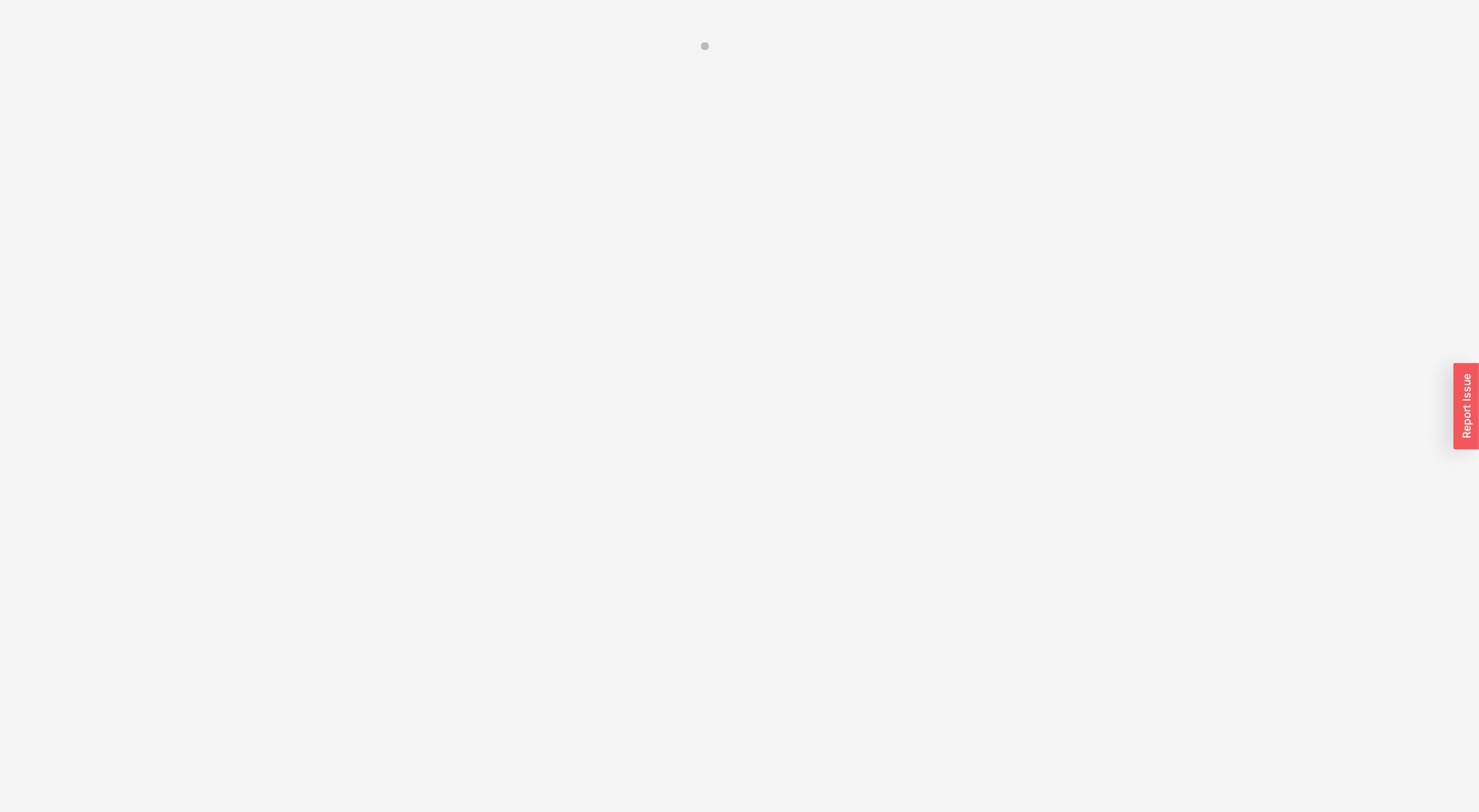
select select "*"
select select "LOW"
select select "3"
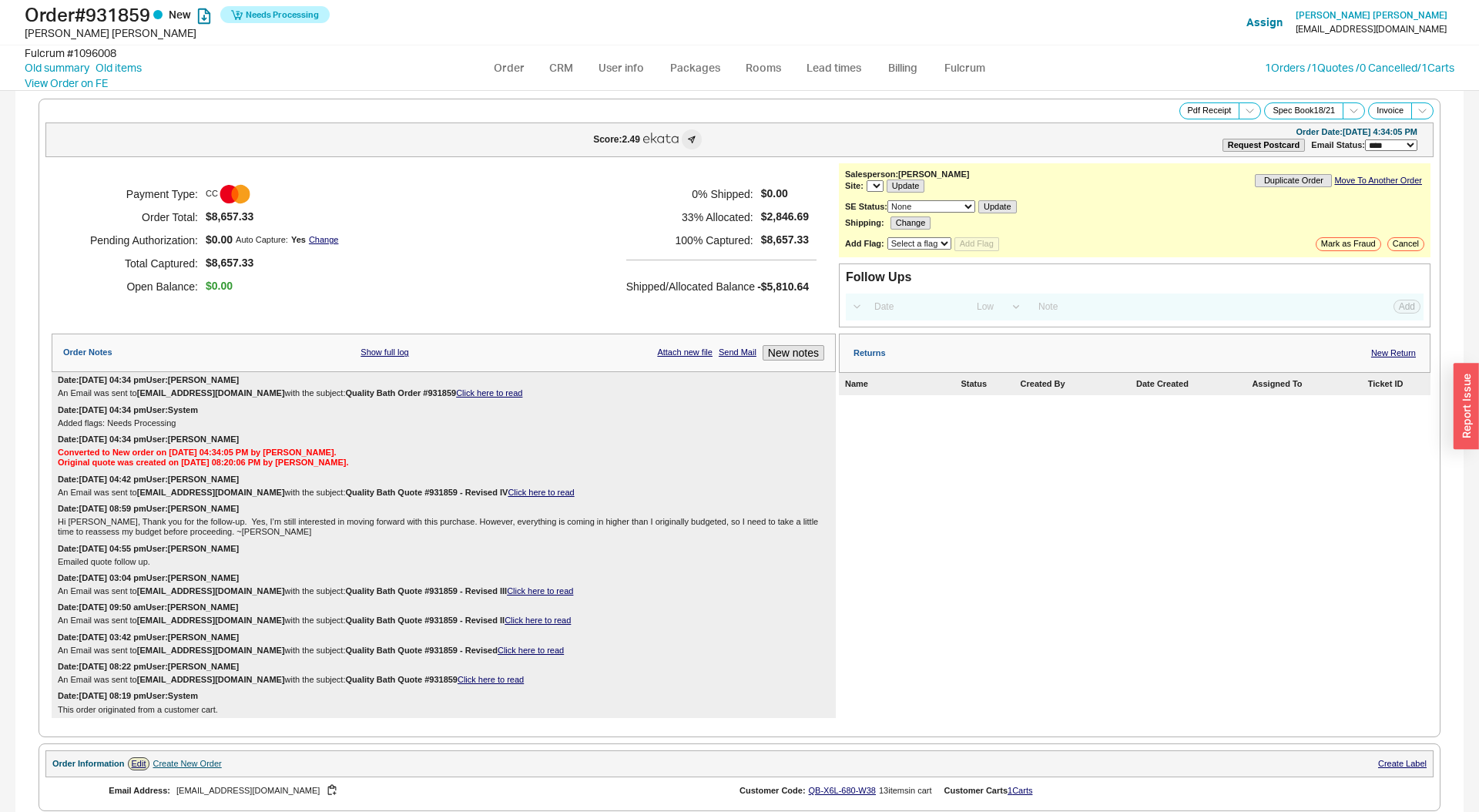
select select "*"
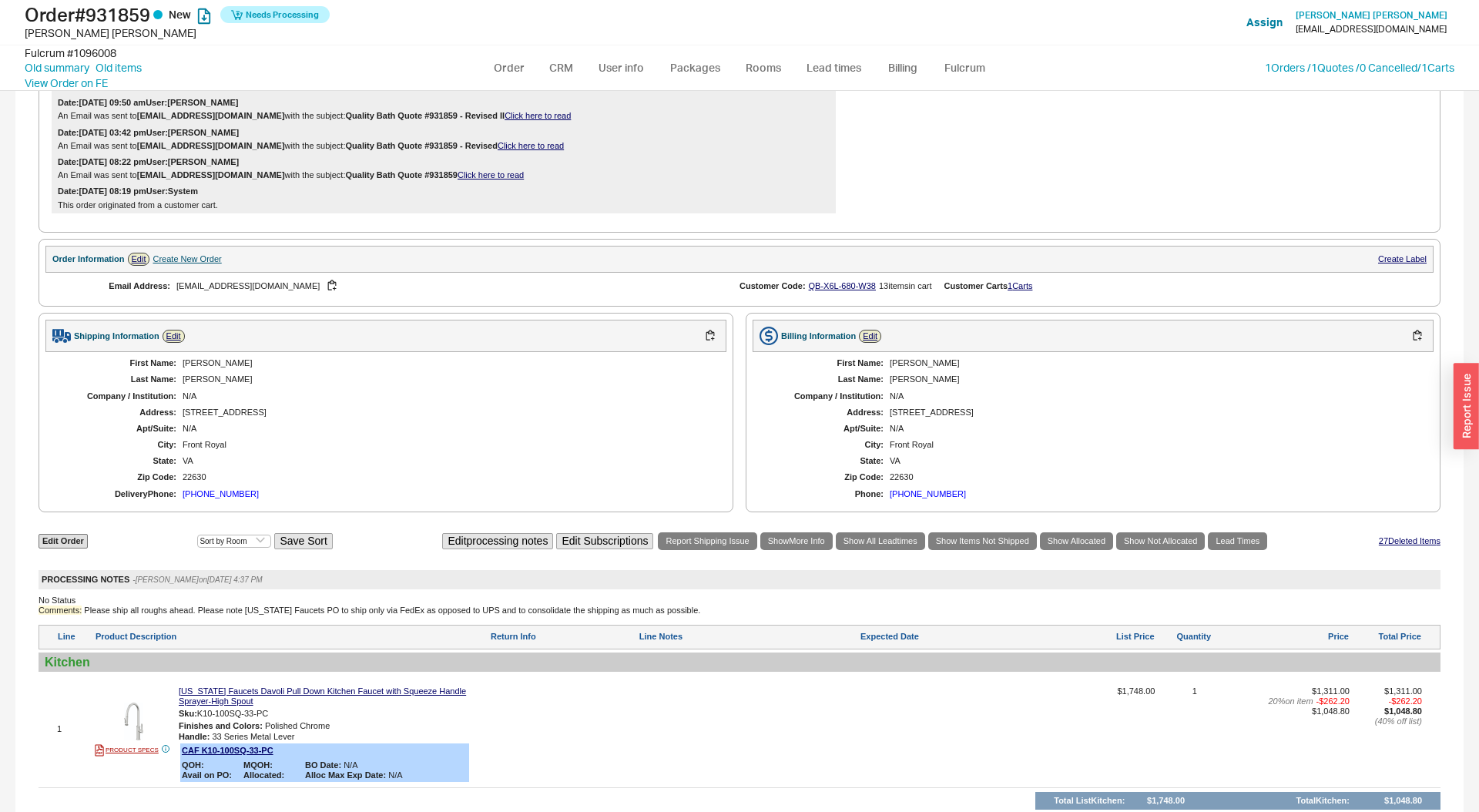
scroll to position [855, 0]
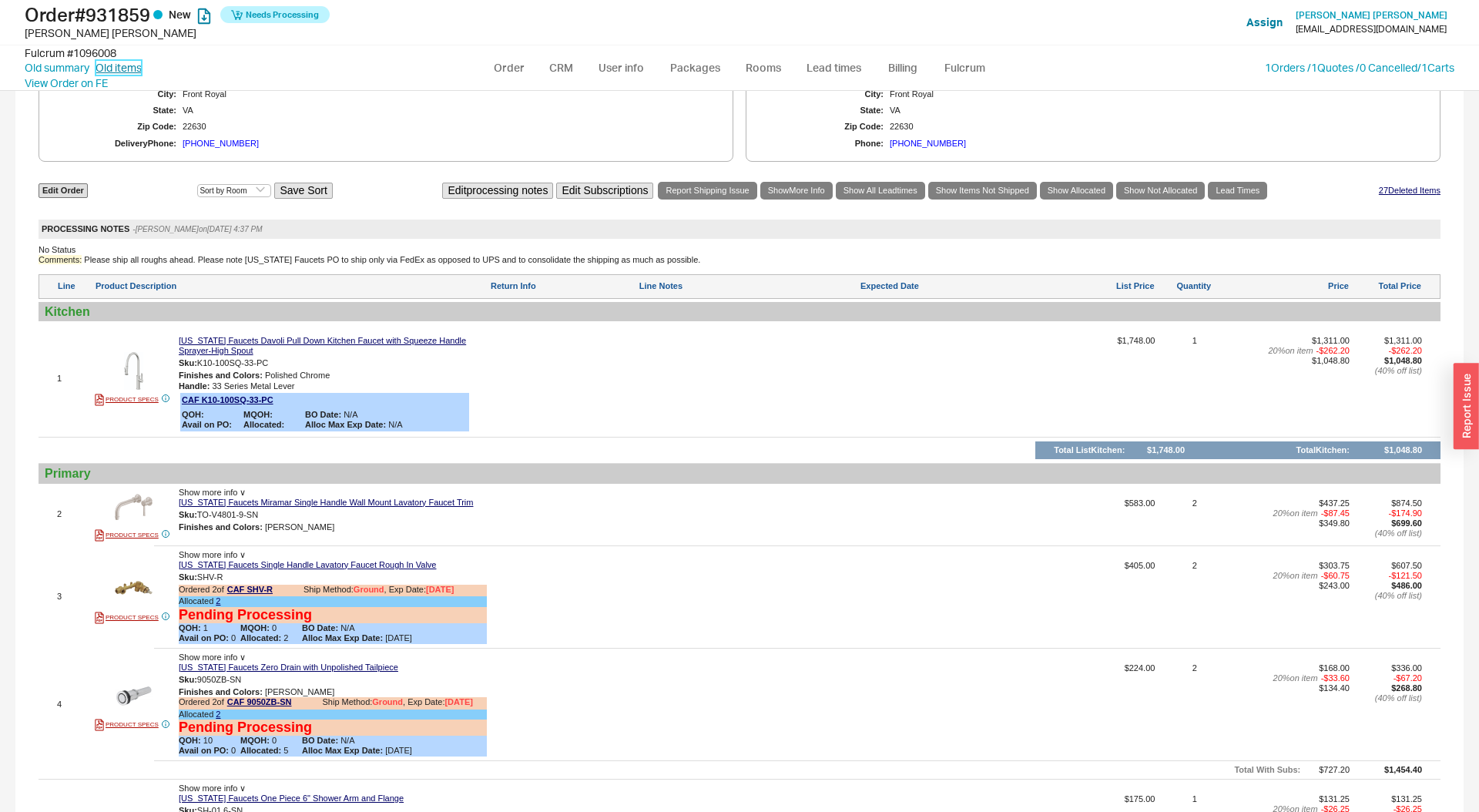
click at [120, 67] on link "Old items" at bounding box center [118, 68] width 46 height 16
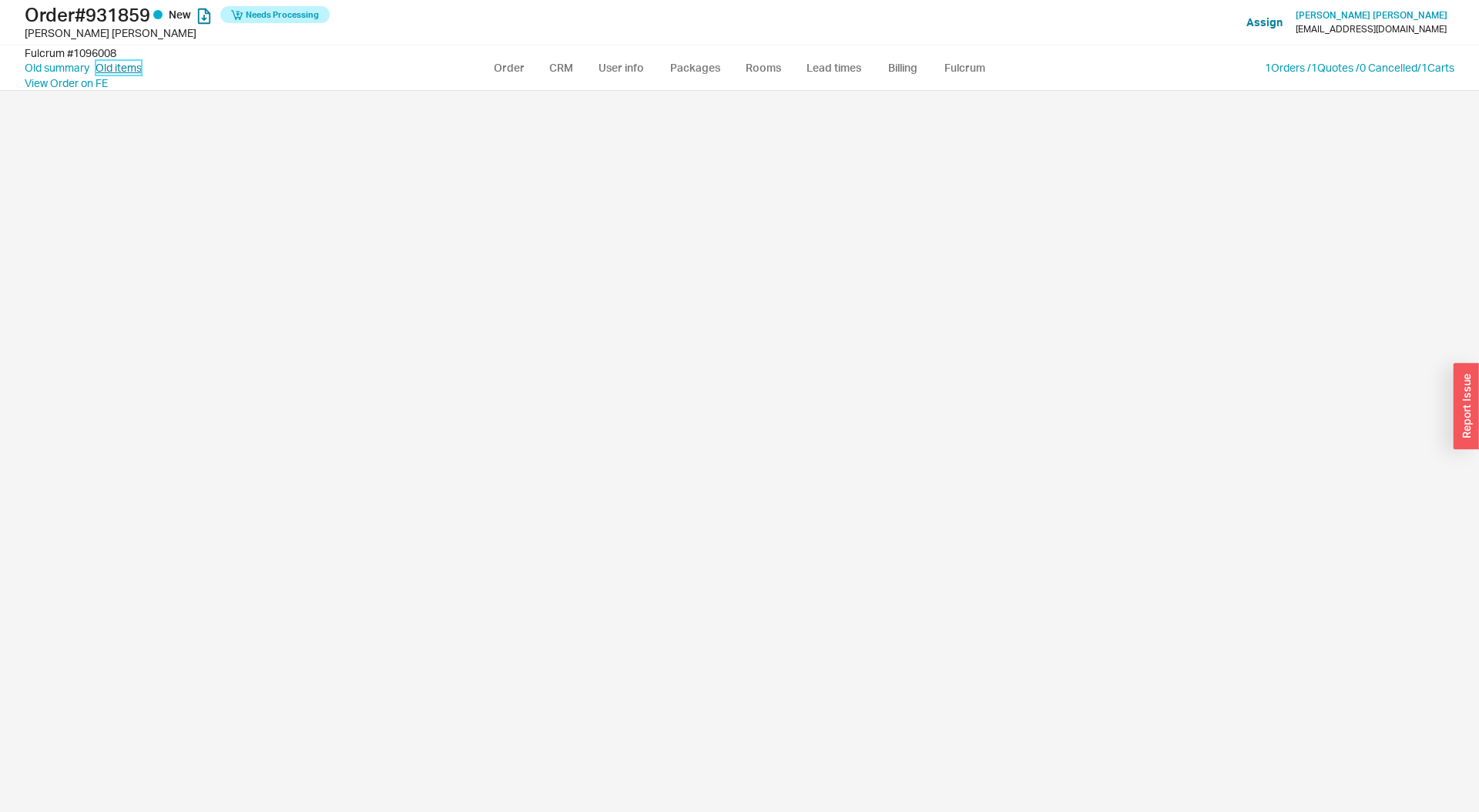
select select "3"
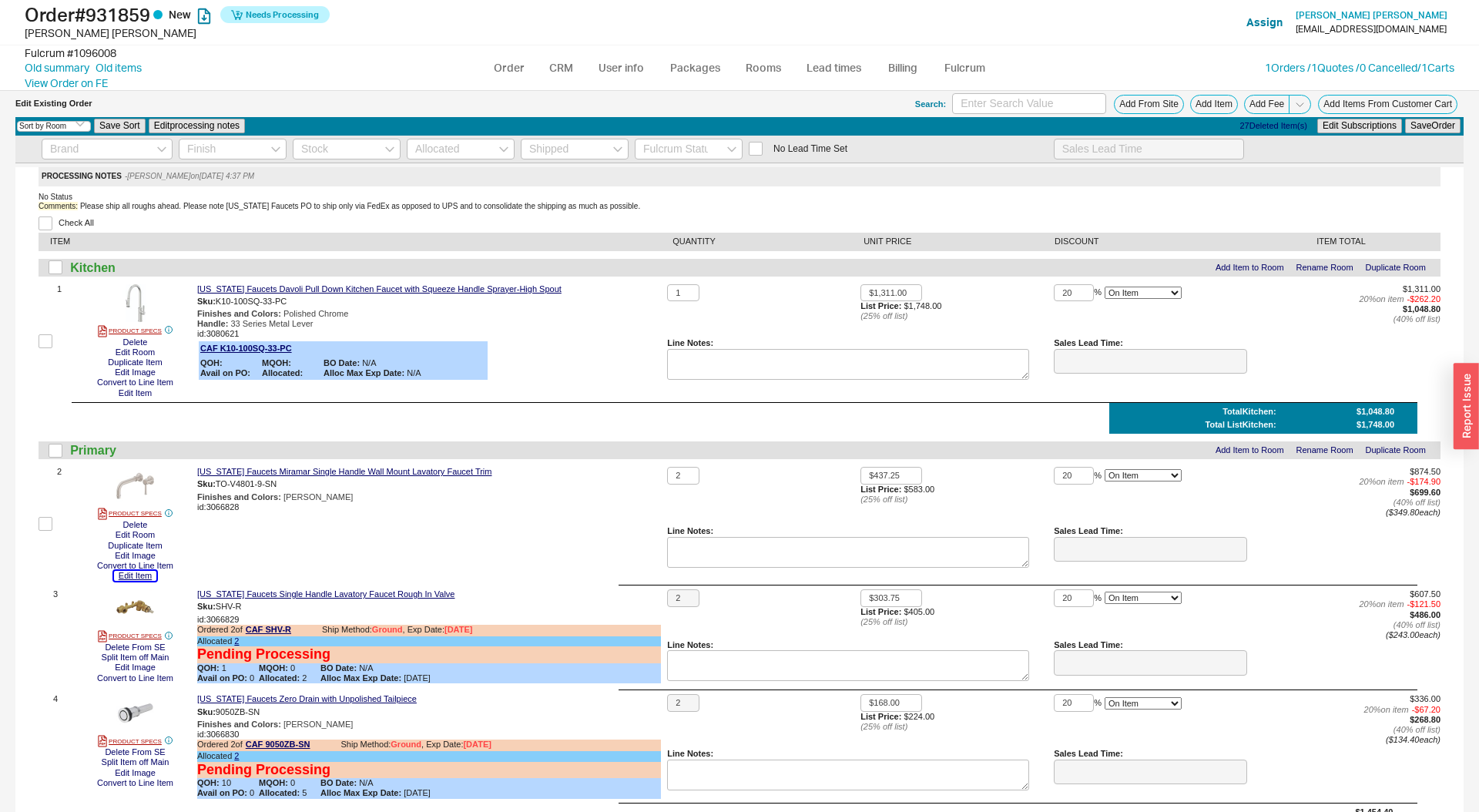
click at [147, 573] on button "Edit Item" at bounding box center [134, 576] width 42 height 10
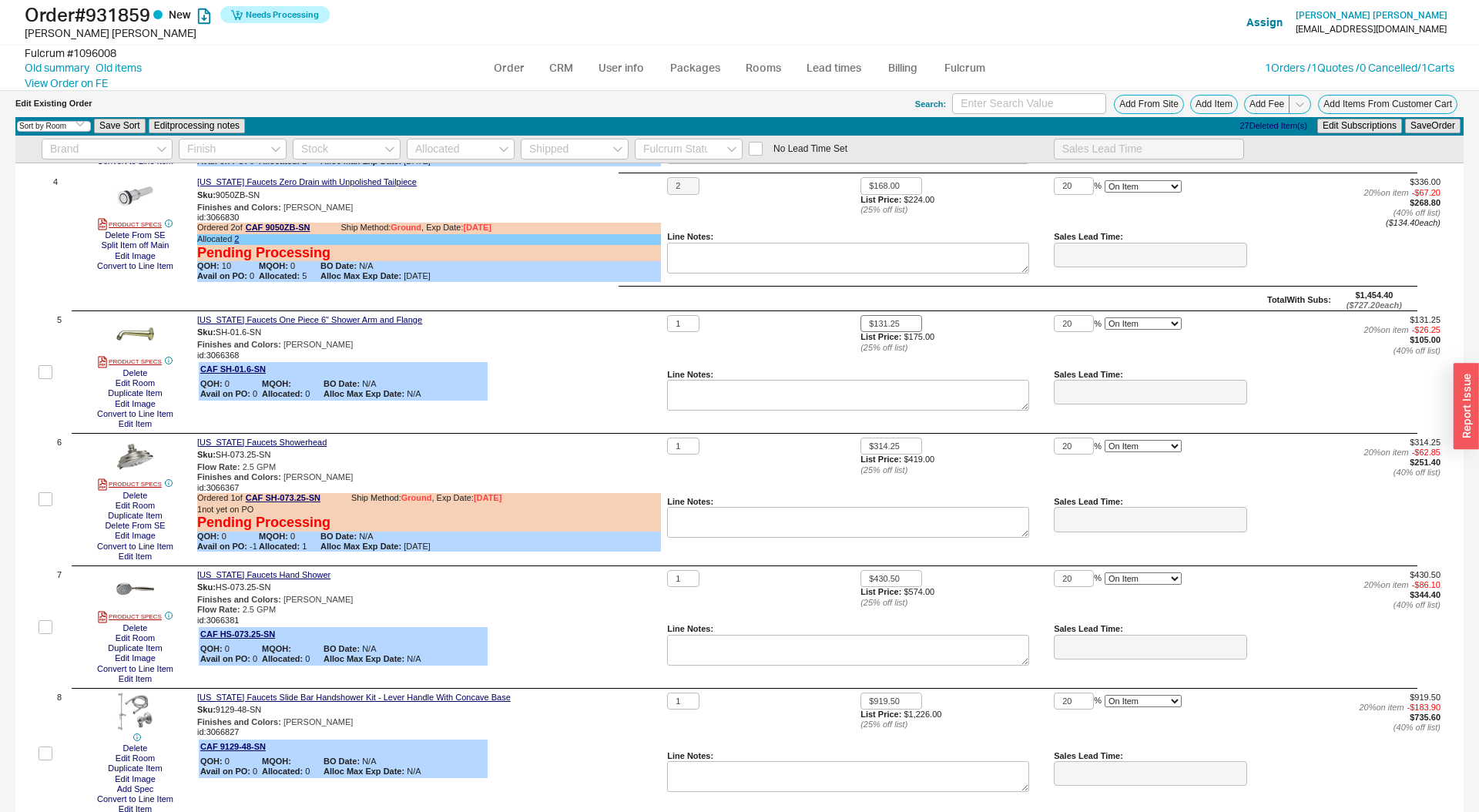
scroll to position [528, 0]
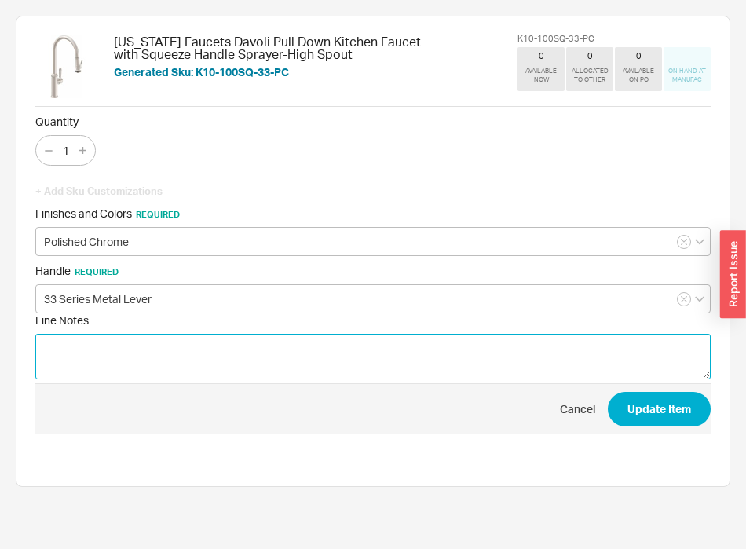
click at [133, 368] on textarea "Line Notes" at bounding box center [372, 357] width 675 height 46
click at [184, 377] on textarea "Line Notes" at bounding box center [372, 357] width 675 height 46
